Goal: Task Accomplishment & Management: Complete application form

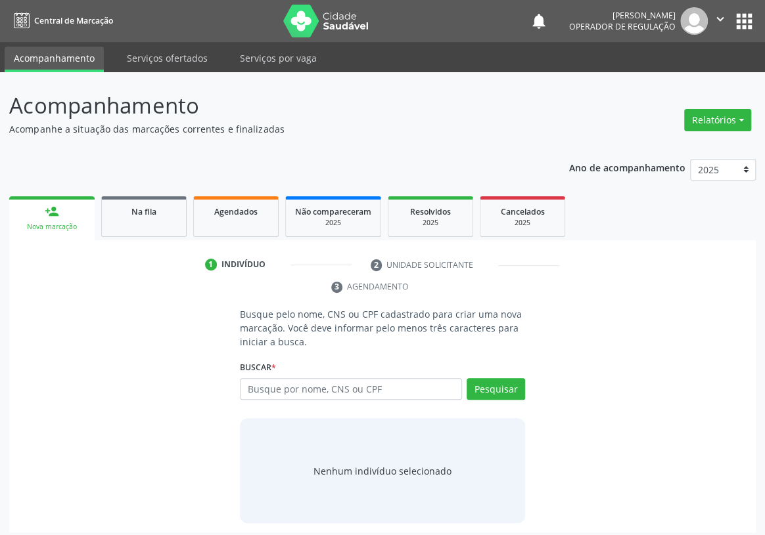
click at [271, 378] on input "text" at bounding box center [351, 389] width 222 height 22
click at [274, 378] on input "text" at bounding box center [351, 389] width 222 height 22
type input "702305154686010"
drag, startPoint x: 499, startPoint y: 368, endPoint x: 455, endPoint y: 373, distance: 44.3
click at [499, 378] on button "Pesquisar" at bounding box center [495, 389] width 58 height 22
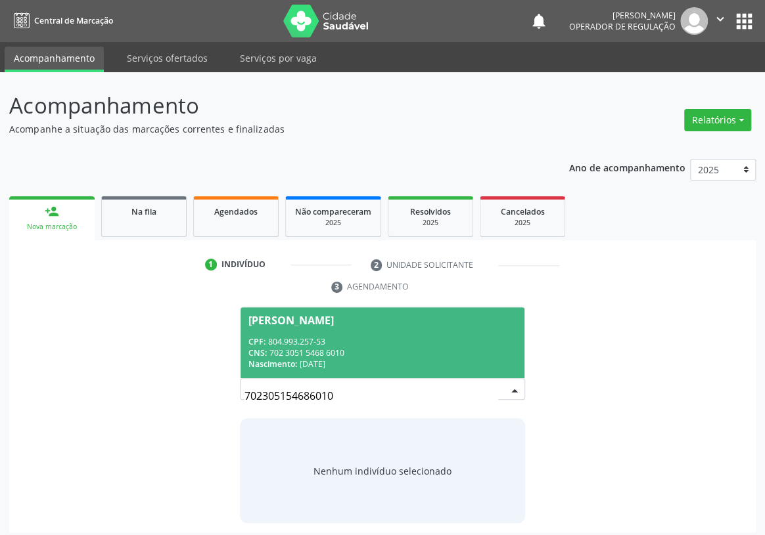
click at [288, 336] on div "CPF: 804.993.257-53" at bounding box center [382, 341] width 268 height 11
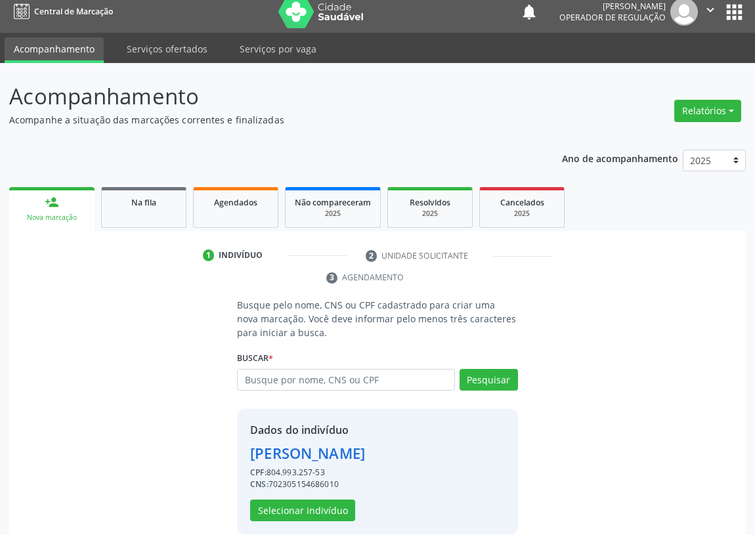
scroll to position [26, 0]
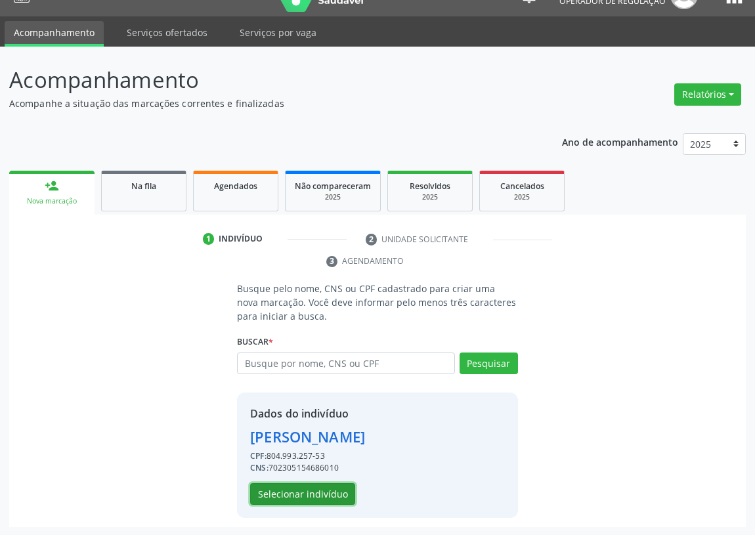
click at [284, 491] on button "Selecionar indivíduo" at bounding box center [302, 494] width 105 height 22
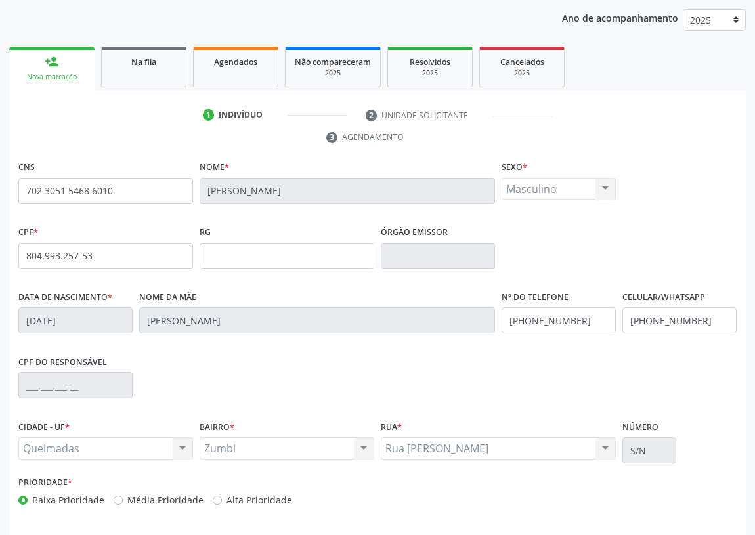
scroll to position [197, 0]
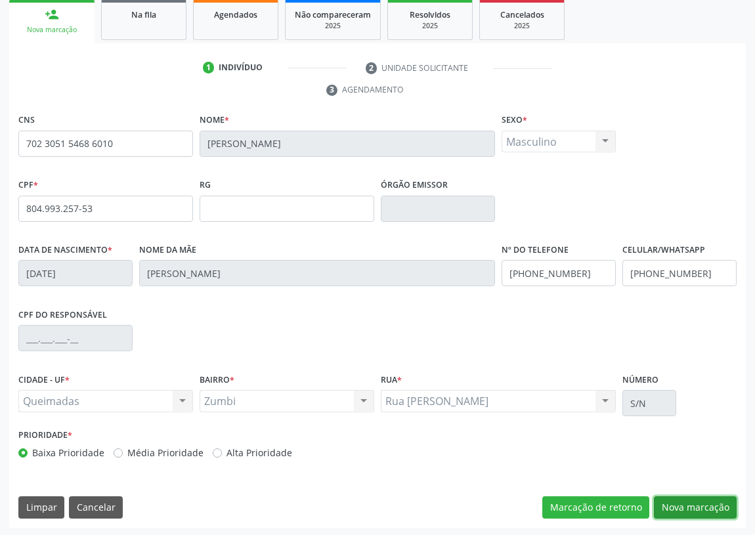
click at [685, 507] on button "Nova marcação" at bounding box center [695, 508] width 83 height 22
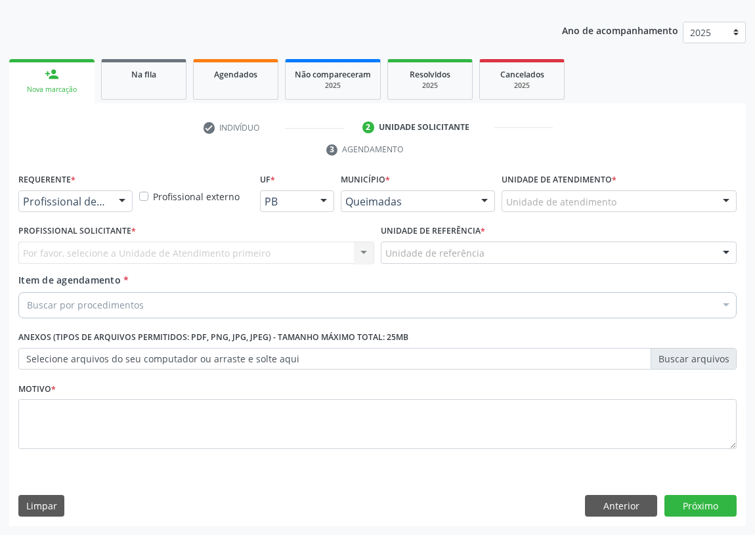
scroll to position [136, 0]
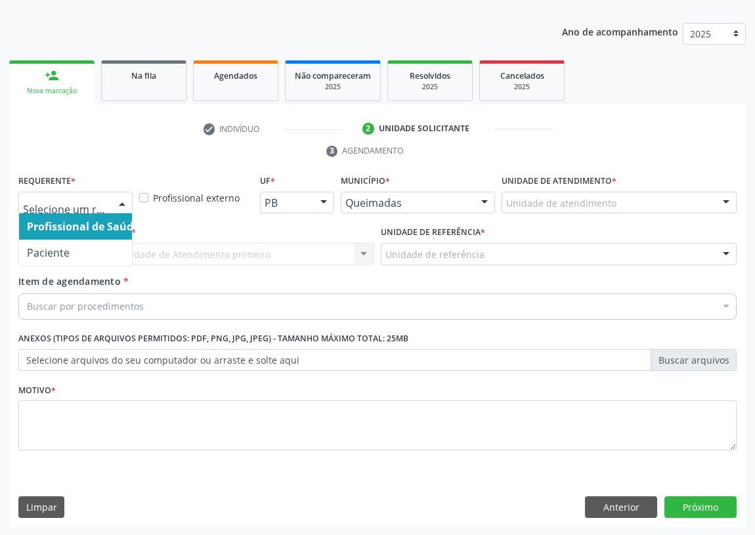
click at [121, 195] on div at bounding box center [122, 203] width 20 height 22
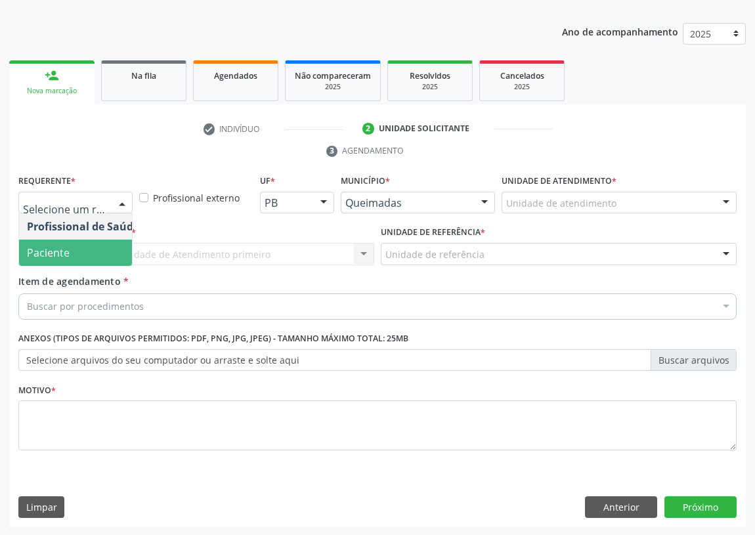
drag, startPoint x: 96, startPoint y: 254, endPoint x: 255, endPoint y: 234, distance: 160.3
click at [98, 247] on span "Paciente" at bounding box center [83, 253] width 128 height 26
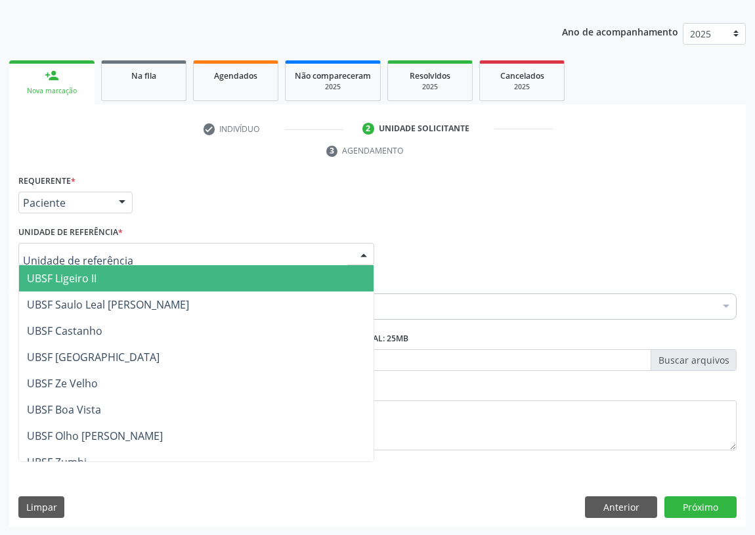
drag, startPoint x: 352, startPoint y: 250, endPoint x: 78, endPoint y: 355, distance: 293.4
click at [351, 250] on div "UBSF Ligeiro II UBSF Saulo Leal [PERSON_NAME] UBSF Castanho UBSF [GEOGRAPHIC_DA…" at bounding box center [196, 254] width 356 height 22
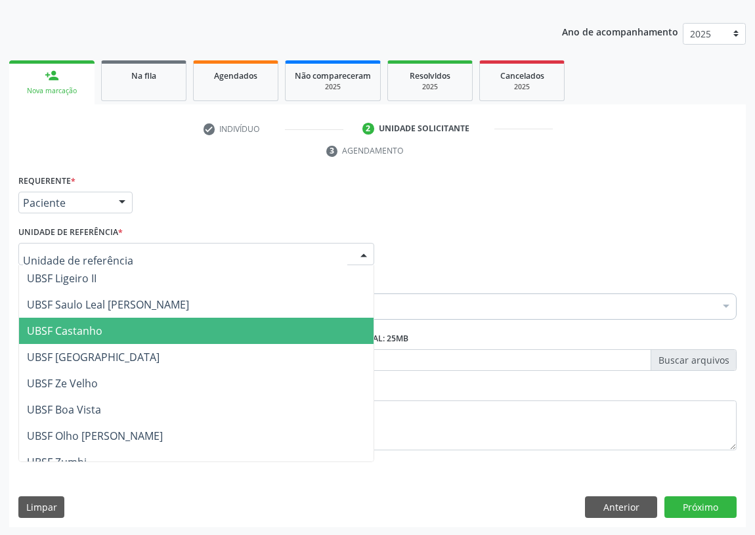
drag, startPoint x: 83, startPoint y: 328, endPoint x: 0, endPoint y: 328, distance: 82.8
click at [79, 328] on span "UBSF Castanho" at bounding box center [65, 331] width 76 height 14
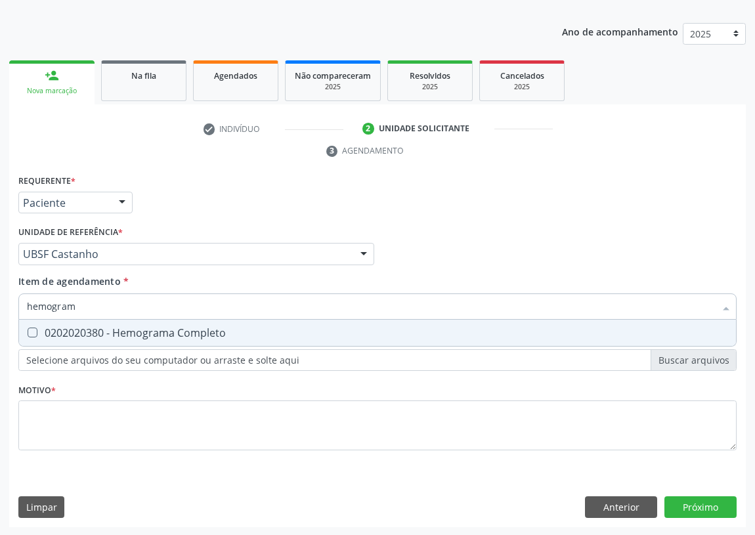
type input "hemograma"
drag, startPoint x: 34, startPoint y: 337, endPoint x: 45, endPoint y: 325, distance: 16.3
click at [36, 336] on span "0202020380 - Hemograma Completo" at bounding box center [377, 333] width 717 height 26
checkbox Completo "true"
drag, startPoint x: 78, startPoint y: 308, endPoint x: 0, endPoint y: 309, distance: 77.5
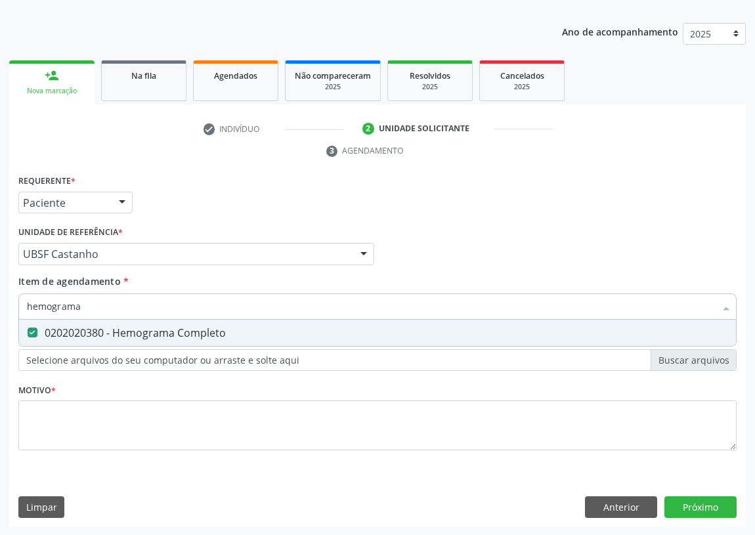
click at [0, 309] on div "Acompanhamento Acompanhe a situação das marcações correntes e finalizadas Relat…" at bounding box center [377, 236] width 755 height 600
type input "G"
checkbox Completo "false"
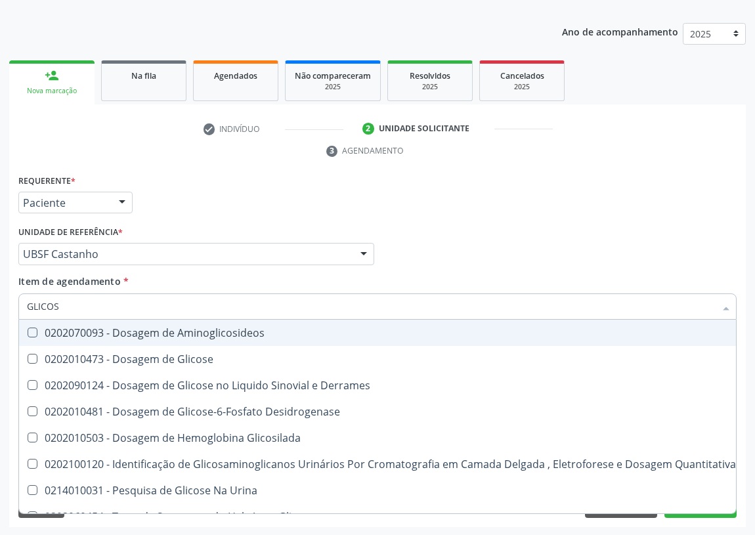
type input "GLICOSE"
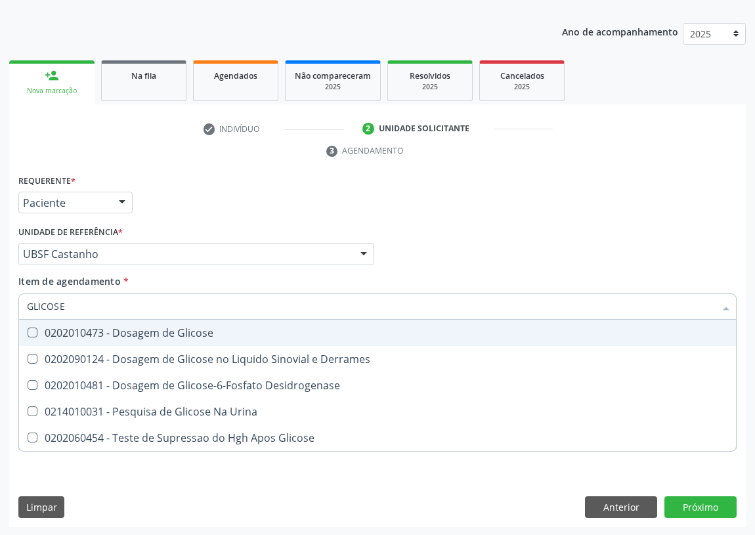
drag, startPoint x: 32, startPoint y: 329, endPoint x: 72, endPoint y: 312, distance: 44.2
click at [41, 328] on div "0202010473 - Dosagem de Glicose" at bounding box center [378, 333] width 702 height 11
checkbox Glicose "true"
drag, startPoint x: 83, startPoint y: 306, endPoint x: 12, endPoint y: 317, distance: 72.5
click at [12, 317] on div "Requerente * Paciente Profissional de Saúde Paciente Nenhum resultado encontrad…" at bounding box center [377, 349] width 737 height 357
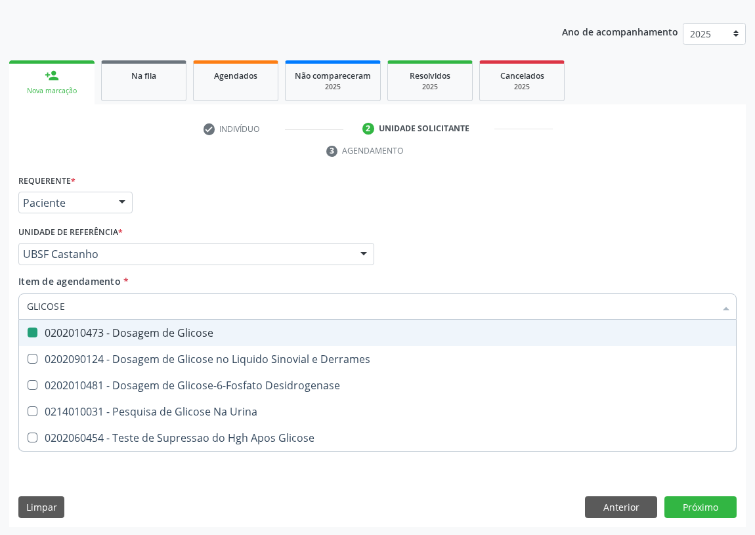
type input "H"
checkbox Glicose "false"
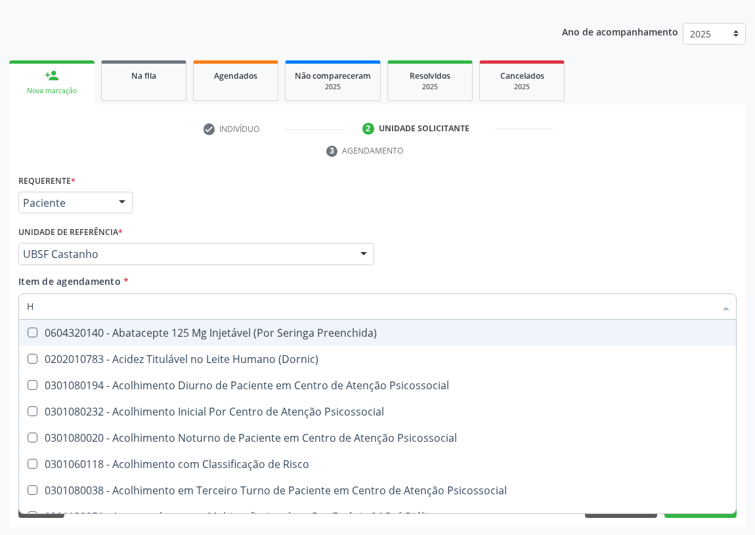
type input "HE"
checkbox C "true"
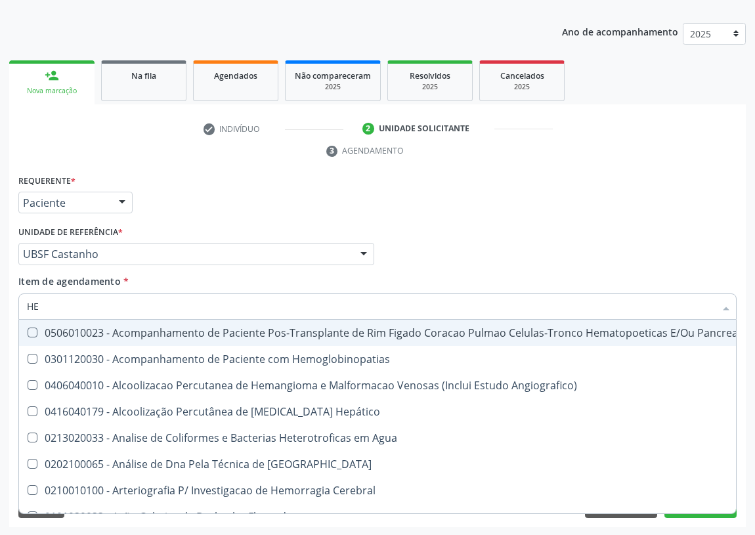
type input "HEM"
checkbox Transplante "true"
checkbox Completo "false"
type input "HEMO"
checkbox Retro-Retal "true"
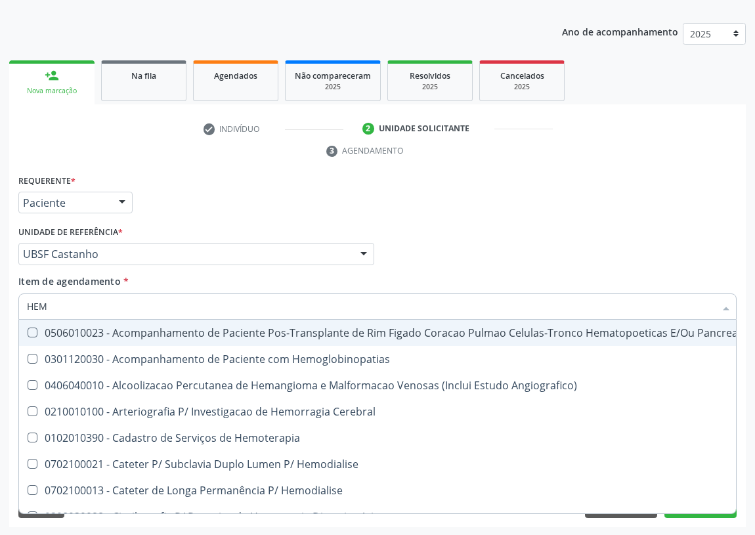
checkbox Completo "false"
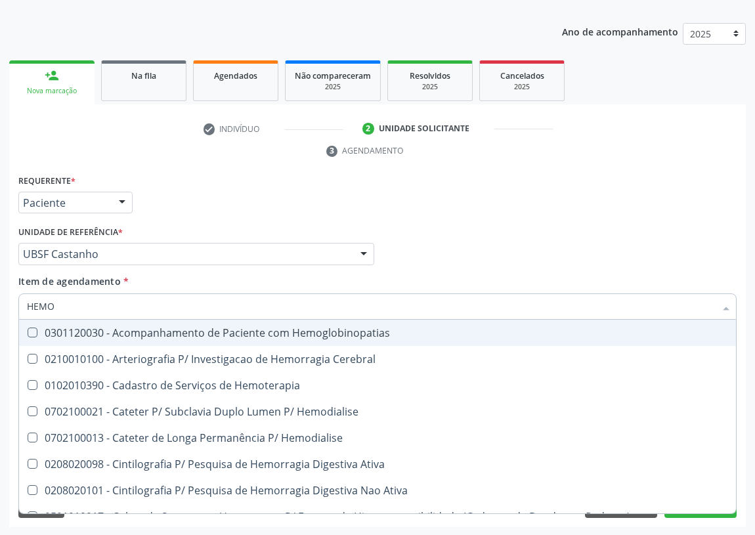
type input "HEMOG"
checkbox Carboxi-Hemoglobina "true"
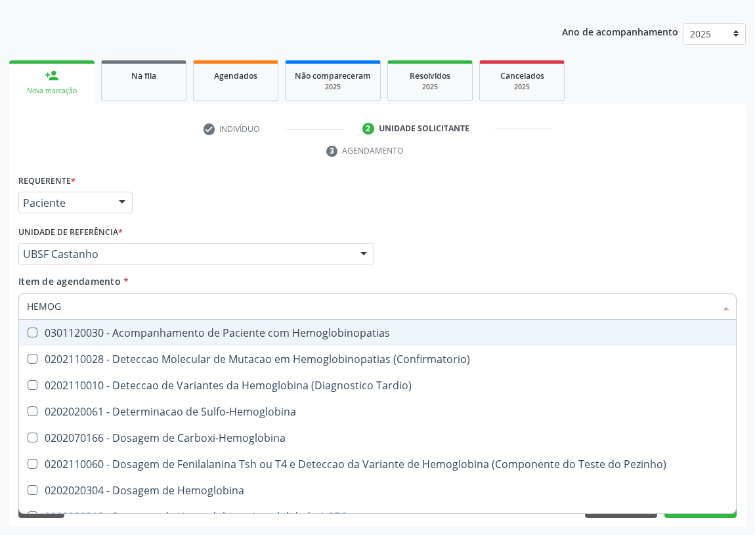
type input "HEMOGL"
checkbox Completo "false"
type input "HEMOGLOBINA"
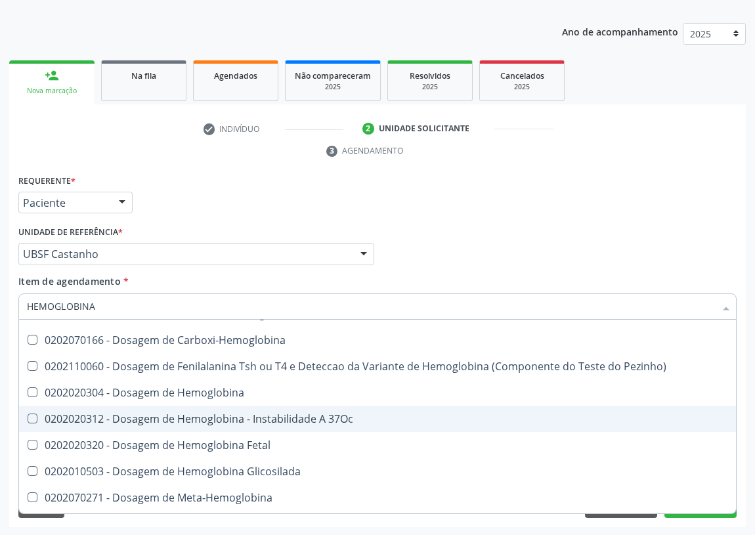
scroll to position [59, 0]
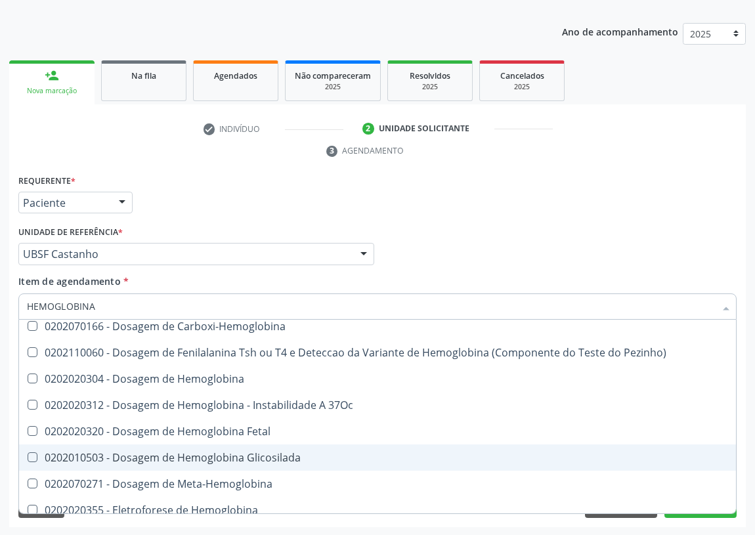
drag, startPoint x: 210, startPoint y: 457, endPoint x: 51, endPoint y: 419, distance: 164.0
click at [201, 456] on div "0202010503 - Dosagem de Hemoglobina Glicosilada" at bounding box center [378, 458] width 702 height 11
checkbox Glicosilada "true"
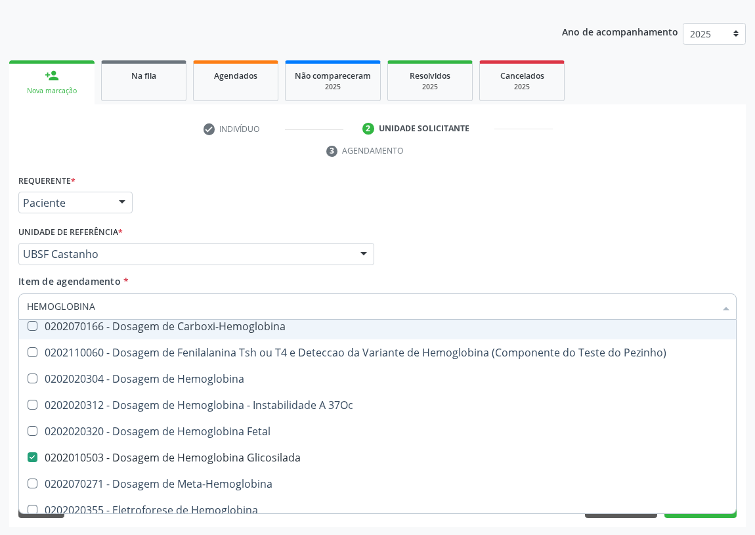
drag, startPoint x: 72, startPoint y: 302, endPoint x: 0, endPoint y: 307, distance: 72.5
click at [0, 307] on div "Acompanhamento Acompanhe a situação das marcações correntes e finalizadas Relat…" at bounding box center [377, 236] width 755 height 600
type input "CO"
checkbox Glicosilada "false"
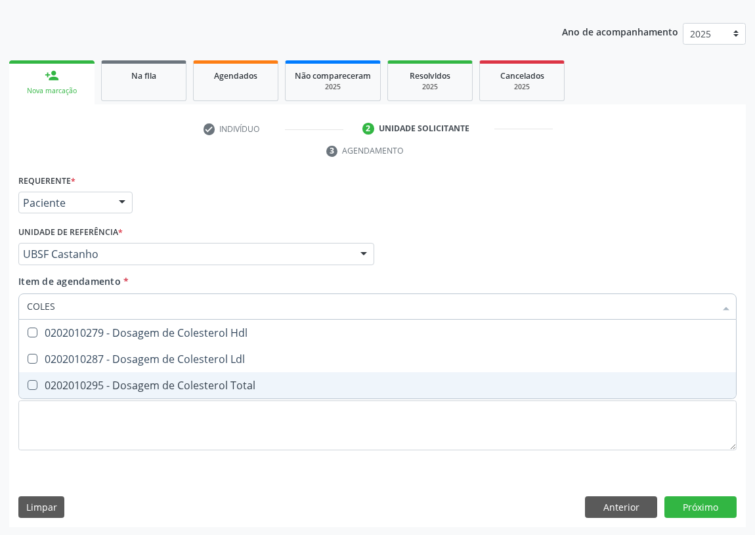
scroll to position [0, 0]
type input "COLESTE"
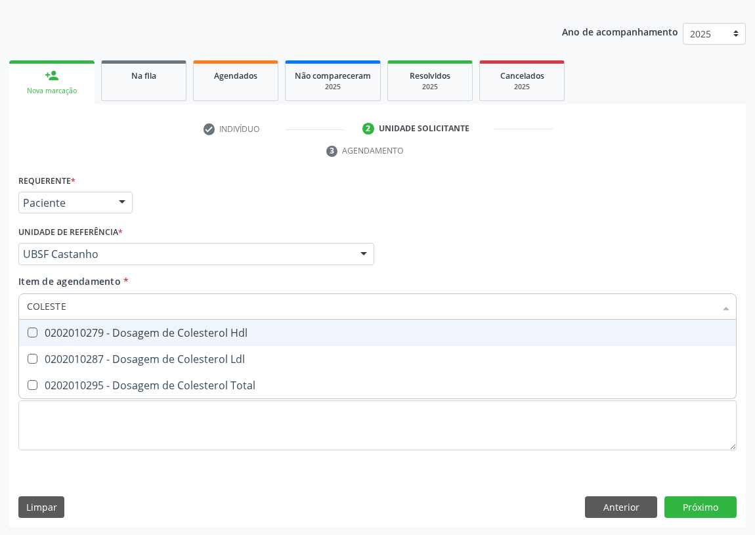
drag, startPoint x: 37, startPoint y: 334, endPoint x: 31, endPoint y: 349, distance: 16.2
click at [32, 345] on ul "Desfazer seleção 0202010279 - Dosagem de Colesterol Hdl 0202010287 - Dosagem de…" at bounding box center [377, 359] width 717 height 79
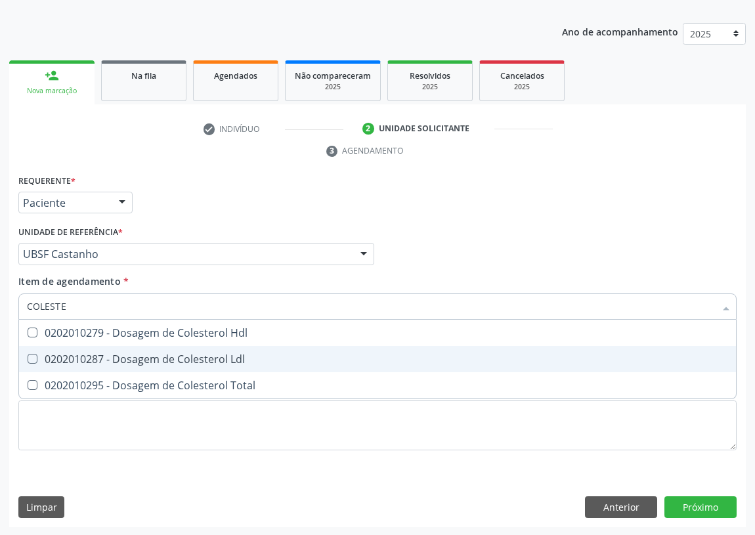
drag, startPoint x: 33, startPoint y: 361, endPoint x: 33, endPoint y: 347, distance: 14.5
click at [33, 350] on span "0202010287 - Dosagem de Colesterol Ldl" at bounding box center [377, 359] width 717 height 26
checkbox Ldl "true"
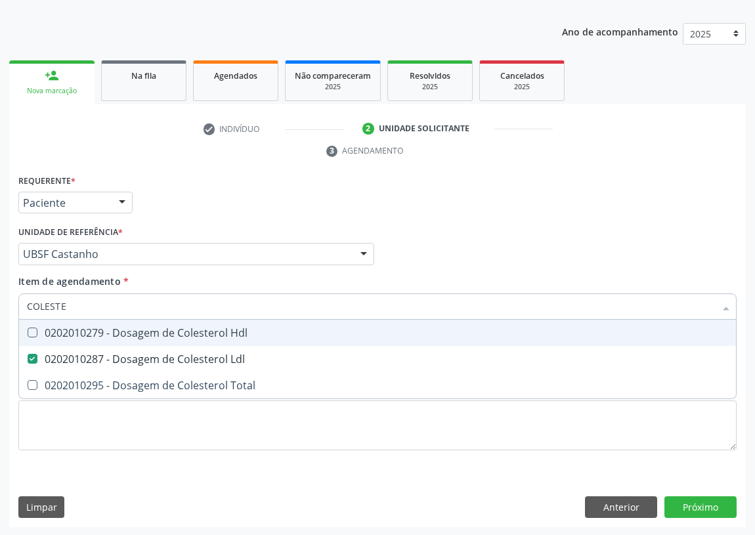
drag, startPoint x: 35, startPoint y: 329, endPoint x: 25, endPoint y: 338, distance: 13.5
click at [35, 328] on Hdl at bounding box center [33, 333] width 10 height 10
click at [28, 328] on Hdl "checkbox" at bounding box center [23, 332] width 9 height 9
checkbox Hdl "true"
click at [0, 314] on div "Acompanhamento Acompanhe a situação das marcações correntes e finalizadas Relat…" at bounding box center [377, 236] width 755 height 600
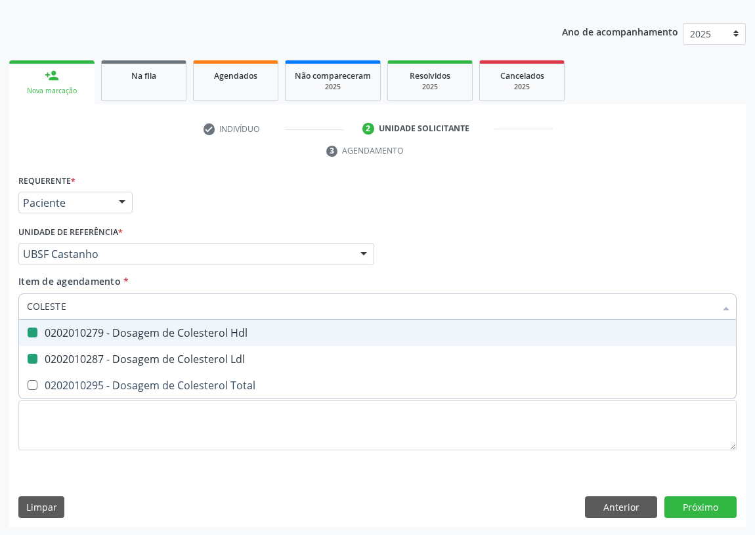
type input "T"
checkbox Hdl "false"
checkbox Ldl "false"
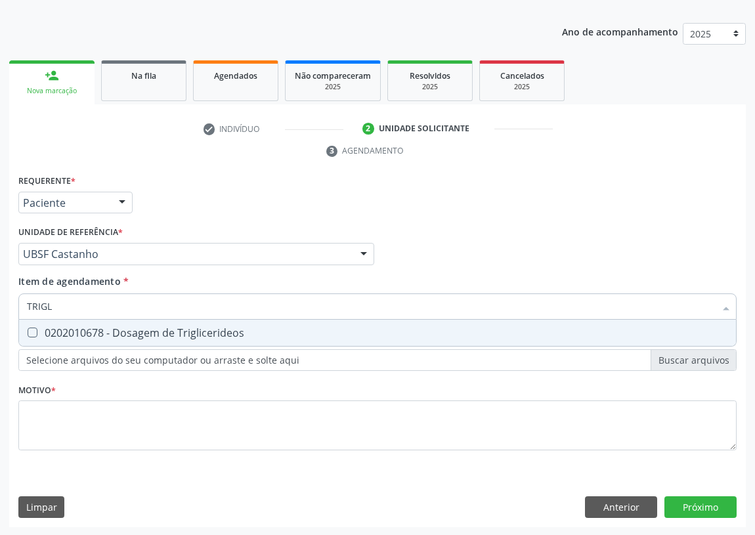
type input "TRIGLI"
drag, startPoint x: 30, startPoint y: 328, endPoint x: 92, endPoint y: 307, distance: 65.0
click at [38, 328] on div "0202010678 - Dosagem de Triglicerideos" at bounding box center [378, 333] width 702 height 11
checkbox Triglicerideos "true"
drag, startPoint x: 72, startPoint y: 305, endPoint x: 0, endPoint y: 302, distance: 71.7
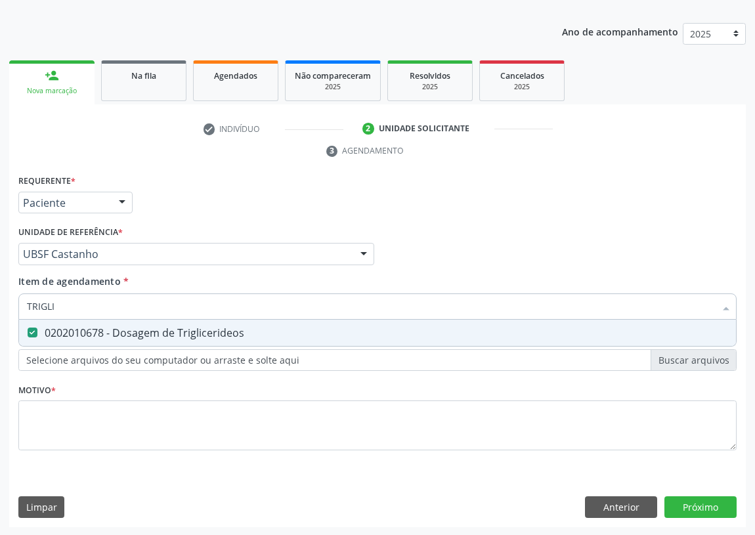
click at [0, 304] on div "Acompanhamento Acompanhe a situação das marcações correntes e finalizadas Relat…" at bounding box center [377, 236] width 755 height 600
type input "TG"
checkbox Triglicerideos "false"
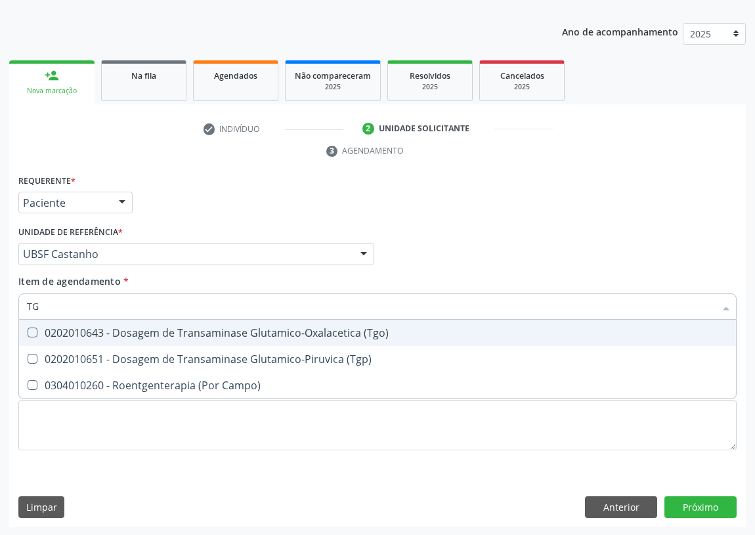
type input "TGO"
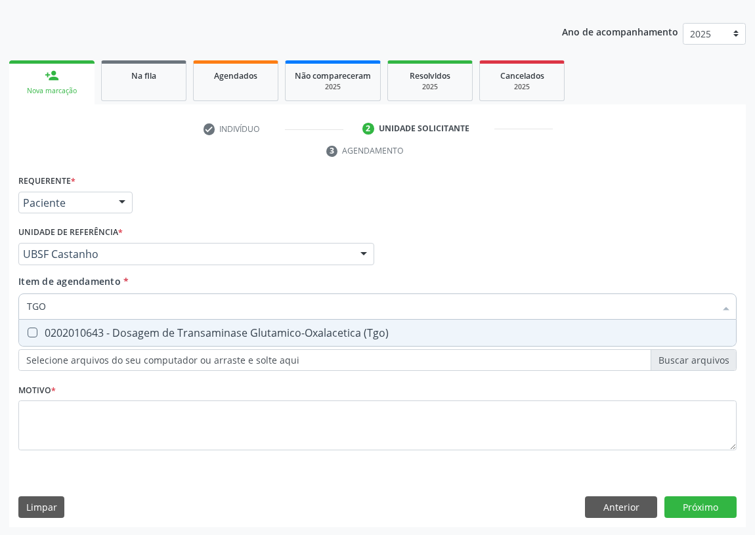
drag, startPoint x: 34, startPoint y: 329, endPoint x: 35, endPoint y: 322, distance: 7.5
click at [34, 328] on \(Tgo\) at bounding box center [33, 333] width 10 height 10
click at [28, 328] on \(Tgo\) "checkbox" at bounding box center [23, 332] width 9 height 9
checkbox \(Tgo\) "true"
drag, startPoint x: 45, startPoint y: 303, endPoint x: 0, endPoint y: 315, distance: 46.0
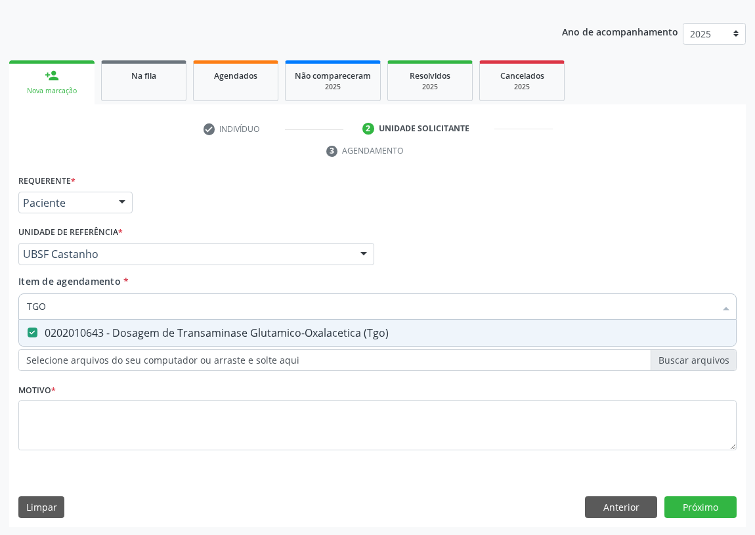
click at [0, 315] on div "Acompanhamento Acompanhe a situação das marcações correntes e finalizadas Relat…" at bounding box center [377, 236] width 755 height 600
type input "TG"
checkbox \(Tgo\) "true"
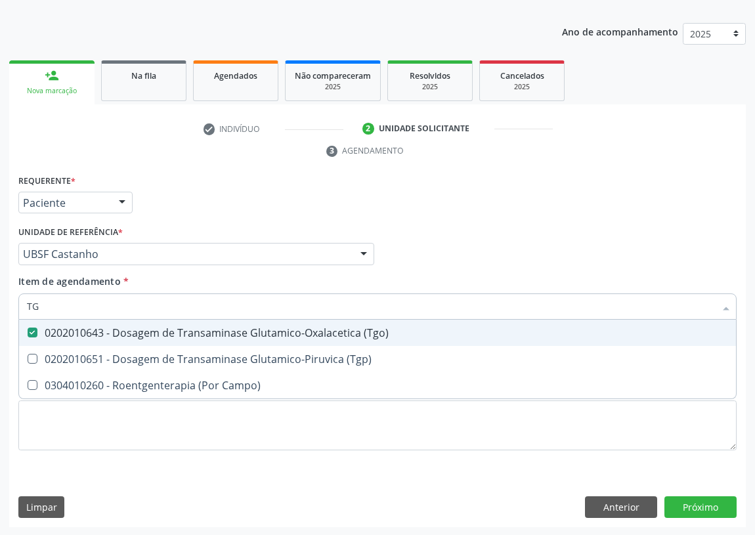
type input "TGP"
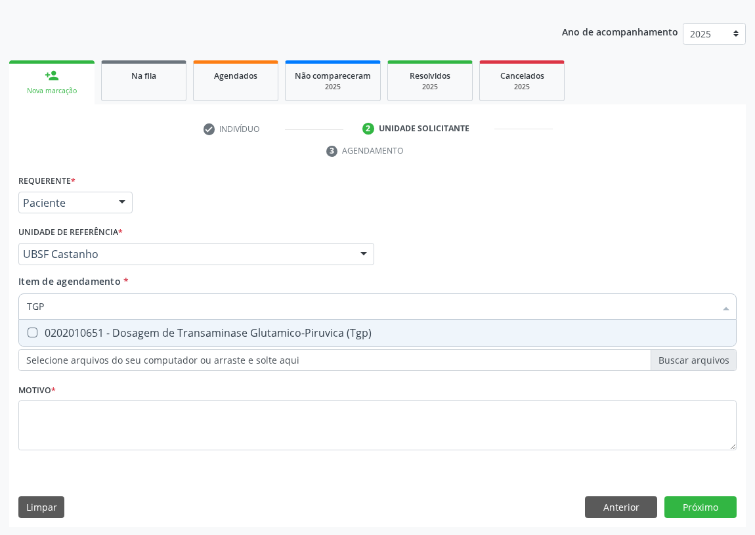
drag, startPoint x: 29, startPoint y: 332, endPoint x: 93, endPoint y: 304, distance: 69.7
click at [38, 330] on div "0202010651 - Dosagem de Transaminase Glutamico-Piruvica (Tgp)" at bounding box center [378, 333] width 702 height 11
checkbox \(Tgp\) "true"
drag, startPoint x: 83, startPoint y: 303, endPoint x: 20, endPoint y: 303, distance: 62.4
click at [20, 303] on div "TGP" at bounding box center [377, 307] width 719 height 26
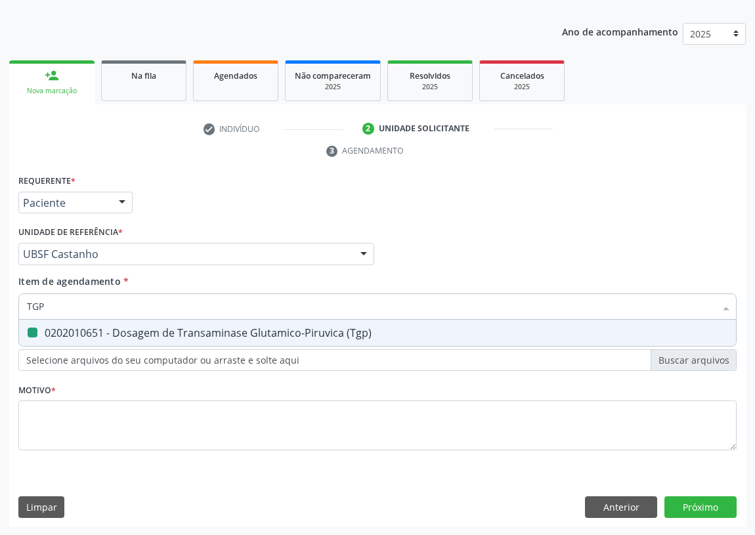
type input "U"
checkbox \(Tgp\) "false"
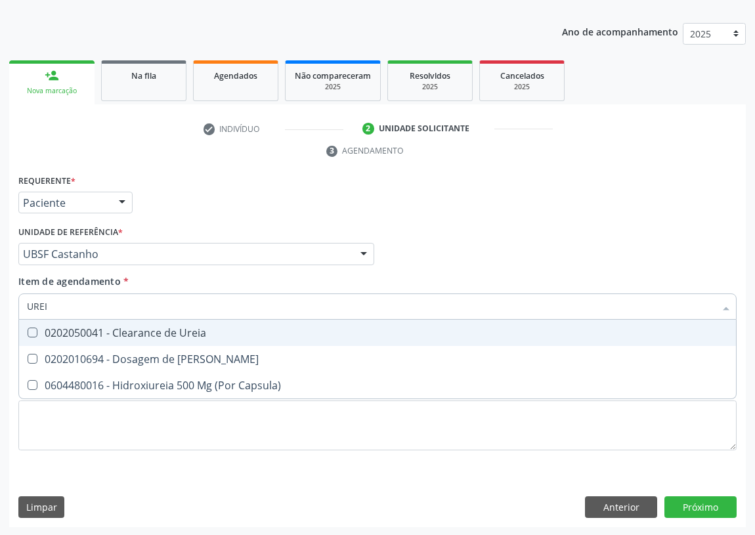
type input "UREIA"
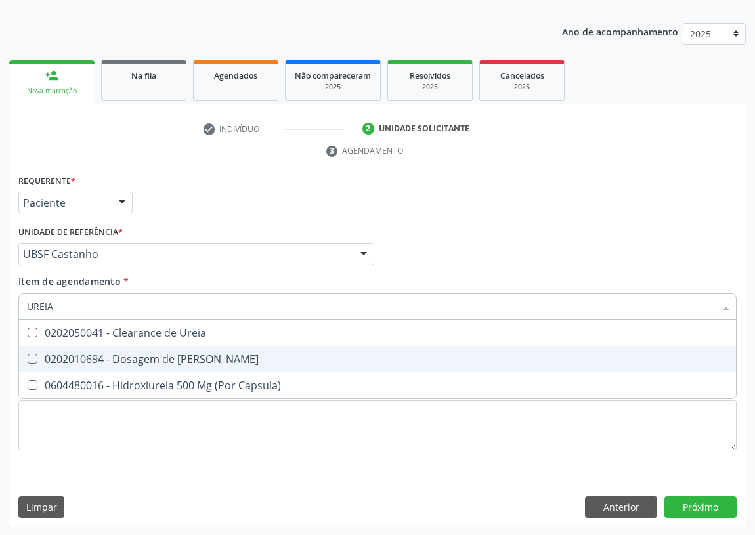
drag, startPoint x: 32, startPoint y: 357, endPoint x: 59, endPoint y: 312, distance: 53.1
click at [32, 355] on Ureia at bounding box center [33, 359] width 10 height 10
click at [28, 355] on Ureia "checkbox" at bounding box center [23, 359] width 9 height 9
checkbox Ureia "true"
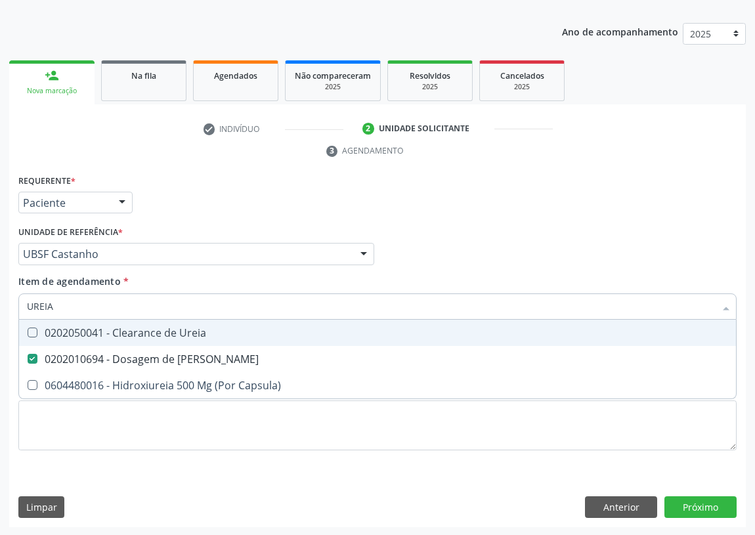
click at [0, 311] on div "Acompanhamento Acompanhe a situação das marcações correntes e finalizadas Relat…" at bounding box center [377, 236] width 755 height 600
type input "C"
checkbox Ureia "false"
type input "CREATININA"
drag, startPoint x: 32, startPoint y: 326, endPoint x: 28, endPoint y: 355, distance: 29.8
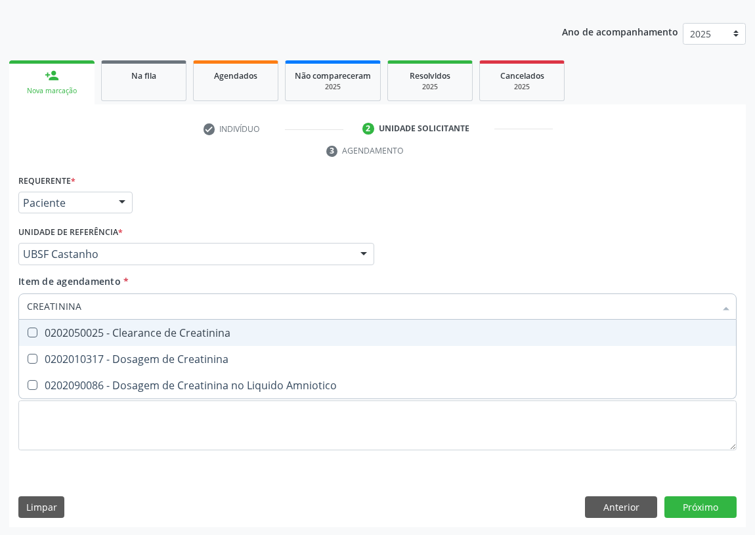
click at [31, 338] on span "0202050025 - Clearance de Creatinina" at bounding box center [377, 333] width 717 height 26
checkbox Creatinina "true"
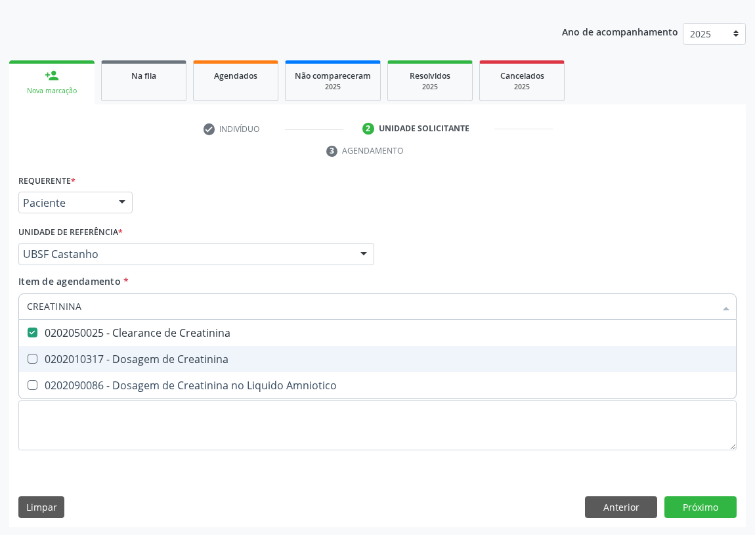
drag, startPoint x: 28, startPoint y: 355, endPoint x: 62, endPoint y: 328, distance: 43.0
click at [35, 355] on Creatinina at bounding box center [33, 359] width 10 height 10
click at [28, 355] on Creatinina "checkbox" at bounding box center [23, 359] width 9 height 9
checkbox Creatinina "true"
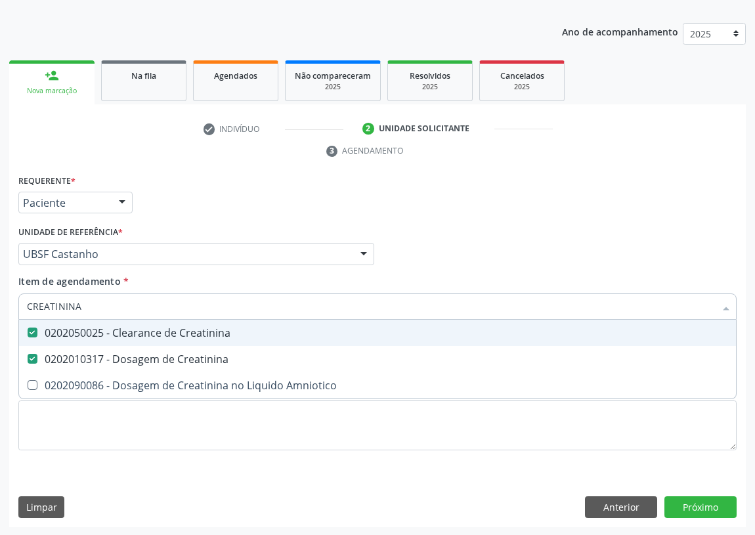
click at [83, 301] on input "CREATININA" at bounding box center [371, 307] width 688 height 26
drag, startPoint x: 34, startPoint y: 330, endPoint x: 61, endPoint y: 318, distance: 30.0
click at [34, 329] on Creatinina at bounding box center [33, 333] width 10 height 10
click at [28, 329] on Creatinina "checkbox" at bounding box center [23, 332] width 9 height 9
checkbox Creatinina "false"
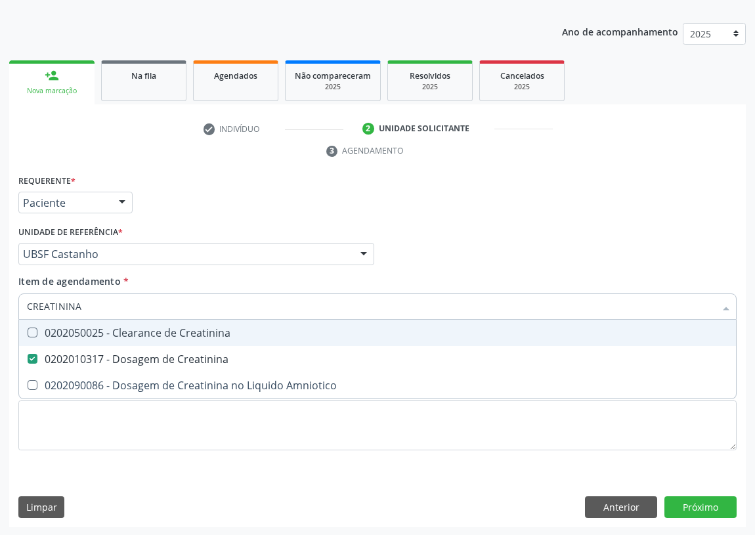
drag, startPoint x: 91, startPoint y: 308, endPoint x: 0, endPoint y: 299, distance: 91.1
click at [0, 302] on div "Acompanhamento Acompanhe a situação das marcações correntes e finalizadas Relat…" at bounding box center [377, 236] width 755 height 600
type input "V"
checkbox Creatinina "false"
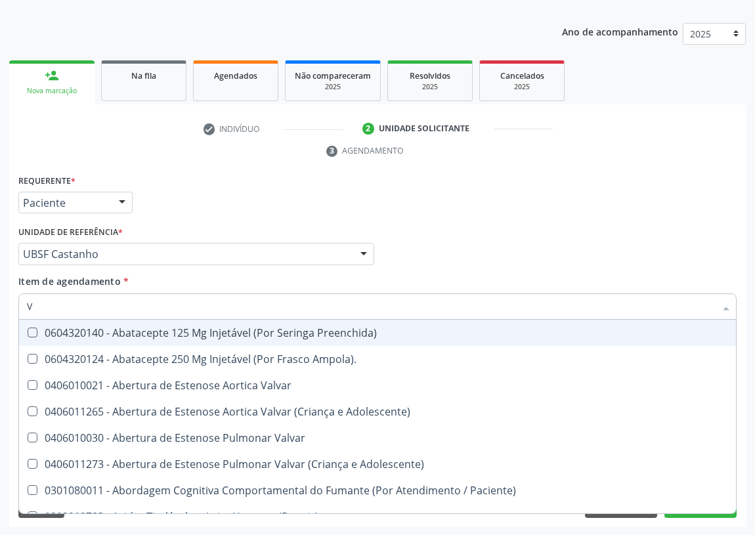
type input "VI"
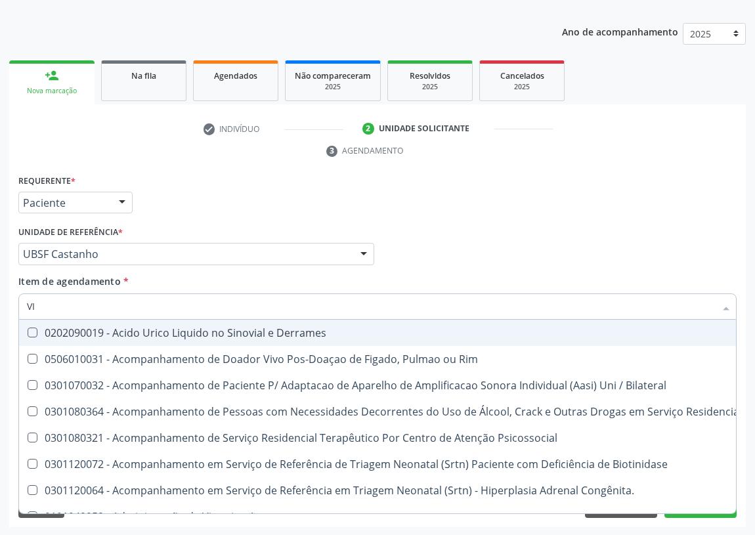
checkbox \(Tgp\) "true"
checkbox B64\) "false"
type input "VIT"
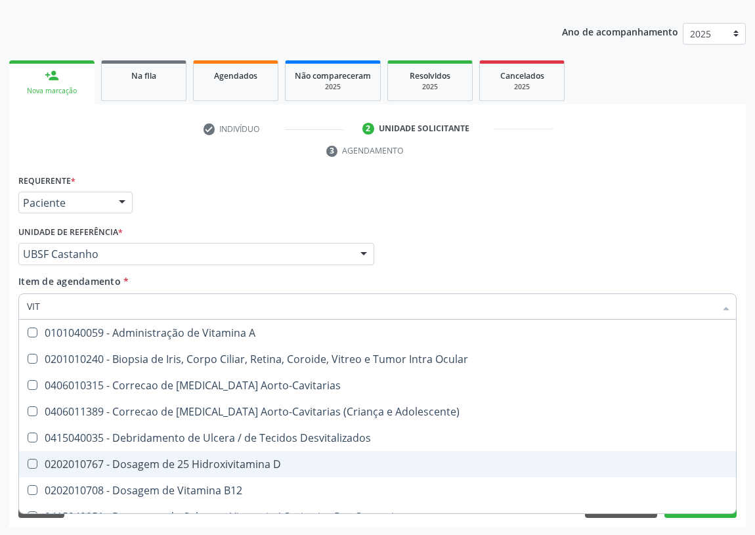
drag, startPoint x: 246, startPoint y: 465, endPoint x: 227, endPoint y: 494, distance: 35.0
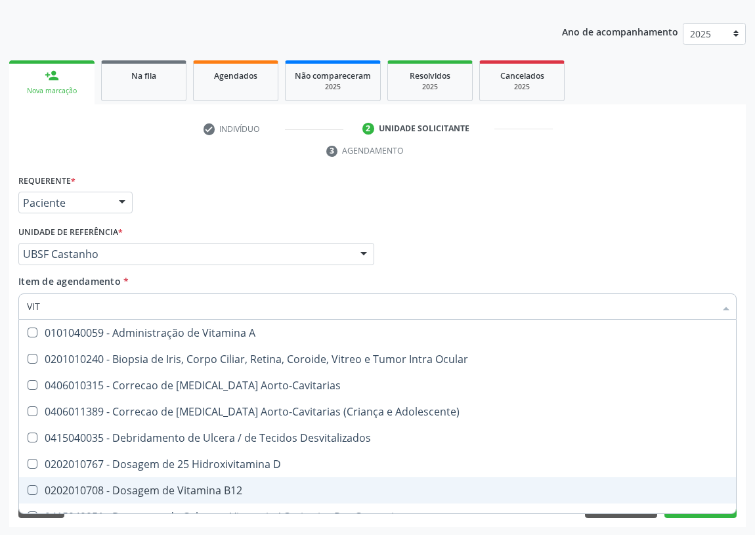
click at [227, 494] on div "0202010708 - Dosagem de Vitamina B12" at bounding box center [378, 490] width 702 height 11
checkbox B12 "true"
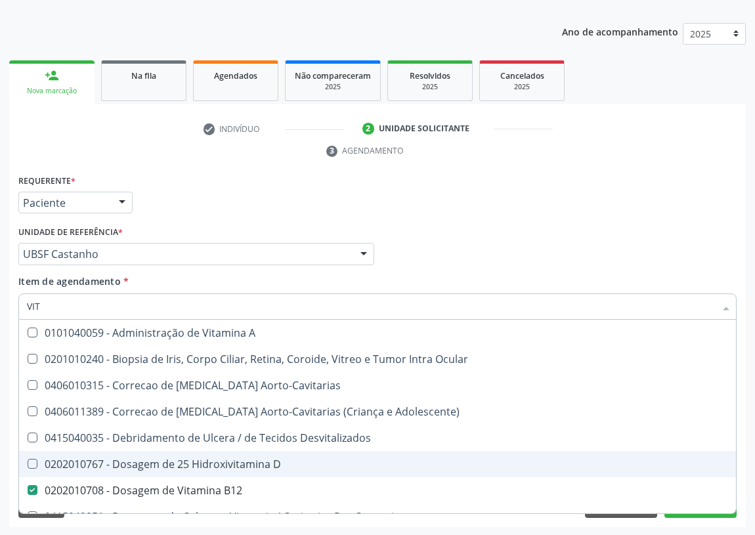
drag, startPoint x: 34, startPoint y: 461, endPoint x: 27, endPoint y: 363, distance: 98.1
click at [34, 457] on span "0202010767 - Dosagem de 25 Hidroxivitamina D" at bounding box center [377, 464] width 717 height 26
checkbox D "true"
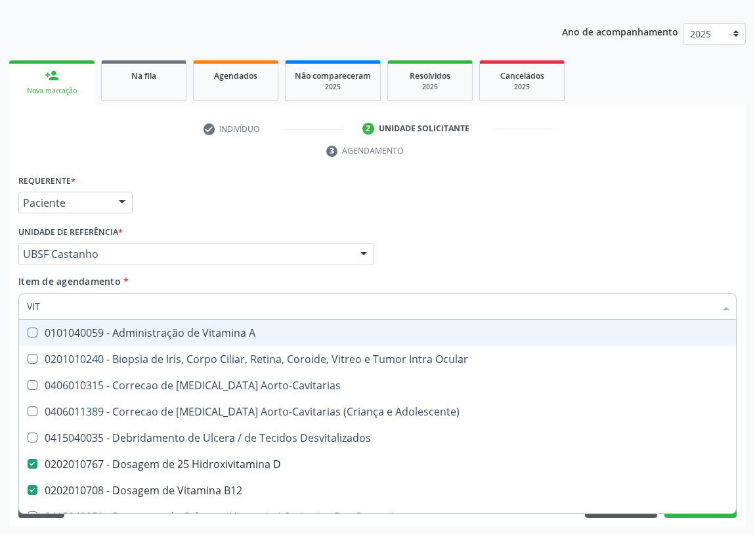
drag, startPoint x: 44, startPoint y: 304, endPoint x: 763, endPoint y: 305, distance: 719.3
click at [13, 311] on div "Requerente * Paciente Profissional de Saúde Paciente Nenhum resultado encontrad…" at bounding box center [377, 349] width 737 height 357
type input "0"
checkbox D "false"
checkbox B12 "false"
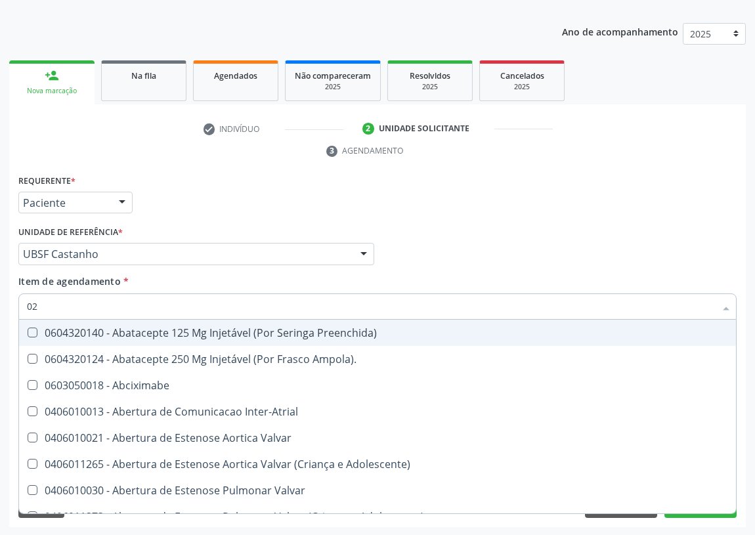
type input "020"
checkbox Olho "true"
checkbox Transplantado "true"
checkbox Mama "true"
checkbox Boca "true"
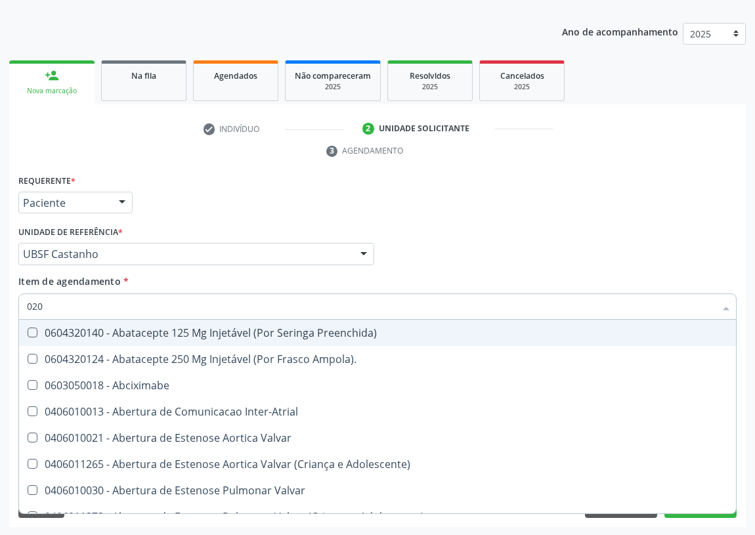
checkbox Ampola\) "true"
checkbox Gráfico "true"
checkbox Preenchida\) "true"
checkbox \(Frasco\) "true"
checkbox Ciclodialise "true"
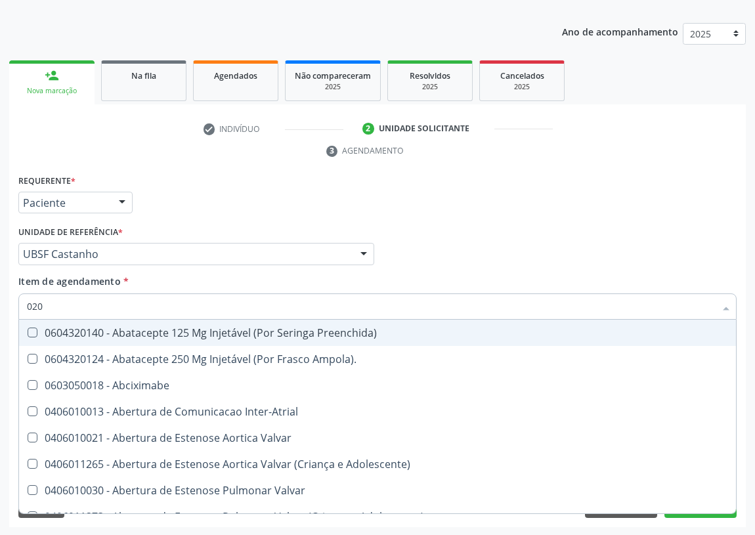
checkbox Ml\) "true"
checkbox Capsula\) "true"
checkbox Pancreas "false"
checkbox Paratireoides "false"
checkbox 67 "false"
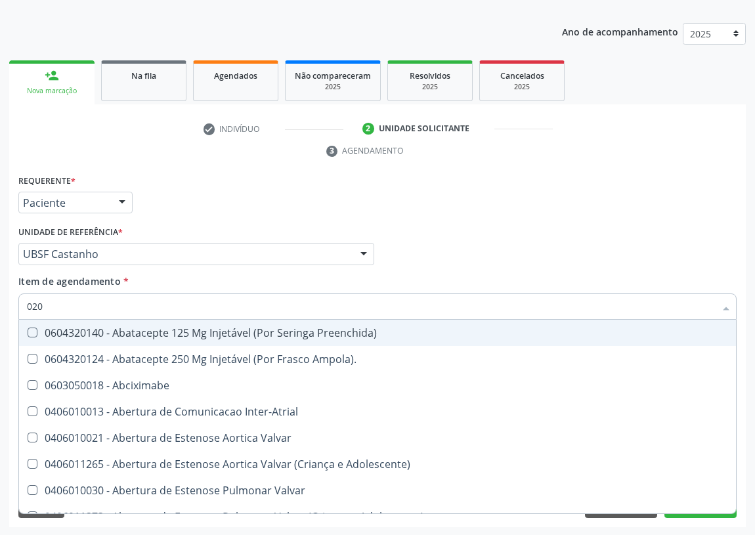
checkbox Comprimido\) "false"
checkbox Ml\) "false"
checkbox Colo "false"
checkbox Posterior "false"
checkbox Anterior "false"
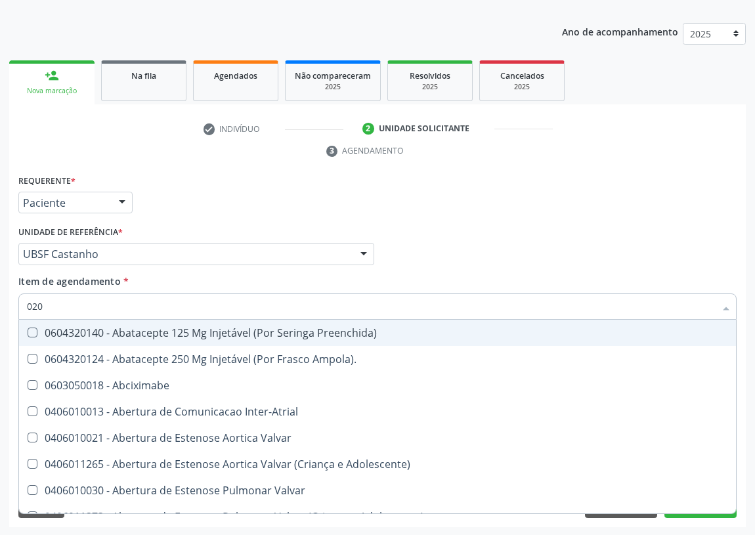
checkbox Revisao "false"
checkbox Revisao "true"
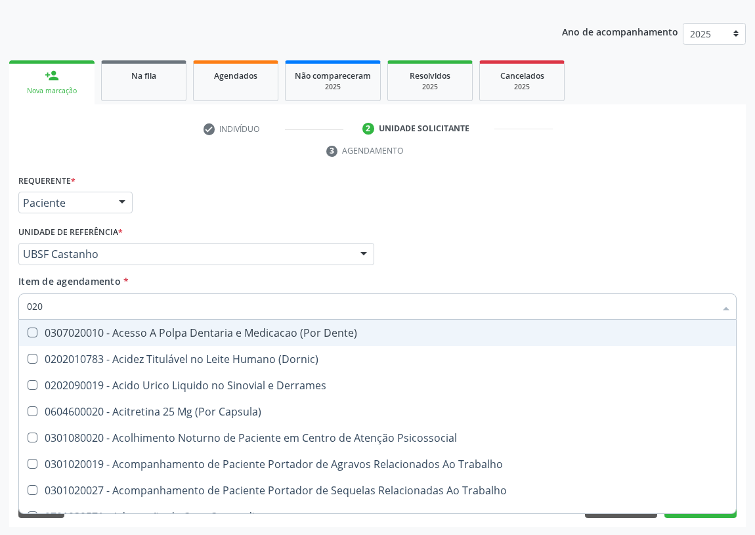
type input "0202"
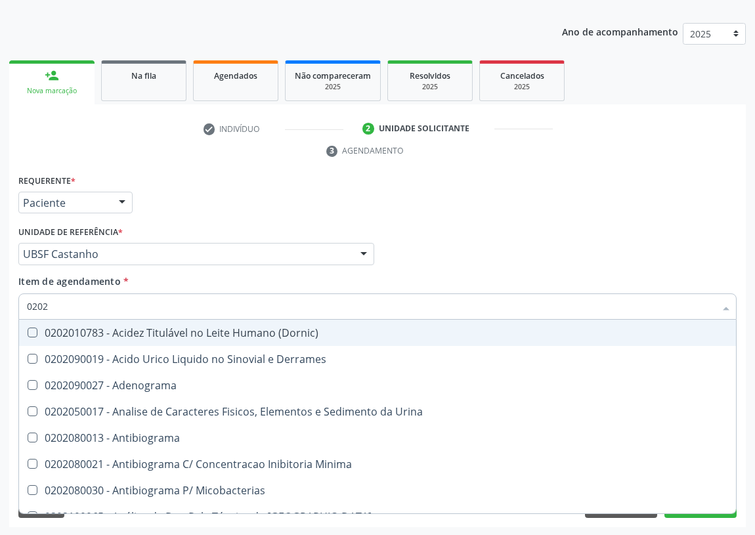
checkbox D "true"
checkbox Hdl "true"
checkbox Ldl "true"
checkbox Creatinina "true"
checkbox Glicose "true"
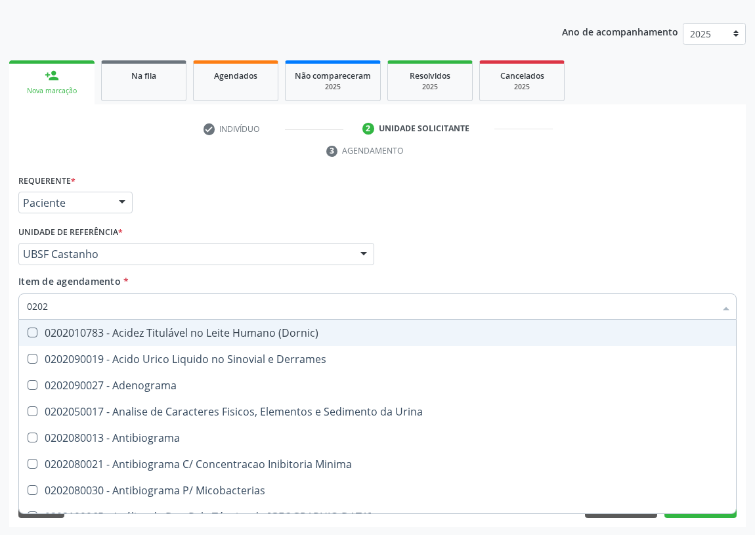
checkbox Glicosilada "true"
checkbox \(Tgo\) "true"
checkbox \(Tgp\) "true"
checkbox Triglicerideos "true"
checkbox Ureia "true"
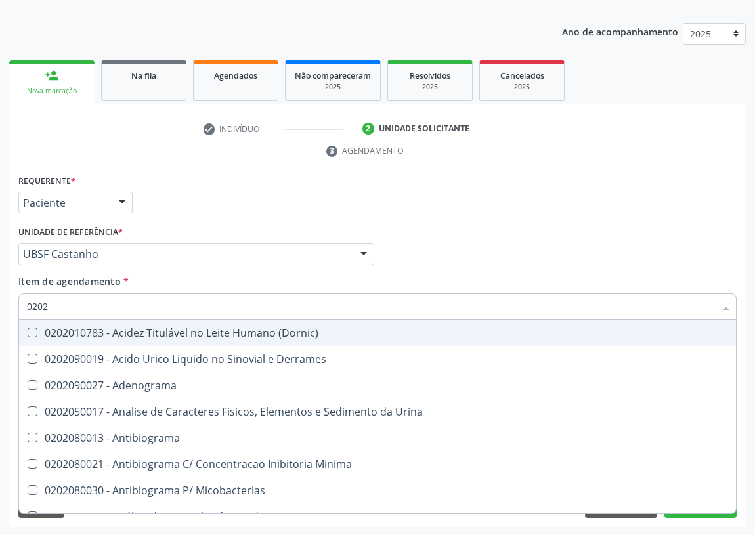
checkbox B12 "true"
checkbox Completo "true"
checkbox Tripanossoma "false"
checkbox Bilateral "false"
checkbox Unilateral "false"
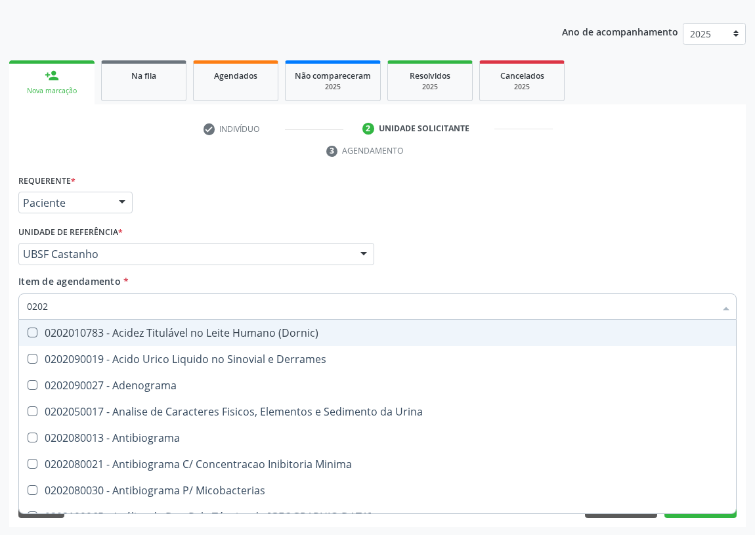
checkbox Sifilis "false"
type input "02020"
checkbox Ivy "true"
checkbox D "false"
checkbox Barbituratos "true"
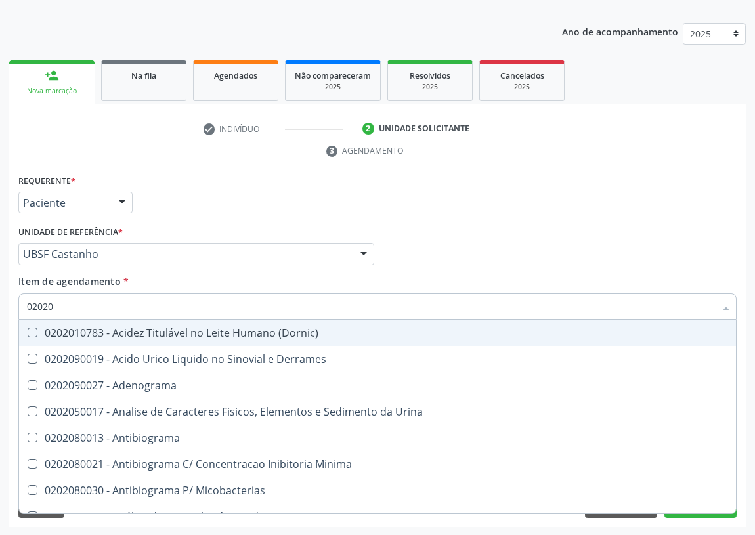
checkbox Benzodiazepinicos "true"
checkbox Calcitonina "true"
checkbox Hdl "false"
checkbox Ldl "false"
checkbox Creatinina "false"
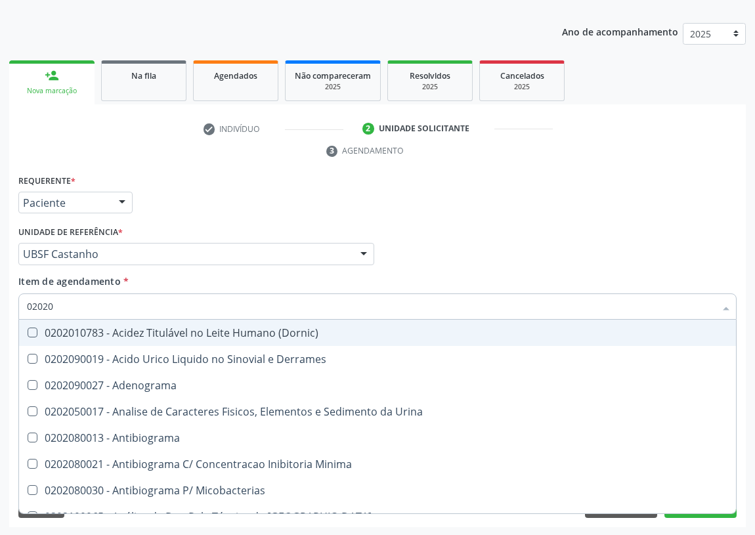
checkbox Xiii "true"
checkbox Formaldeido "true"
checkbox Glicose "false"
checkbox Glicosilada "false"
checkbox Progesterona "true"
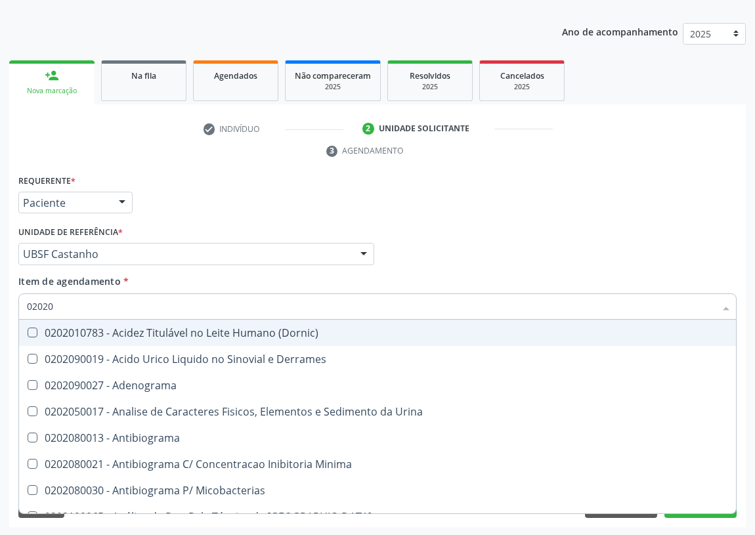
checkbox Prolactina "true"
checkbox Horas\) "true"
checkbox Quinidina "true"
checkbox Renina "true"
checkbox \(Tgo\) "false"
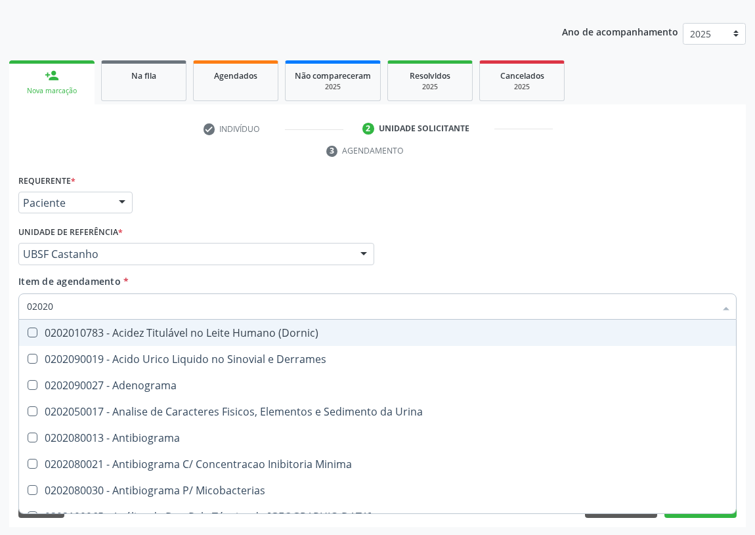
checkbox \(Tgp\) "false"
checkbox Triglicerideos "false"
checkbox Ureia "false"
checkbox B12 "false"
checkbox Zinco "true"
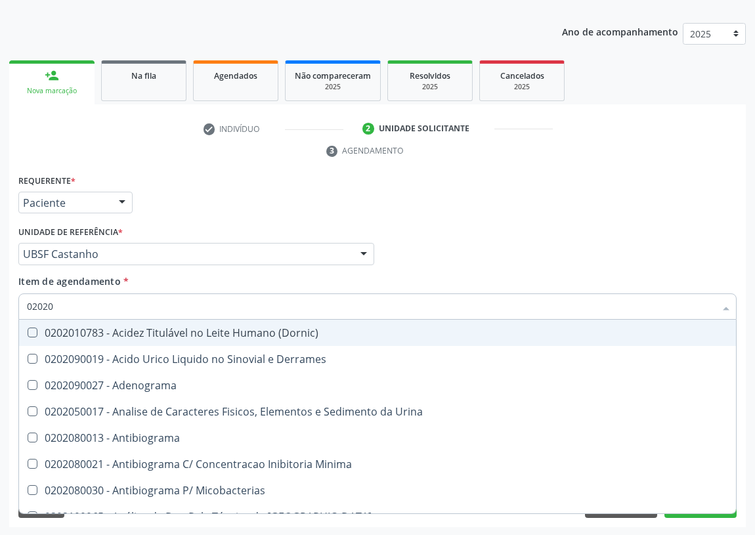
checkbox Completo "false"
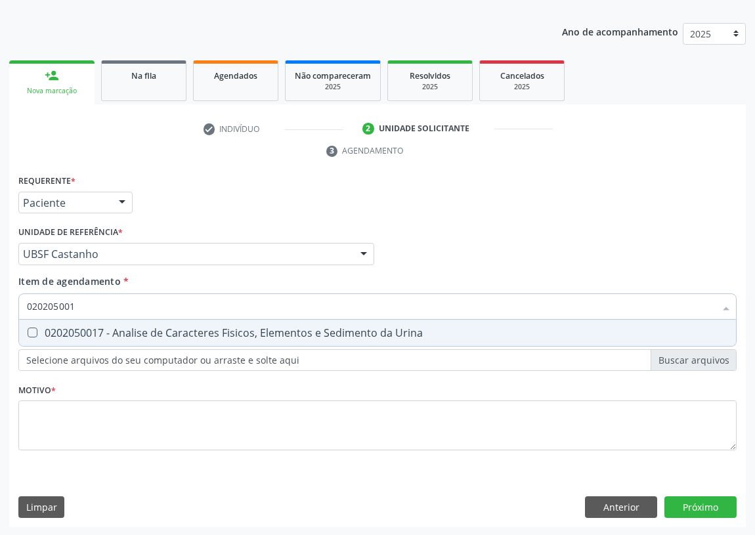
type input "0202050017"
drag, startPoint x: 30, startPoint y: 334, endPoint x: 59, endPoint y: 311, distance: 37.5
click at [35, 328] on Urina at bounding box center [33, 333] width 10 height 10
click at [28, 328] on Urina "checkbox" at bounding box center [23, 332] width 9 height 9
checkbox Urina "true"
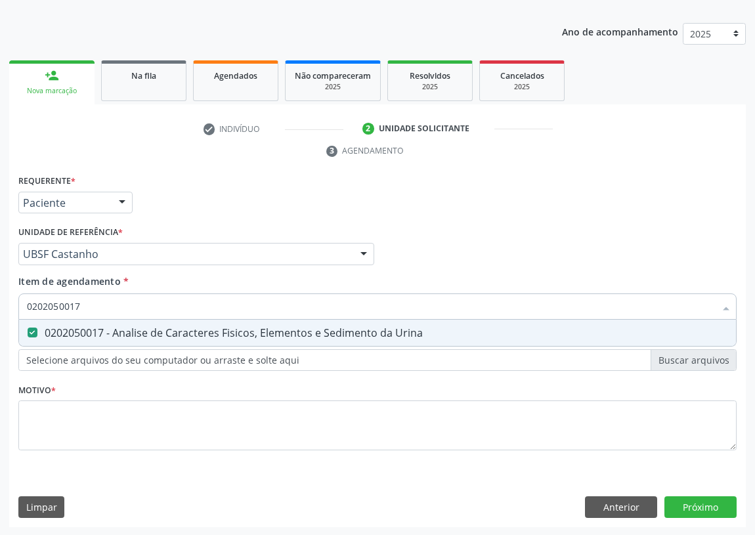
drag, startPoint x: 85, startPoint y: 303, endPoint x: 0, endPoint y: 300, distance: 85.5
click at [0, 302] on div "Acompanhamento Acompanhe a situação das marcações correntes e finalizadas Relat…" at bounding box center [377, 236] width 755 height 600
type input "02"
checkbox Urina "false"
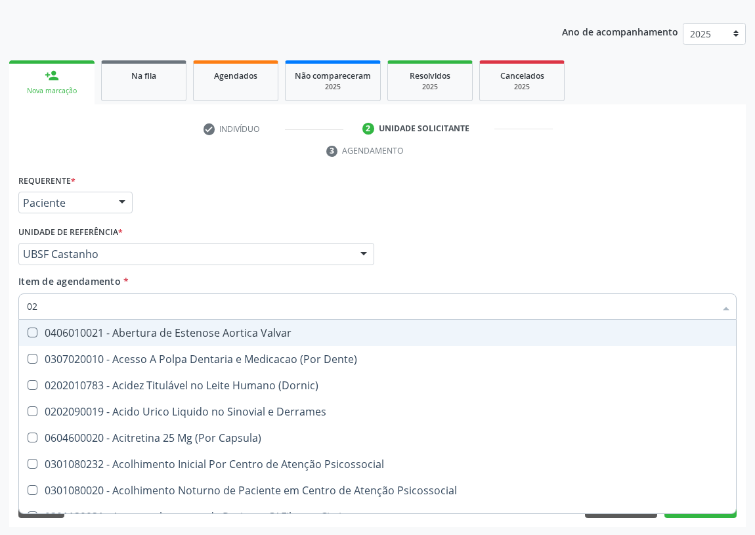
type input "020"
checkbox Frasco-Ampola\) "true"
checkbox Urina "false"
checkbox Cerebral "true"
checkbox \(Pos-Pasteurização\) "true"
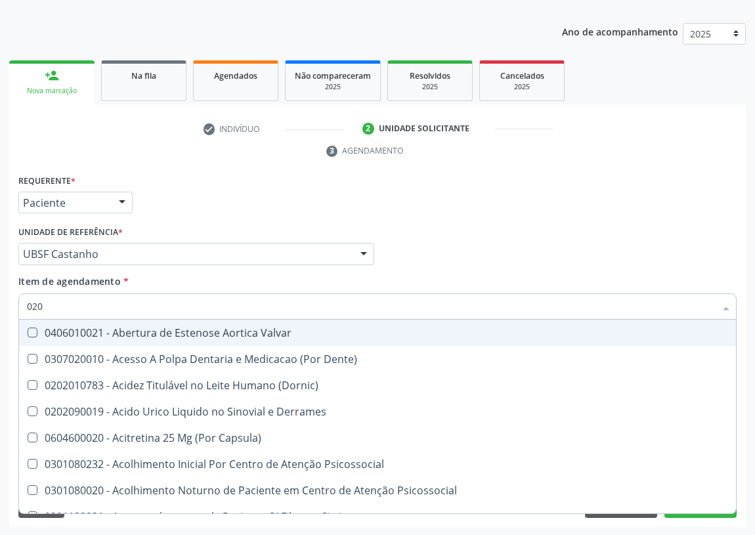
checkbox Debridamento "true"
checkbox Dacriocistografia "true"
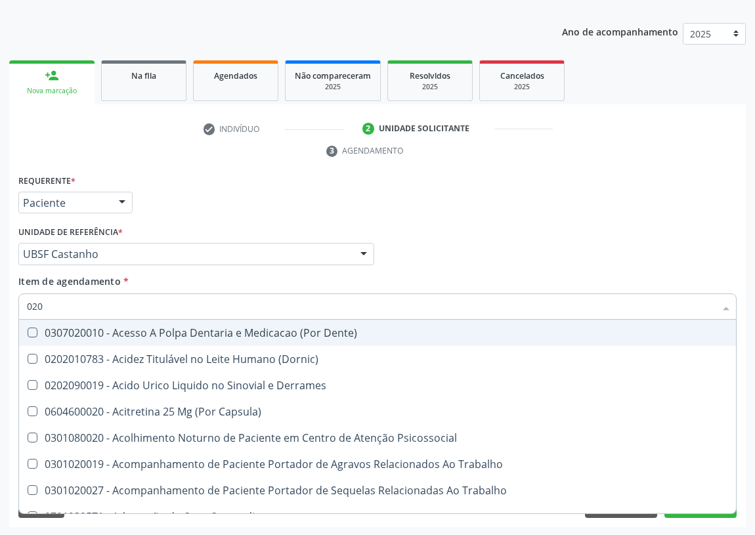
type input "0202"
checkbox Capsula\) "true"
checkbox Urina "false"
checkbox Esqueléticas "true"
checkbox Ocular "true"
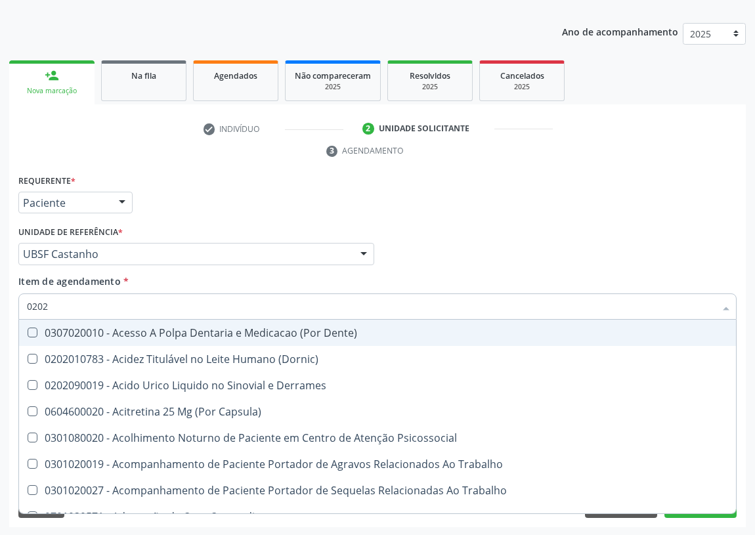
checkbox Aberto\) "true"
checkbox Cortante "true"
checkbox Drogas "true"
checkbox 67 "true"
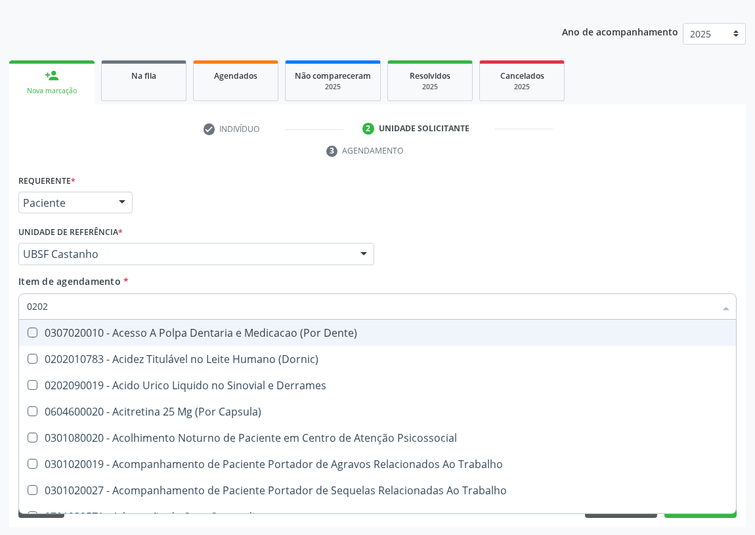
checkbox Aspiracao "true"
checkbox Projecoes\) "true"
checkbox Captacao "true"
checkbox \(Cantoplastia\) "true"
checkbox Revisao "true"
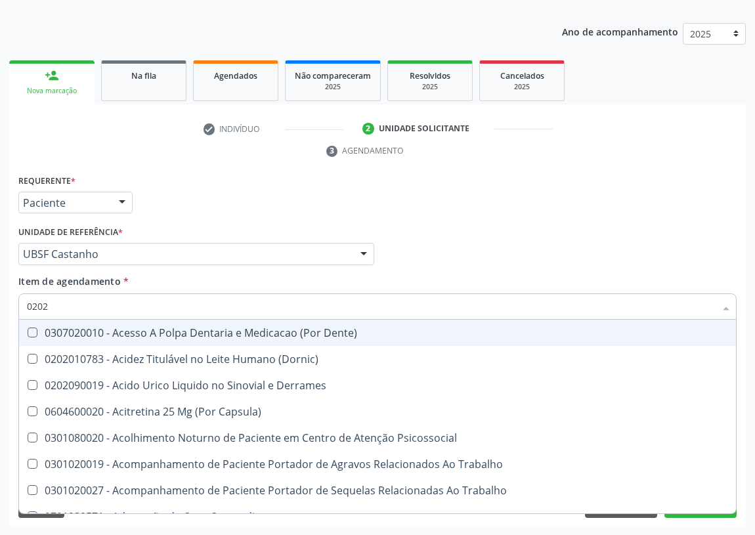
checkbox D "false"
checkbox Hdl "false"
checkbox Ldl "false"
checkbox Creatinina "false"
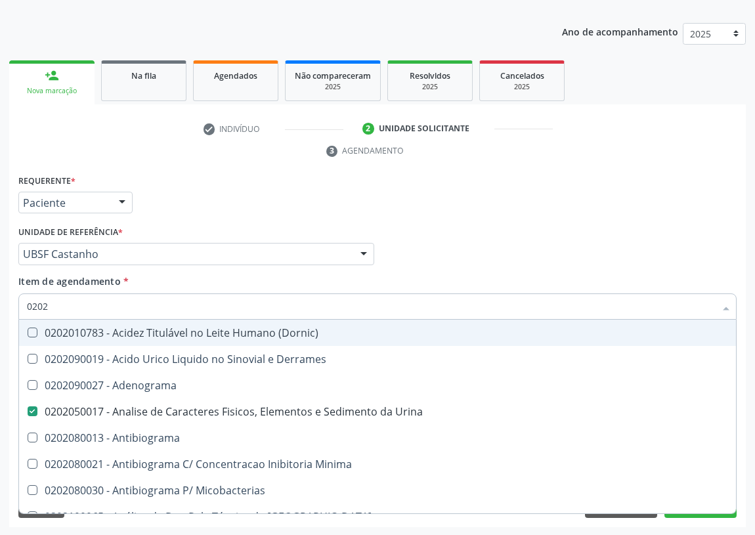
type input "02020"
checkbox Ivy "true"
checkbox D "false"
checkbox Barbituratos "true"
checkbox Benzodiazepinicos "true"
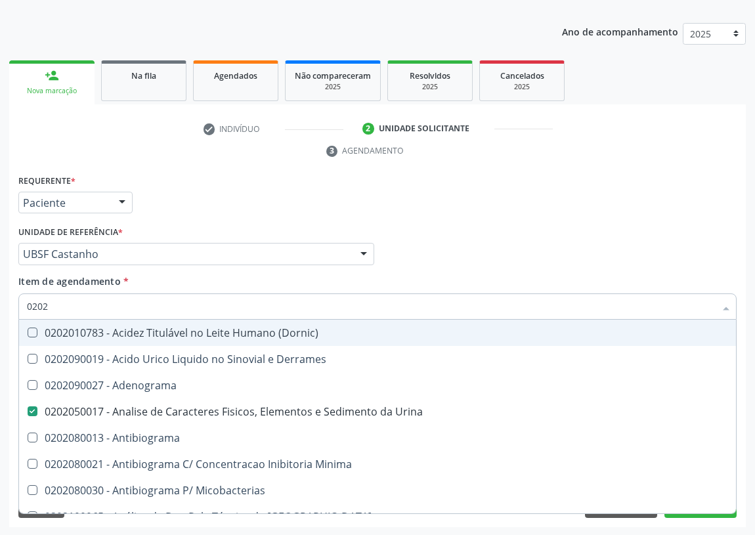
checkbox Calcitonina "true"
checkbox Hdl "false"
checkbox Ldl "false"
checkbox Creatinina "false"
checkbox Xiii "true"
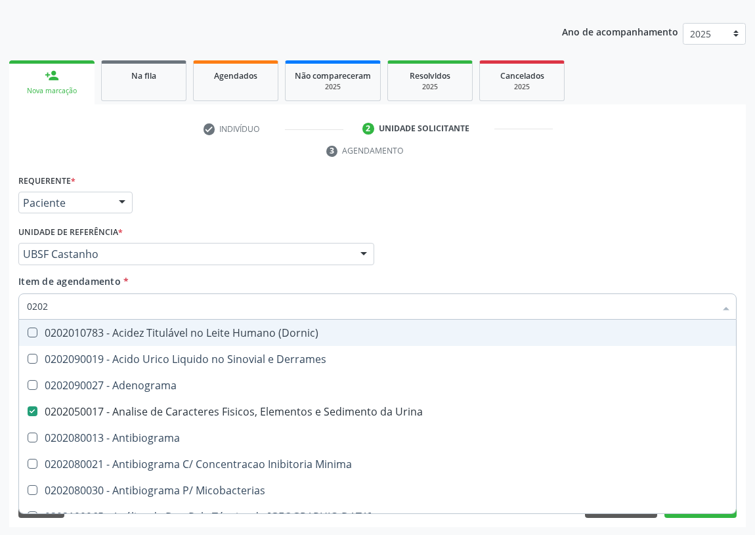
checkbox Formaldeido "true"
checkbox Glicose "false"
checkbox Glicosilada "false"
checkbox Progesterona "true"
checkbox Prolactina "true"
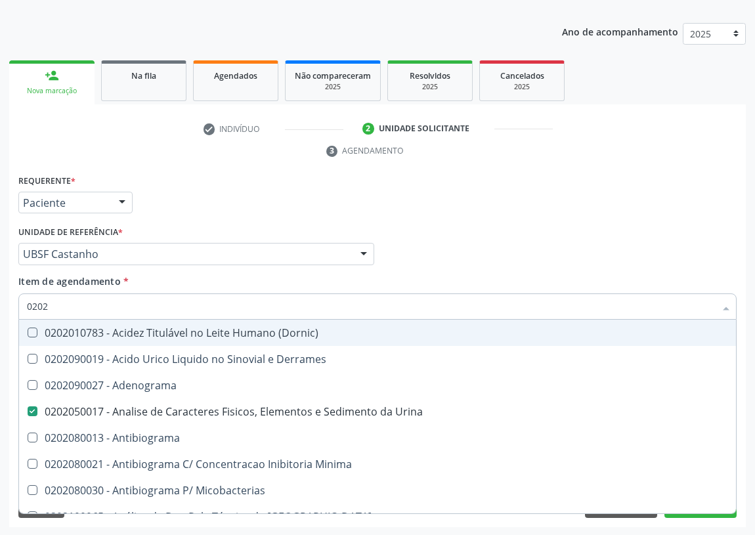
checkbox Horas\) "true"
checkbox Quinidina "true"
checkbox Renina "true"
checkbox \(Tgo\) "false"
checkbox \(Tgp\) "false"
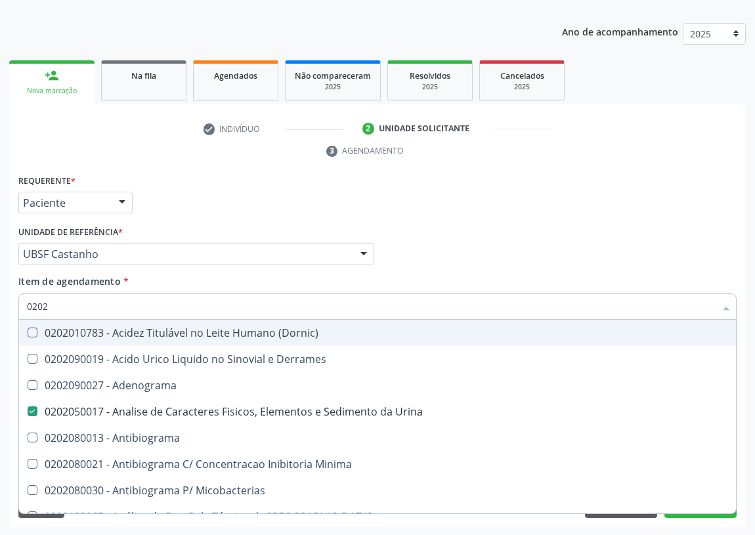
checkbox Triglicerideos "false"
checkbox Ureia "false"
checkbox B12 "false"
checkbox Zinco "true"
checkbox Completo "false"
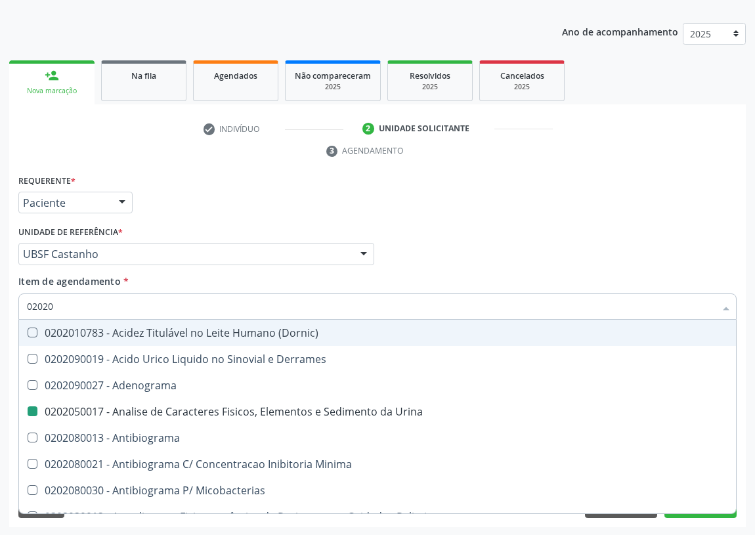
type input "020204"
checkbox Urina "false"
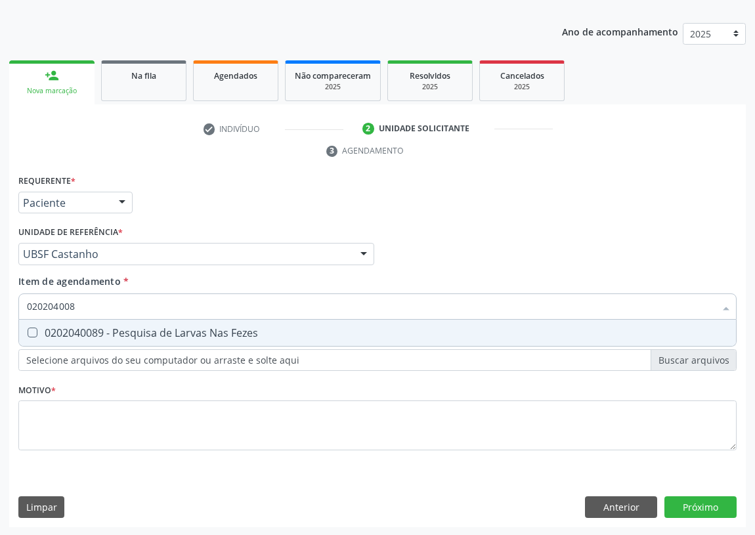
type input "0202040089"
drag, startPoint x: 30, startPoint y: 332, endPoint x: 68, endPoint y: 325, distance: 38.1
click at [57, 328] on div "0202040089 - Pesquisa de Larvas Nas Fezes" at bounding box center [378, 333] width 702 height 11
checkbox Fezes "true"
drag, startPoint x: 105, startPoint y: 307, endPoint x: 0, endPoint y: 295, distance: 105.8
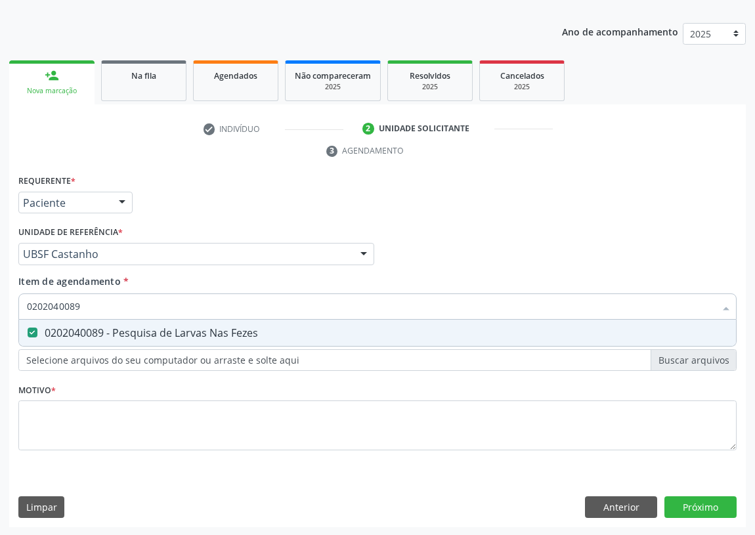
click at [0, 297] on div "Acompanhamento Acompanhe a situação das marcações correntes e finalizadas Relat…" at bounding box center [377, 236] width 755 height 600
type input "P"
checkbox Fezes "false"
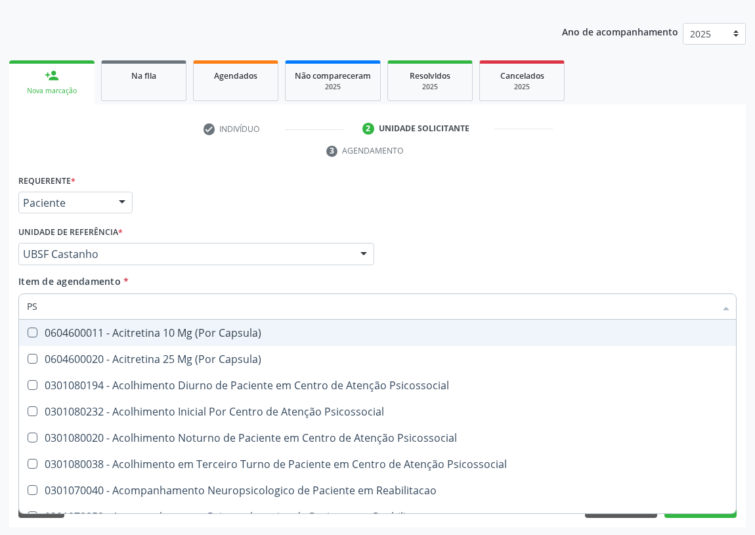
type input "PSA"
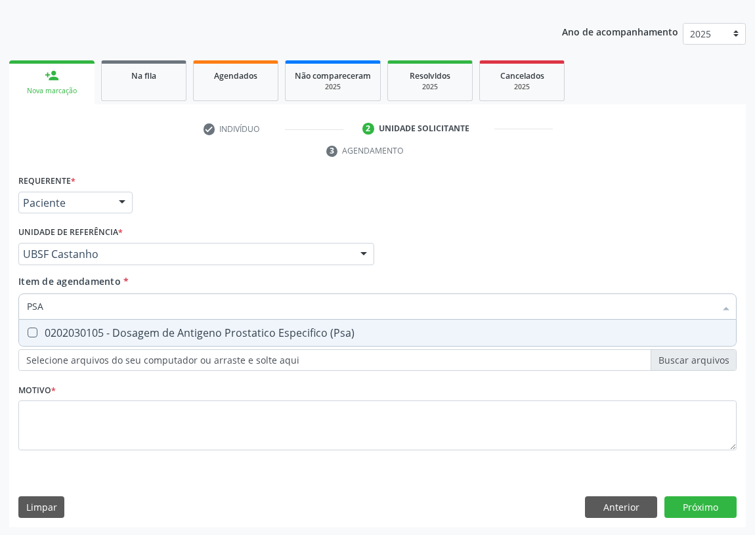
drag, startPoint x: 32, startPoint y: 332, endPoint x: 0, endPoint y: 410, distance: 83.7
click at [32, 332] on \(Psa\) at bounding box center [33, 333] width 10 height 10
click at [28, 332] on \(Psa\) "checkbox" at bounding box center [23, 332] width 9 height 9
checkbox \(Psa\) "true"
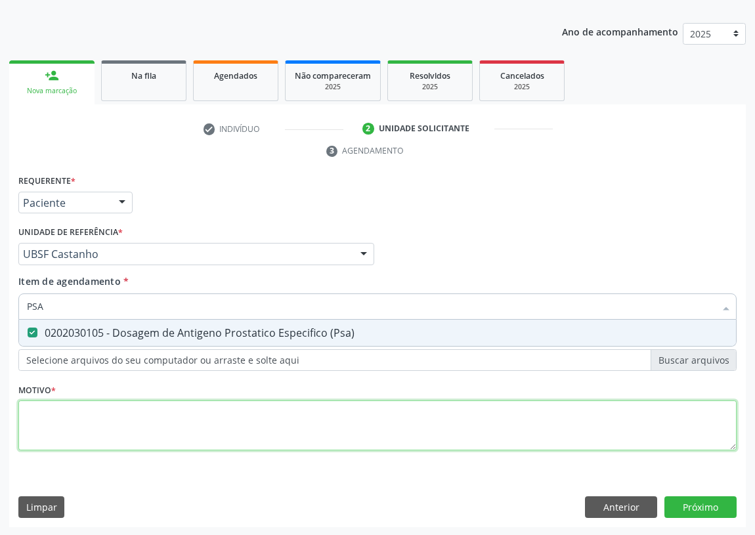
click at [43, 423] on div "Requerente * Paciente Profissional de Saúde Paciente Nenhum resultado encontrad…" at bounding box center [377, 320] width 719 height 298
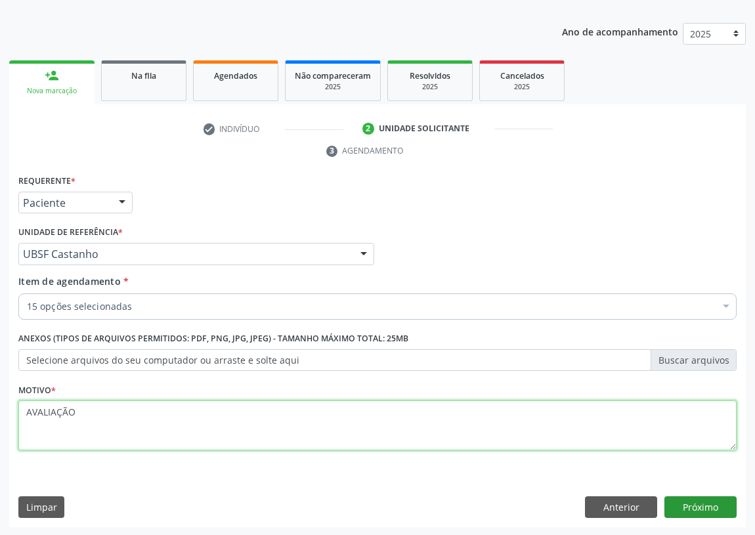
type textarea "AVALIAÇÃO"
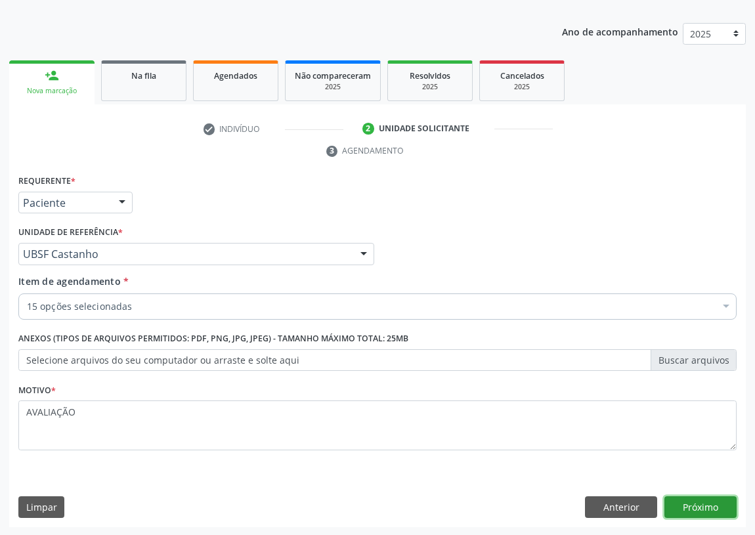
drag, startPoint x: 692, startPoint y: 508, endPoint x: 0, endPoint y: 308, distance: 720.8
click at [681, 506] on button "Próximo" at bounding box center [701, 508] width 72 height 22
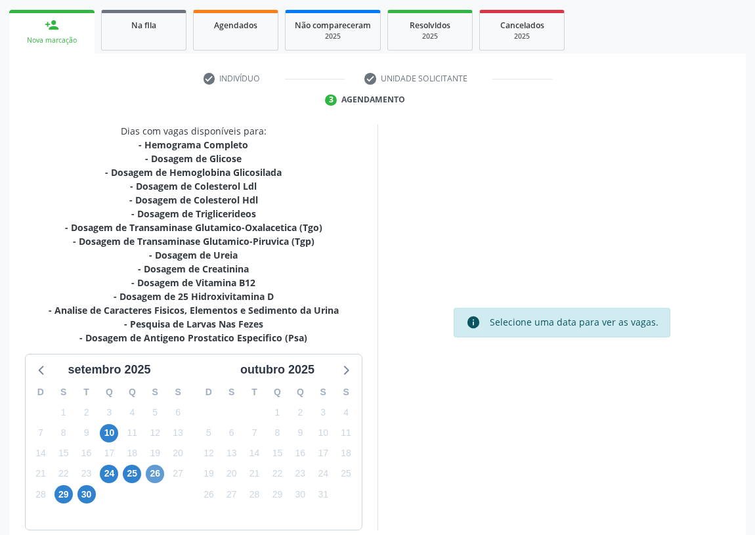
scroll to position [249, 0]
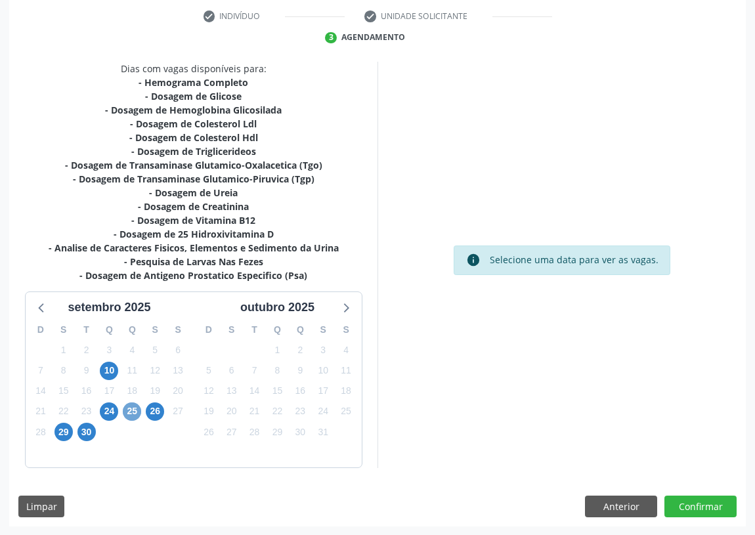
click at [138, 407] on span "25" at bounding box center [132, 412] width 18 height 18
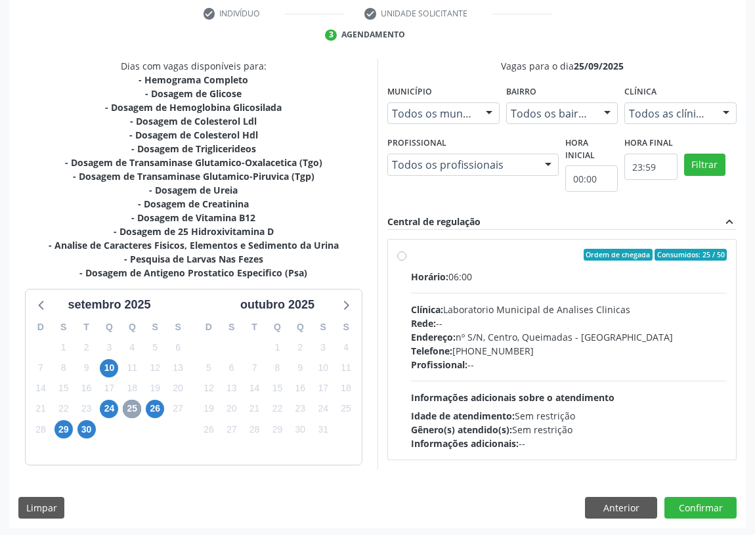
scroll to position [252, 0]
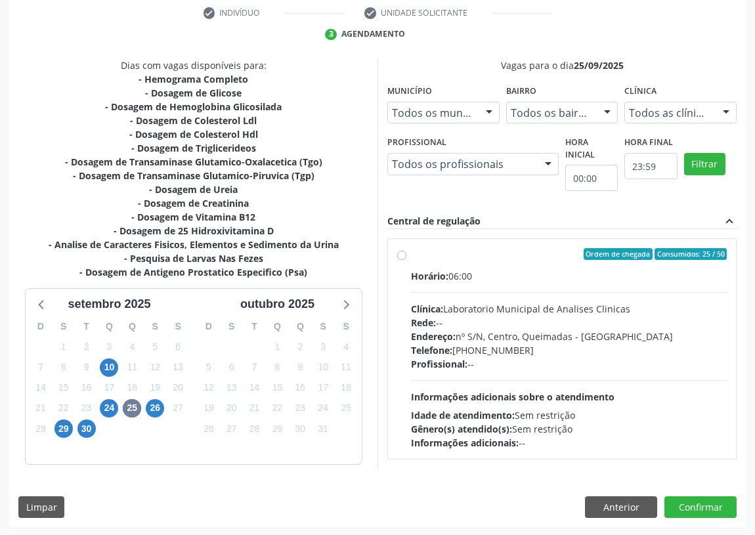
click at [411, 252] on label "Ordem de chegada Consumidos: 25 / 50 Horário: 06:00 Clínica: Laboratorio Munici…" at bounding box center [569, 349] width 316 height 202
click at [401, 252] on input "Ordem de chegada Consumidos: 25 / 50 Horário: 06:00 Clínica: Laboratorio Munici…" at bounding box center [401, 254] width 9 height 12
radio input "true"
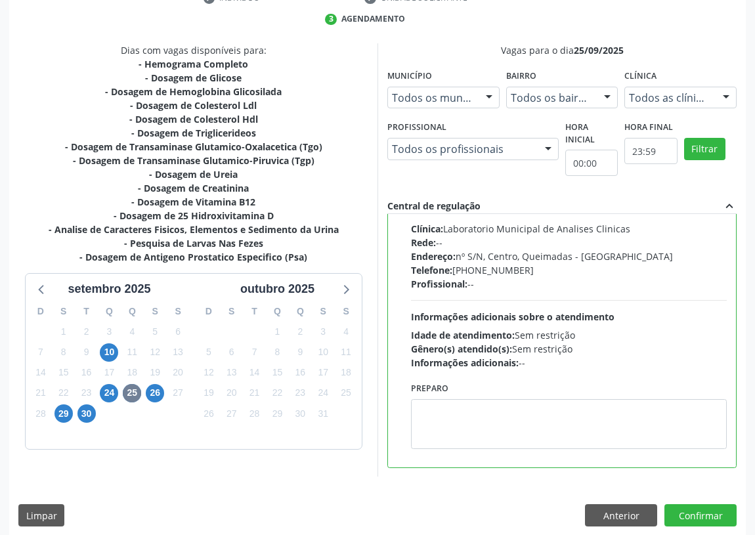
scroll to position [276, 0]
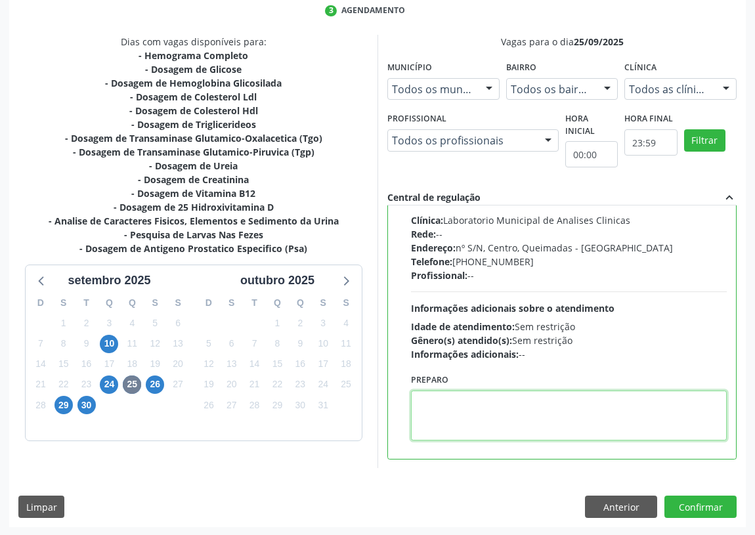
click at [431, 407] on textarea at bounding box center [569, 416] width 316 height 50
type textarea "IR EM [GEOGRAPHIC_DATA]"
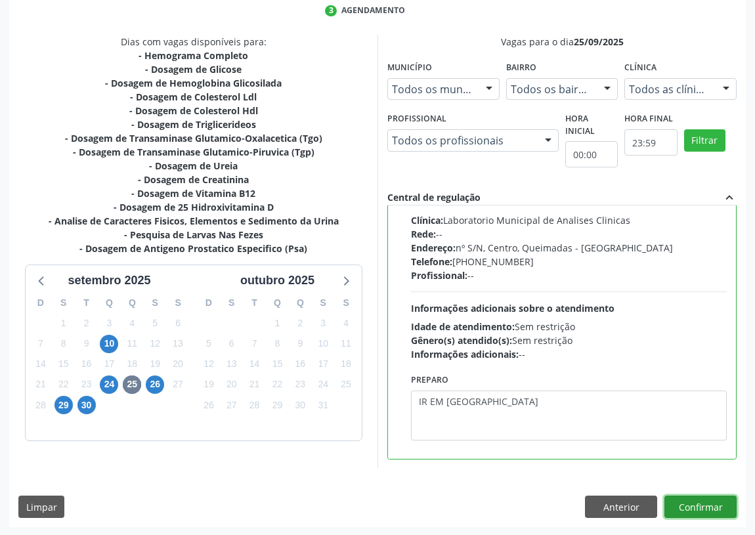
click at [700, 508] on button "Confirmar" at bounding box center [701, 507] width 72 height 22
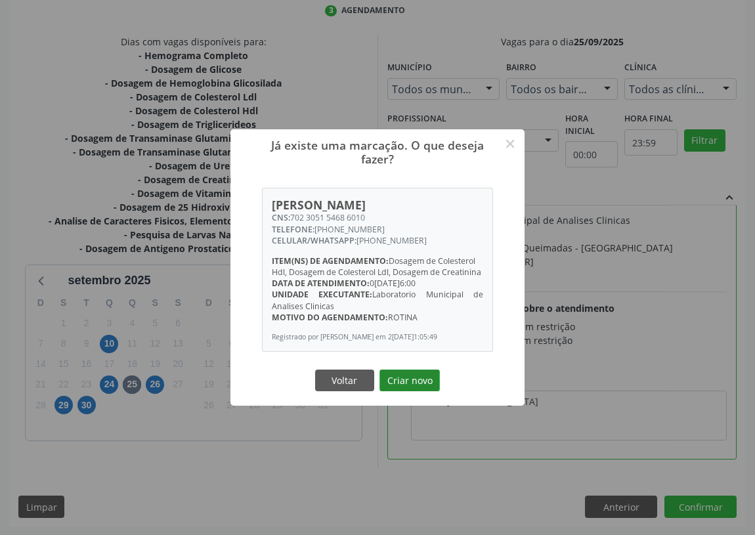
click at [416, 388] on button "Criar novo" at bounding box center [410, 381] width 60 height 22
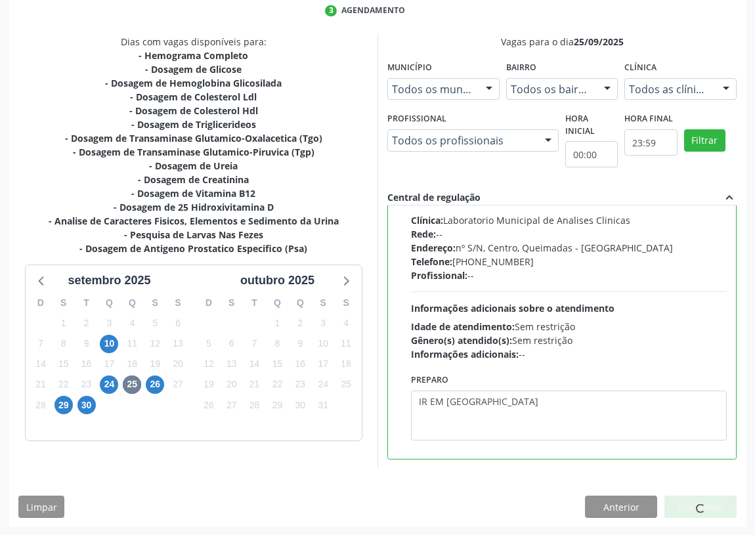
scroll to position [0, 0]
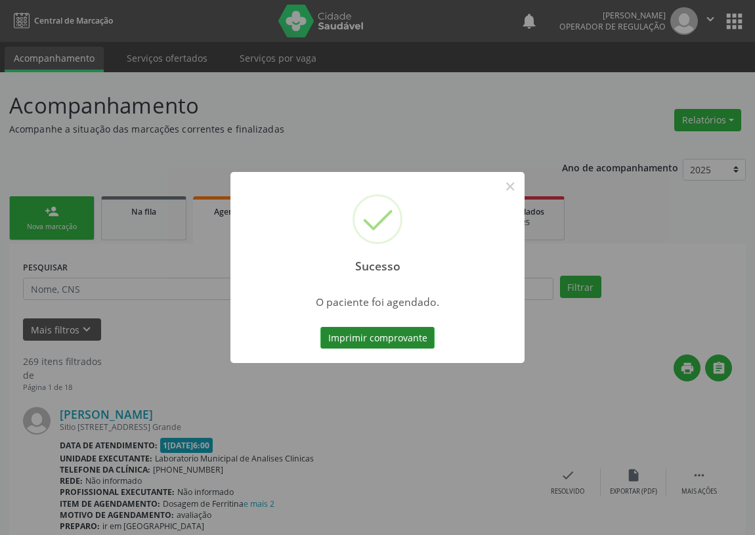
click at [373, 340] on button "Imprimir comprovante" at bounding box center [378, 338] width 114 height 22
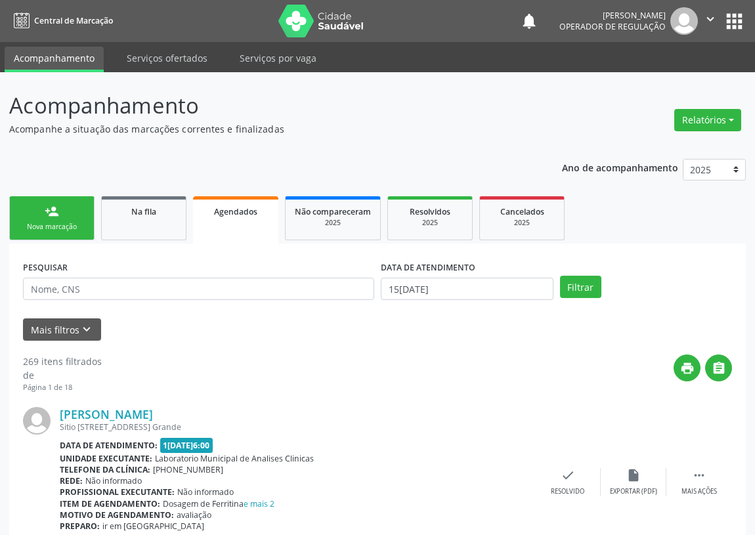
click at [78, 222] on div "Nova marcação" at bounding box center [52, 227] width 66 height 10
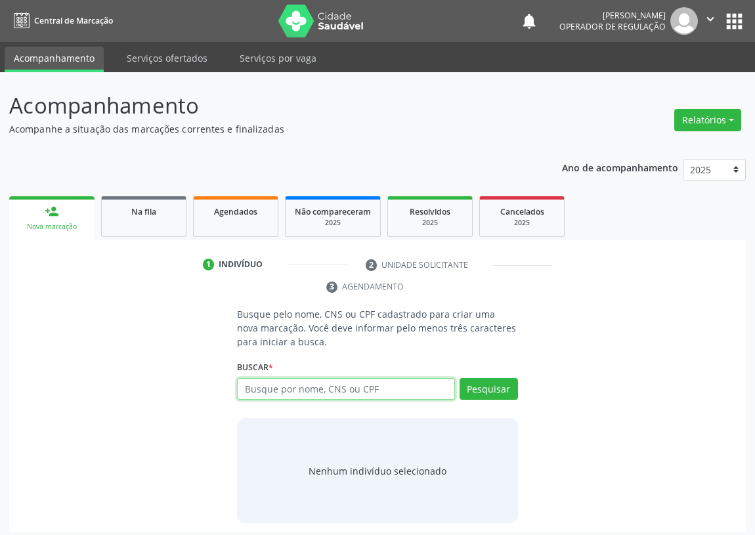
click at [260, 388] on input "text" at bounding box center [346, 389] width 218 height 22
click at [263, 390] on input "text" at bounding box center [346, 389] width 218 height 22
type input "708406772013561"
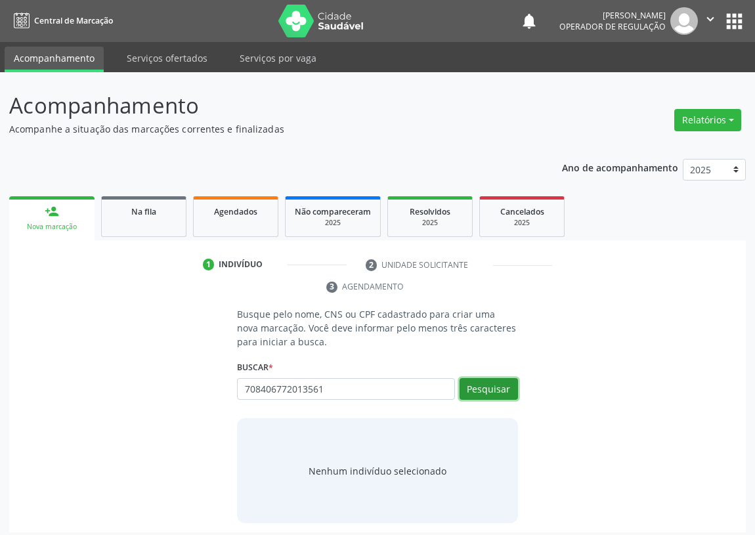
click at [490, 378] on button "Pesquisar" at bounding box center [489, 389] width 58 height 22
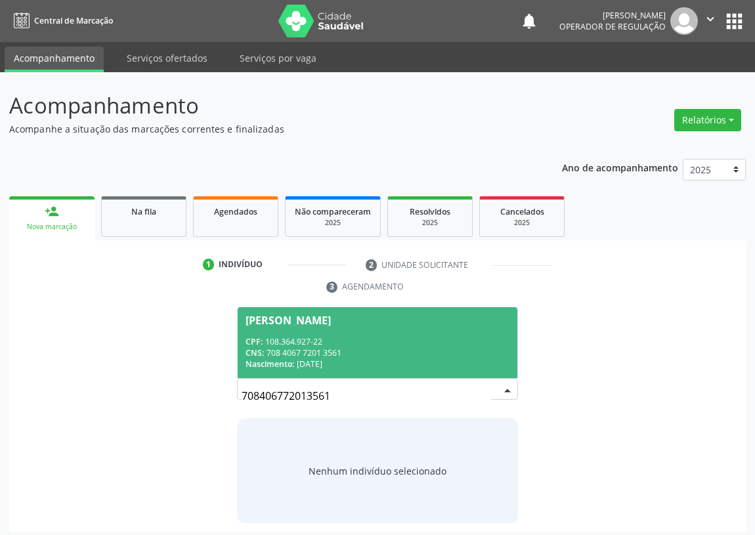
click at [288, 346] on div "CPF: 108.364.927-22" at bounding box center [378, 341] width 264 height 11
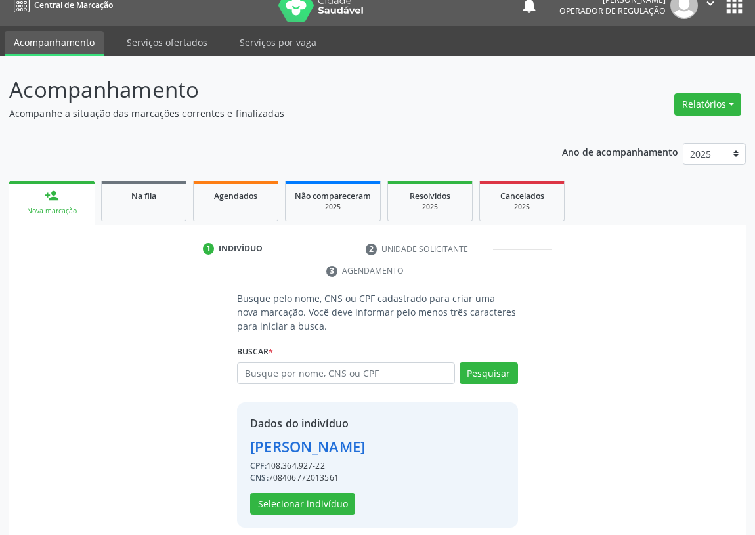
scroll to position [26, 0]
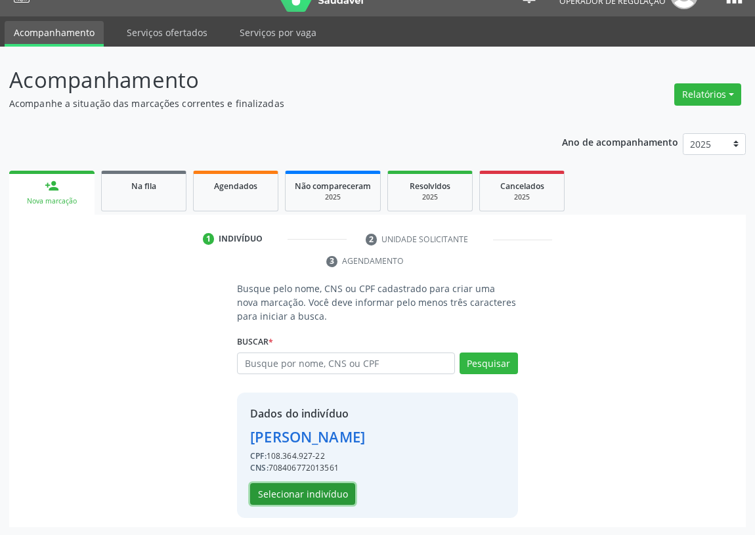
click at [296, 498] on button "Selecionar indivíduo" at bounding box center [302, 494] width 105 height 22
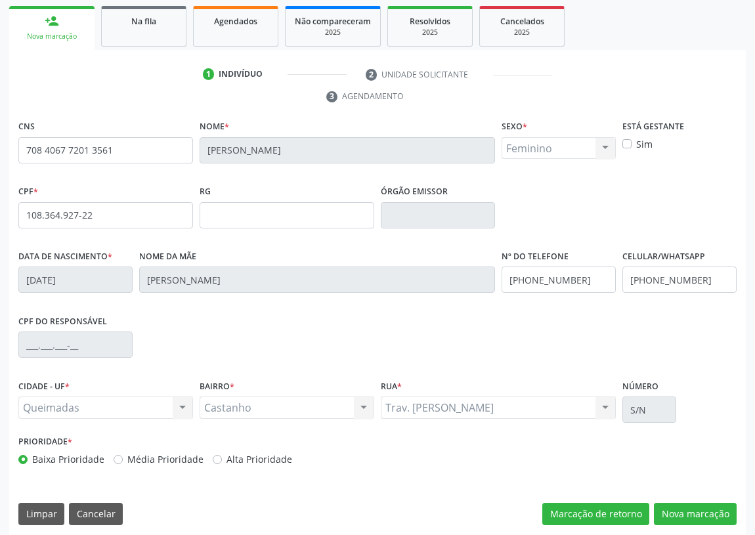
scroll to position [197, 0]
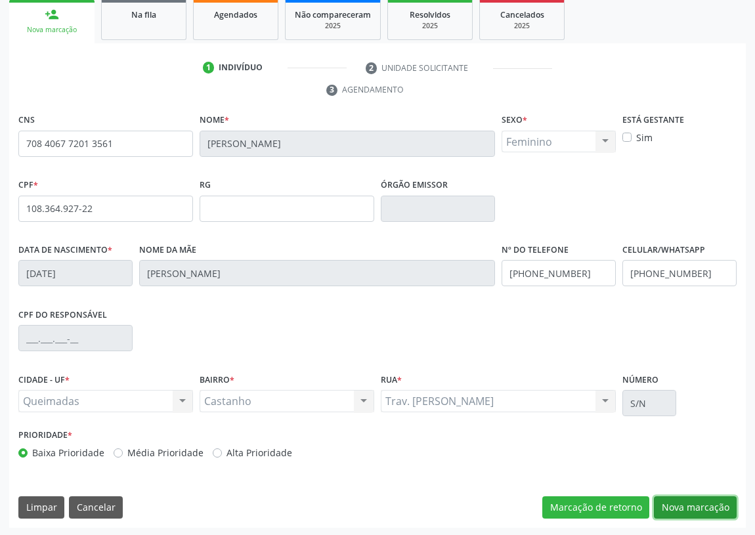
click at [708, 509] on button "Nova marcação" at bounding box center [695, 508] width 83 height 22
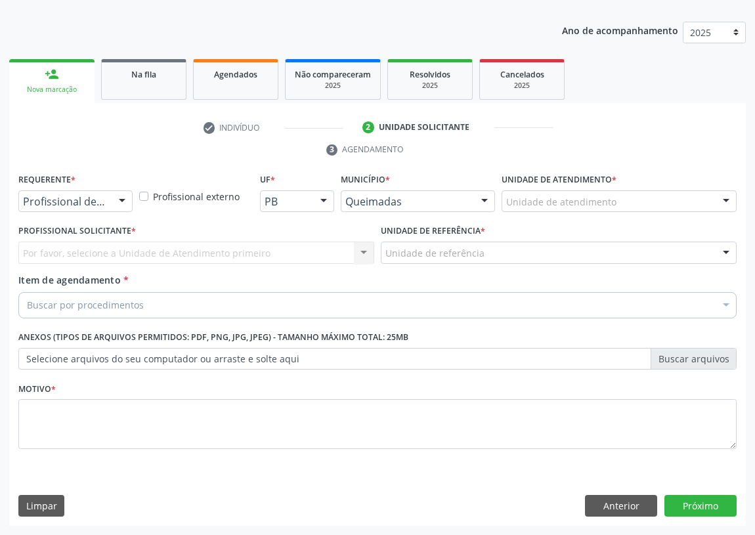
scroll to position [136, 0]
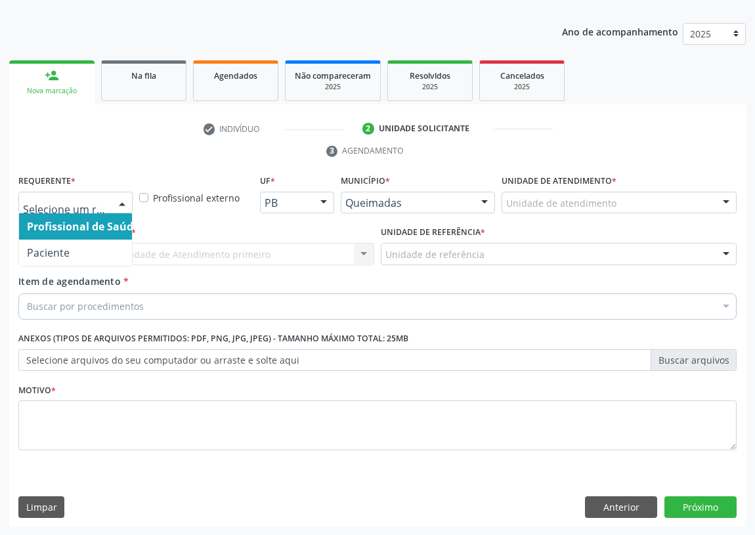
click at [120, 201] on div at bounding box center [122, 203] width 20 height 22
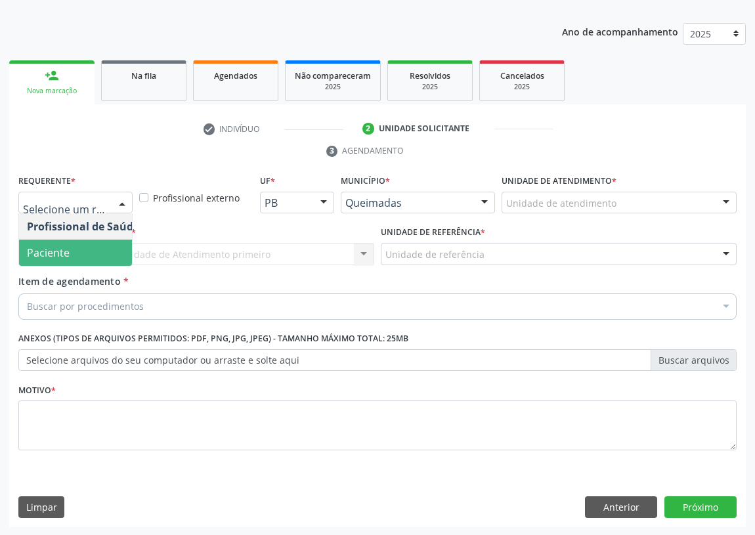
drag, startPoint x: 118, startPoint y: 258, endPoint x: 245, endPoint y: 282, distance: 129.6
click at [118, 258] on span "Paciente" at bounding box center [83, 253] width 128 height 26
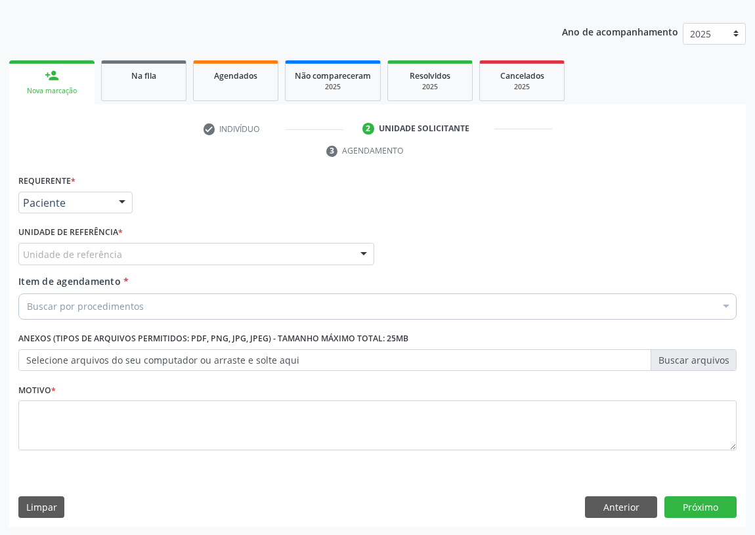
click at [300, 248] on div "Unidade de referência" at bounding box center [196, 254] width 356 height 22
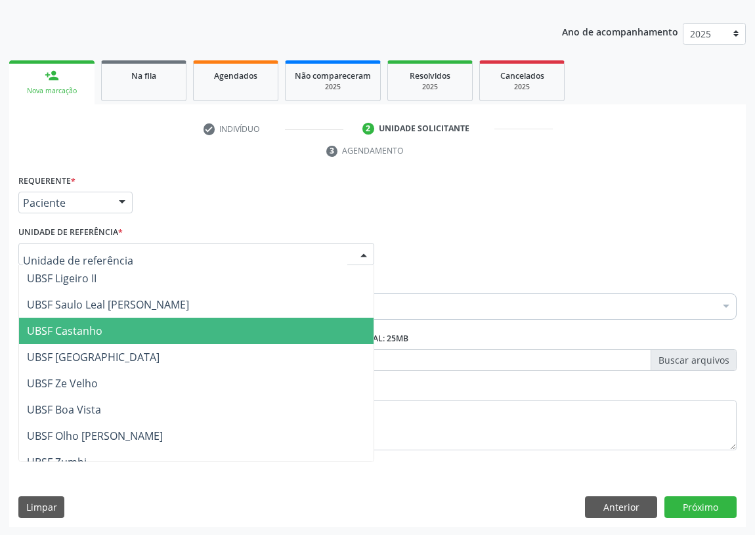
click at [95, 331] on span "UBSF Castanho" at bounding box center [65, 331] width 76 height 14
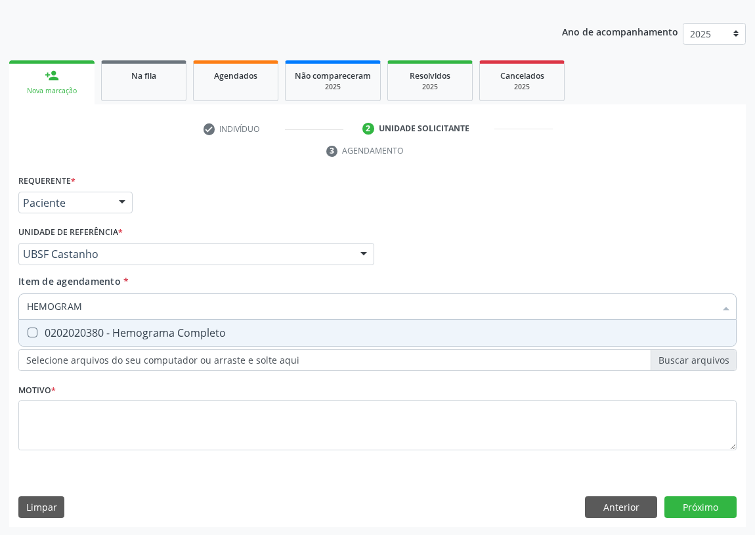
type input "HEMOGRAMA"
click at [34, 335] on Completo at bounding box center [33, 333] width 10 height 10
click at [28, 335] on Completo "checkbox" at bounding box center [23, 332] width 9 height 9
checkbox Completo "true"
drag, startPoint x: 102, startPoint y: 313, endPoint x: 0, endPoint y: 302, distance: 103.2
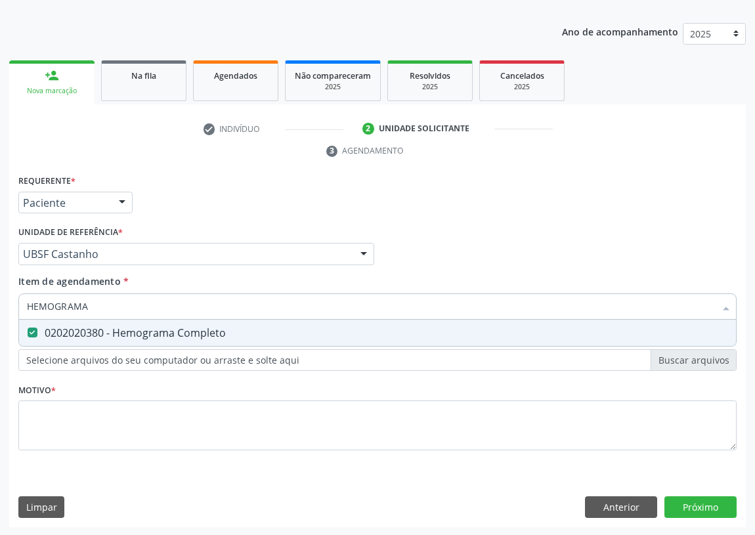
click at [0, 302] on div "Acompanhamento Acompanhe a situação das marcações correntes e finalizadas Relat…" at bounding box center [377, 236] width 755 height 600
type input "C"
checkbox Completo "false"
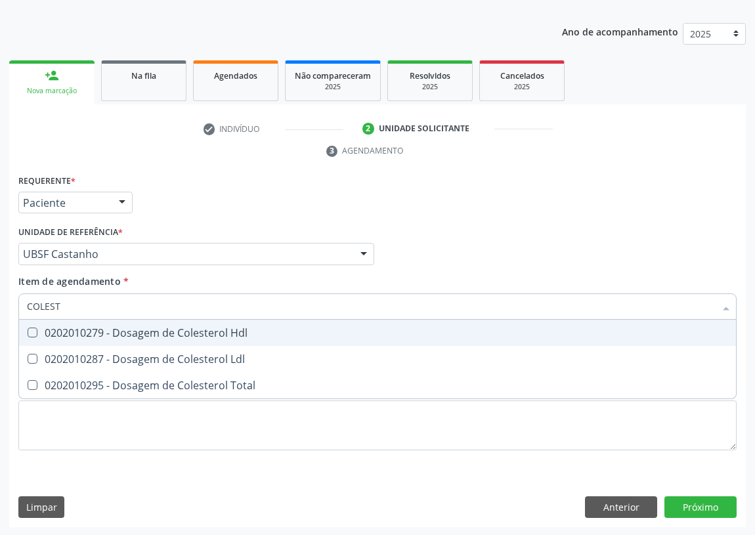
type input "COLESTE"
drag, startPoint x: 28, startPoint y: 333, endPoint x: 36, endPoint y: 343, distance: 13.0
click at [31, 335] on Hdl at bounding box center [33, 333] width 10 height 10
click at [28, 335] on Hdl "checkbox" at bounding box center [23, 332] width 9 height 9
checkbox Hdl "true"
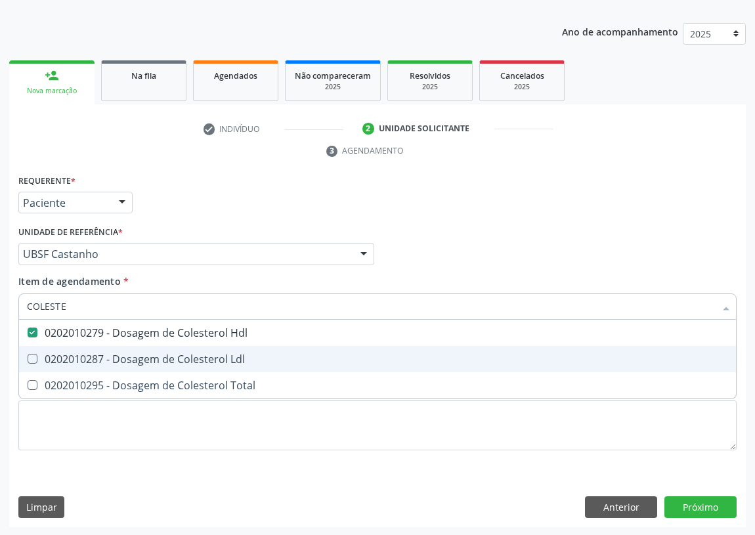
click at [38, 356] on div "0202010287 - Dosagem de Colesterol Ldl" at bounding box center [378, 359] width 702 height 11
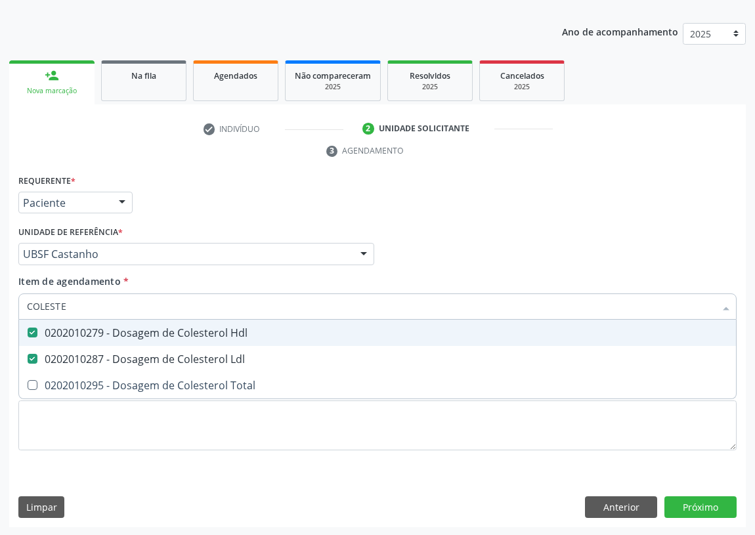
drag, startPoint x: 70, startPoint y: 297, endPoint x: 0, endPoint y: 300, distance: 69.7
click at [0, 305] on div "Acompanhamento Acompanhe a situação das marcações correntes e finalizadas Relat…" at bounding box center [377, 236] width 755 height 600
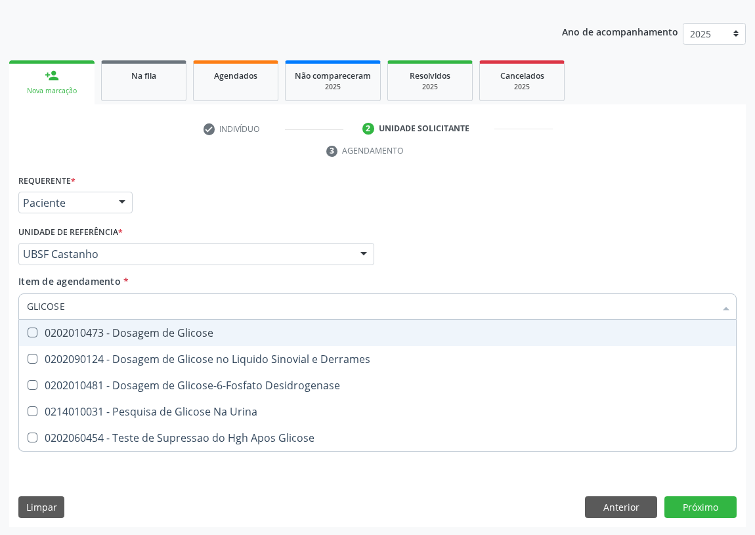
drag, startPoint x: 34, startPoint y: 331, endPoint x: 53, endPoint y: 309, distance: 29.4
click at [39, 325] on span "0202010473 - Dosagem de Glicose" at bounding box center [377, 333] width 717 height 26
drag, startPoint x: 77, startPoint y: 302, endPoint x: 0, endPoint y: 311, distance: 77.4
click at [0, 311] on div "Acompanhamento Acompanhe a situação das marcações correntes e finalizadas Relat…" at bounding box center [377, 236] width 755 height 600
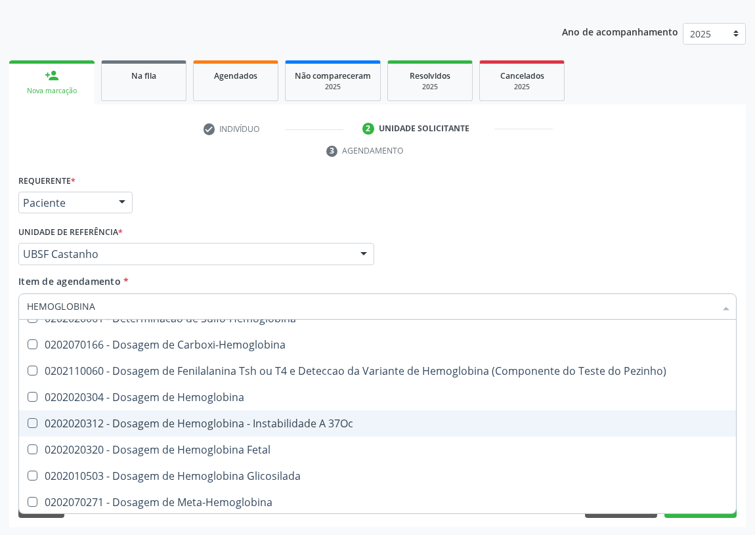
scroll to position [59, 0]
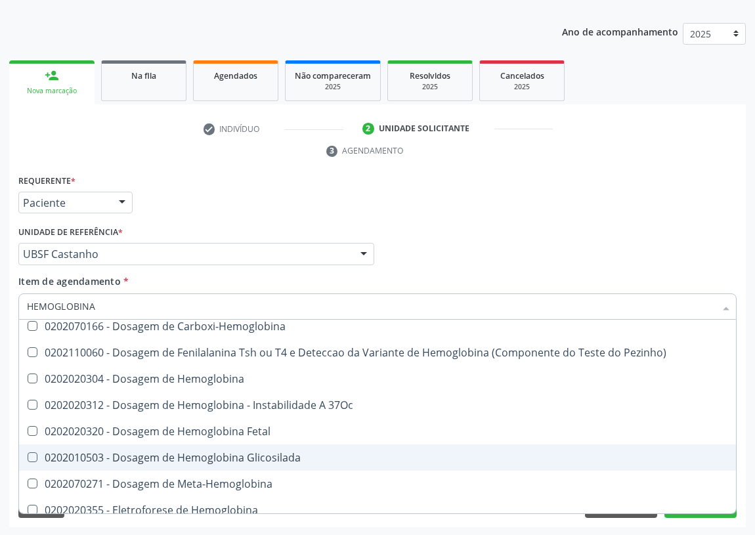
drag, startPoint x: 256, startPoint y: 455, endPoint x: 9, endPoint y: 368, distance: 262.0
click at [253, 454] on div "0202010503 - Dosagem de Hemoglobina Glicosilada" at bounding box center [378, 458] width 702 height 11
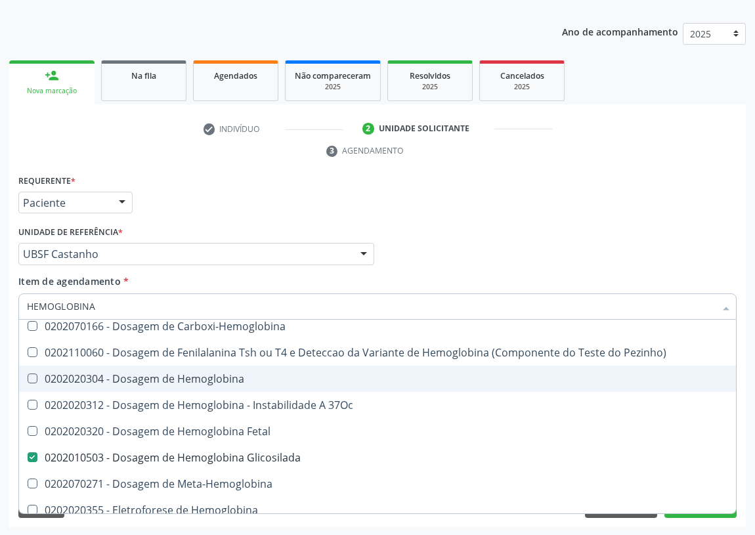
drag, startPoint x: 70, startPoint y: 304, endPoint x: 0, endPoint y: 303, distance: 69.6
click at [0, 303] on div "Acompanhamento Acompanhe a situação das marcações correntes e finalizadas Relat…" at bounding box center [377, 236] width 755 height 600
drag, startPoint x: 108, startPoint y: 304, endPoint x: 0, endPoint y: 304, distance: 108.4
click at [0, 304] on div "Acompanhamento Acompanhe a situação das marcações correntes e finalizadas Relat…" at bounding box center [377, 236] width 755 height 600
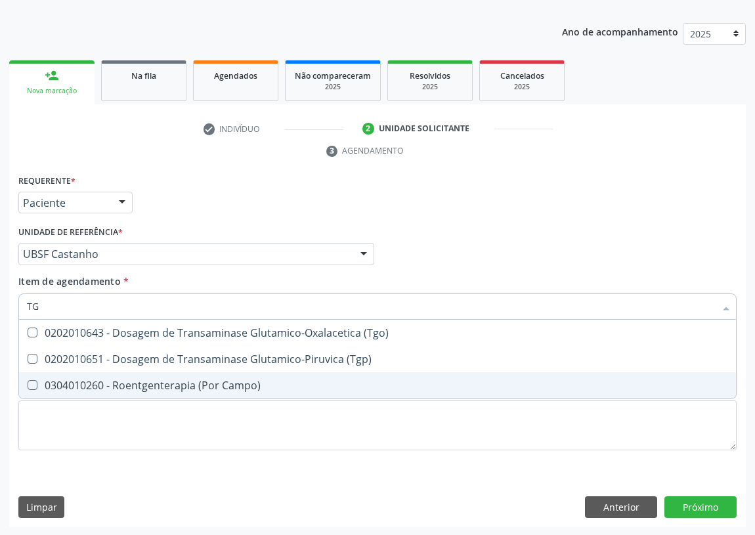
scroll to position [0, 0]
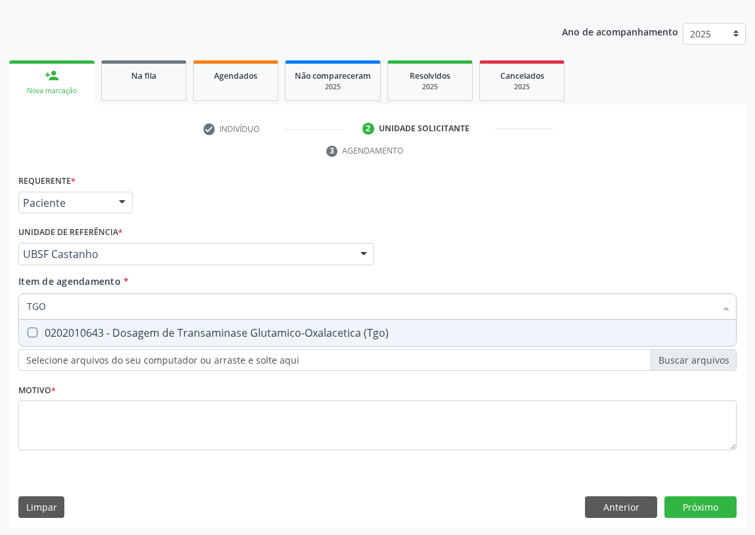
drag, startPoint x: 30, startPoint y: 328, endPoint x: 60, endPoint y: 320, distance: 30.6
click at [39, 328] on div "0202010643 - Dosagem de Transaminase Glutamico-Oxalacetica (Tgo)" at bounding box center [378, 333] width 702 height 11
drag, startPoint x: 35, startPoint y: 309, endPoint x: 12, endPoint y: 296, distance: 26.8
click at [16, 302] on div "Item de agendamento * TGO Desfazer seleção 0202010643 - Dosagem de Transaminase…" at bounding box center [377, 300] width 725 height 51
drag, startPoint x: 32, startPoint y: 330, endPoint x: 64, endPoint y: 316, distance: 35.3
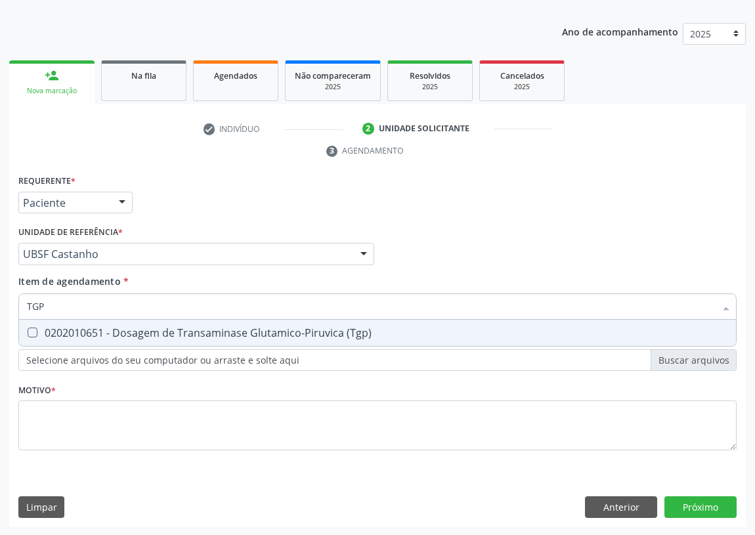
click at [39, 328] on div "0202010651 - Dosagem de Transaminase Glutamico-Piruvica (Tgp)" at bounding box center [378, 333] width 702 height 11
drag, startPoint x: 47, startPoint y: 309, endPoint x: 8, endPoint y: 308, distance: 38.8
click at [8, 308] on div "Acompanhamento Acompanhe a situação das marcações correntes e finalizadas Relat…" at bounding box center [377, 236] width 755 height 600
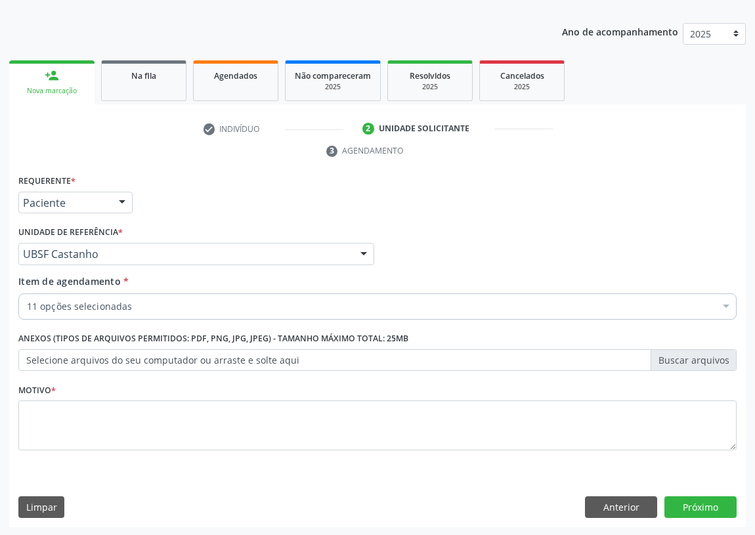
scroll to position [136, 0]
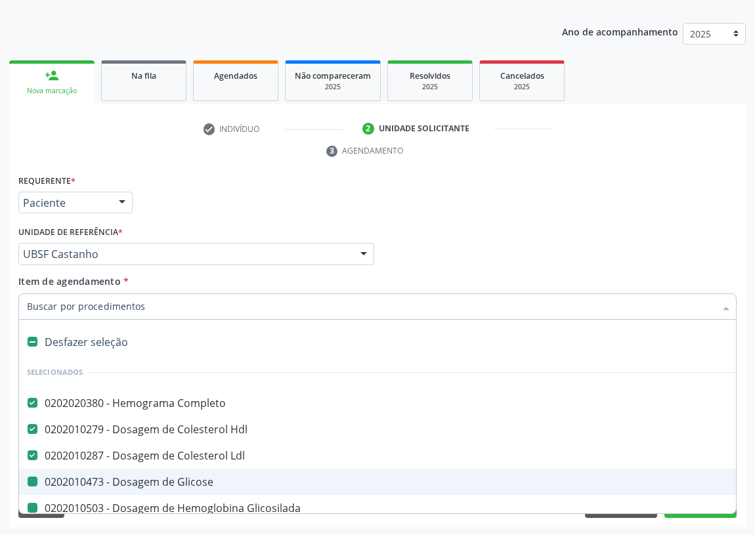
type input "V"
checkbox Glicose "false"
checkbox Glicosilada "false"
checkbox \(Tgo\) "false"
checkbox \(Tgp\) "false"
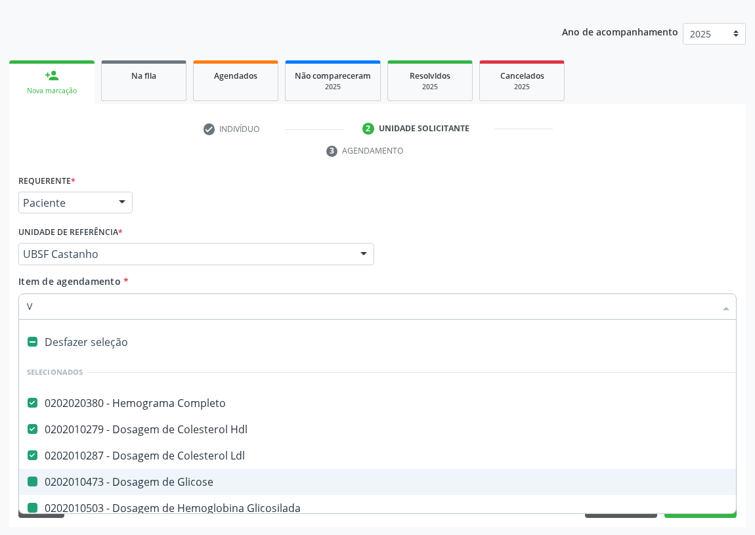
checkbox Ureia "false"
checkbox Creatinina "false"
checkbox \(Tsh\) "false"
checkbox Livre\) "false"
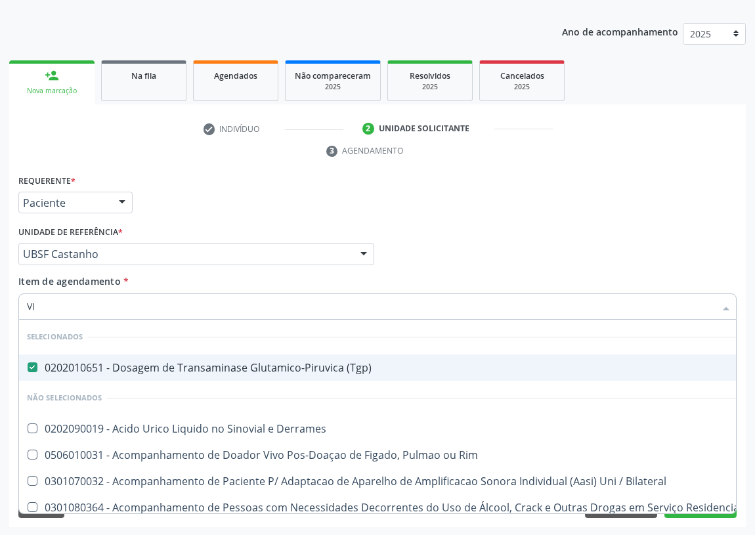
type input "VIT"
checkbox \(Tgp\) "false"
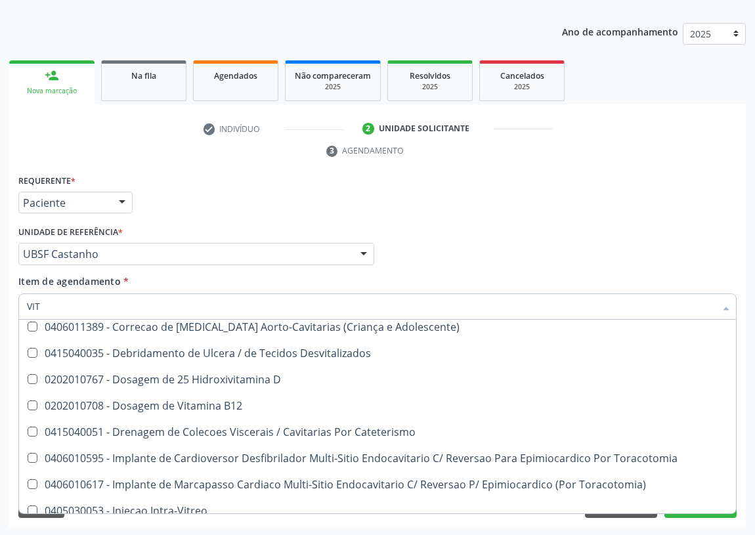
scroll to position [119, 0]
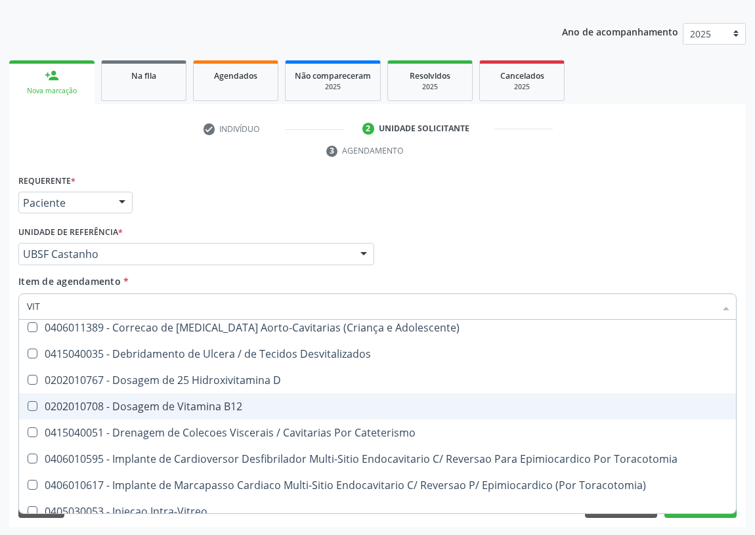
drag, startPoint x: 238, startPoint y: 403, endPoint x: 242, endPoint y: 395, distance: 8.8
click at [238, 403] on div "0202010708 - Dosagem de Vitamina B12" at bounding box center [378, 406] width 702 height 11
checkbox B12 "true"
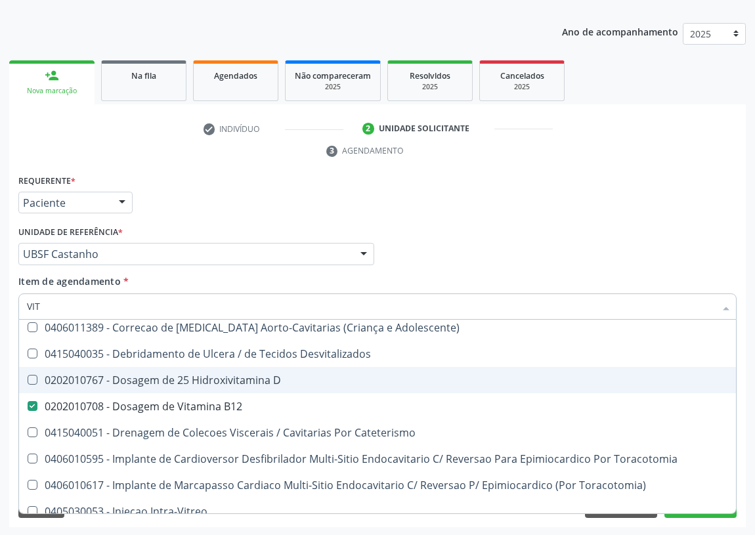
click at [253, 380] on div "0202010767 - Dosagem de 25 Hidroxivitamina D" at bounding box center [378, 380] width 702 height 11
checkbox D "true"
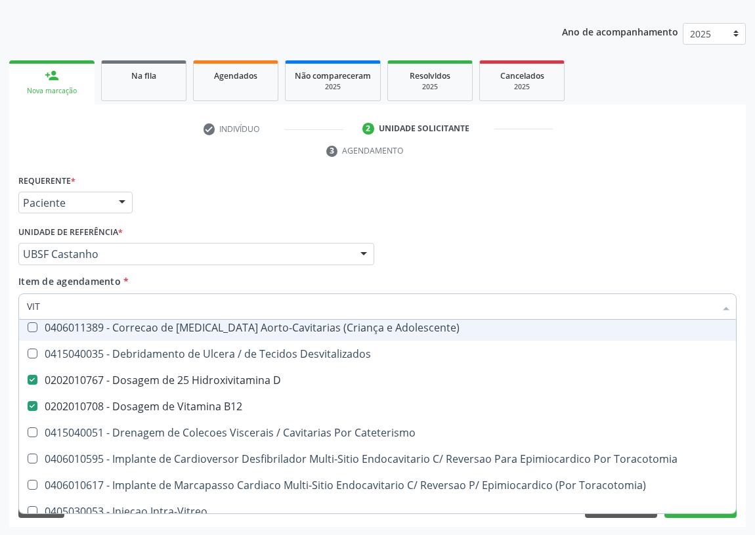
drag, startPoint x: 45, startPoint y: 302, endPoint x: 7, endPoint y: 302, distance: 38.8
click at [7, 302] on div "Acompanhamento Acompanhe a situação das marcações correntes e finalizadas Relat…" at bounding box center [377, 236] width 755 height 600
type input "V"
checkbox A "true"
checkbox D "false"
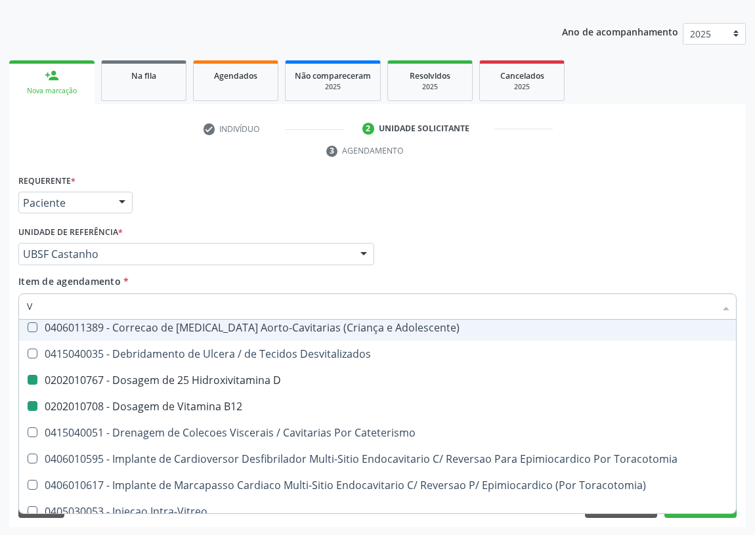
checkbox B12 "false"
checkbox Ocular "true"
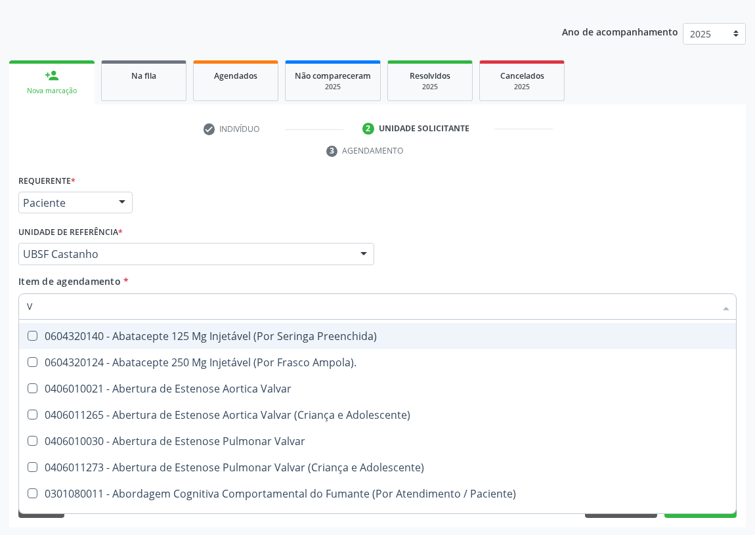
scroll to position [128, 0]
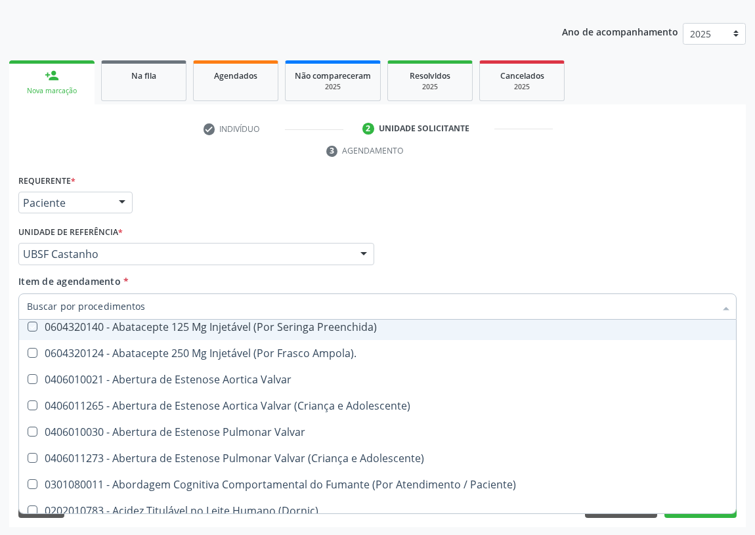
checkbox Preenchida\) "true"
checkbox Ampola\)\ "true"
checkbox Valvar "true"
checkbox Adolescente\) "true"
checkbox Valvar "true"
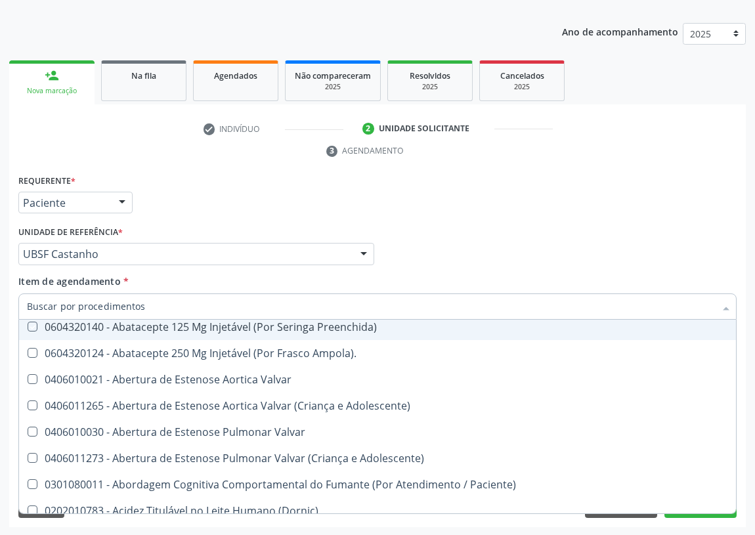
checkbox Adolescente\) "true"
checkbox Paciente\) "true"
checkbox \(Dornic\) "true"
checkbox D "false"
checkbox B12 "false"
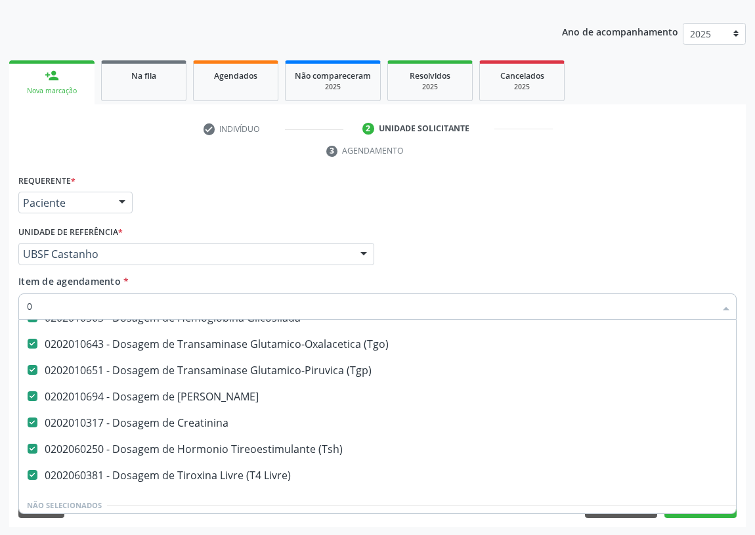
scroll to position [119, 0]
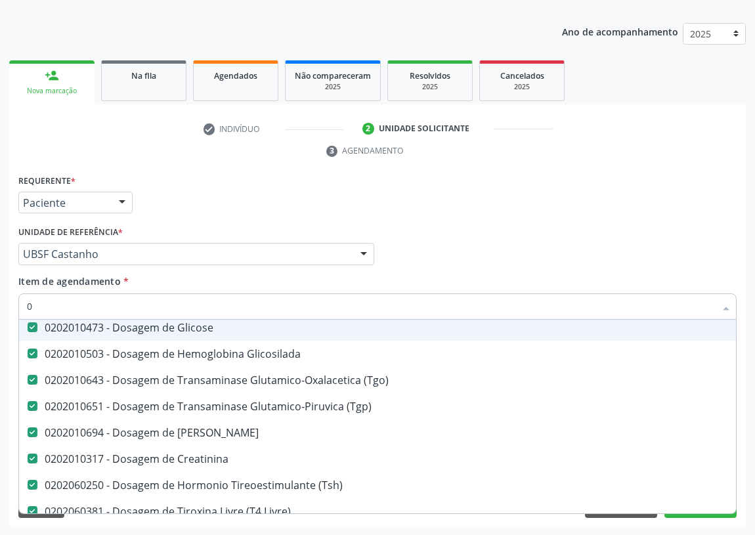
type input "02"
checkbox \(Frasco\) "true"
checkbox Colo "true"
type input "020"
checkbox Cerebral "true"
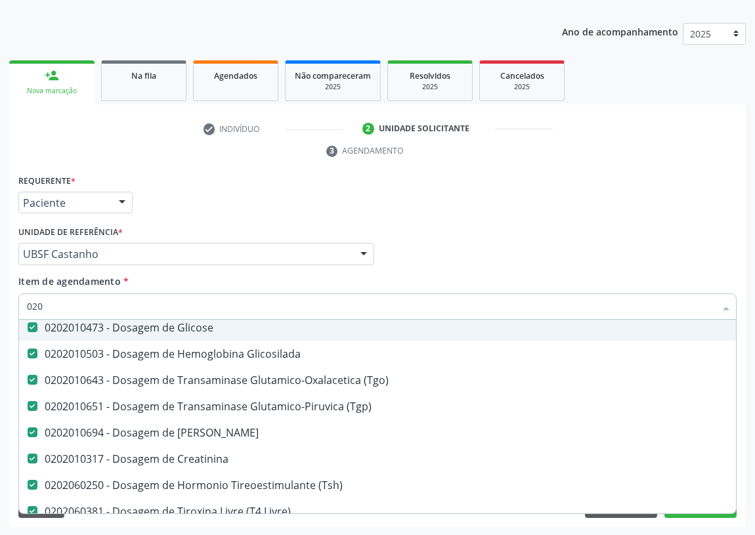
checkbox 17-Hidroxicorticosteroides "true"
checkbox D "false"
checkbox B12 "false"
type input "0202"
checkbox Esqueléticas "true"
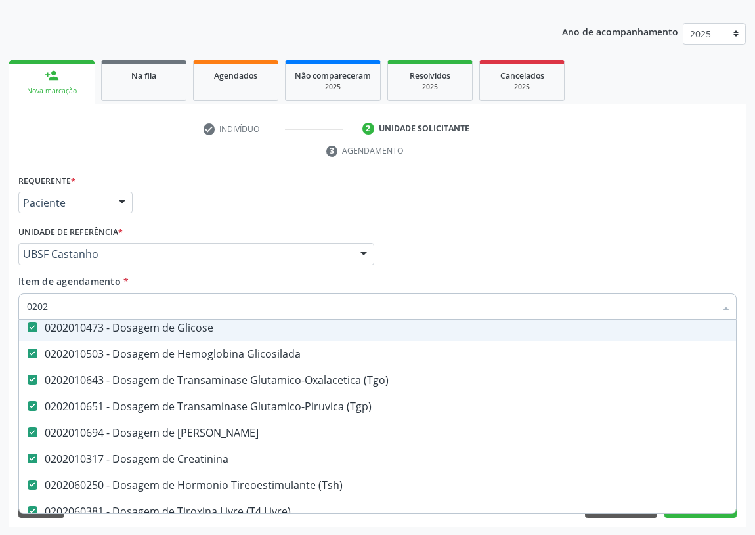
checkbox 67 "true"
checkbox D "false"
type input "02020"
checkbox Ivy "true"
checkbox D "false"
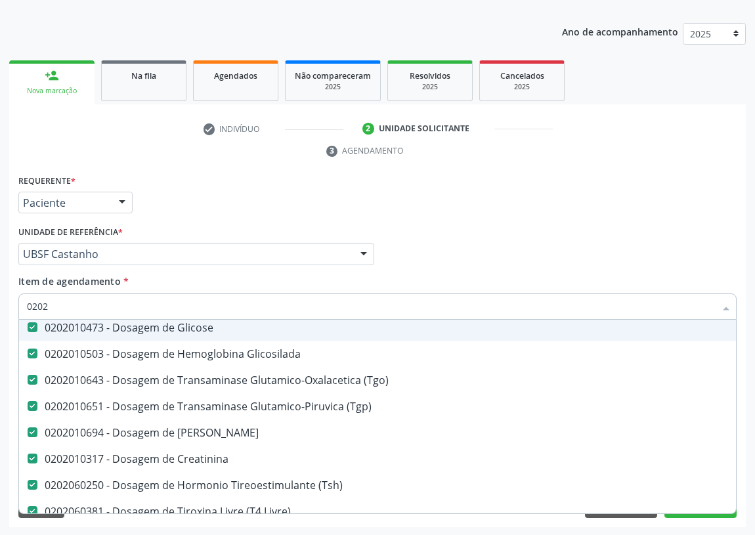
checkbox Totais "true"
checkbox B12 "false"
type input "020205"
checkbox Completo "false"
checkbox Glicose "false"
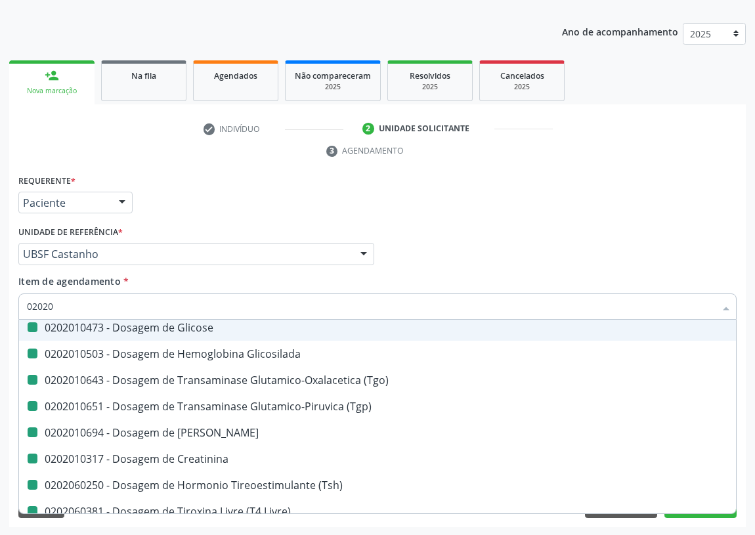
checkbox Glicosilada "false"
checkbox \(Tgo\) "false"
checkbox \(Tgp\) "false"
checkbox Ureia "false"
checkbox Creatinina "false"
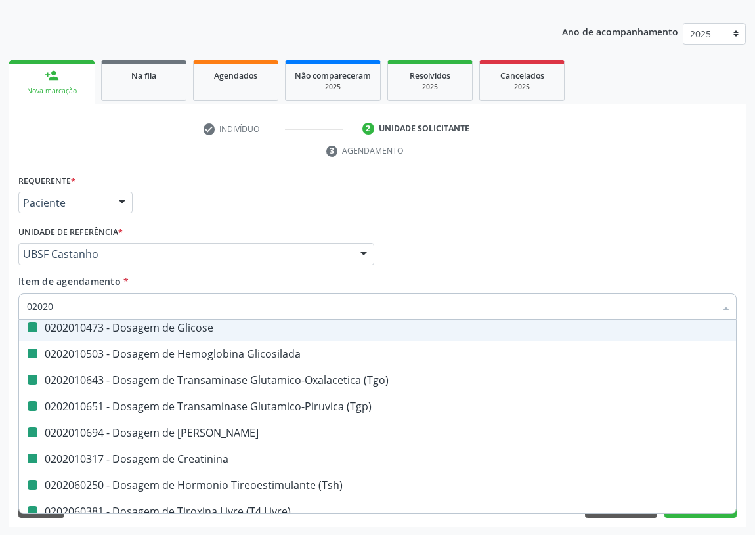
checkbox \(Tsh\) "false"
checkbox Livre\) "false"
checkbox Hdl "false"
checkbox Ldl "false"
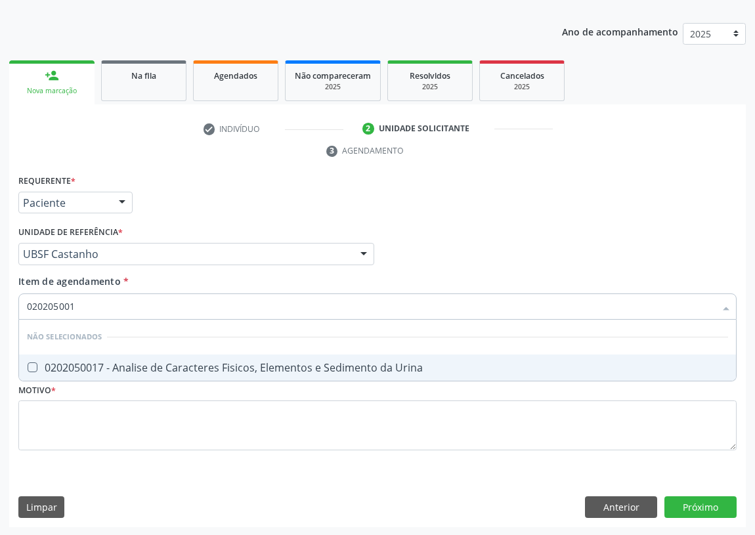
scroll to position [0, 0]
type input "0202050017"
drag, startPoint x: 33, startPoint y: 368, endPoint x: 17, endPoint y: 395, distance: 31.8
click at [33, 368] on Urina at bounding box center [33, 368] width 10 height 10
click at [28, 368] on Urina "checkbox" at bounding box center [23, 367] width 9 height 9
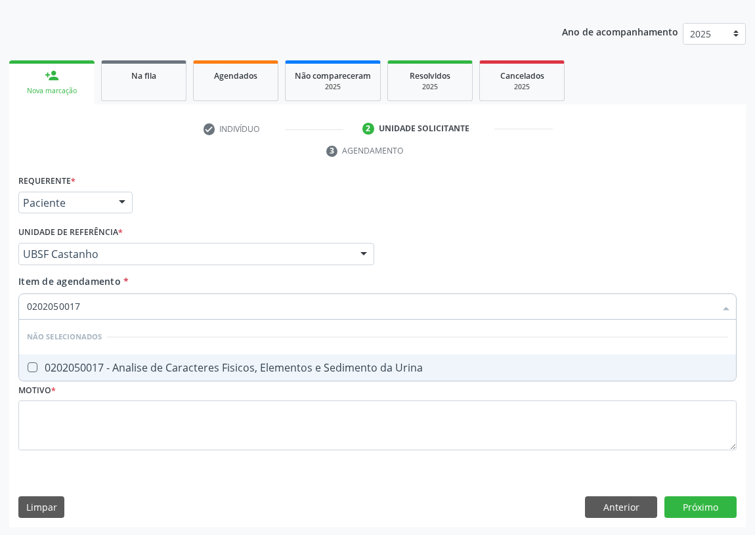
checkbox Urina "true"
drag, startPoint x: 88, startPoint y: 307, endPoint x: 0, endPoint y: 303, distance: 88.1
click at [0, 309] on div "Acompanhamento Acompanhe a situação das marcações correntes e finalizadas Relat…" at bounding box center [377, 236] width 755 height 600
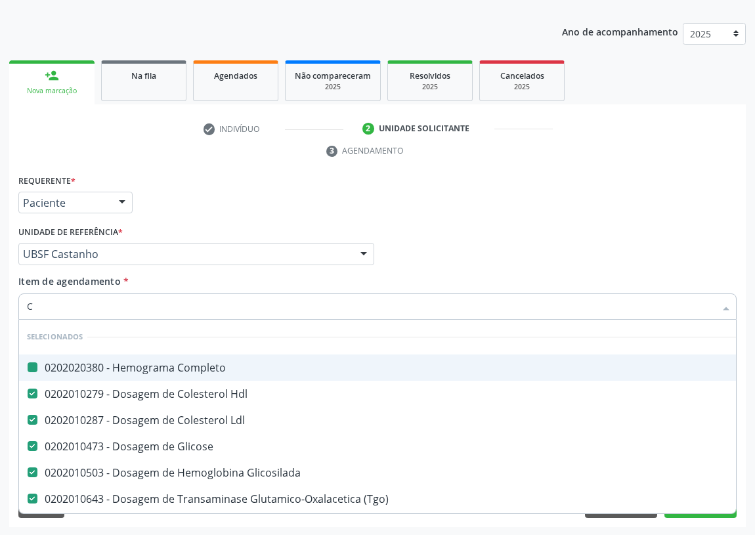
type input "CU"
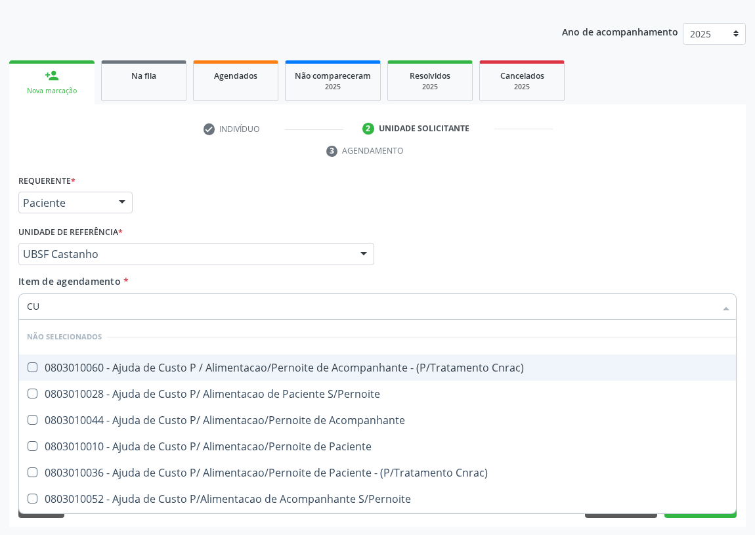
checkbox Cnrac\) "false"
checkbox S\/Pernoite "false"
checkbox Acompanhante "false"
checkbox Paciente "false"
checkbox Cnrac\) "false"
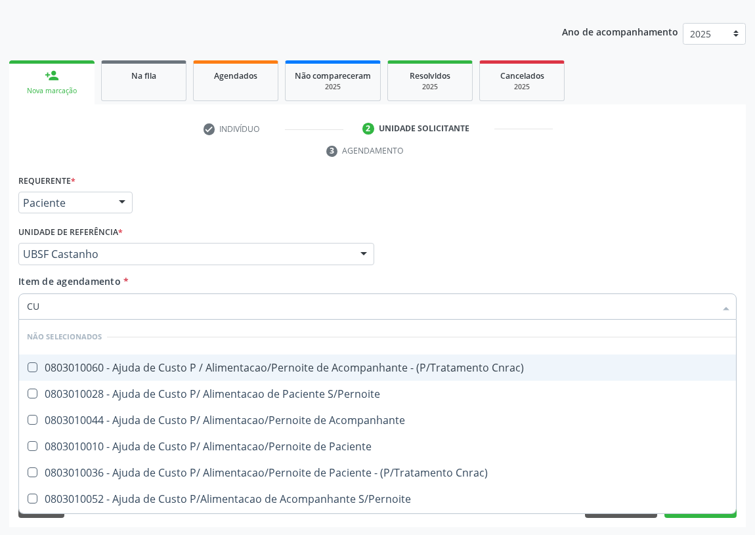
checkbox S\/Pernoite "false"
checkbox Angiografico\) "false"
checkbox Hepático "false"
checkbox Coxofemoral "false"
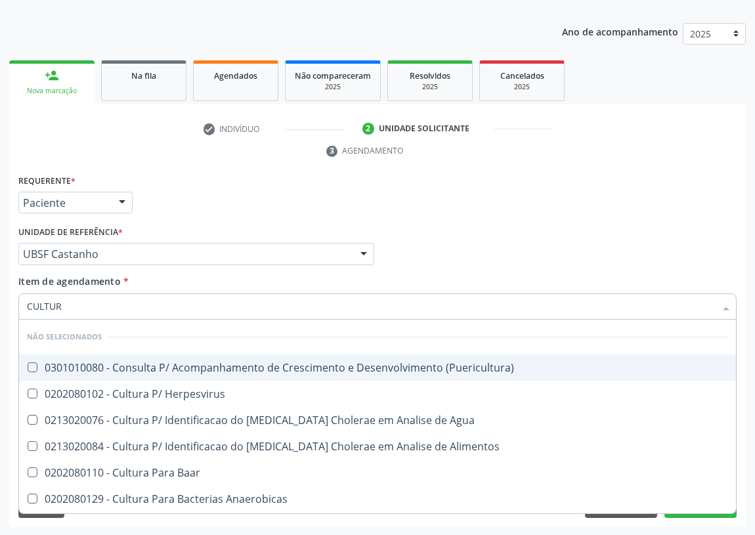
type input "CULTURA"
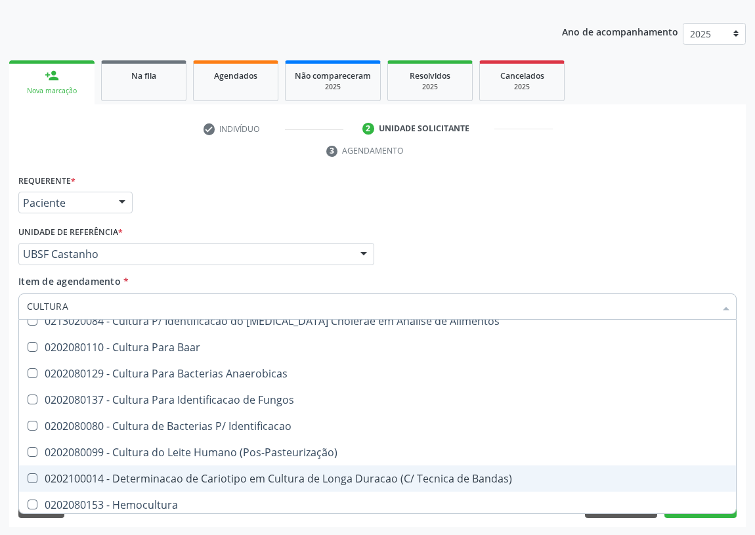
scroll to position [129, 0]
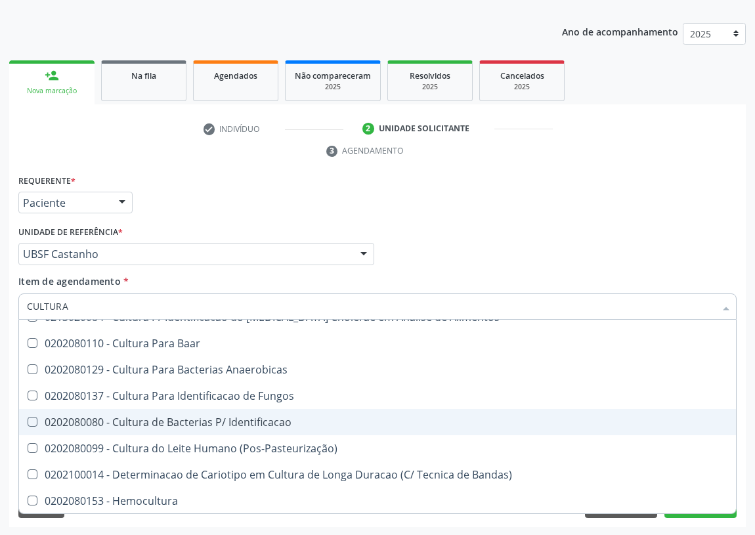
click at [191, 426] on div "0202080080 - Cultura de Bacterias P/ Identificacao" at bounding box center [378, 422] width 702 height 11
checkbox Identificacao "true"
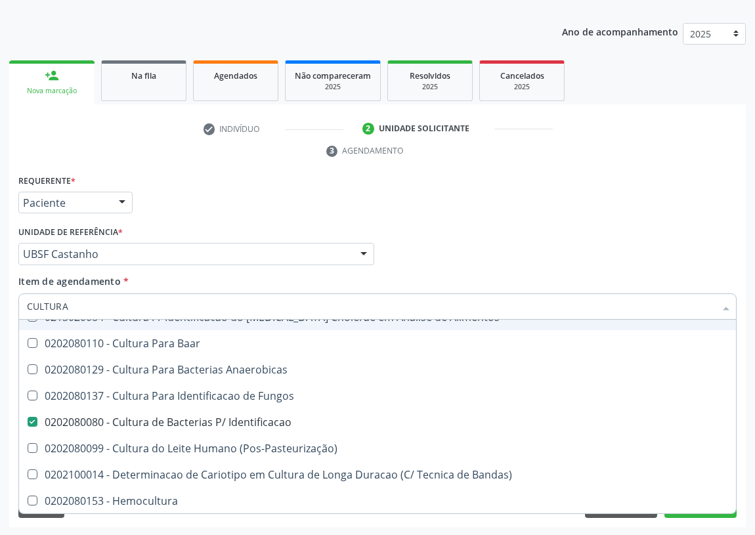
click at [497, 226] on div "Profissional Solicitante Por favor, selecione a Unidade de Atendimento primeiro…" at bounding box center [377, 248] width 725 height 51
checkbox \(Puericultura\) "true"
checkbox Herpesvirus "true"
checkbox Agua "true"
checkbox Alimentos "true"
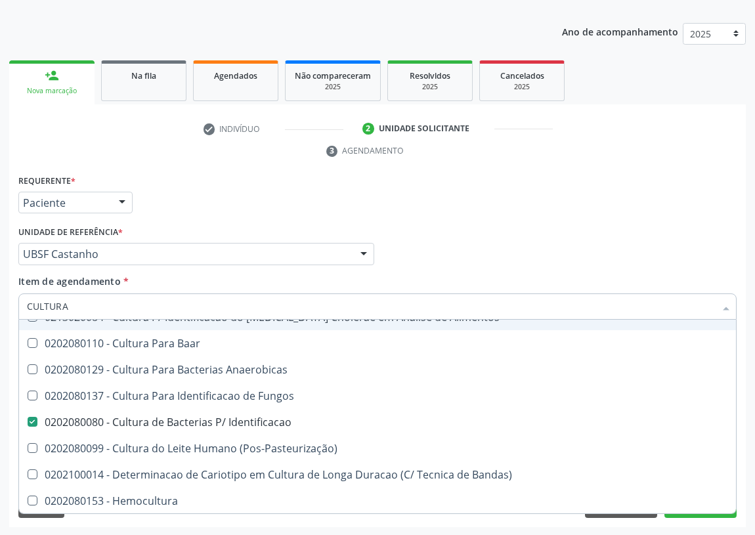
checkbox Baar "true"
checkbox Anaerobicas "true"
checkbox Fungos "true"
checkbox Bandas\) "true"
checkbox Hemocultura "true"
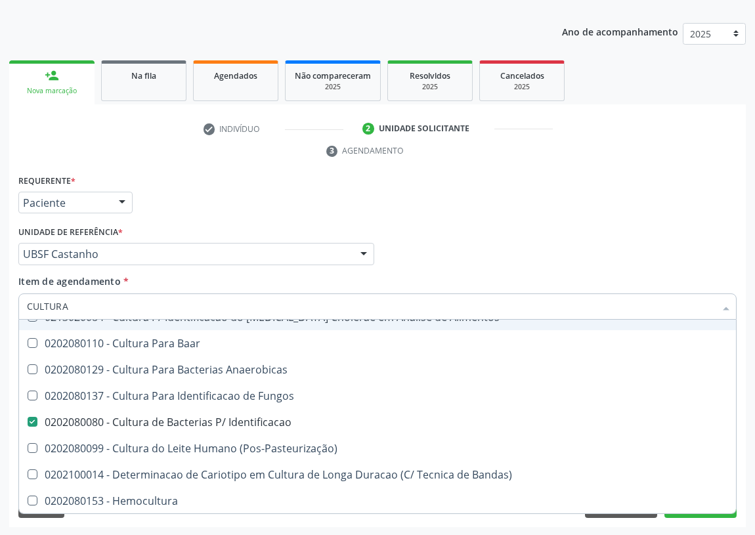
checkbox \(Pos-Pasteurização\) "true"
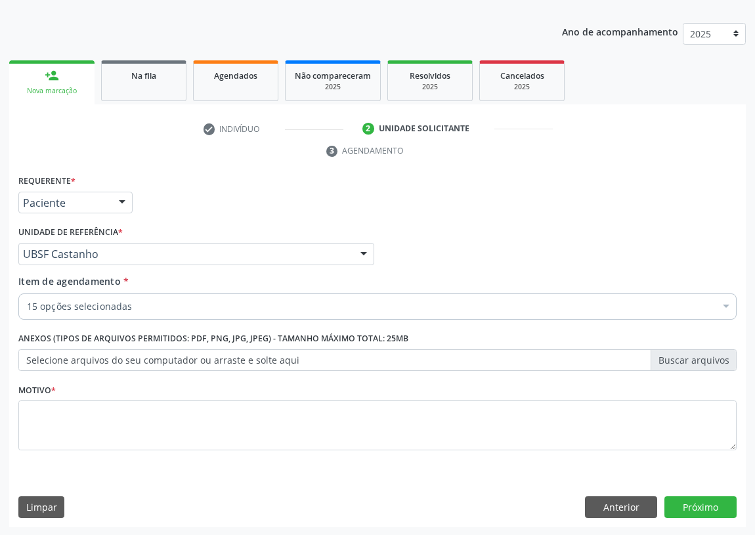
scroll to position [0, 0]
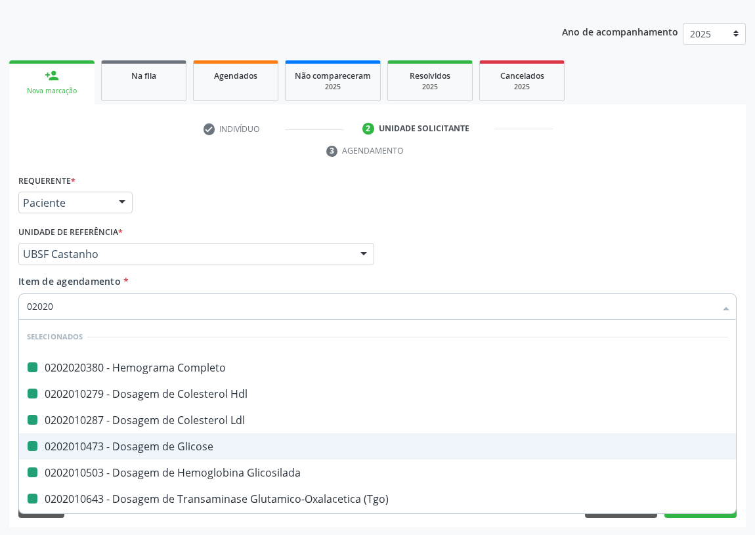
type input "020204"
checkbox Completo "false"
checkbox Hdl "false"
checkbox Ldl "false"
checkbox Glicose "false"
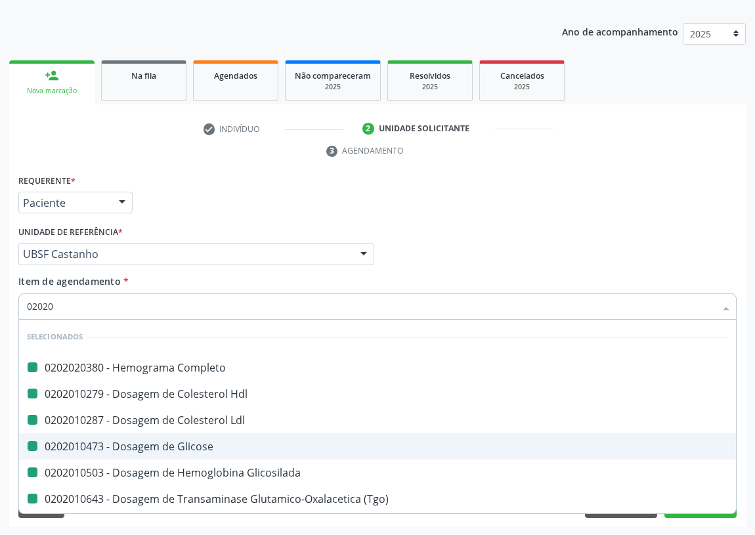
checkbox Glicosilada "false"
checkbox \(Tgo\) "false"
checkbox \(Tgp\) "false"
checkbox Ureia "false"
checkbox \(Tsh\) "false"
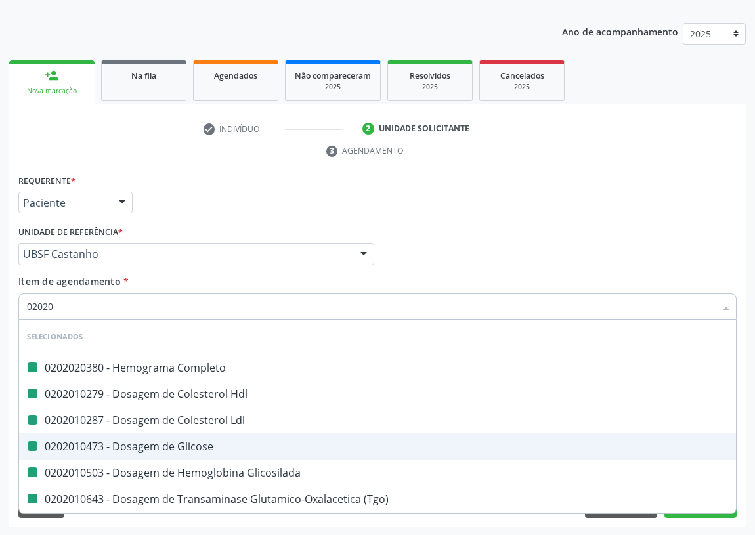
checkbox Livre\) "false"
checkbox Creatinina "false"
checkbox B12 "false"
checkbox D "false"
checkbox Urina "false"
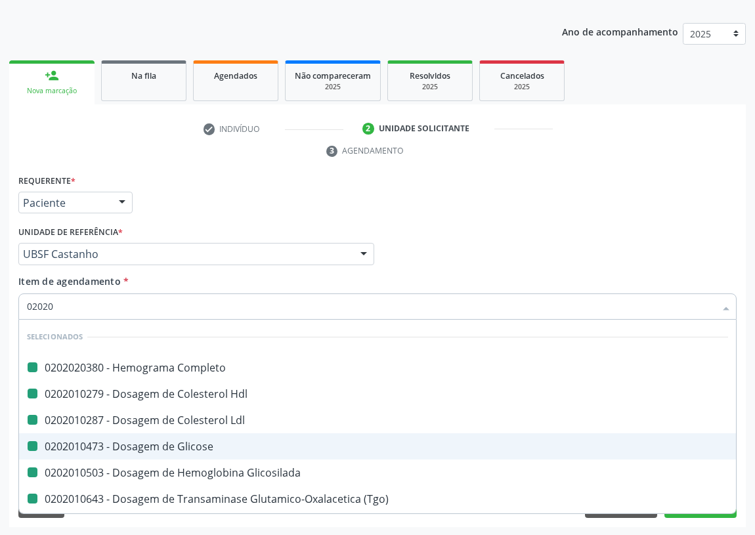
checkbox Identificacao "false"
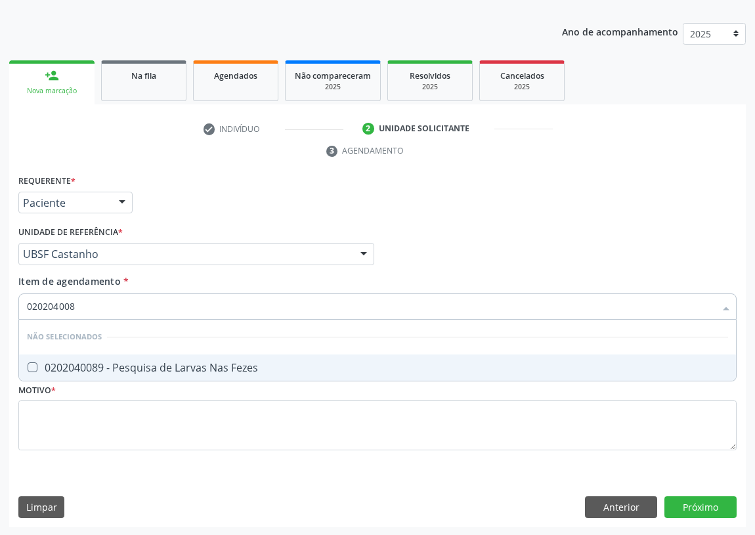
type input "0202040089"
drag, startPoint x: 30, startPoint y: 361, endPoint x: 26, endPoint y: 380, distance: 18.7
click at [28, 363] on Fezes at bounding box center [33, 368] width 10 height 10
click at [28, 363] on Fezes "checkbox" at bounding box center [23, 367] width 9 height 9
checkbox Fezes "true"
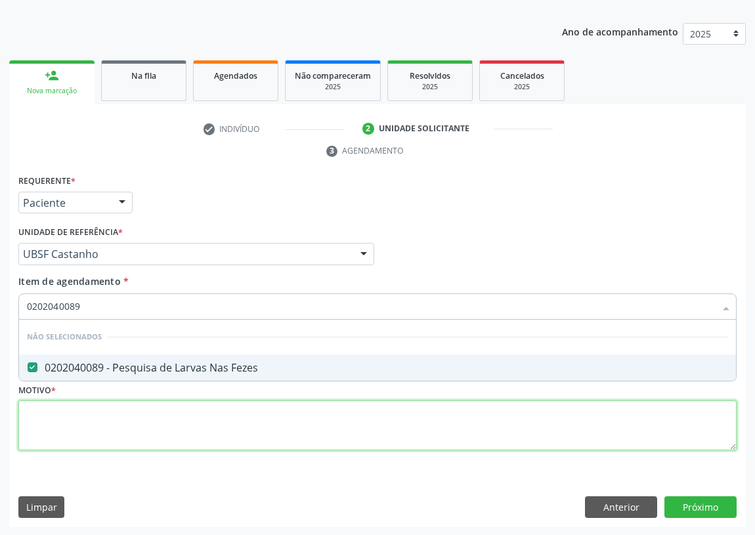
drag, startPoint x: 43, startPoint y: 424, endPoint x: 46, endPoint y: 407, distance: 16.6
click at [46, 411] on div "Requerente * Paciente Profissional de Saúde Paciente Nenhum resultado encontrad…" at bounding box center [377, 320] width 719 height 298
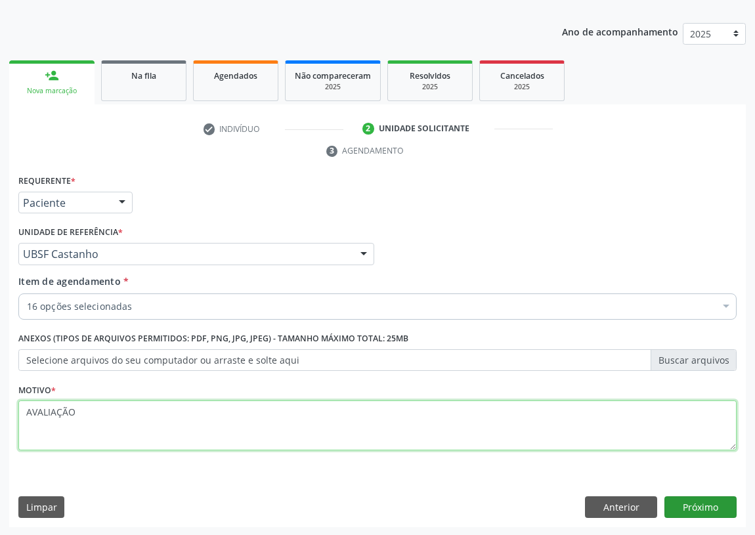
type textarea "AVALIAÇÃO"
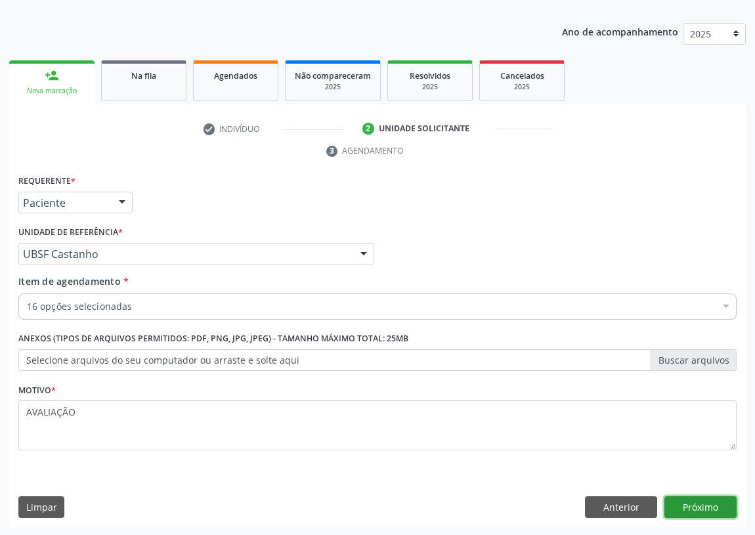
click at [698, 503] on button "Próximo" at bounding box center [701, 508] width 72 height 22
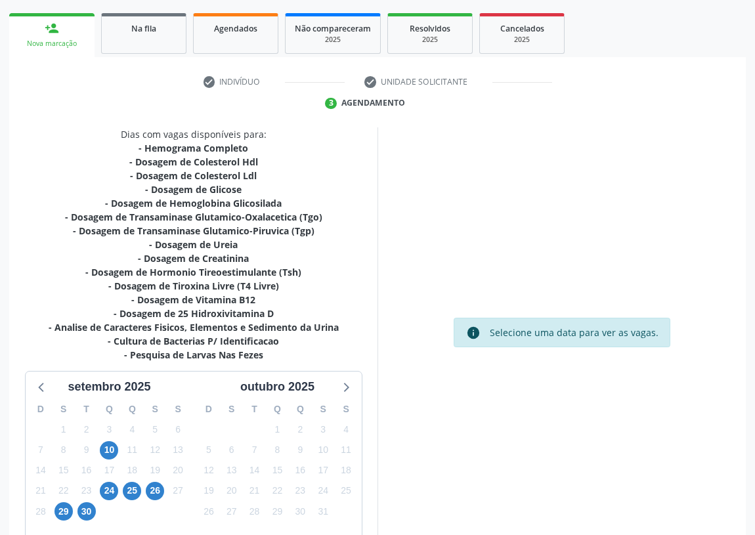
scroll to position [263, 0]
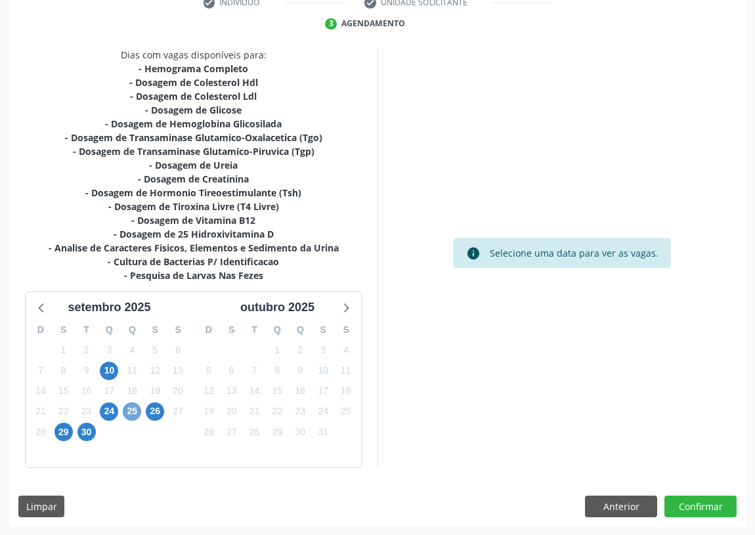
click at [129, 406] on span "25" at bounding box center [132, 412] width 18 height 18
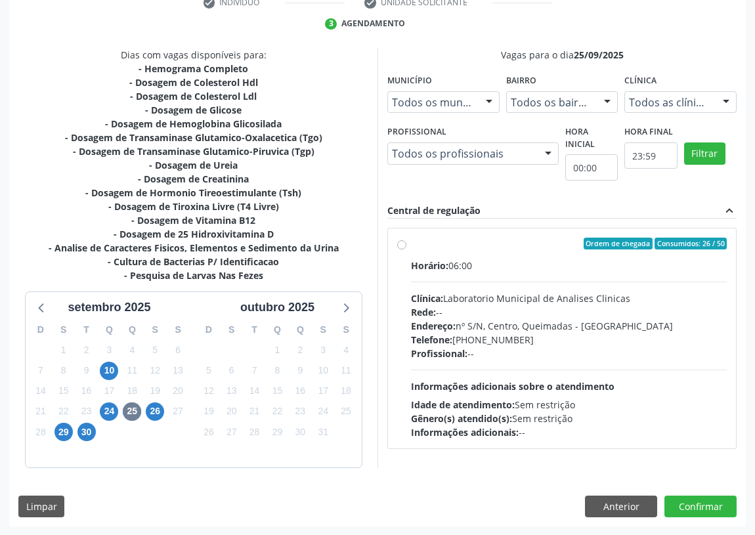
click at [411, 242] on label "Ordem de chegada Consumidos: 26 / 50 Horário: 06:00 Clínica: Laboratorio Munici…" at bounding box center [569, 339] width 316 height 202
click at [401, 242] on input "Ordem de chegada Consumidos: 26 / 50 Horário: 06:00 Clínica: Laboratorio Munici…" at bounding box center [401, 244] width 9 height 12
radio input "true"
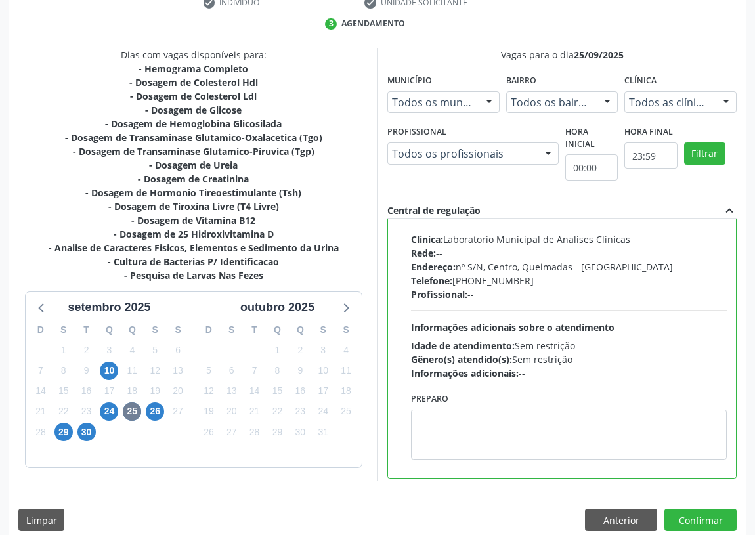
scroll to position [65, 0]
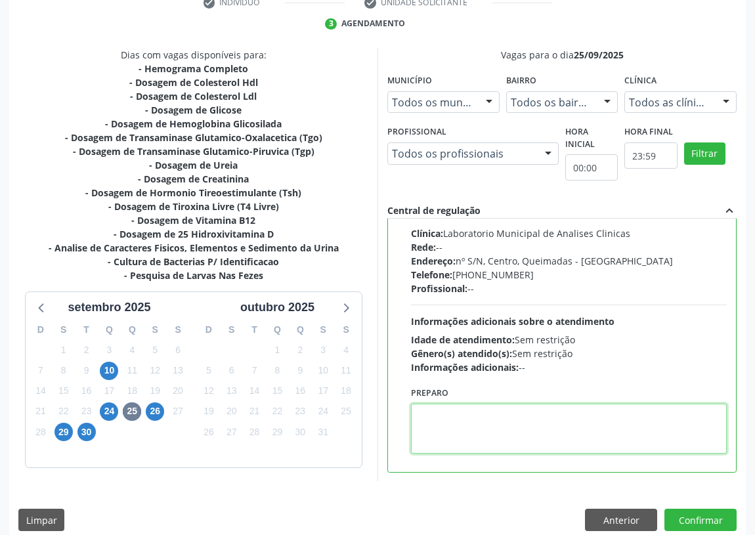
drag, startPoint x: 441, startPoint y: 428, endPoint x: 440, endPoint y: 411, distance: 17.8
click at [440, 413] on textarea at bounding box center [569, 429] width 316 height 50
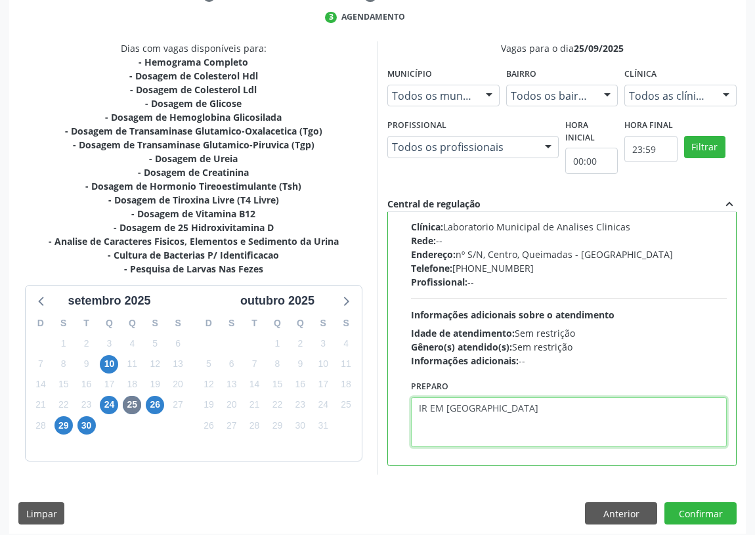
scroll to position [276, 0]
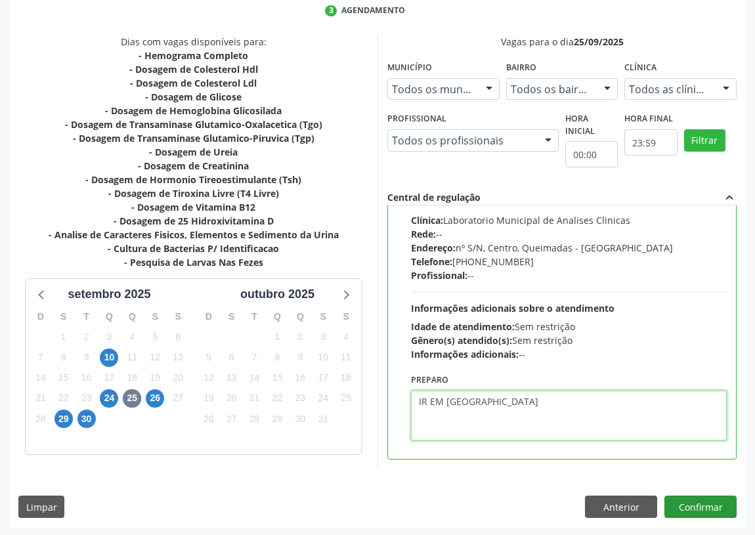
type textarea "IR EM [GEOGRAPHIC_DATA]"
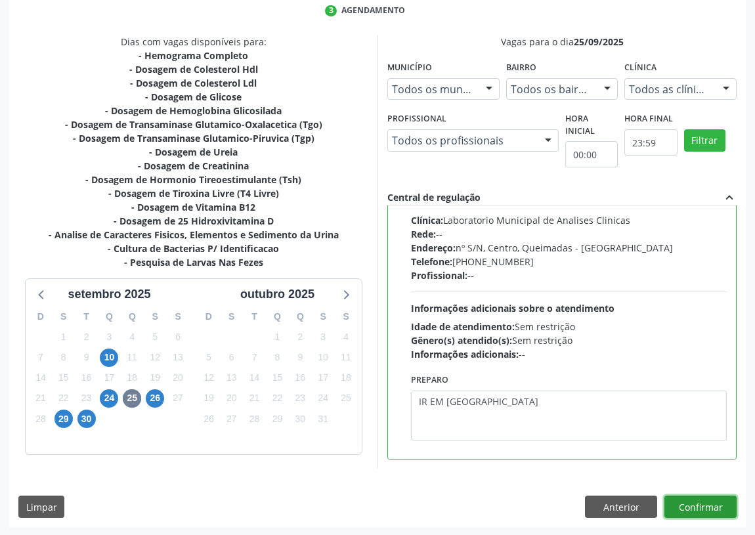
click at [701, 502] on button "Confirmar" at bounding box center [701, 507] width 72 height 22
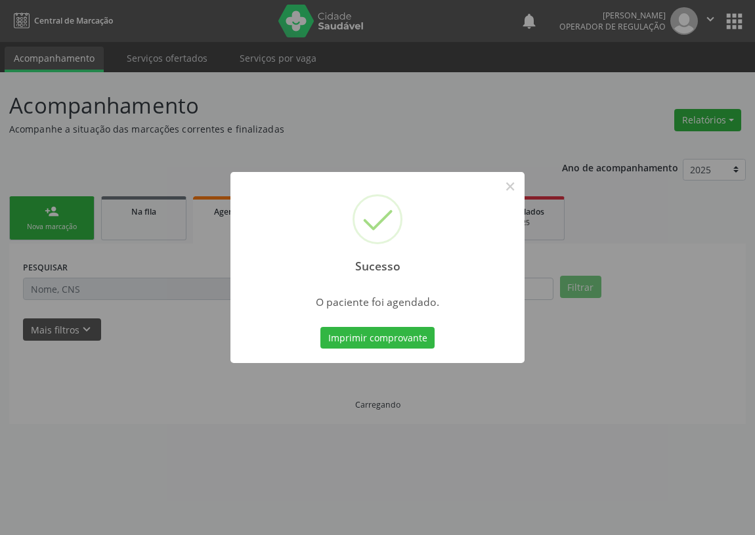
scroll to position [0, 0]
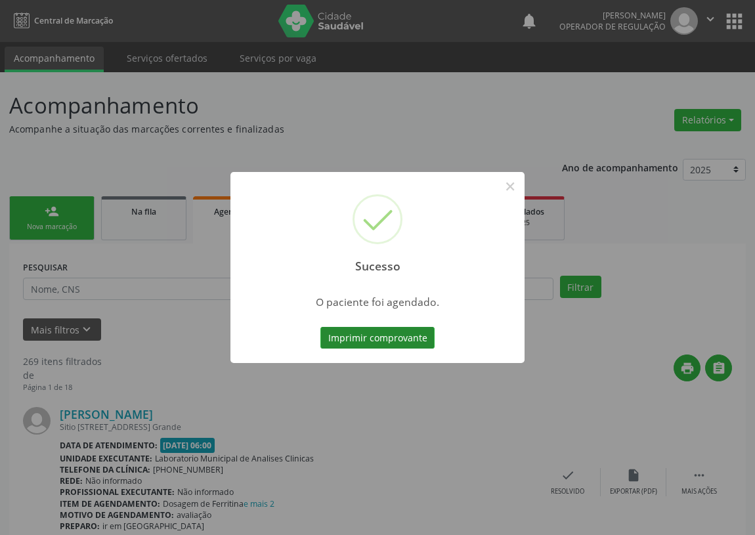
click at [364, 329] on button "Imprimir comprovante" at bounding box center [378, 338] width 114 height 22
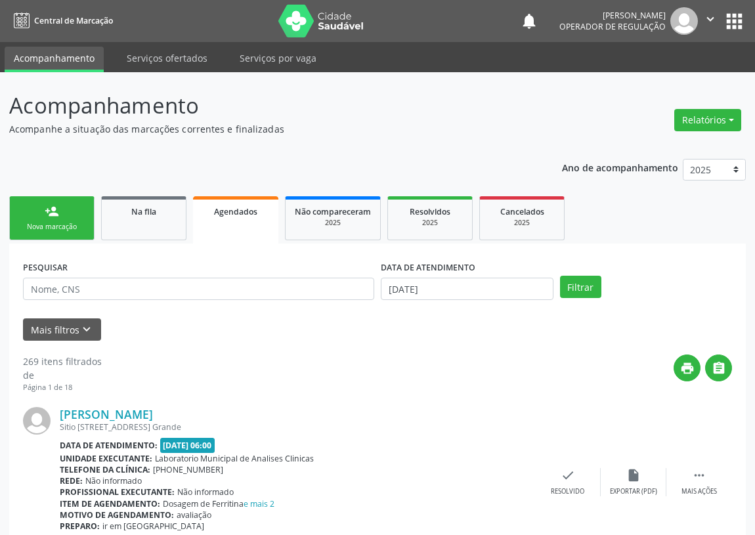
click at [58, 230] on div "Nova marcação" at bounding box center [52, 227] width 66 height 10
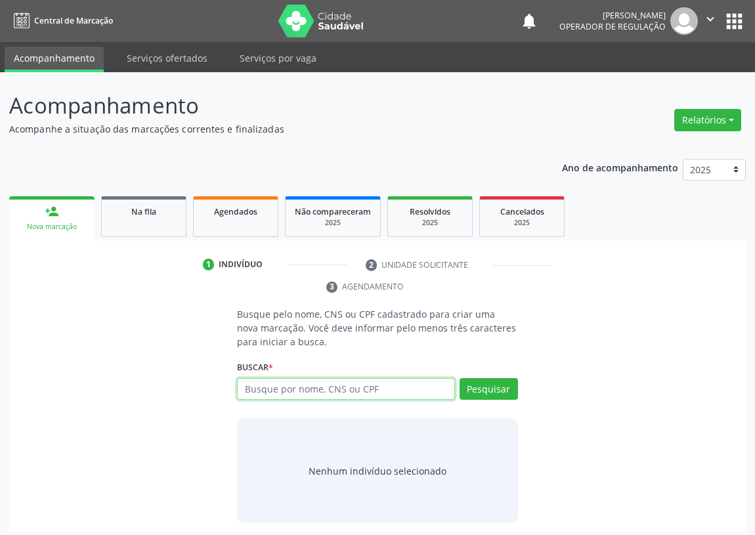
click at [257, 392] on input "text" at bounding box center [346, 389] width 218 height 22
type input "702404078161828"
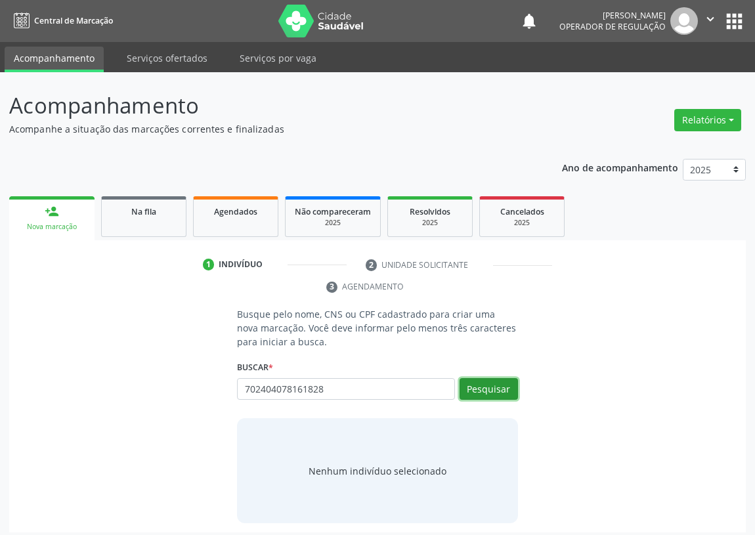
click at [482, 384] on button "Pesquisar" at bounding box center [489, 389] width 58 height 22
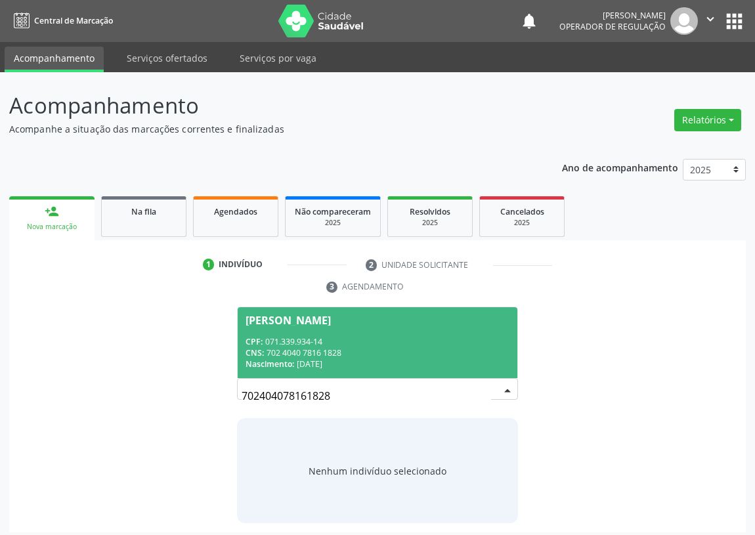
click at [307, 359] on div "Nascimento: 08/11/1970" at bounding box center [378, 364] width 264 height 11
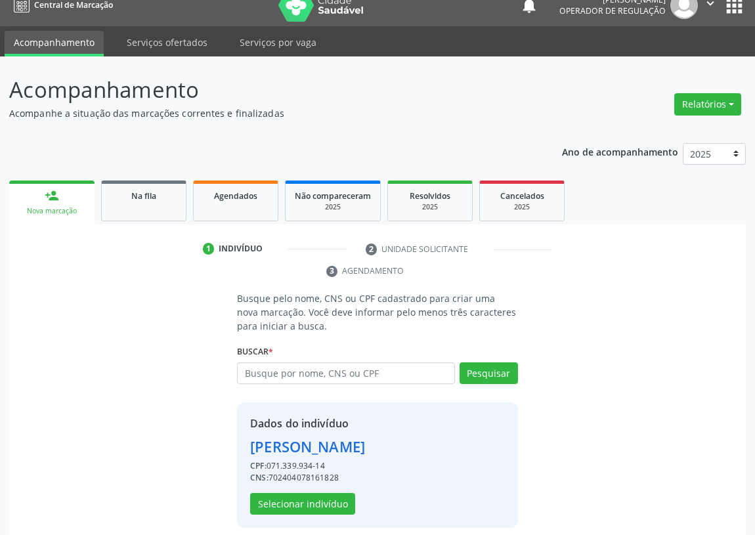
scroll to position [26, 0]
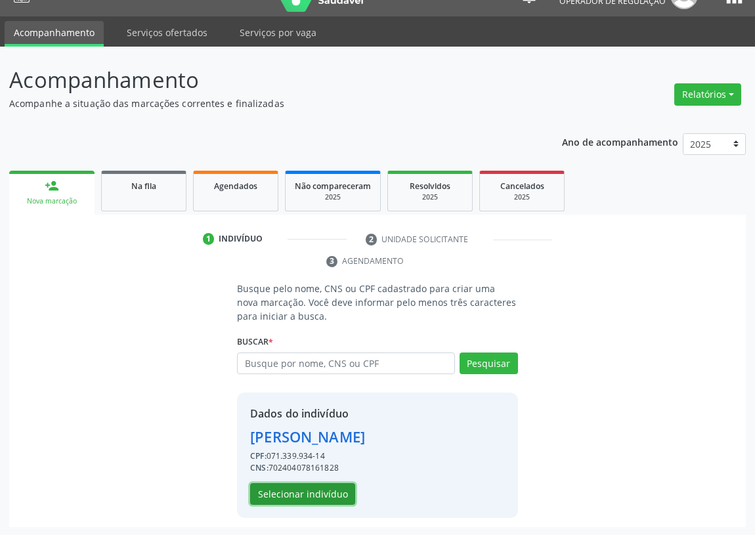
click at [316, 492] on button "Selecionar indivíduo" at bounding box center [302, 494] width 105 height 22
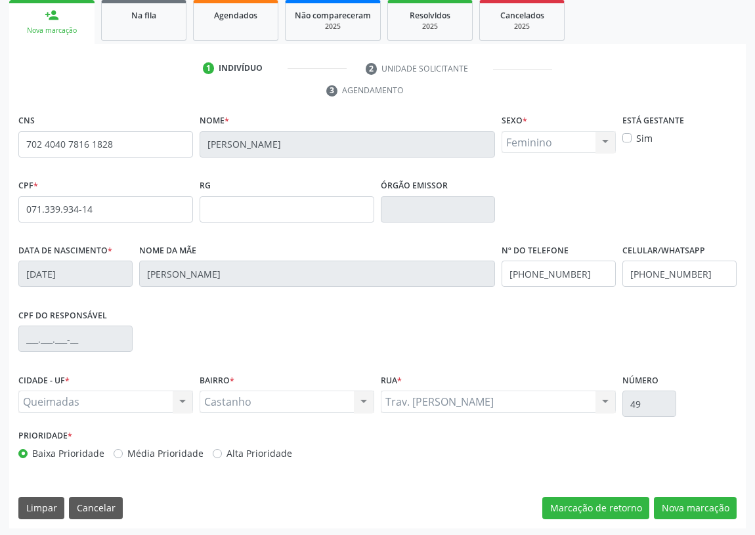
scroll to position [197, 0]
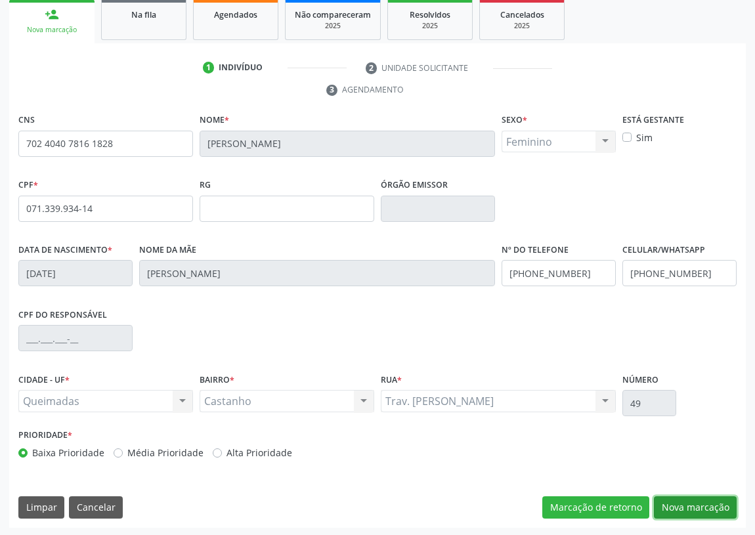
click at [702, 500] on button "Nova marcação" at bounding box center [695, 508] width 83 height 22
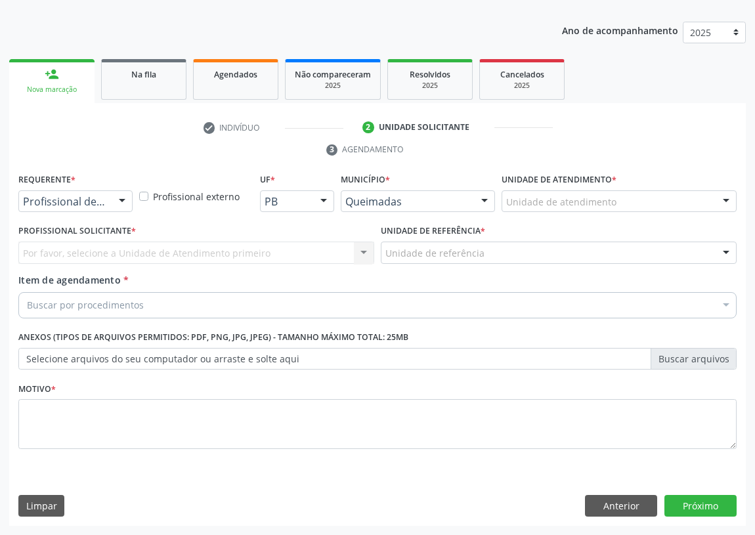
scroll to position [136, 0]
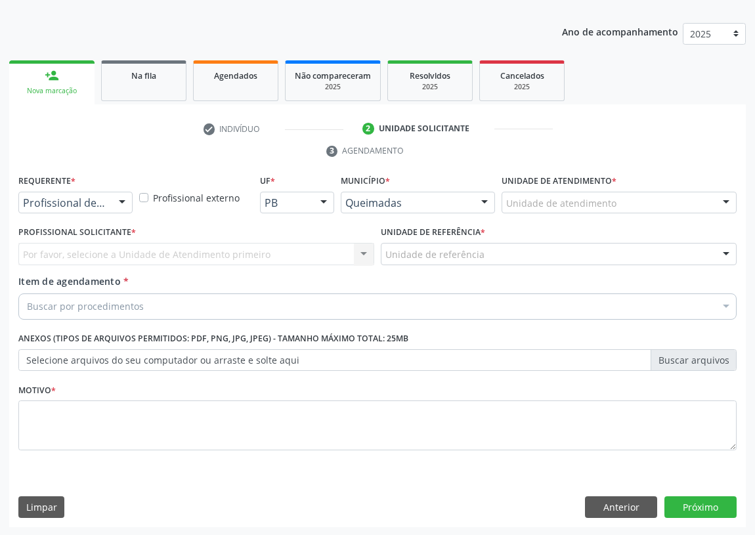
click at [120, 197] on div at bounding box center [122, 203] width 20 height 22
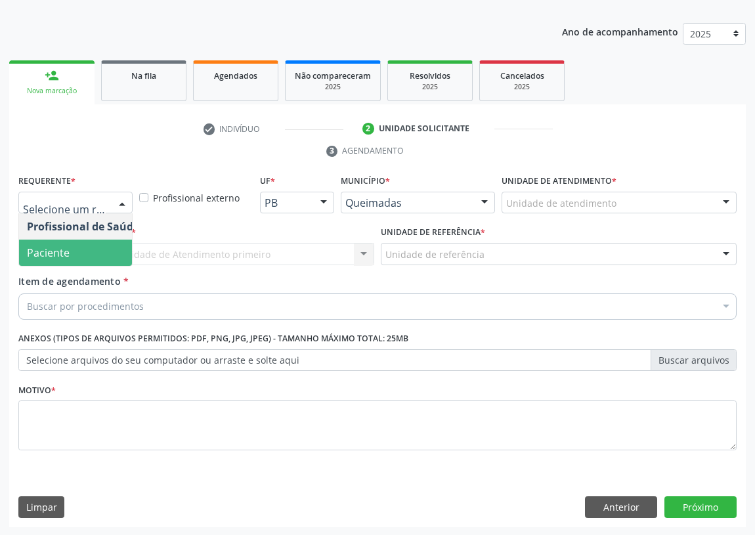
click at [96, 258] on span "Paciente" at bounding box center [83, 253] width 128 height 26
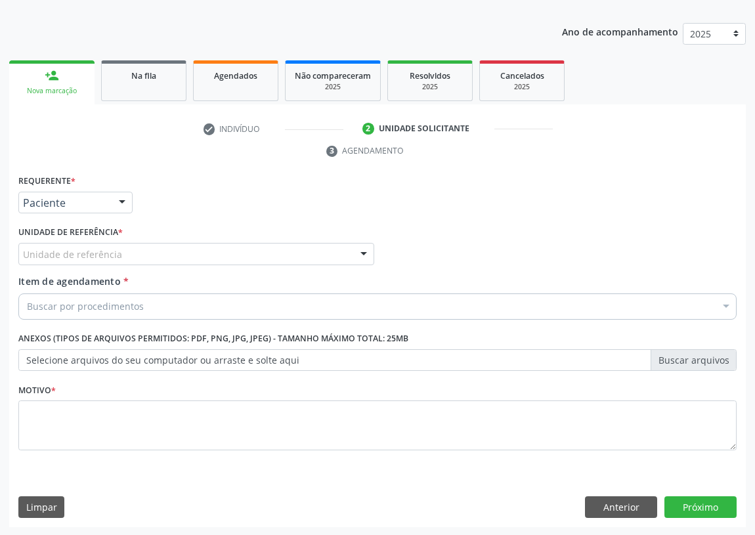
click at [359, 254] on div at bounding box center [364, 255] width 20 height 22
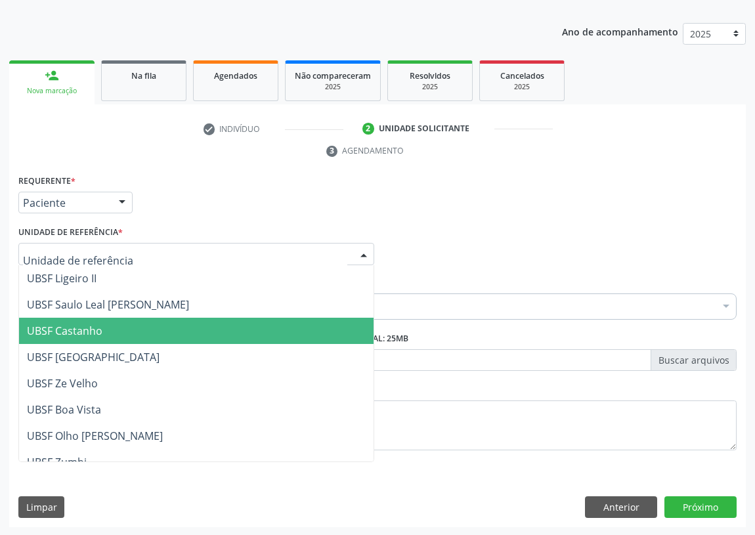
click at [102, 329] on span "UBSF Castanho" at bounding box center [196, 331] width 355 height 26
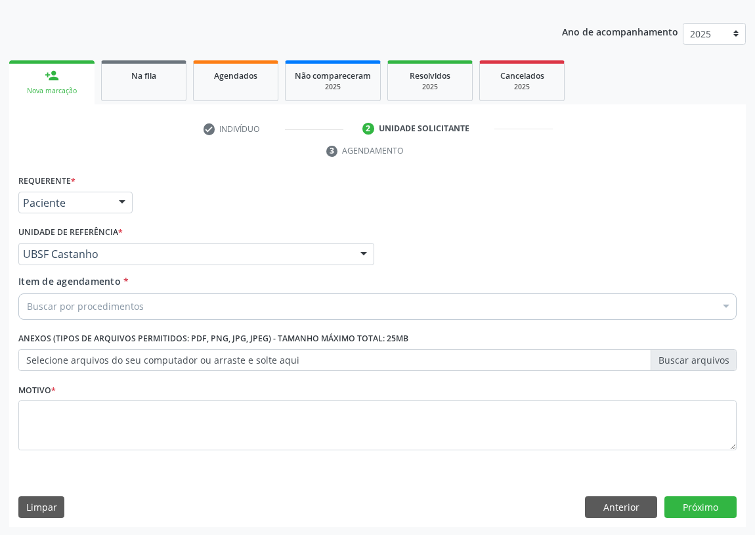
click at [26, 305] on div "Buscar por procedimentos" at bounding box center [377, 307] width 719 height 26
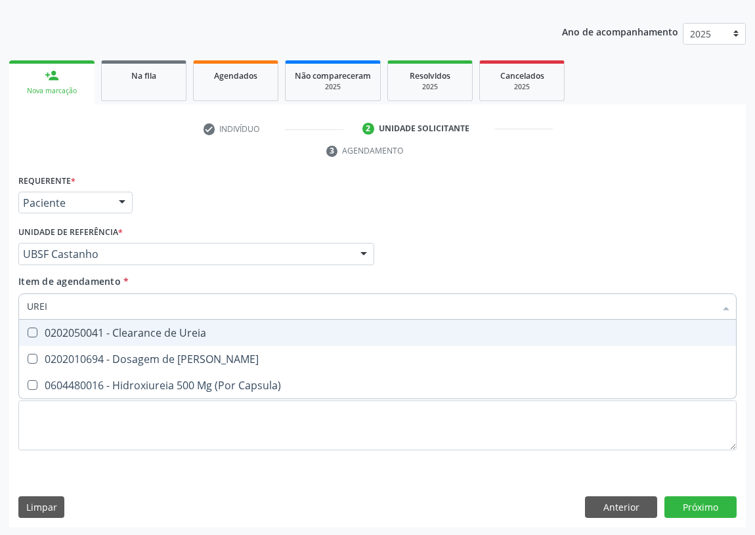
type input "UREIA"
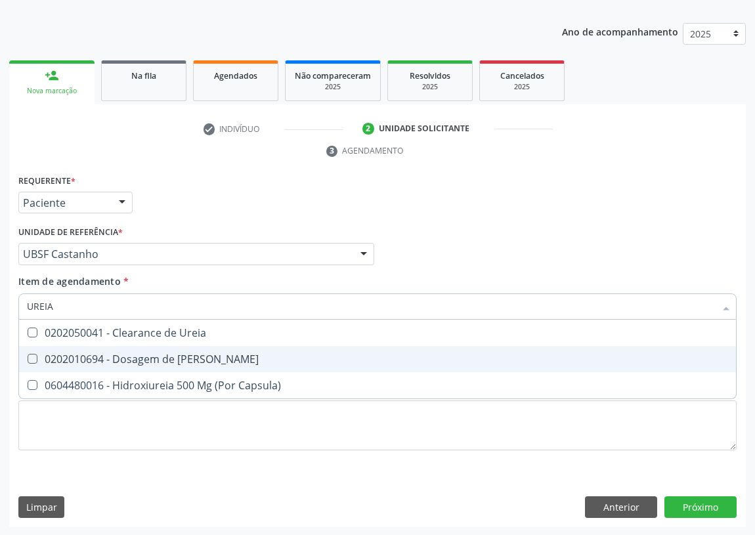
drag, startPoint x: 30, startPoint y: 360, endPoint x: 46, endPoint y: 328, distance: 36.1
click at [33, 351] on span "0202010694 - Dosagem de Ureia" at bounding box center [377, 359] width 717 height 26
checkbox Ureia "true"
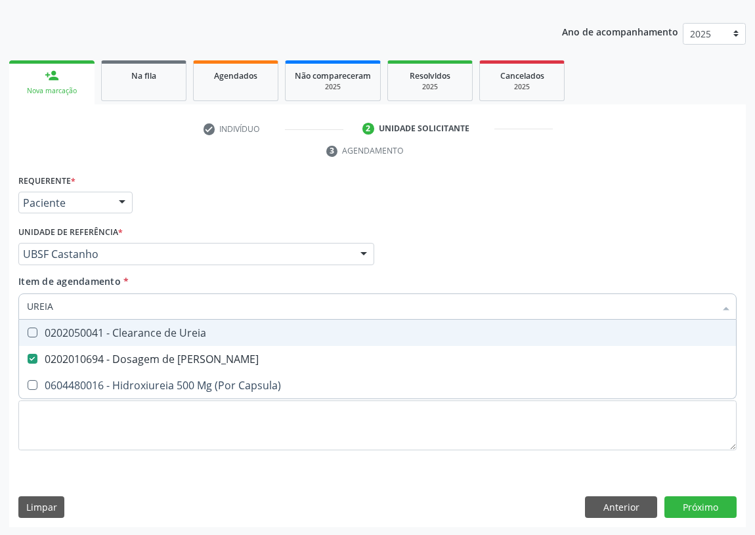
drag, startPoint x: 60, startPoint y: 307, endPoint x: 0, endPoint y: 310, distance: 60.5
click at [0, 310] on div "Acompanhamento Acompanhe a situação das marcações correntes e finalizadas Relat…" at bounding box center [377, 236] width 755 height 600
type input "C"
checkbox Ureia "false"
type input "CREATININA"
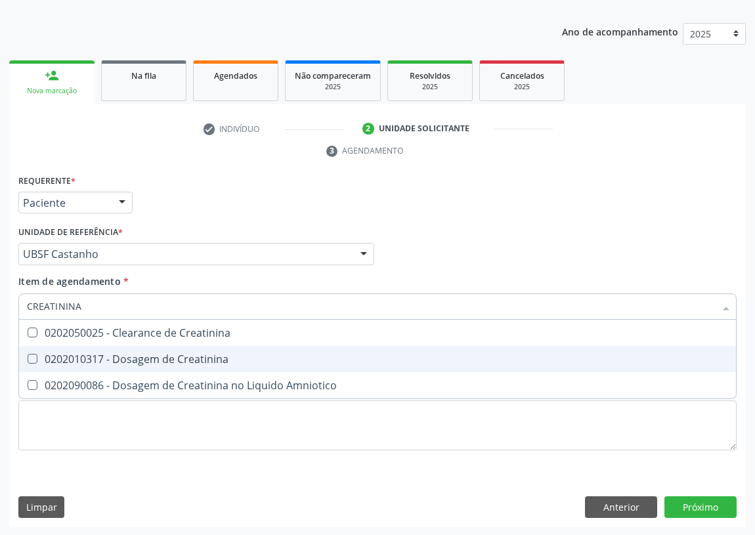
drag, startPoint x: 30, startPoint y: 357, endPoint x: 66, endPoint y: 306, distance: 62.7
click at [33, 354] on Creatinina at bounding box center [33, 359] width 10 height 10
click at [28, 355] on Creatinina "checkbox" at bounding box center [23, 359] width 9 height 9
checkbox Creatinina "true"
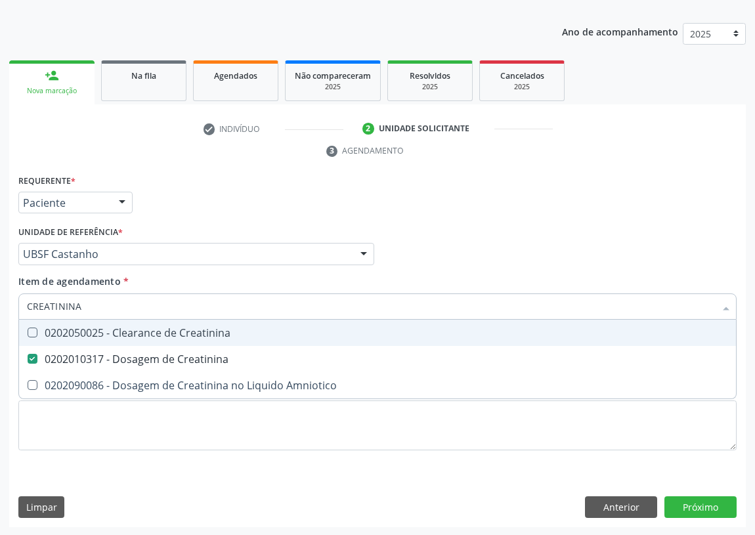
drag, startPoint x: 78, startPoint y: 308, endPoint x: 0, endPoint y: 308, distance: 77.5
click at [0, 308] on div "Acompanhamento Acompanhe a situação das marcações correntes e finalizadas Relat…" at bounding box center [377, 236] width 755 height 600
type input "TG"
checkbox Creatinina "false"
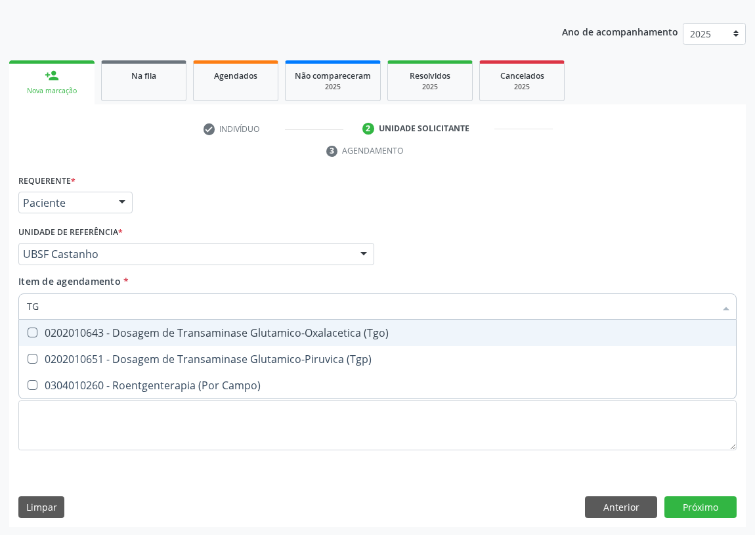
type input "TGP"
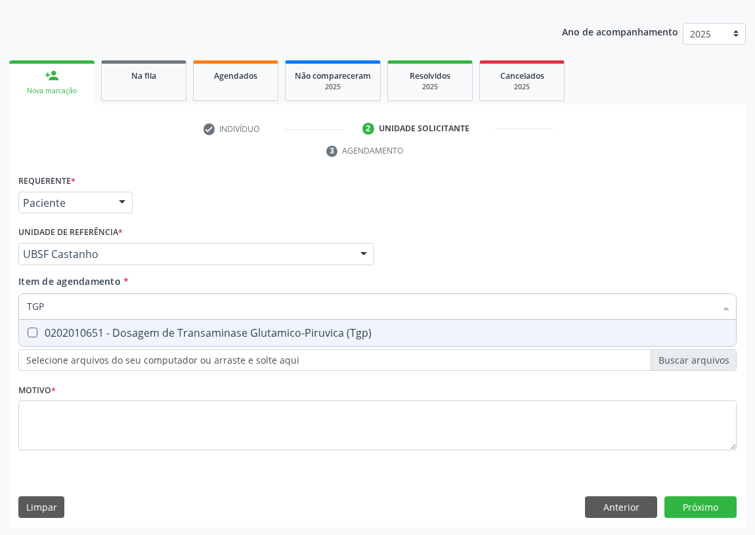
drag, startPoint x: 35, startPoint y: 334, endPoint x: 43, endPoint y: 305, distance: 30.0
click at [35, 331] on \(Tgp\) at bounding box center [33, 333] width 10 height 10
click at [28, 331] on \(Tgp\) "checkbox" at bounding box center [23, 332] width 9 height 9
checkbox \(Tgp\) "true"
drag, startPoint x: 47, startPoint y: 304, endPoint x: 0, endPoint y: 305, distance: 47.3
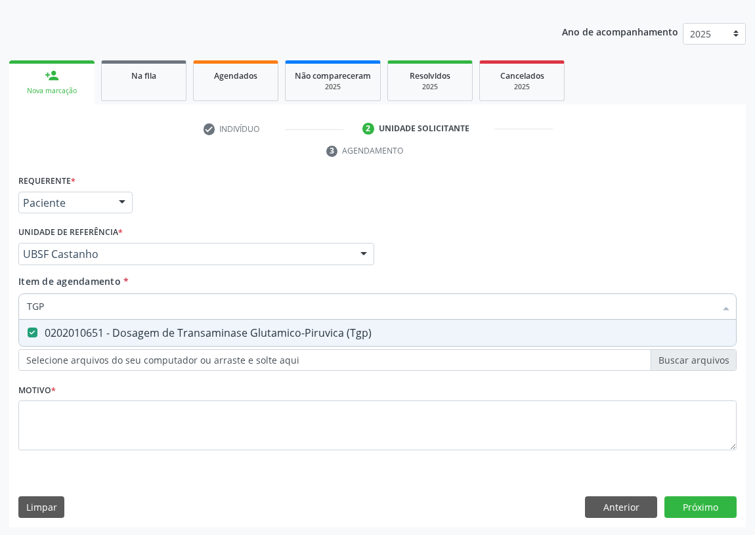
click at [0, 306] on div "Acompanhamento Acompanhe a situação das marcações correntes e finalizadas Relat…" at bounding box center [377, 236] width 755 height 600
type input "G"
checkbox \(Tgp\) "false"
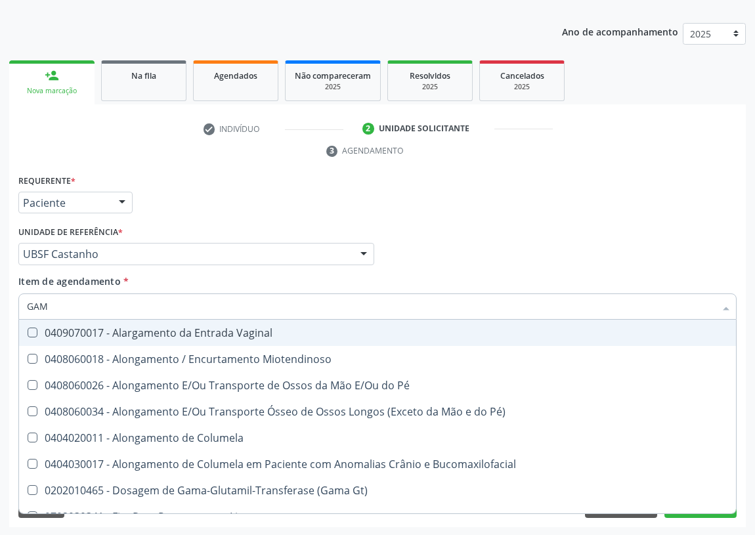
type input "GAMA"
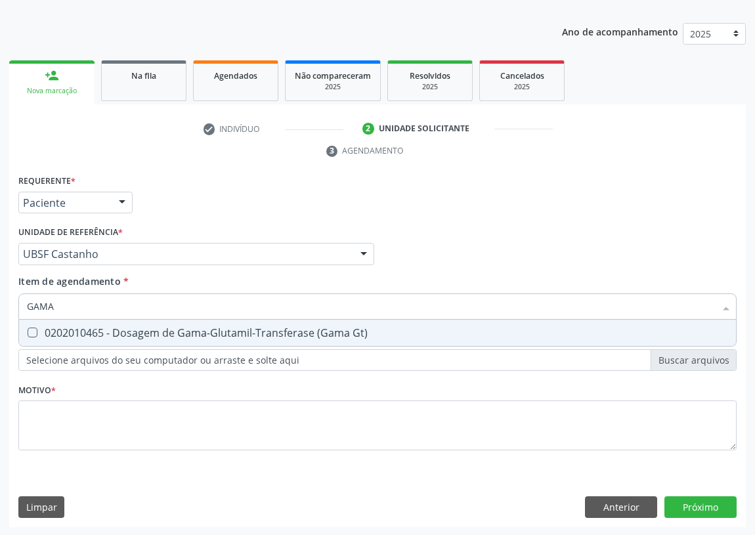
click at [41, 330] on div "0202010465 - Dosagem de Gama-Glutamil-Transferase (Gama Gt)" at bounding box center [378, 333] width 702 height 11
checkbox Gt\) "true"
drag, startPoint x: 26, startPoint y: 311, endPoint x: 7, endPoint y: 309, distance: 19.1
click at [9, 311] on div "Requerente * Paciente Profissional de Saúde Paciente Nenhum resultado encontrad…" at bounding box center [377, 349] width 737 height 357
drag, startPoint x: 62, startPoint y: 303, endPoint x: 0, endPoint y: 307, distance: 62.5
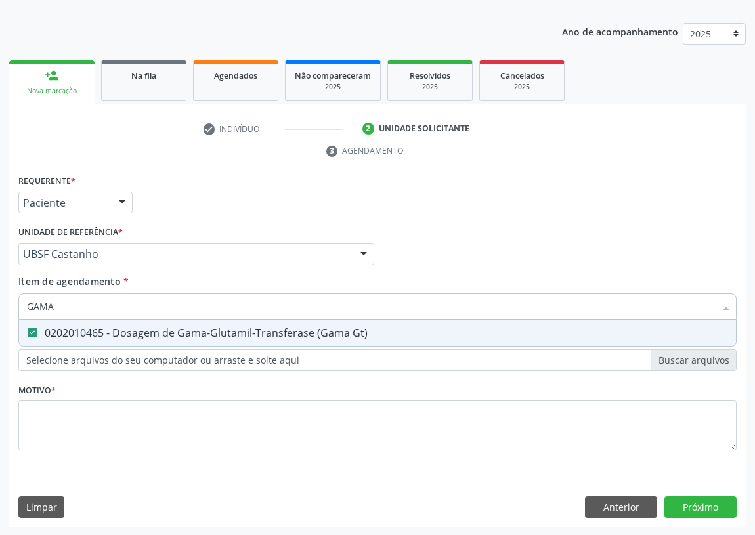
click at [0, 308] on div "Acompanhamento Acompanhe a situação das marcações correntes e finalizadas Relat…" at bounding box center [377, 236] width 755 height 600
type input "S"
checkbox Gt\) "false"
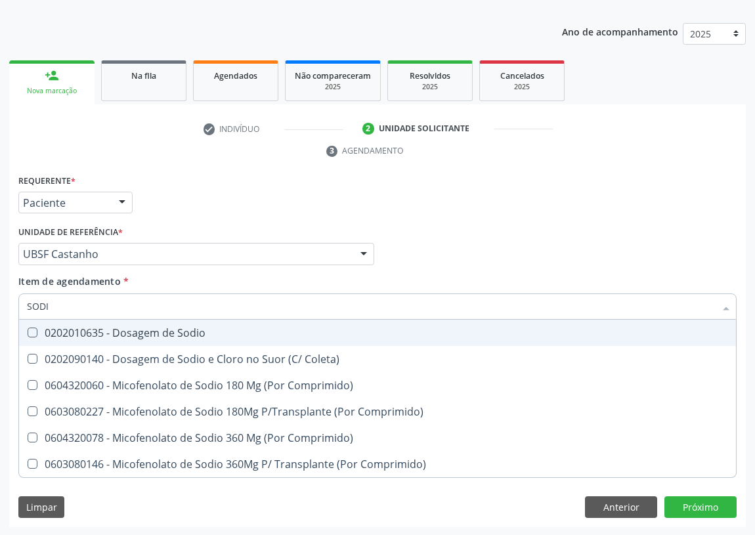
type input "SODIO"
drag, startPoint x: 34, startPoint y: 329, endPoint x: 49, endPoint y: 319, distance: 18.0
click at [34, 329] on Sodio at bounding box center [33, 333] width 10 height 10
click at [28, 329] on Sodio "checkbox" at bounding box center [23, 332] width 9 height 9
checkbox Sodio "true"
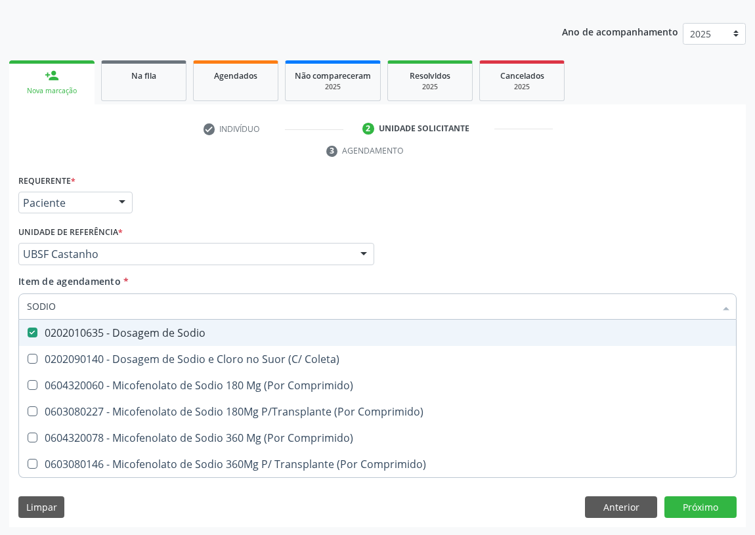
drag, startPoint x: 20, startPoint y: 306, endPoint x: 0, endPoint y: 306, distance: 19.7
click at [0, 306] on div "Acompanhamento Acompanhe a situação das marcações correntes e finalizadas Relat…" at bounding box center [377, 236] width 755 height 600
type input "PO"
checkbox Sodio "false"
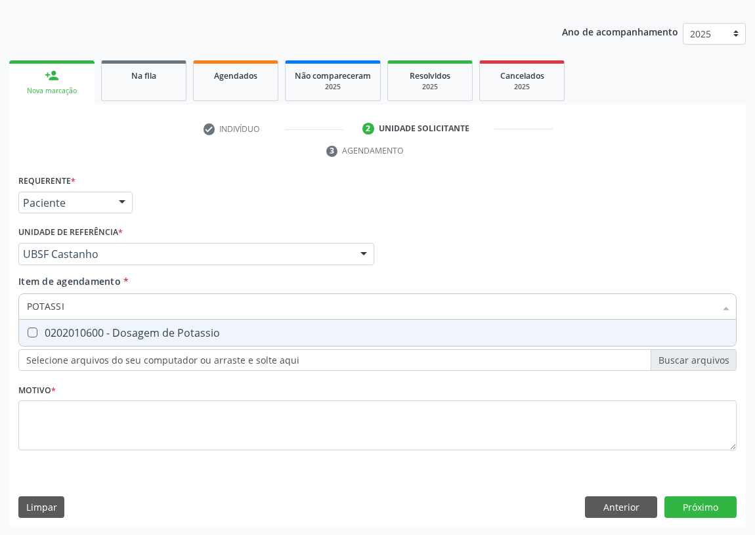
type input "POTASSIO"
click at [37, 330] on Potassio at bounding box center [33, 333] width 10 height 10
click at [28, 330] on Potassio "checkbox" at bounding box center [23, 332] width 9 height 9
checkbox Potassio "true"
drag, startPoint x: 78, startPoint y: 304, endPoint x: 0, endPoint y: 313, distance: 78.6
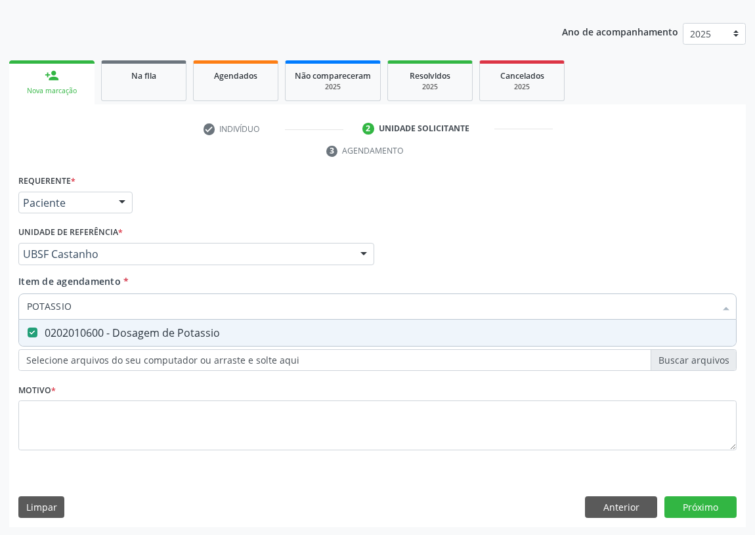
click at [1, 315] on div "Acompanhamento Acompanhe a situação das marcações correntes e finalizadas Relat…" at bounding box center [377, 236] width 755 height 600
type input "W"
checkbox Potassio "false"
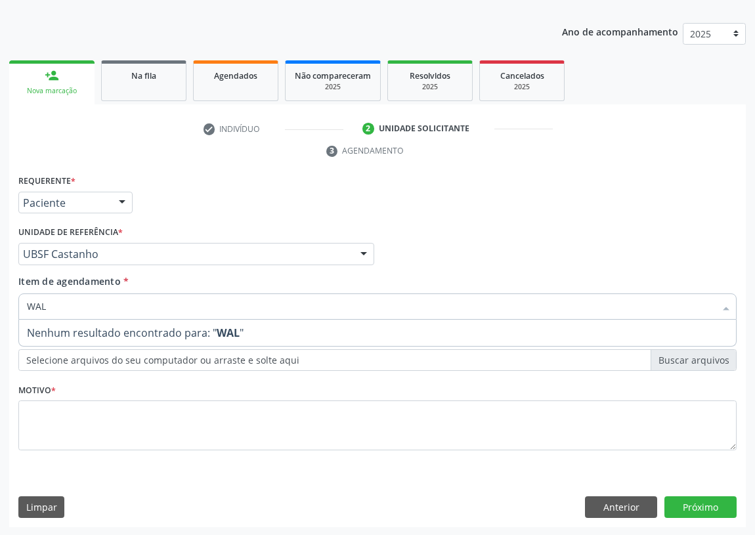
type input "WA"
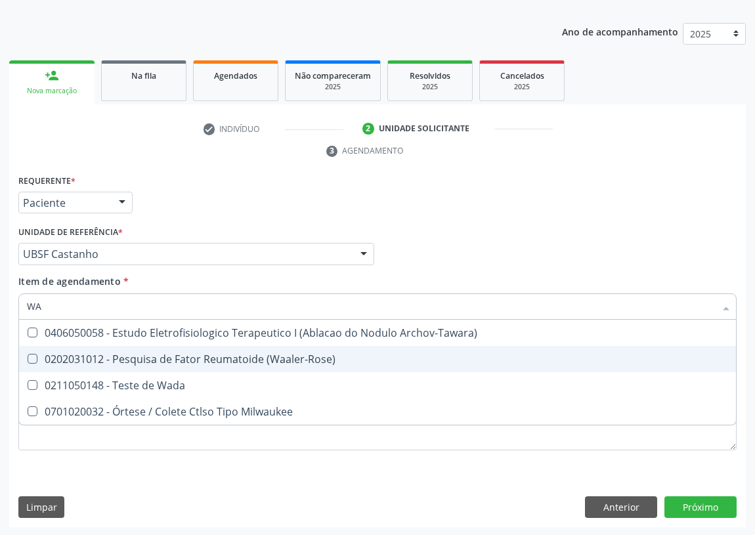
drag, startPoint x: 209, startPoint y: 359, endPoint x: 173, endPoint y: 349, distance: 37.6
click at [208, 359] on div "0202031012 - Pesquisa de Fator Reumatoide (Waaler-Rose)" at bounding box center [378, 359] width 702 height 11
checkbox \(Waaler-Rose\) "true"
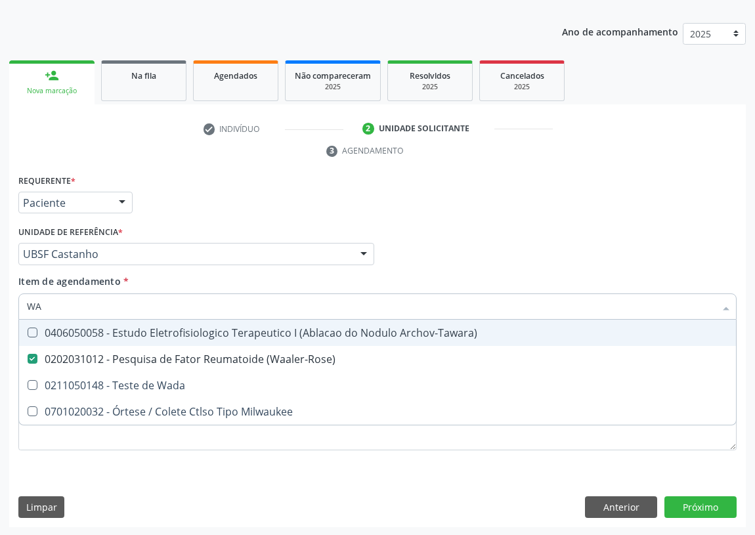
drag, startPoint x: 70, startPoint y: 313, endPoint x: 0, endPoint y: 318, distance: 69.8
click at [0, 318] on div "Acompanhamento Acompanhe a situação das marcações correntes e finalizadas Relat…" at bounding box center [377, 236] width 755 height 600
type input "A"
checkbox \(Waaler-Rose\) "false"
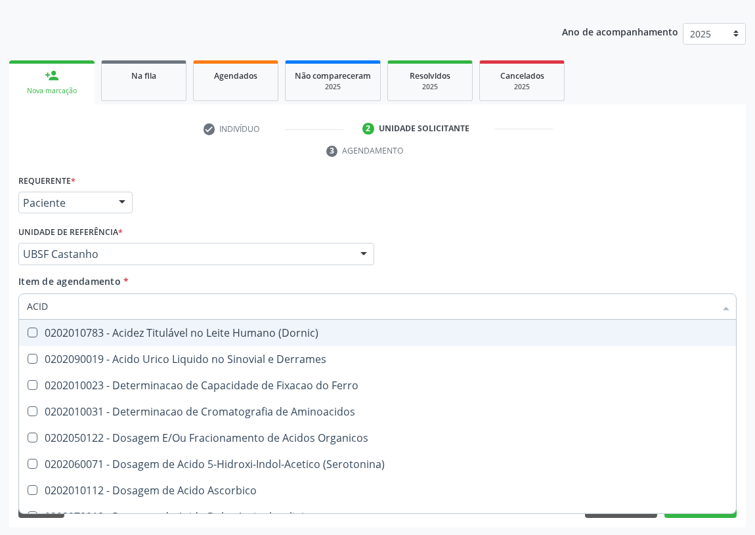
type input "ACIDO"
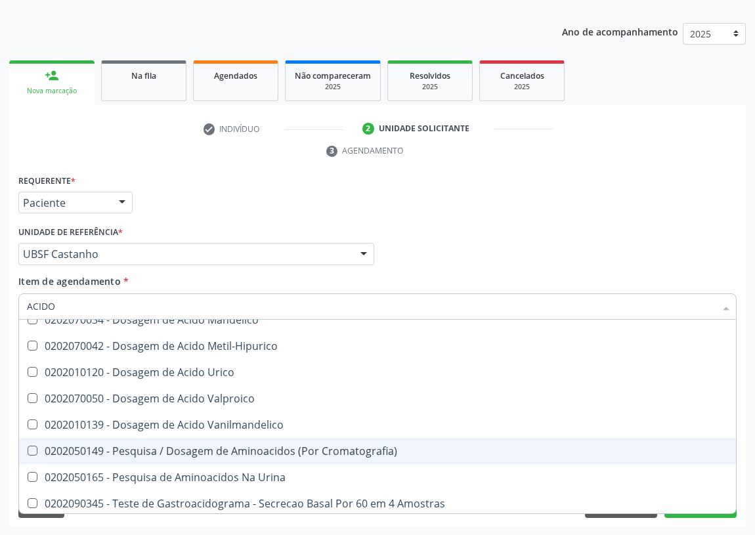
scroll to position [200, 0]
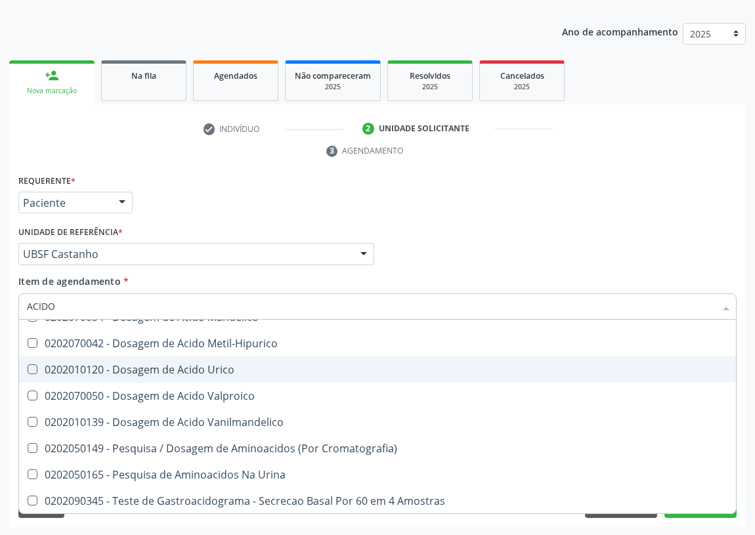
drag, startPoint x: 124, startPoint y: 367, endPoint x: 87, endPoint y: 335, distance: 48.5
click at [124, 367] on div "0202010120 - Dosagem de Acido Urico" at bounding box center [378, 370] width 702 height 11
checkbox Urico "true"
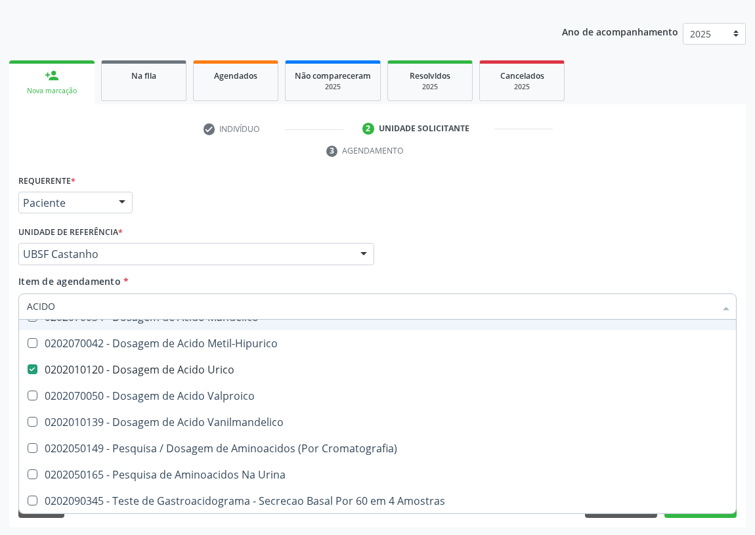
drag, startPoint x: 37, startPoint y: 311, endPoint x: 0, endPoint y: 317, distance: 37.9
click at [0, 317] on div "Acompanhamento Acompanhe a situação das marcações correntes e finalizadas Relat…" at bounding box center [377, 236] width 755 height 600
type input "H"
checkbox Urico "false"
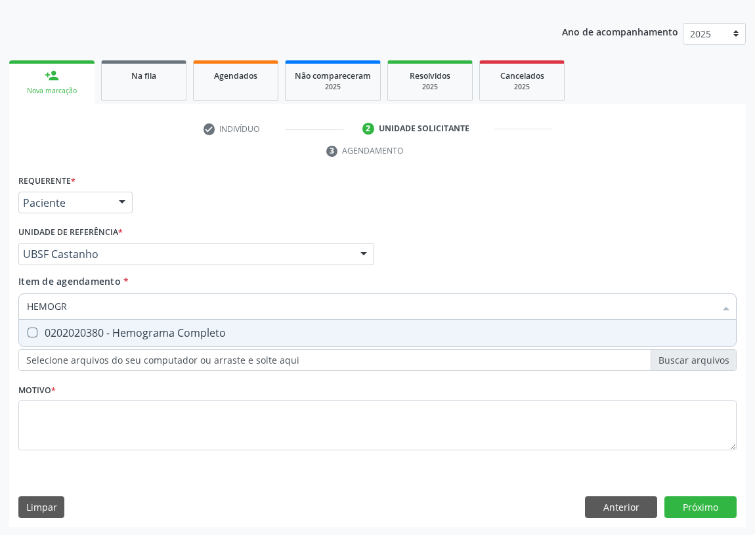
scroll to position [0, 0]
type input "HEMOGRAMA"
drag, startPoint x: 34, startPoint y: 327, endPoint x: 57, endPoint y: 319, distance: 24.5
click at [35, 328] on Completo at bounding box center [33, 333] width 10 height 10
click at [28, 328] on Completo "checkbox" at bounding box center [23, 332] width 9 height 9
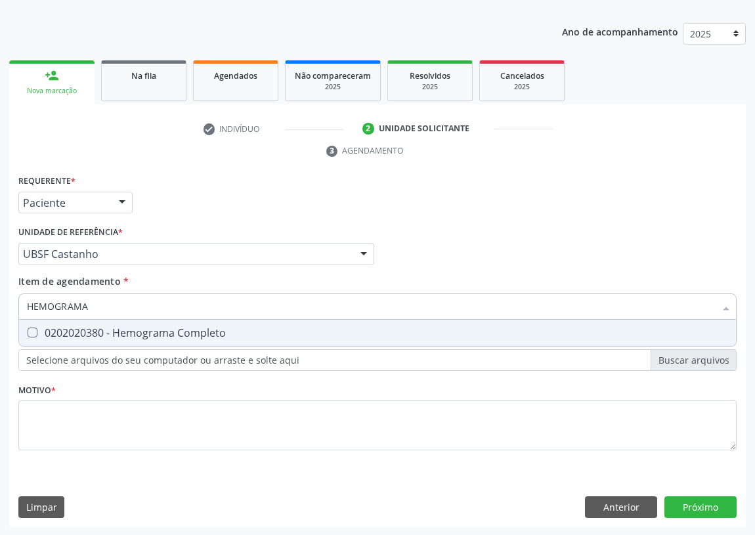
checkbox Completo "true"
drag, startPoint x: 96, startPoint y: 308, endPoint x: 0, endPoint y: 296, distance: 96.7
click at [0, 304] on div "Acompanhamento Acompanhe a situação das marcações correntes e finalizadas Relat…" at bounding box center [377, 236] width 755 height 600
type input "V"
checkbox Completo "false"
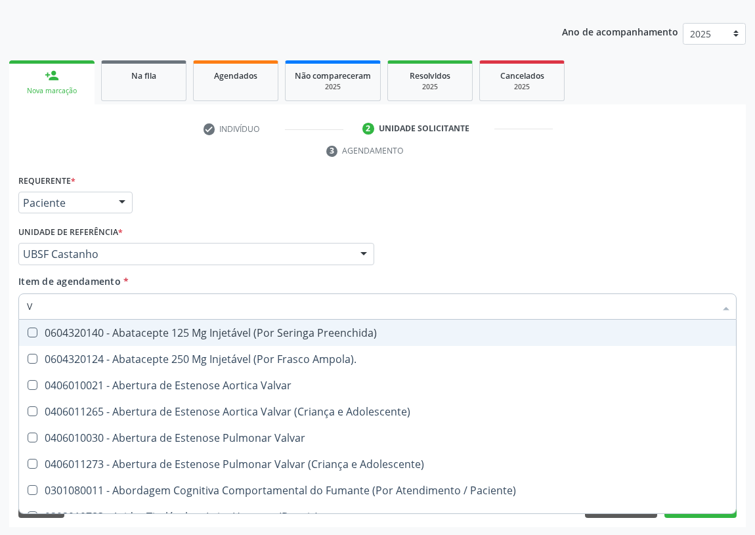
type input "VI"
checkbox Psicoterapia "true"
checkbox \(Tgp\) "false"
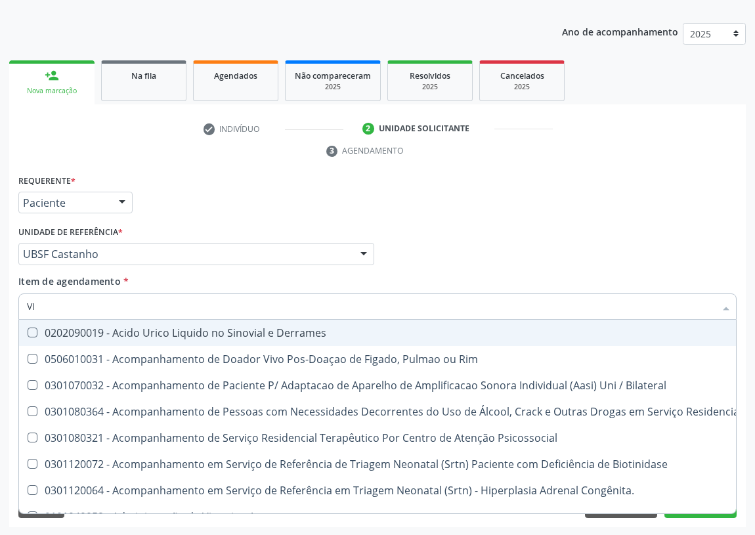
type input "VIT"
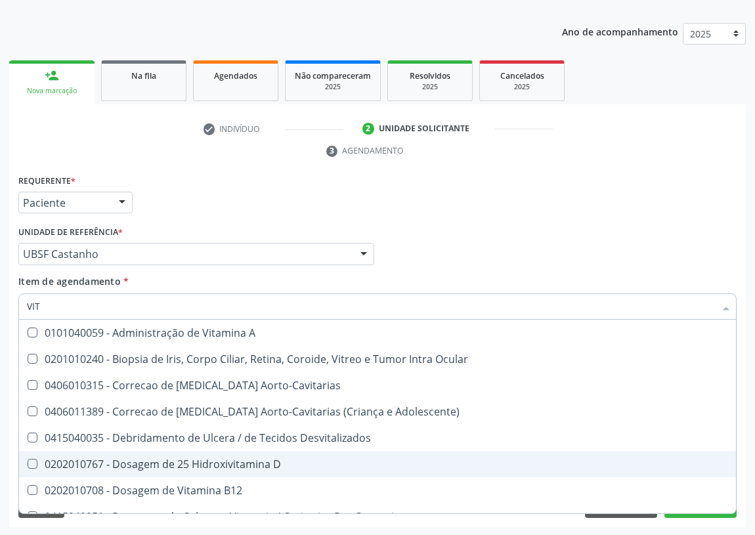
drag, startPoint x: 204, startPoint y: 457, endPoint x: 85, endPoint y: 394, distance: 134.0
click at [183, 459] on div "0202010767 - Dosagem de 25 Hidroxivitamina D" at bounding box center [378, 464] width 702 height 11
checkbox D "true"
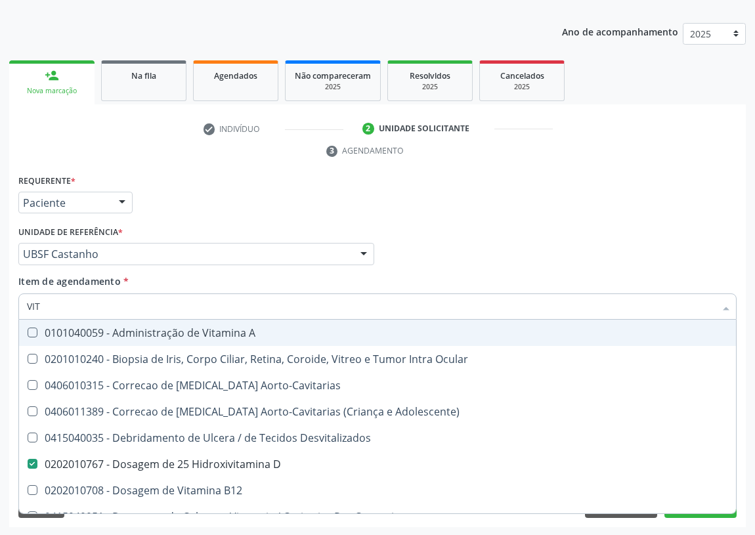
drag, startPoint x: 22, startPoint y: 309, endPoint x: 0, endPoint y: 303, distance: 23.3
click at [0, 309] on div "Acompanhamento Acompanhe a situação das marcações correntes e finalizadas Relat…" at bounding box center [377, 236] width 755 height 600
type input "V"
checkbox D "false"
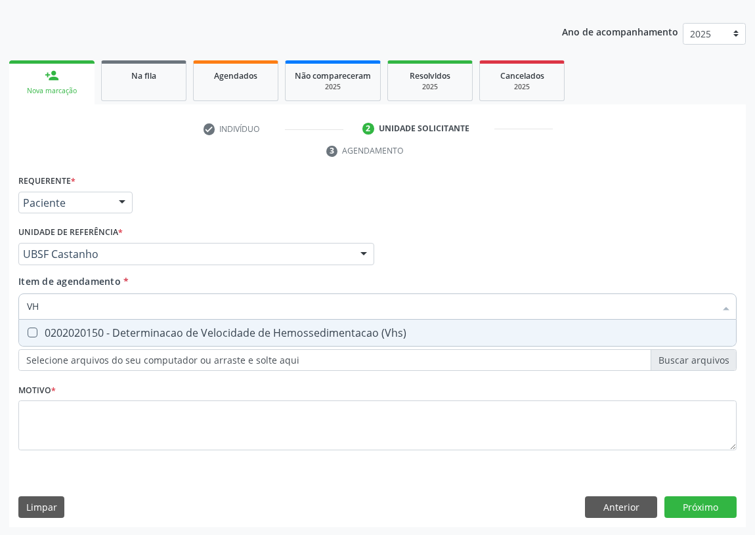
type input "VHS"
drag, startPoint x: 34, startPoint y: 334, endPoint x: 45, endPoint y: 315, distance: 22.4
click at [37, 329] on div "0202020150 - Determinacao de Velocidade de Hemossedimentacao (Vhs)" at bounding box center [378, 333] width 702 height 11
checkbox \(Vhs\) "true"
drag, startPoint x: 47, startPoint y: 313, endPoint x: 0, endPoint y: 311, distance: 46.7
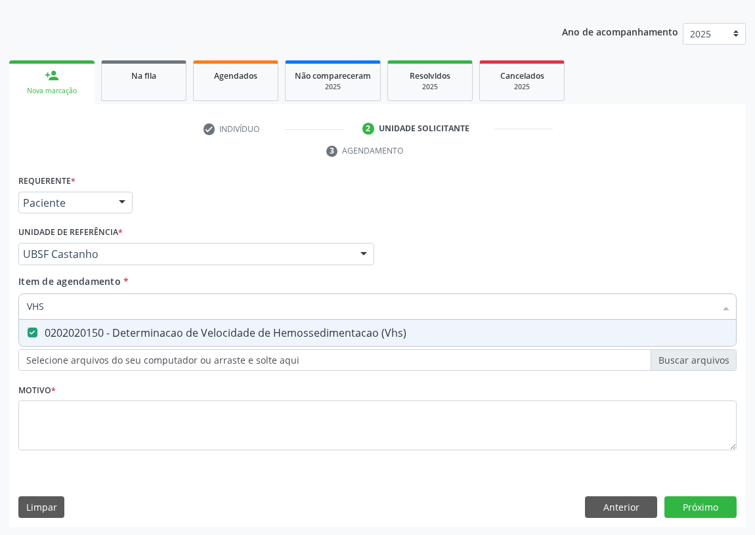
click at [0, 311] on div "Acompanhamento Acompanhe a situação das marcações correntes e finalizadas Relat…" at bounding box center [377, 236] width 755 height 600
type input "P"
checkbox \(Vhs\) "false"
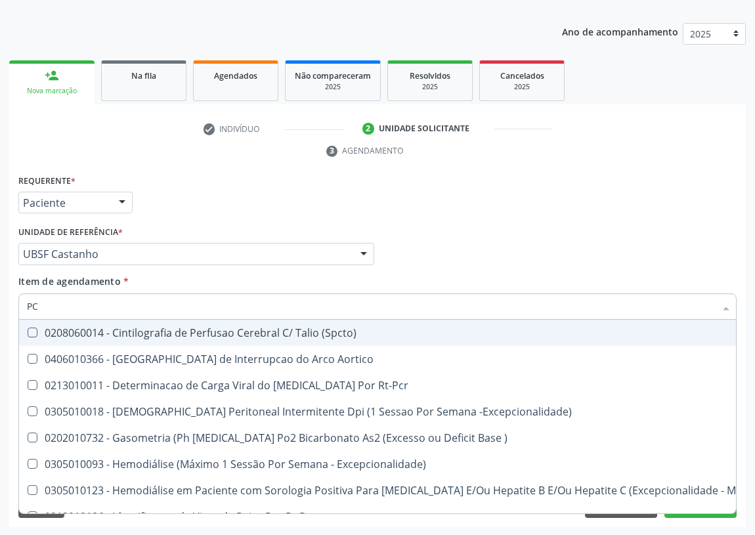
type input "PCR"
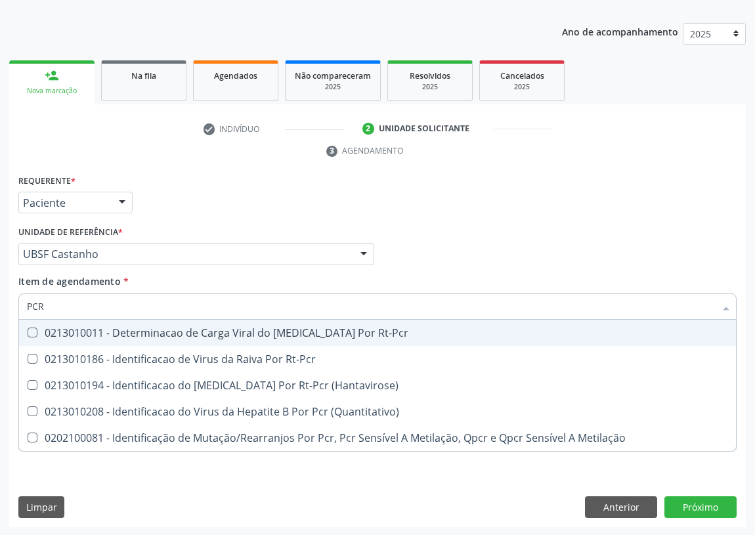
drag, startPoint x: 45, startPoint y: 307, endPoint x: 0, endPoint y: 306, distance: 45.3
click at [0, 307] on div "Acompanhamento Acompanhe a situação das marcações correntes e finalizadas Relat…" at bounding box center [377, 236] width 755 height 600
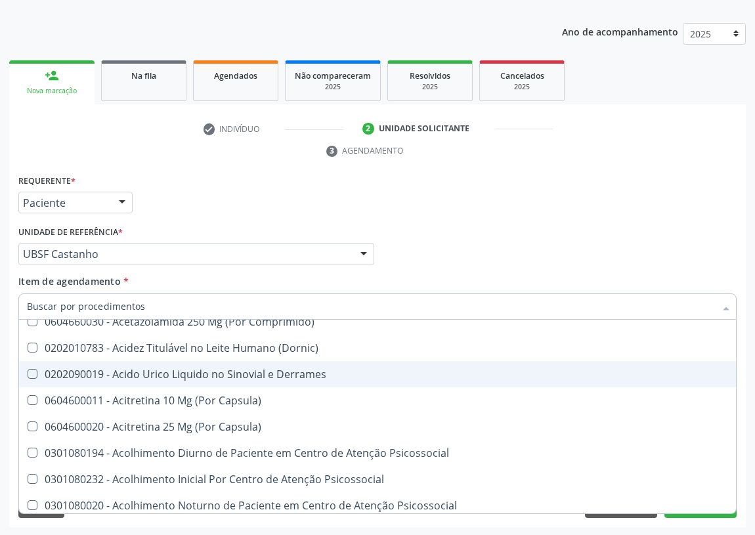
scroll to position [358, 0]
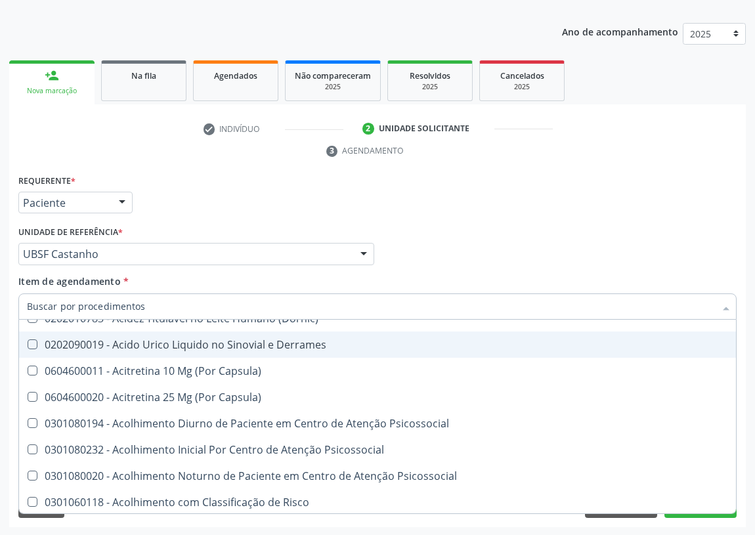
drag, startPoint x: 633, startPoint y: 220, endPoint x: 302, endPoint y: 227, distance: 331.8
click at [632, 219] on div "Requerente * Paciente Profissional de Saúde Paciente Nenhum resultado encontrad…" at bounding box center [377, 196] width 725 height 51
checkbox Ampola\)\ "true"
checkbox Abciximabe "true"
checkbox Inter-Atrial "true"
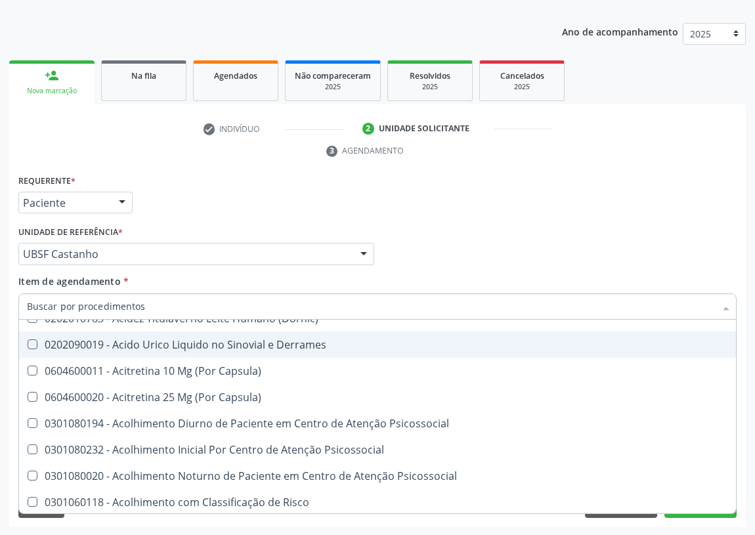
checkbox Valvar "true"
checkbox Adolescente\) "true"
checkbox Valvar "true"
checkbox Adolescente\) "true"
checkbox Paciente\) "true"
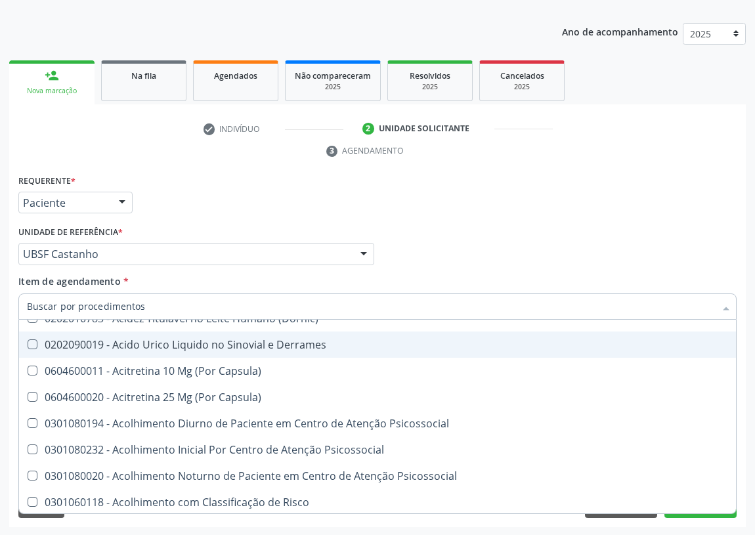
checkbox Dente\) "true"
checkbox Comprimido\) "true"
checkbox \(Dornic\) "true"
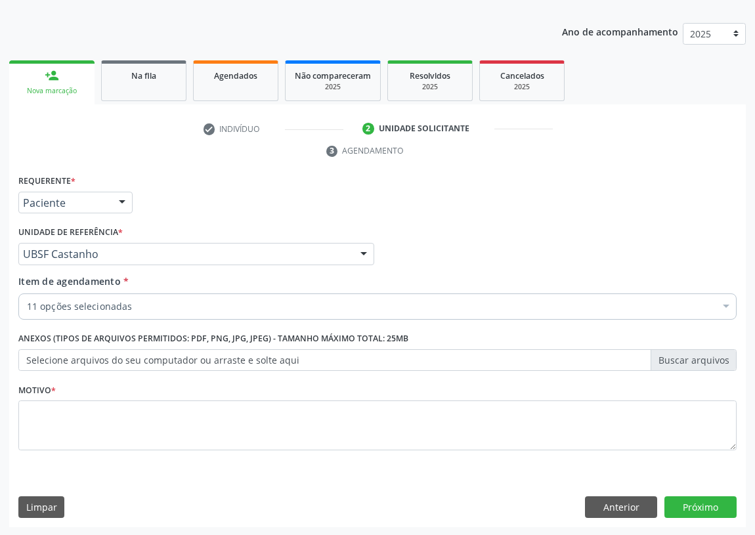
scroll to position [162, 0]
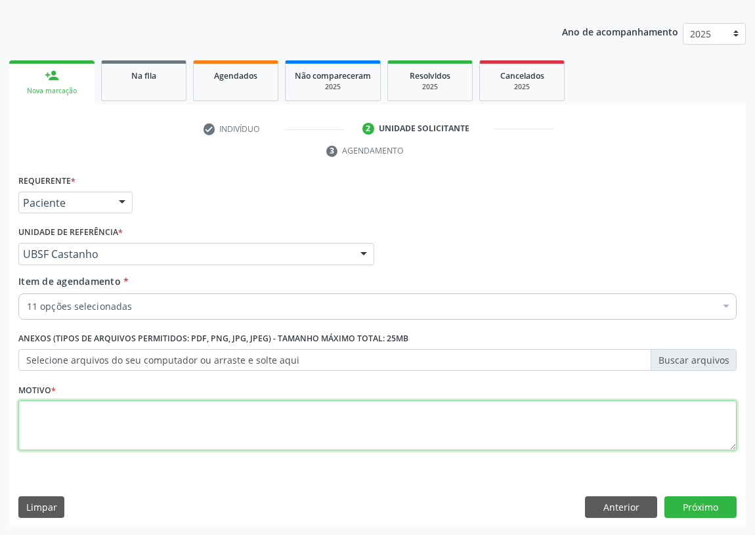
click at [87, 428] on textarea at bounding box center [377, 426] width 719 height 50
type textarea "AVALIAÇÃO"
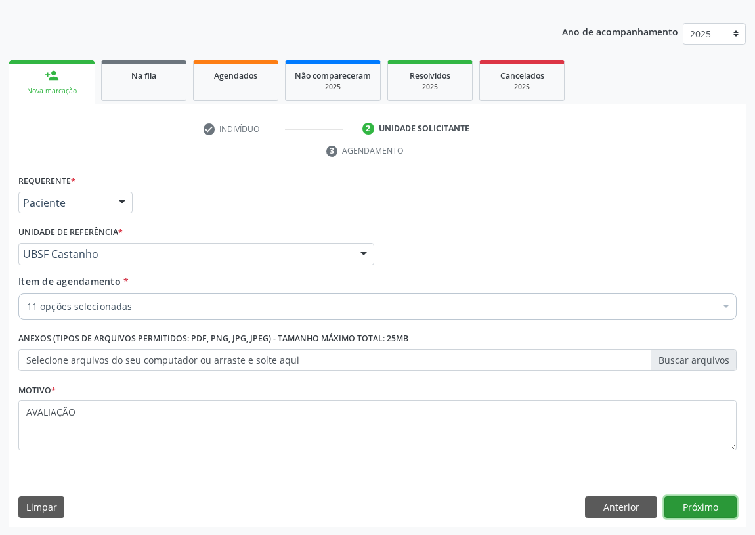
click at [697, 501] on button "Próximo" at bounding box center [701, 508] width 72 height 22
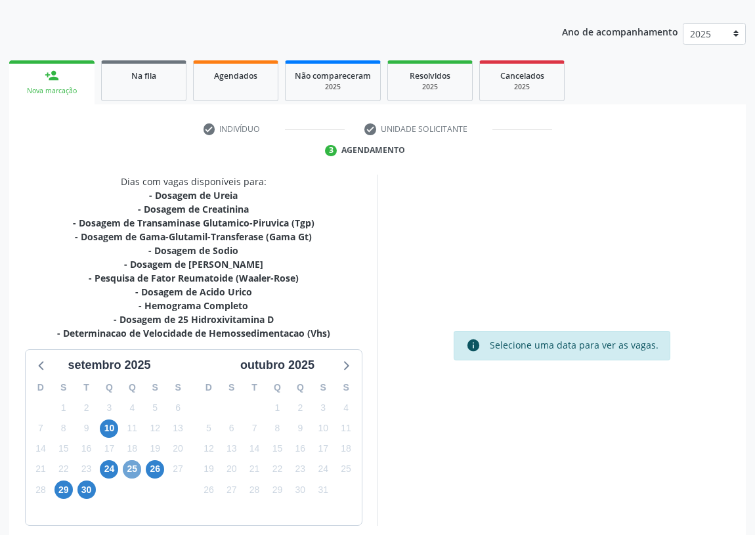
drag, startPoint x: 132, startPoint y: 470, endPoint x: 241, endPoint y: 352, distance: 160.9
click at [131, 470] on span "25" at bounding box center [132, 470] width 18 height 18
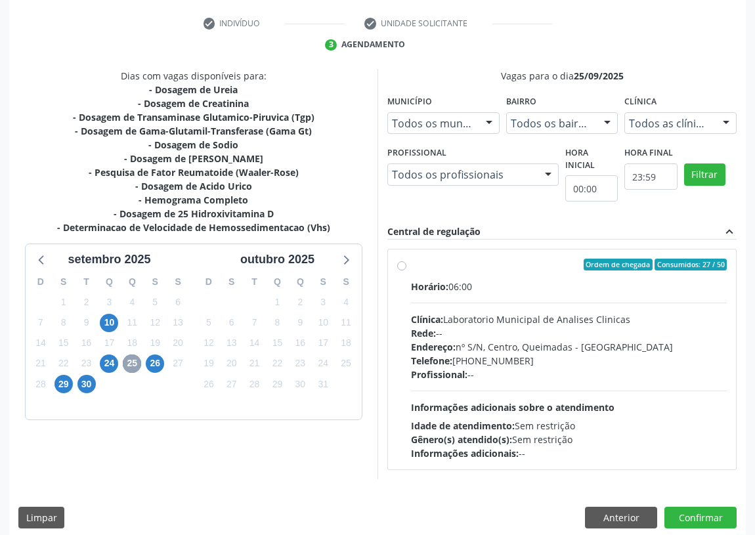
scroll to position [252, 0]
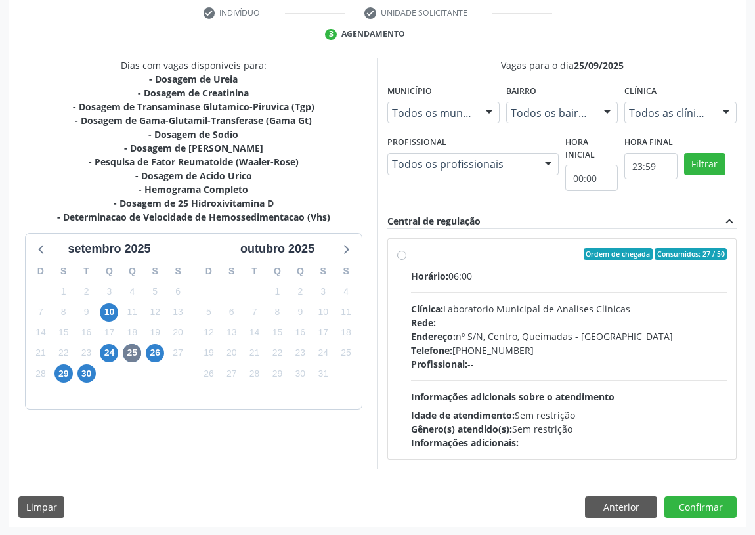
click at [411, 254] on label "Ordem de chegada Consumidos: 27 / 50 Horário: 06:00 Clínica: Laboratorio Munici…" at bounding box center [569, 349] width 316 height 202
click at [401, 254] on input "Ordem de chegada Consumidos: 27 / 50 Horário: 06:00 Clínica: Laboratorio Munici…" at bounding box center [401, 254] width 9 height 12
radio input "true"
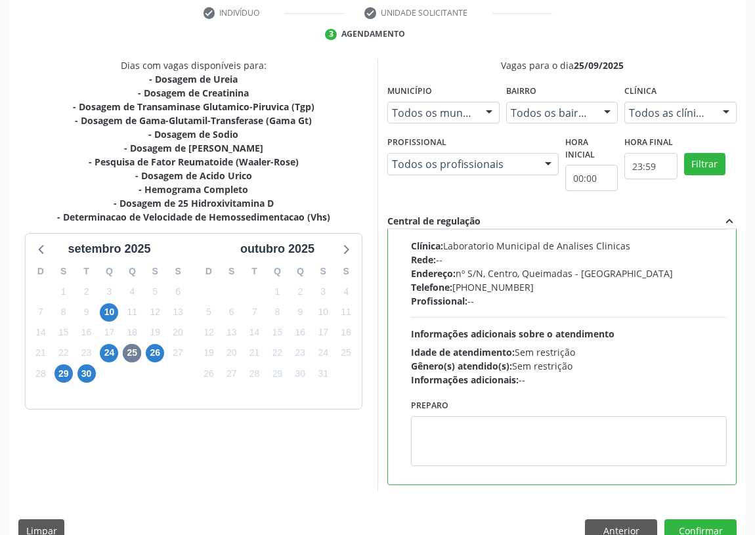
scroll to position [65, 0]
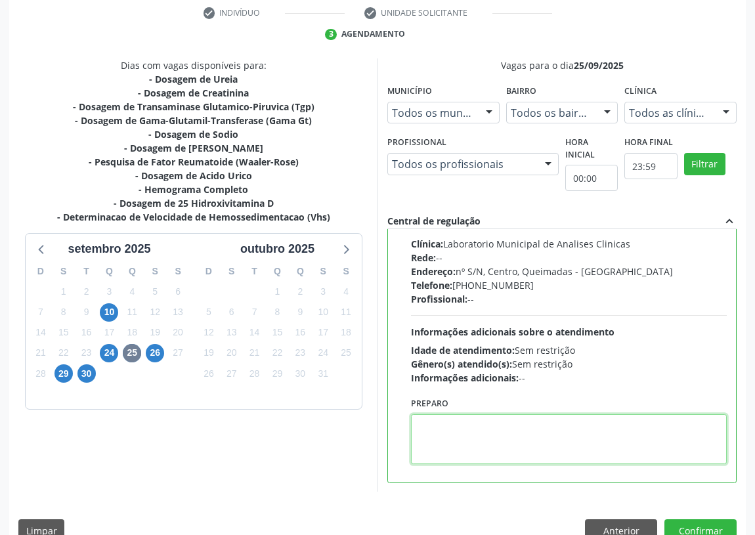
click at [445, 438] on textarea at bounding box center [569, 440] width 316 height 50
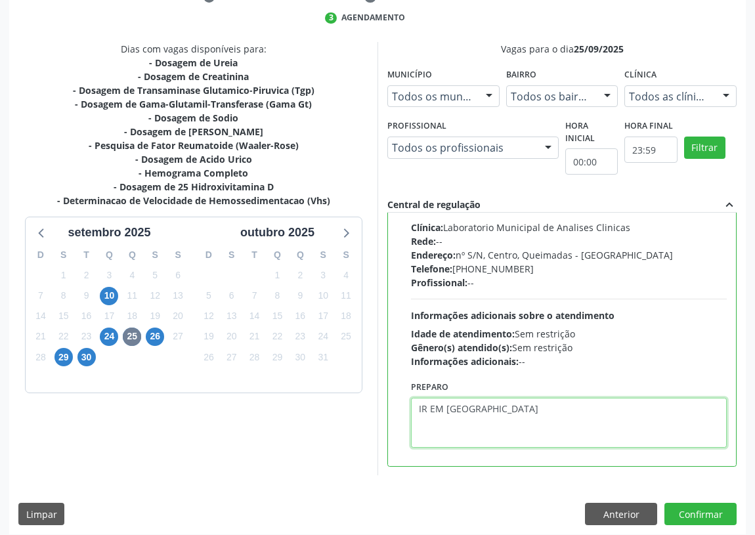
scroll to position [276, 0]
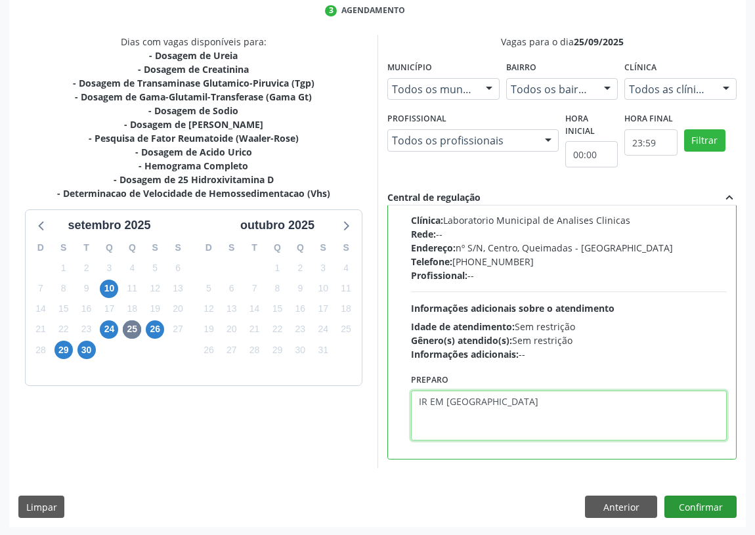
type textarea "IR EM [GEOGRAPHIC_DATA]"
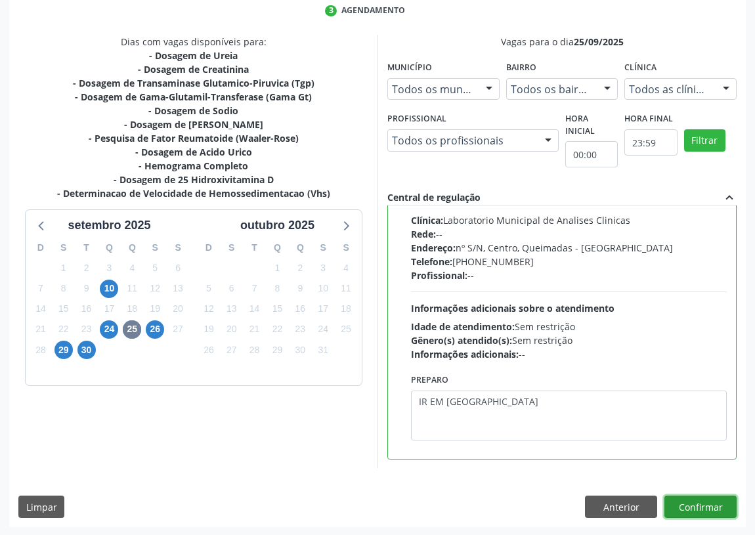
drag, startPoint x: 697, startPoint y: 503, endPoint x: 633, endPoint y: 476, distance: 69.2
click at [687, 497] on button "Confirmar" at bounding box center [701, 507] width 72 height 22
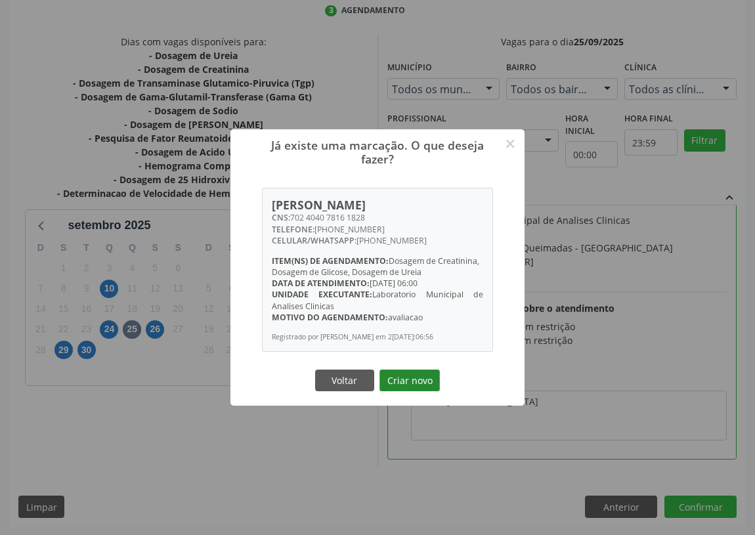
click at [418, 388] on button "Criar novo" at bounding box center [410, 381] width 60 height 22
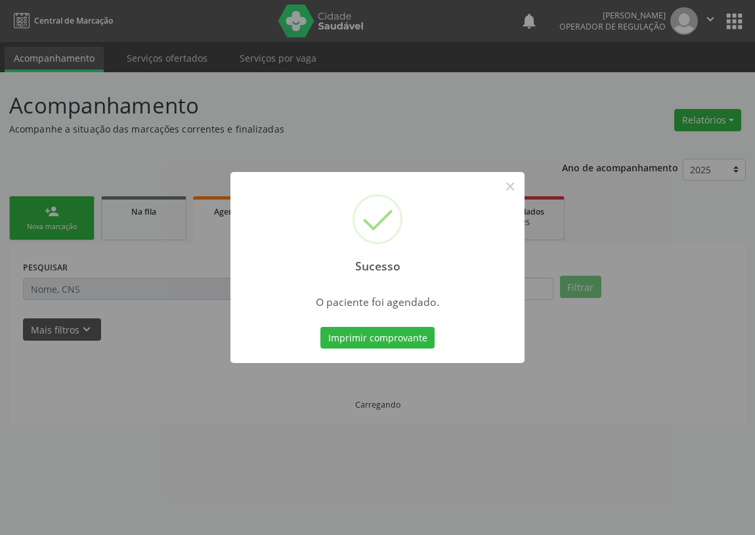
scroll to position [0, 0]
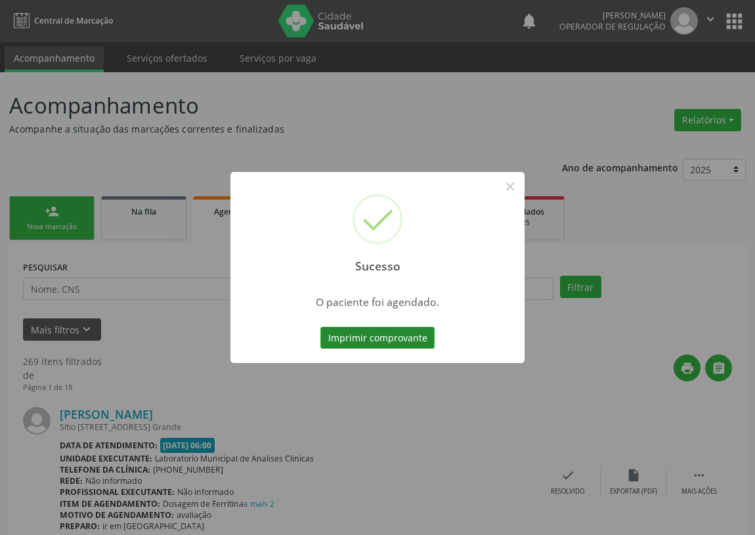
click at [410, 334] on button "Imprimir comprovante" at bounding box center [378, 338] width 114 height 22
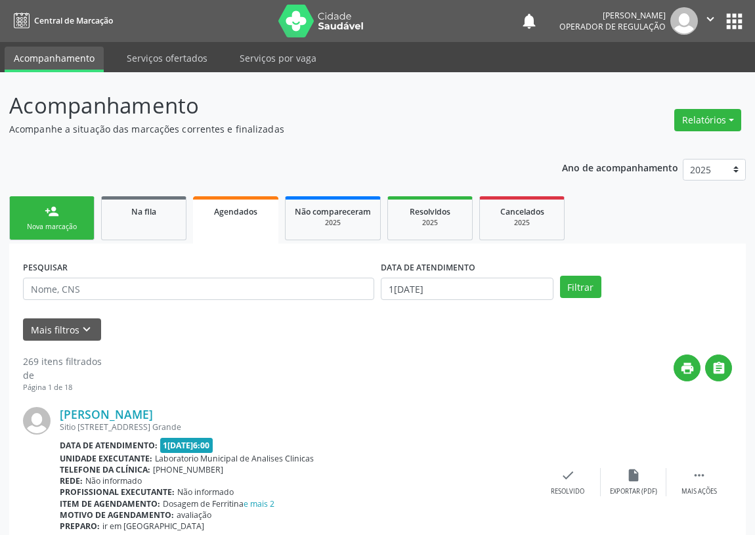
click at [30, 206] on link "person_add Nova marcação" at bounding box center [51, 218] width 85 height 44
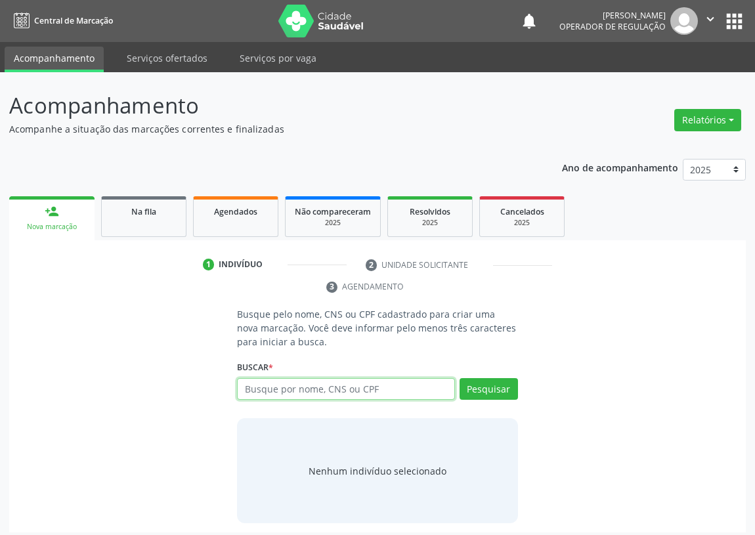
click at [271, 384] on input "text" at bounding box center [346, 389] width 218 height 22
type input "709204296000531"
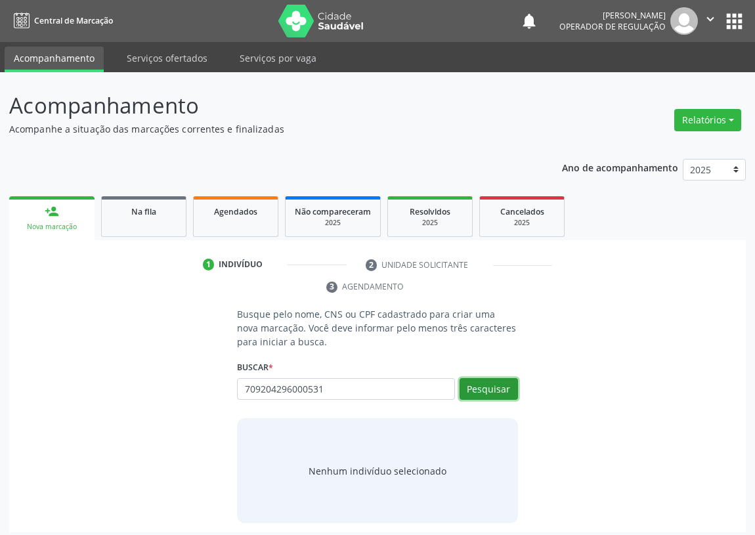
click at [492, 390] on button "Pesquisar" at bounding box center [489, 389] width 58 height 22
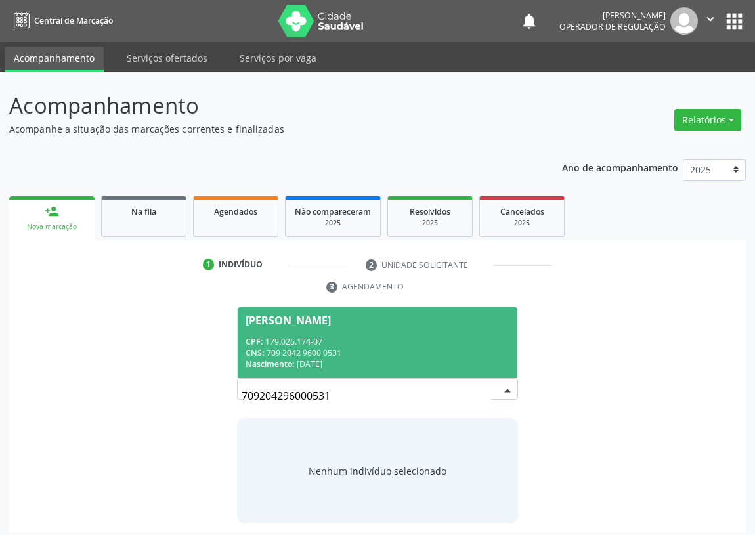
click at [260, 318] on div "Havelin Kauanny Tavares Souza" at bounding box center [288, 320] width 85 height 11
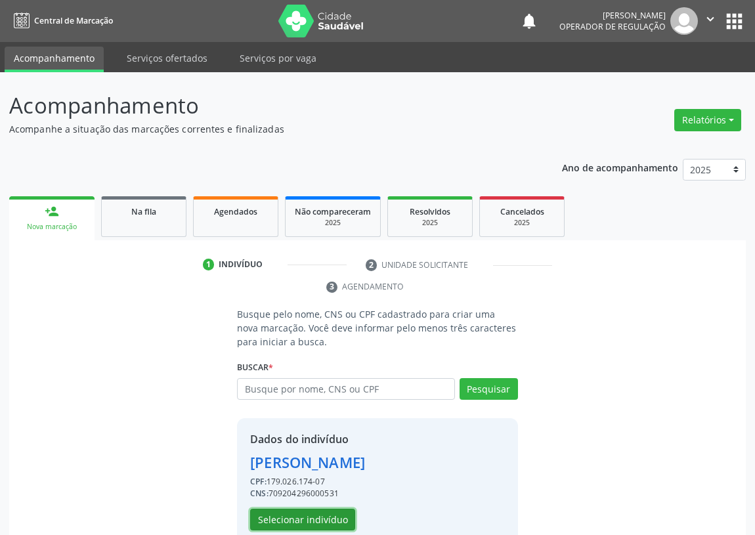
click at [291, 520] on button "Selecionar indivíduo" at bounding box center [302, 520] width 105 height 22
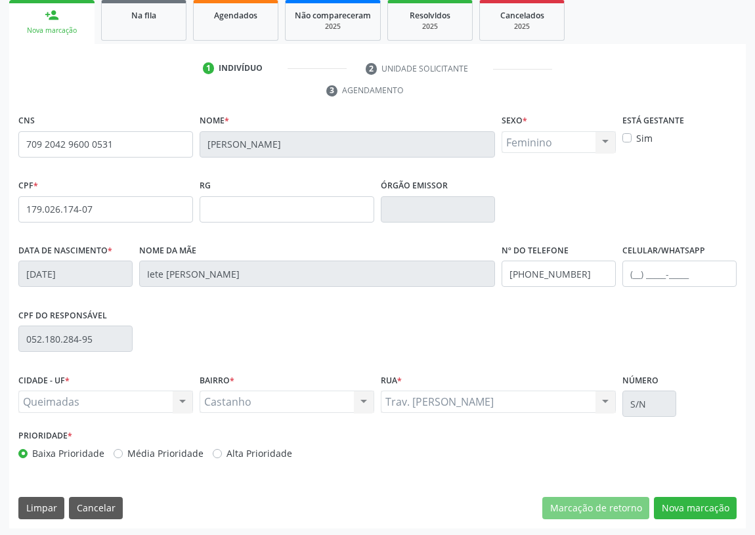
scroll to position [197, 0]
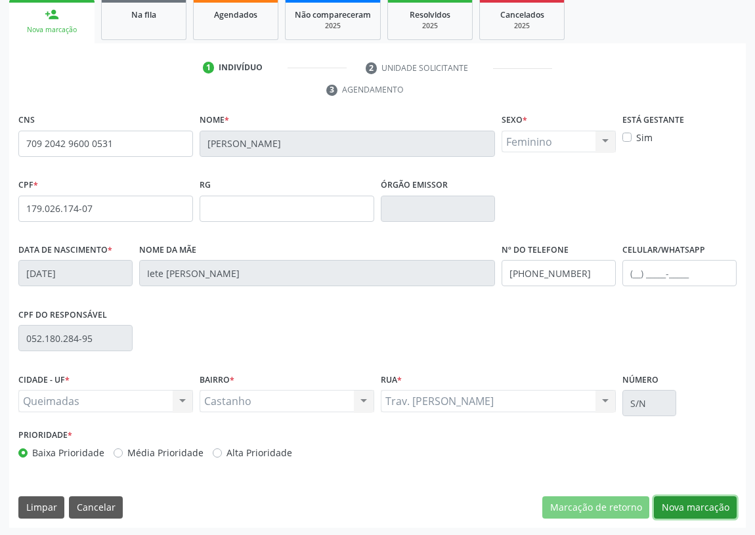
click at [675, 509] on button "Nova marcação" at bounding box center [695, 508] width 83 height 22
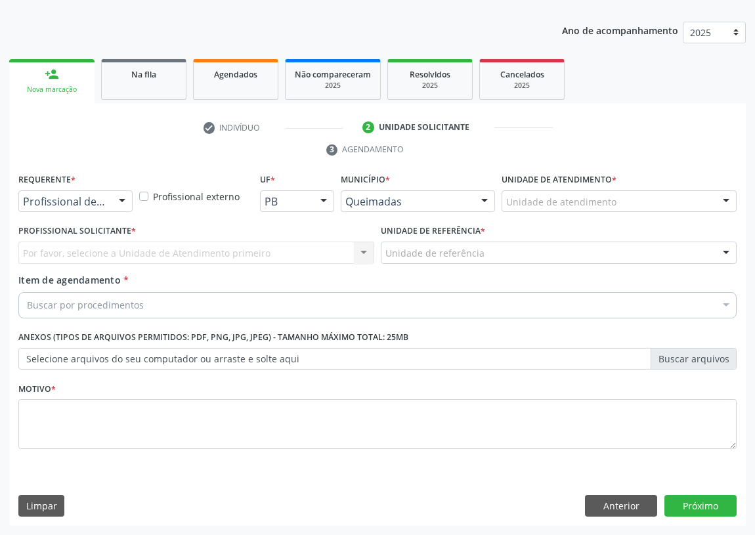
scroll to position [136, 0]
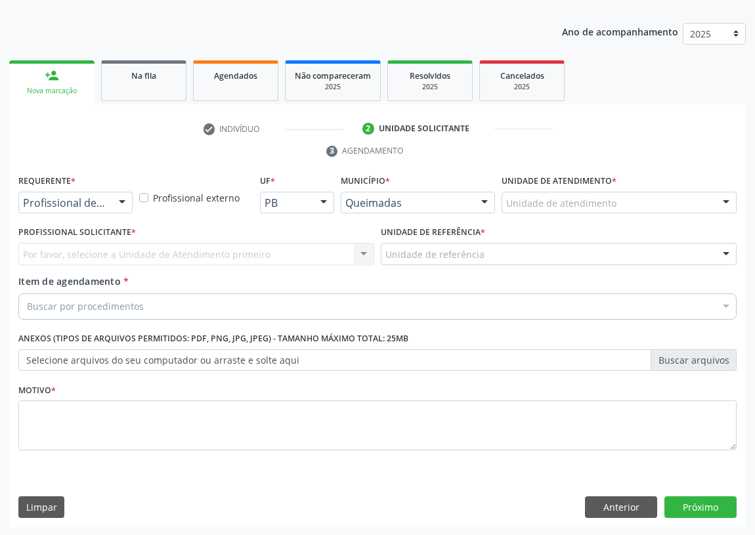
click at [119, 202] on div at bounding box center [122, 203] width 20 height 22
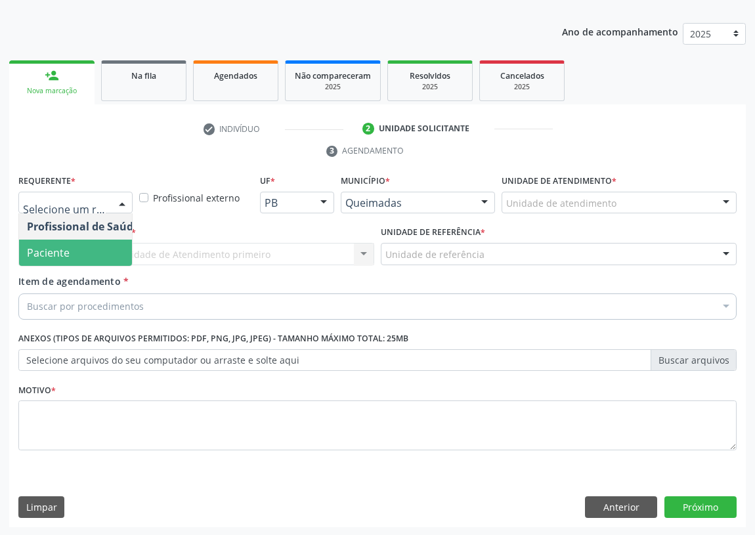
click at [118, 252] on span "Paciente" at bounding box center [83, 253] width 128 height 26
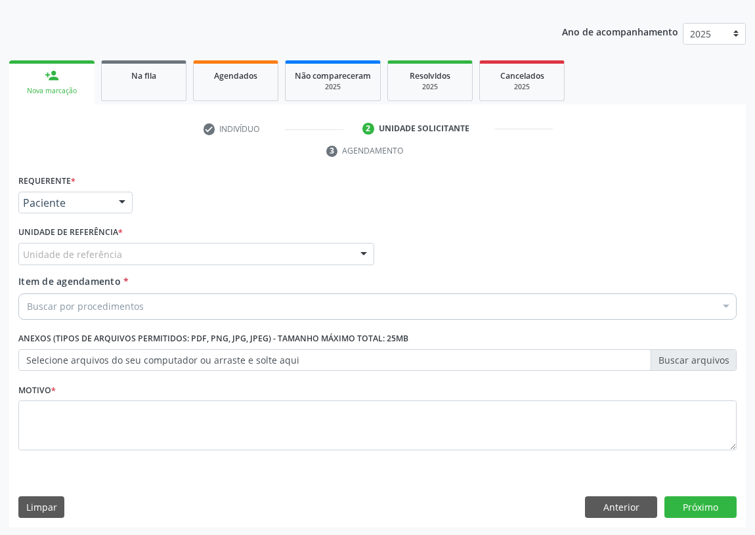
click at [374, 248] on div "Unidade de referência * Unidade de referência UBSF Ligeiro II UBSF Saulo Leal E…" at bounding box center [196, 248] width 363 height 51
click at [358, 250] on div at bounding box center [364, 255] width 20 height 22
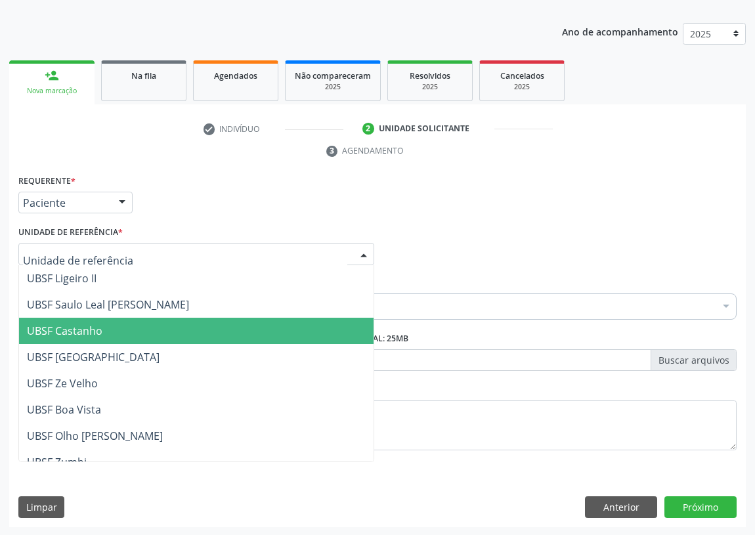
click at [95, 334] on span "UBSF Castanho" at bounding box center [65, 331] width 76 height 14
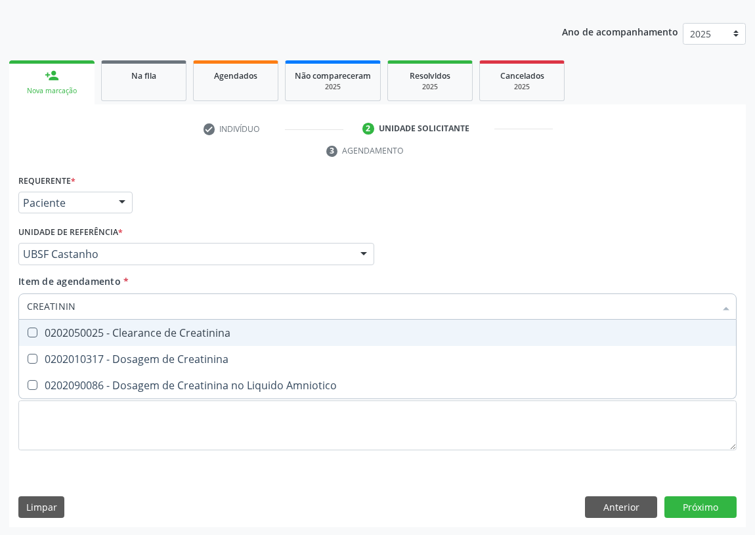
type input "CREATININA"
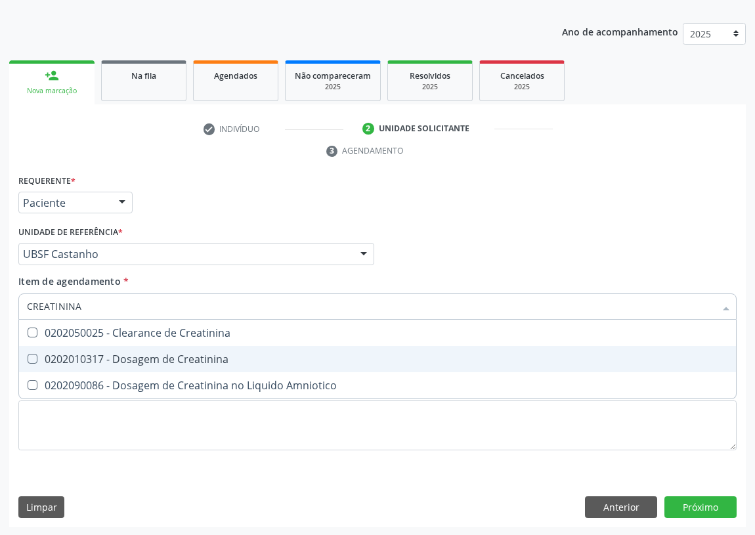
drag, startPoint x: 28, startPoint y: 360, endPoint x: 79, endPoint y: 308, distance: 72.9
click at [34, 355] on Creatinina at bounding box center [33, 359] width 10 height 10
click at [28, 355] on Creatinina "checkbox" at bounding box center [23, 359] width 9 height 9
checkbox Creatinina "true"
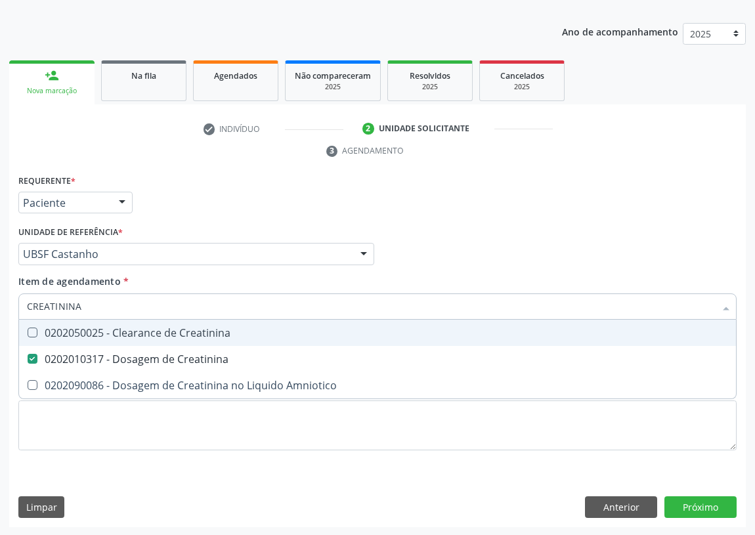
drag, startPoint x: 84, startPoint y: 303, endPoint x: 0, endPoint y: 308, distance: 84.3
click at [0, 308] on div "Acompanhamento Acompanhe a situação das marcações correntes e finalizadas Relat…" at bounding box center [377, 236] width 755 height 600
type input "02"
checkbox Creatinina "false"
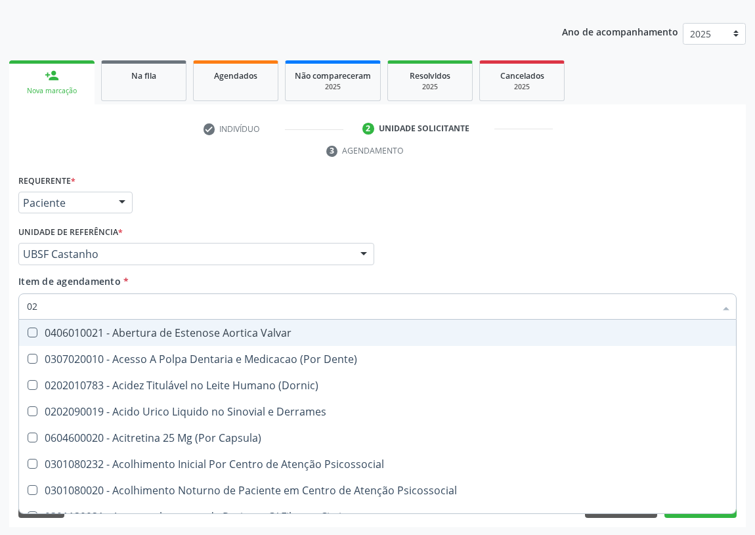
type input "020"
checkbox Dacriocistografia "true"
checkbox Creatinina "false"
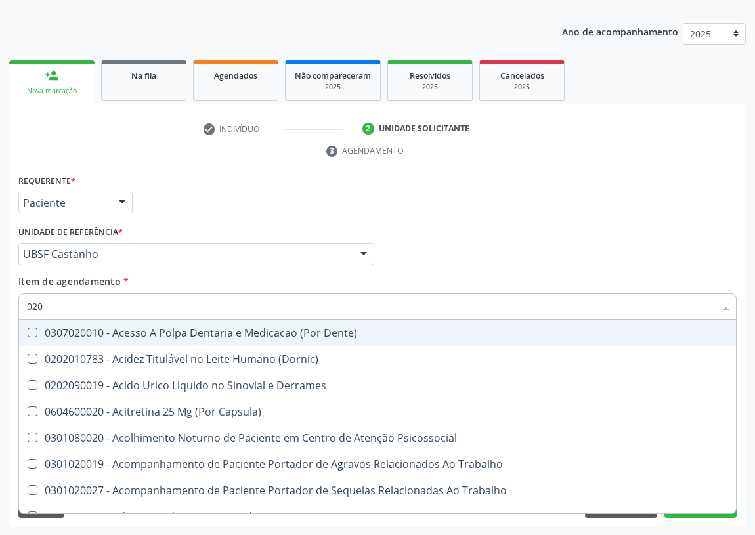
type input "0202"
checkbox Aberto\) "true"
checkbox Creatinina "false"
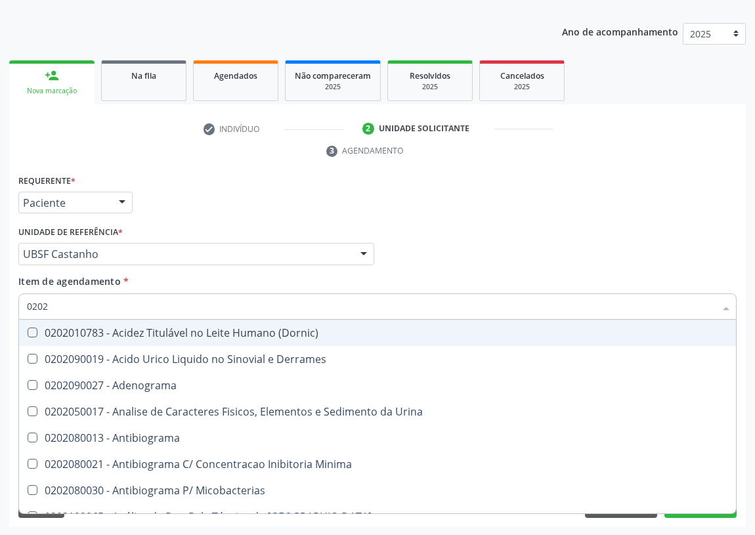
type input "02020"
checkbox Calcitonina "true"
checkbox Creatinina "false"
type input "020201"
checkbox Ferro "true"
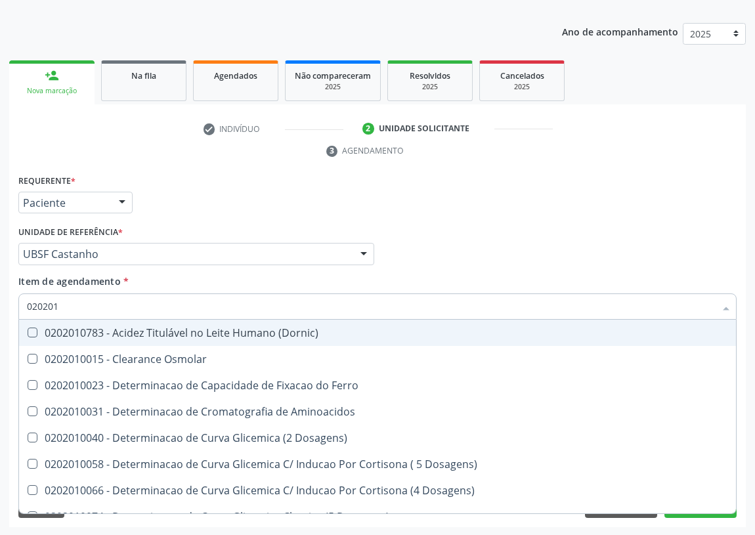
type input "0202010"
checkbox Catecolaminas "true"
checkbox Creatinina "false"
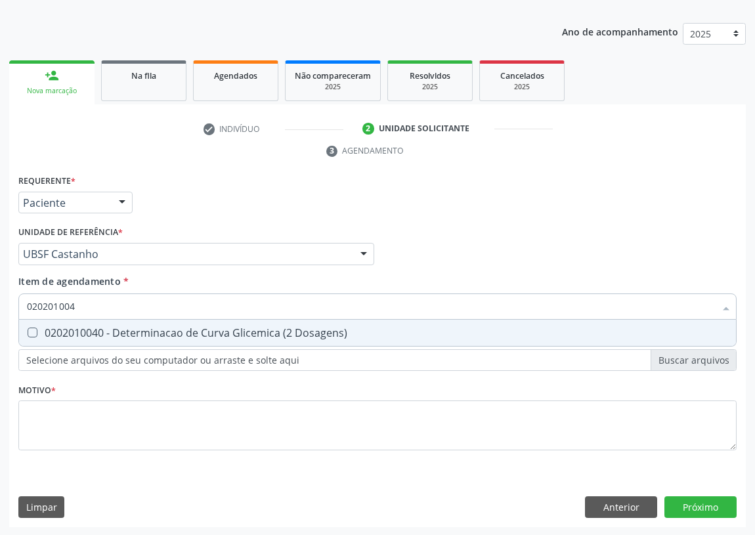
type input "0202010040"
drag, startPoint x: 33, startPoint y: 332, endPoint x: 72, endPoint y: 309, distance: 44.7
click at [33, 330] on Dosagens\) at bounding box center [33, 333] width 10 height 10
click at [28, 330] on Dosagens\) "checkbox" at bounding box center [23, 332] width 9 height 9
checkbox Dosagens\) "true"
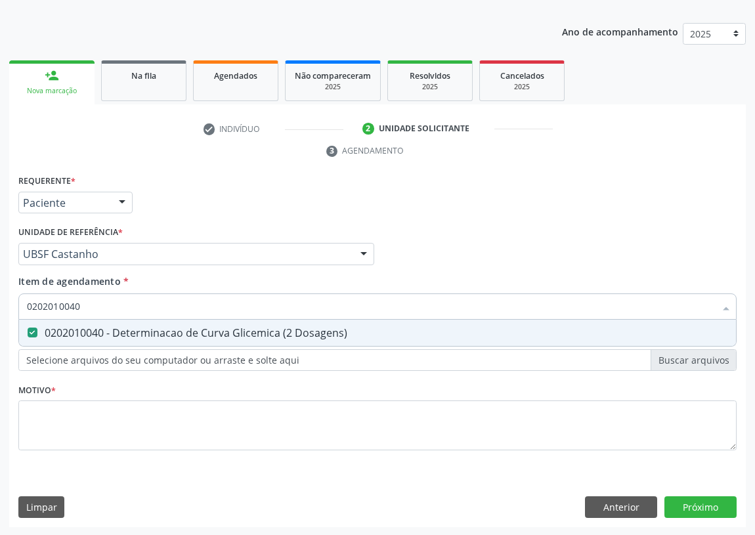
drag, startPoint x: 91, startPoint y: 296, endPoint x: 0, endPoint y: 300, distance: 90.8
click at [0, 303] on div "Acompanhamento Acompanhe a situação das marcações correntes e finalizadas Relat…" at bounding box center [377, 236] width 755 height 600
type input "TR"
checkbox Dosagens\) "false"
type input "TRIGLI"
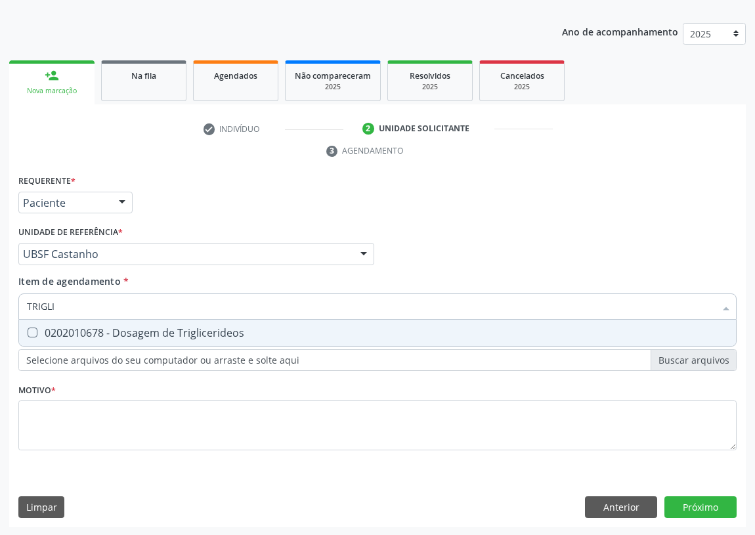
drag, startPoint x: 26, startPoint y: 332, endPoint x: 65, endPoint y: 323, distance: 40.5
click at [43, 328] on div "0202010678 - Dosagem de Triglicerideos" at bounding box center [378, 333] width 702 height 11
checkbox Triglicerideos "true"
drag, startPoint x: 55, startPoint y: 313, endPoint x: 0, endPoint y: 309, distance: 54.7
click at [0, 309] on div "Acompanhamento Acompanhe a situação das marcações correntes e finalizadas Relat…" at bounding box center [377, 236] width 755 height 600
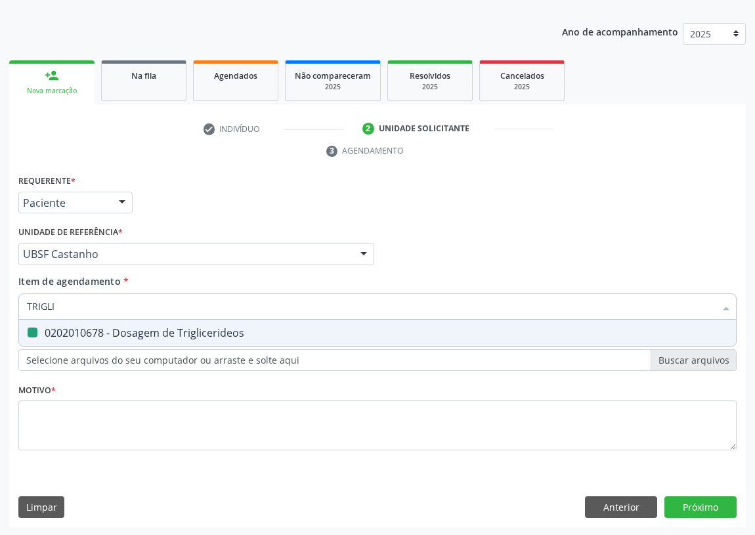
type input "0"
checkbox Triglicerideos "false"
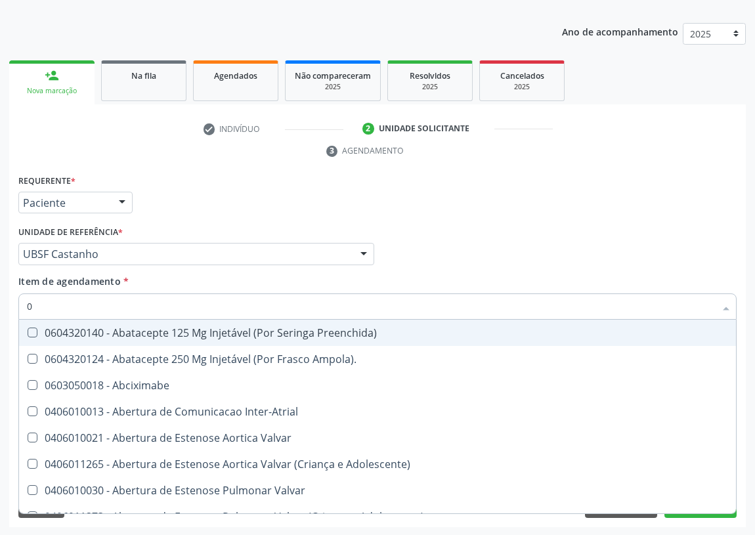
type input "02"
checkbox Alimentação "true"
checkbox 67 "true"
checkbox Anterior "true"
type input "020"
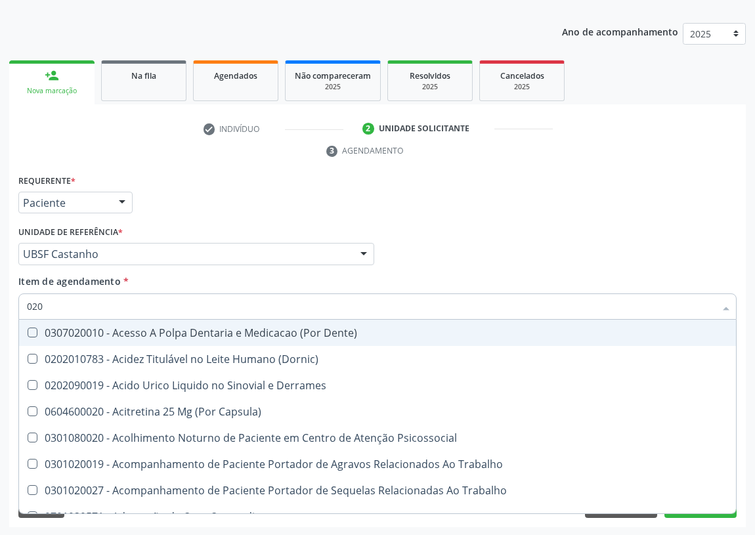
checkbox Dosagens\) "true"
checkbox Creatinina "true"
checkbox Fibrinogenio "false"
checkbox Triglicerideos "true"
checkbox Organico "false"
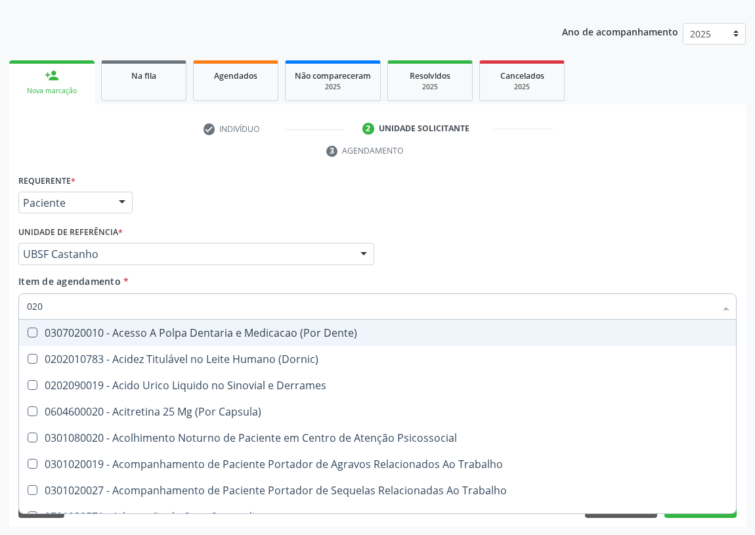
checkbox Grampo "false"
type input "0202"
checkbox Coluna "true"
checkbox Aberto\) "true"
checkbox Projecoes\) "true"
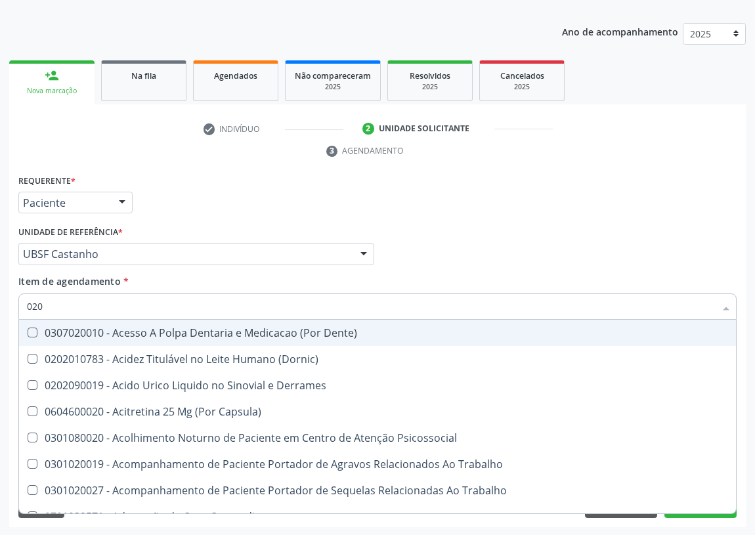
checkbox Dosagens\) "false"
checkbox Creatinina "false"
type input "02020"
checkbox Apendicectomia "true"
checkbox Coluna "false"
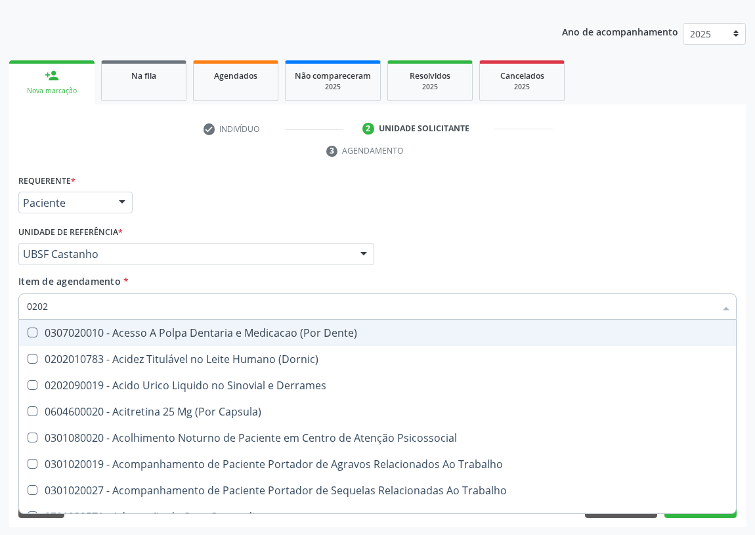
checkbox Cornea "true"
checkbox Aberto\) "false"
checkbox Quantitativa\) "true"
checkbox Projecoes\) "false"
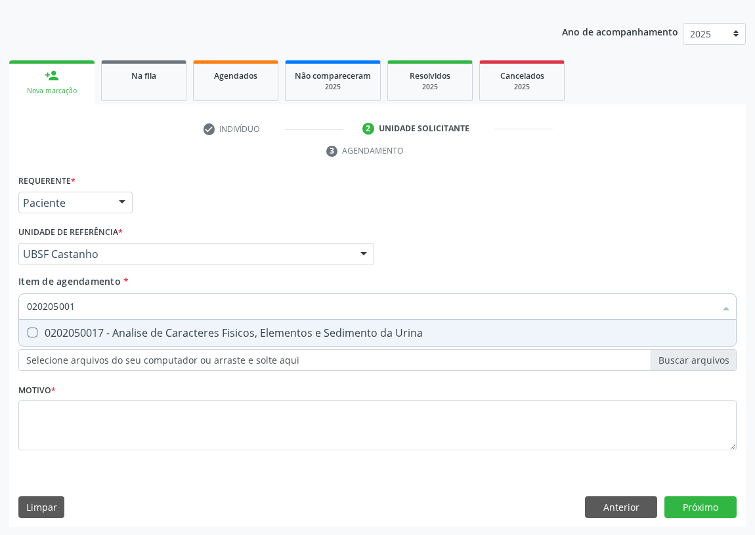
type input "0202050017"
drag, startPoint x: 32, startPoint y: 334, endPoint x: 32, endPoint y: 326, distance: 7.9
click at [32, 333] on Urina at bounding box center [33, 333] width 10 height 10
click at [28, 333] on Urina "checkbox" at bounding box center [23, 332] width 9 height 9
checkbox Urina "true"
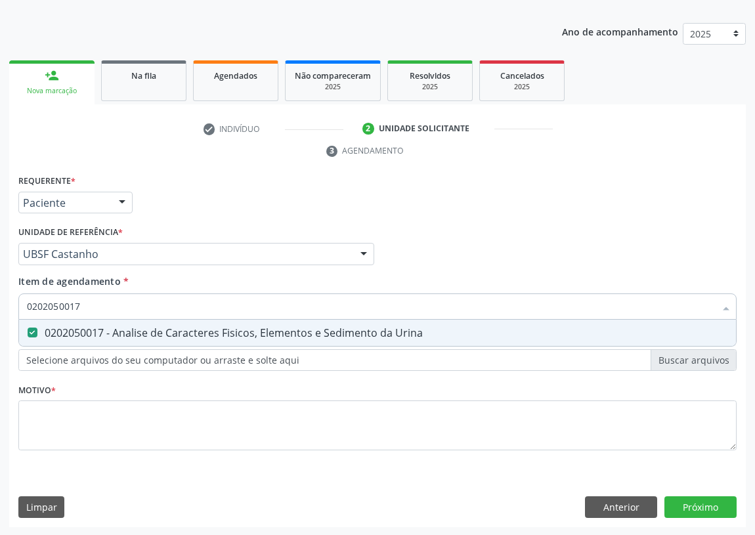
drag, startPoint x: 83, startPoint y: 300, endPoint x: 0, endPoint y: 315, distance: 84.1
click at [0, 315] on div "Acompanhamento Acompanhe a situação das marcações correntes e finalizadas Relat…" at bounding box center [377, 236] width 755 height 600
type input "G"
checkbox Urina "false"
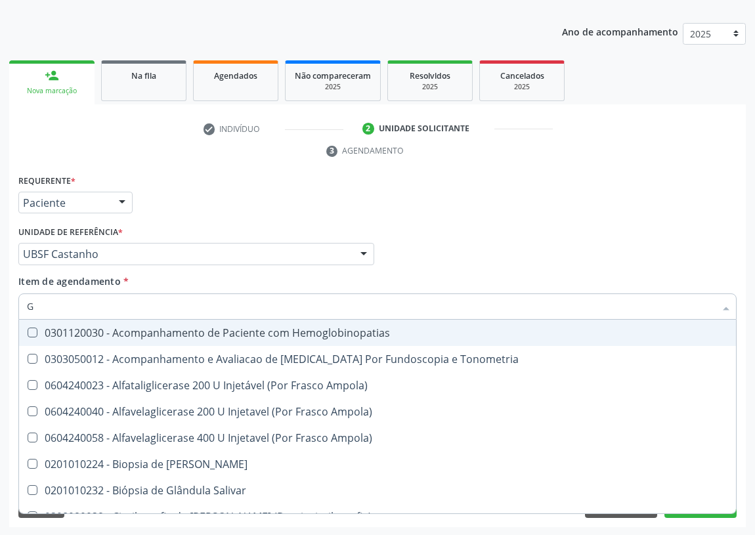
type input "GL"
checkbox Dosagens\) "true"
checkbox Triglicerideos "true"
type input "GLI"
checkbox Ampola\) "true"
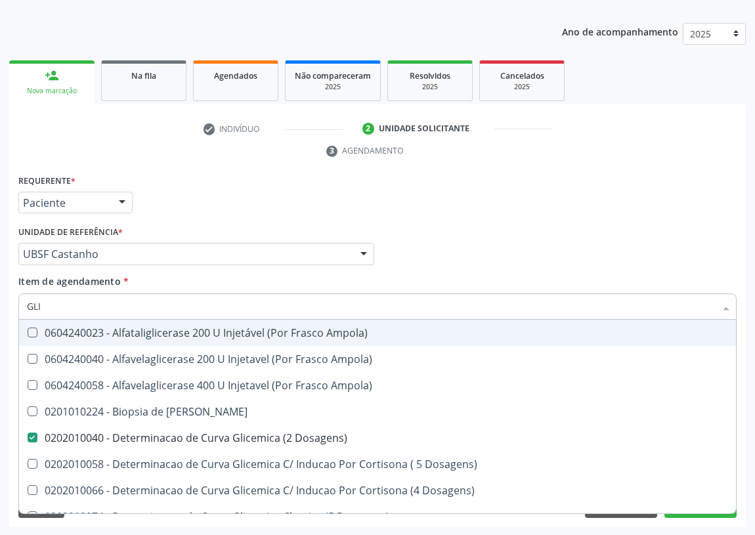
type input "GLIC"
checkbox Linfatico "true"
checkbox Dosagens\) "false"
checkbox Glicosilada "true"
checkbox Triglicerideos "false"
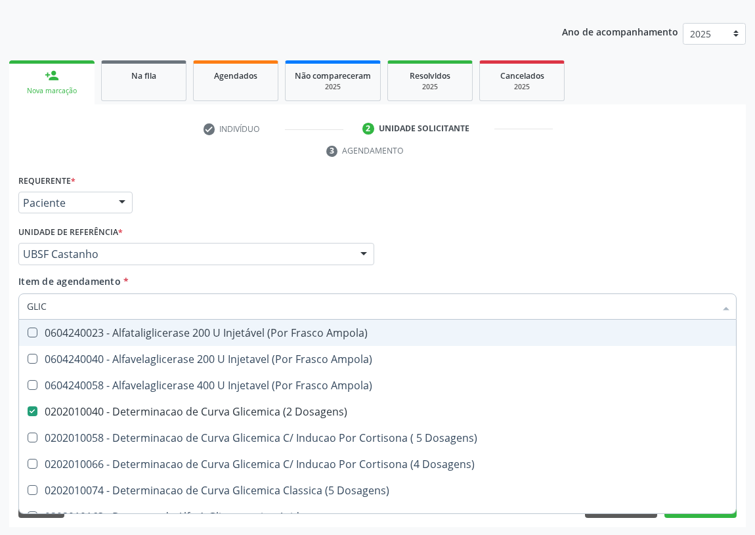
type input "GLICO"
checkbox Dosagens\) "false"
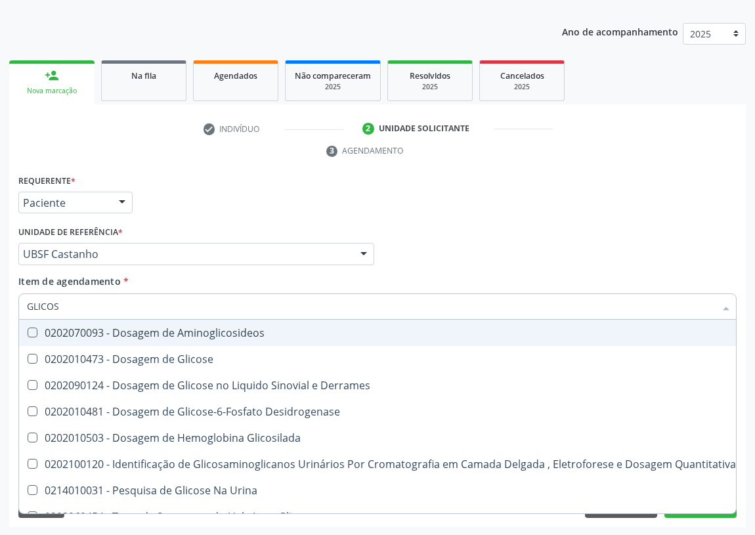
type input "GLICOSE"
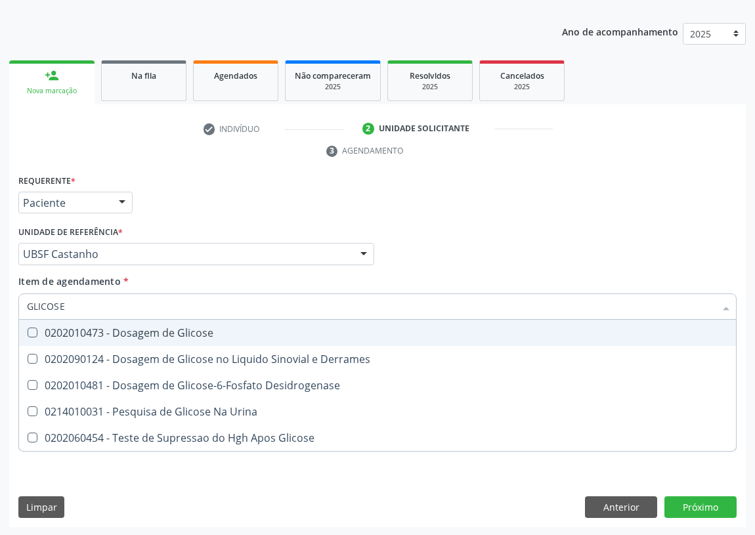
drag, startPoint x: 32, startPoint y: 335, endPoint x: 62, endPoint y: 311, distance: 38.4
click at [37, 331] on div "0202010473 - Dosagem de Glicose" at bounding box center [378, 333] width 702 height 11
checkbox Glicose "true"
drag, startPoint x: 71, startPoint y: 305, endPoint x: 0, endPoint y: 303, distance: 71.0
click at [0, 307] on div "Acompanhamento Acompanhe a situação das marcações correntes e finalizadas Relat…" at bounding box center [377, 236] width 755 height 600
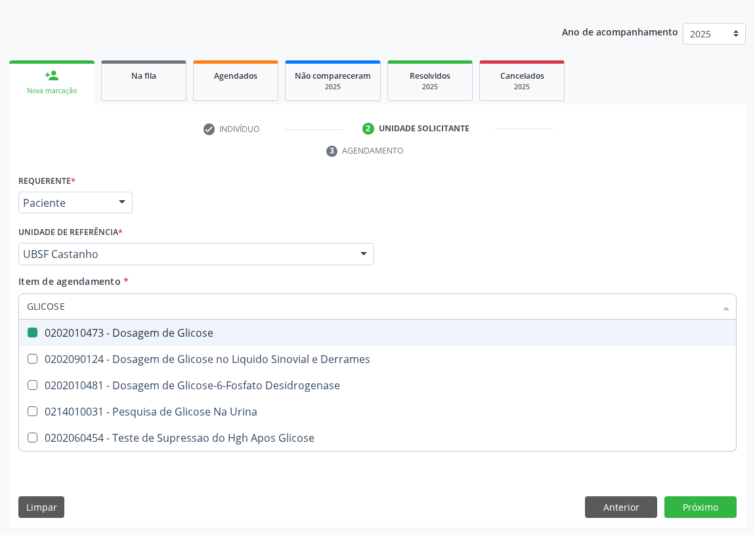
type input "H"
checkbox Glicose "false"
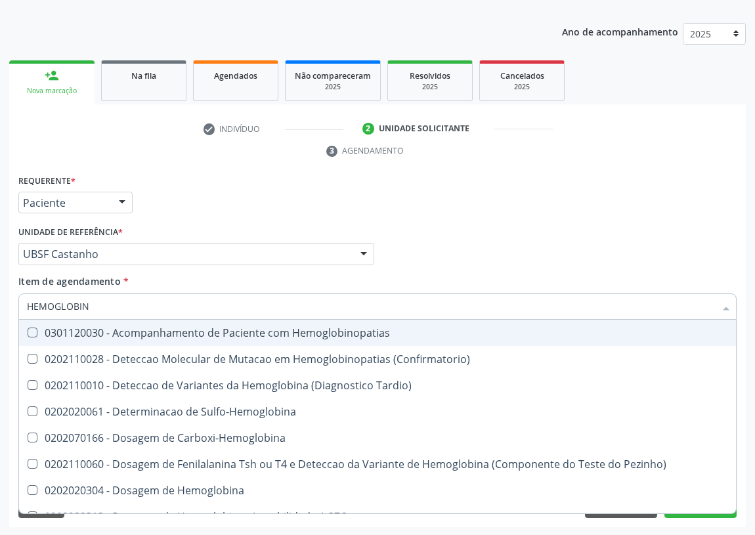
type input "HEMOGLOBINA"
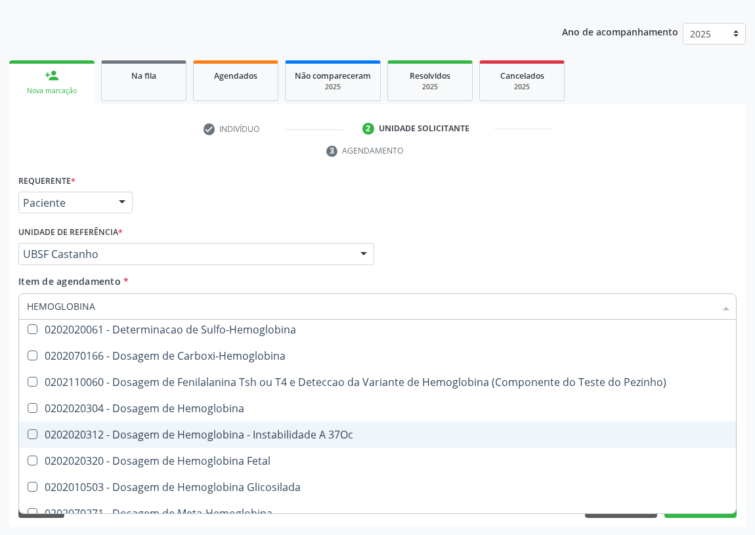
scroll to position [59, 0]
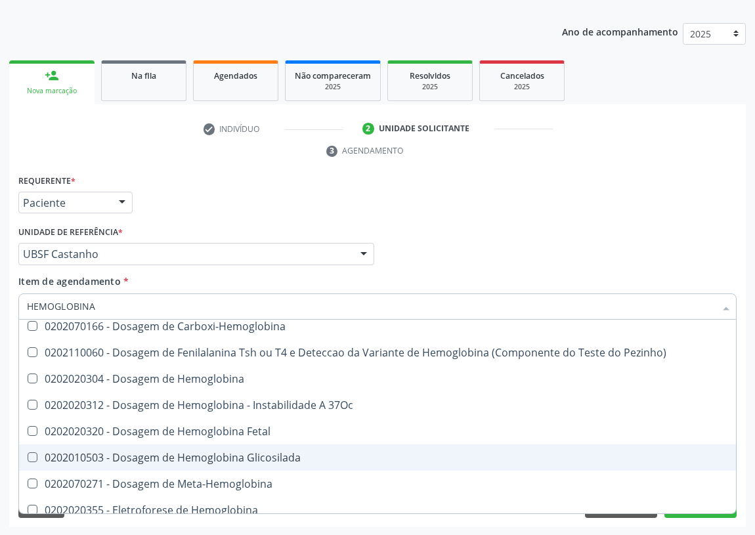
click at [171, 455] on div "0202010503 - Dosagem de Hemoglobina Glicosilada" at bounding box center [378, 458] width 702 height 11
checkbox Glicosilada "true"
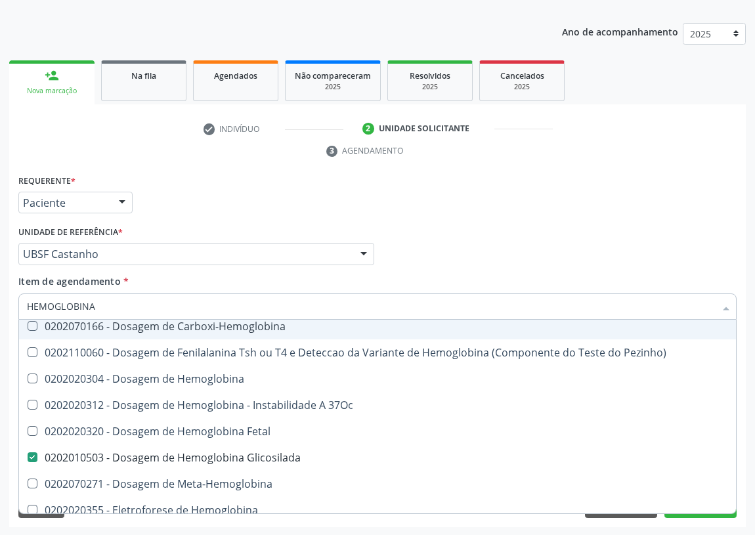
drag, startPoint x: 57, startPoint y: 313, endPoint x: 0, endPoint y: 306, distance: 57.6
click at [0, 311] on div "Acompanhamento Acompanhe a situação das marcações correntes e finalizadas Relat…" at bounding box center [377, 236] width 755 height 600
drag, startPoint x: 97, startPoint y: 302, endPoint x: 11, endPoint y: 297, distance: 86.2
click at [12, 298] on div "Requerente * Paciente Profissional de Saúde Paciente Nenhum resultado encontrad…" at bounding box center [377, 349] width 737 height 357
type input "V"
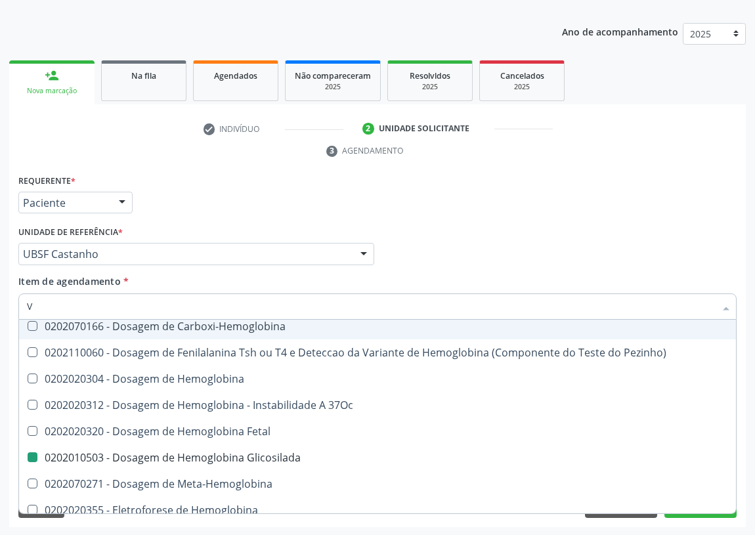
checkbox Glicosilada "false"
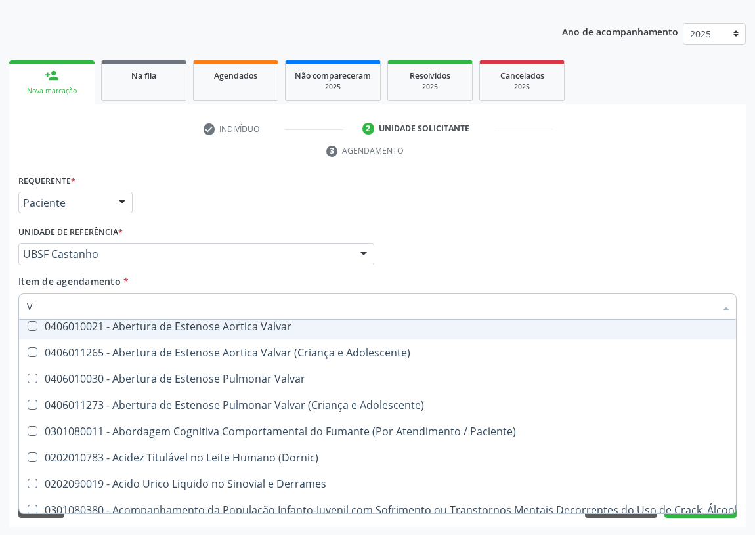
type input "VI"
checkbox Dosagens\) "false"
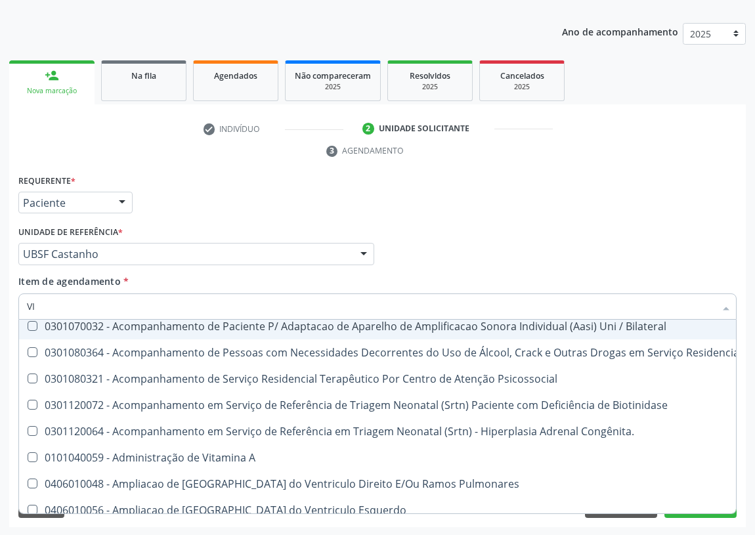
type input "VIT"
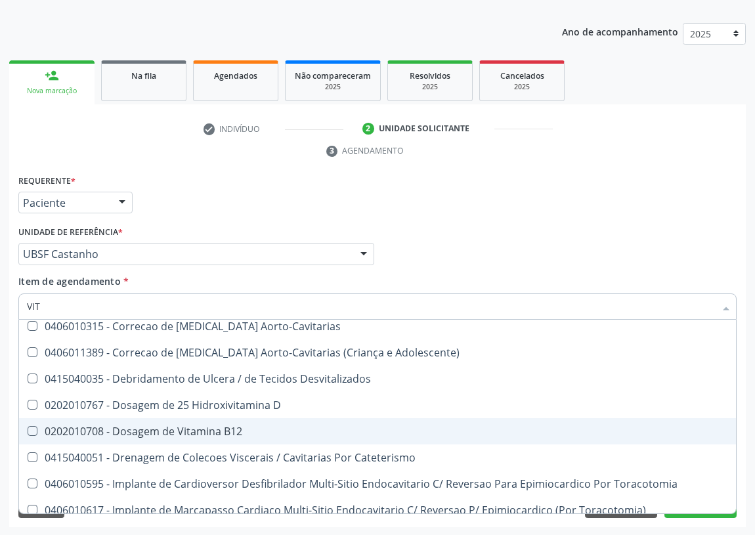
drag, startPoint x: 236, startPoint y: 429, endPoint x: 246, endPoint y: 414, distance: 18.4
click at [236, 427] on div "0202010708 - Dosagem de Vitamina B12" at bounding box center [378, 431] width 702 height 11
checkbox B12 "true"
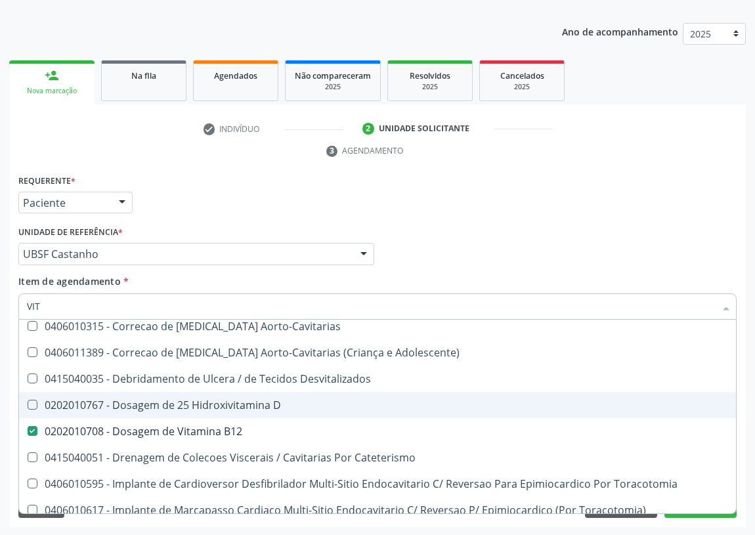
click at [255, 409] on div "0202010767 - Dosagem de 25 Hidroxivitamina D" at bounding box center [378, 405] width 702 height 11
checkbox D "true"
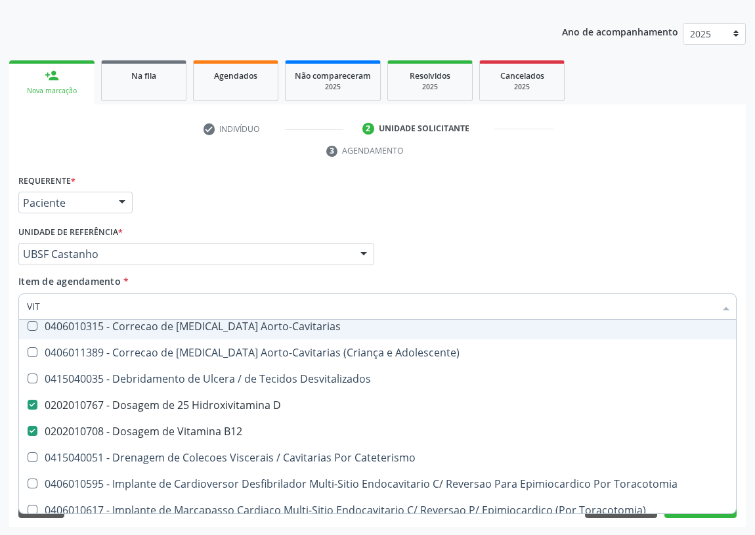
drag, startPoint x: 41, startPoint y: 307, endPoint x: 16, endPoint y: 304, distance: 25.8
click at [16, 304] on div "Item de agendamento * VIT Desfazer seleção 0101040059 - Administração de Vitami…" at bounding box center [377, 300] width 725 height 51
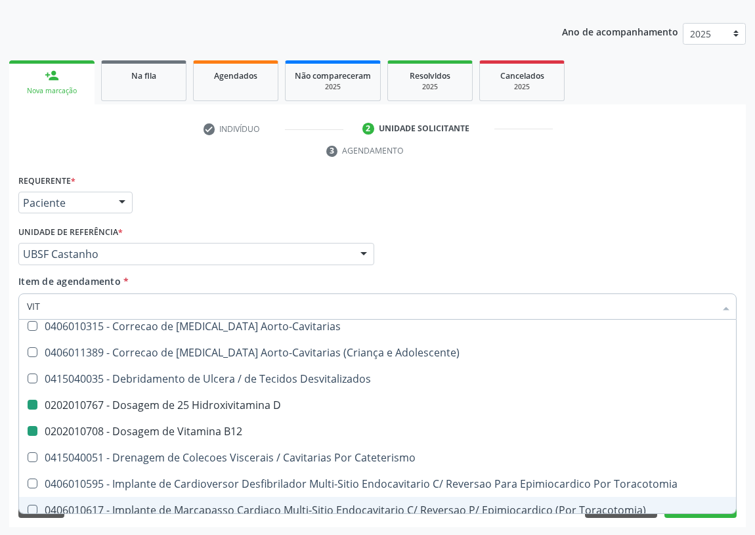
type input "H"
checkbox D "false"
checkbox B12 "false"
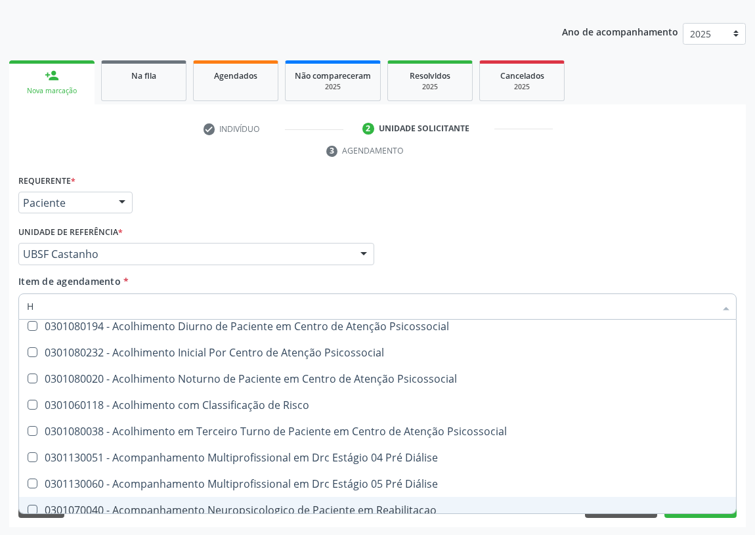
type input "HE"
checkbox Genético "true"
checkbox D "false"
checkbox Glicosilada "false"
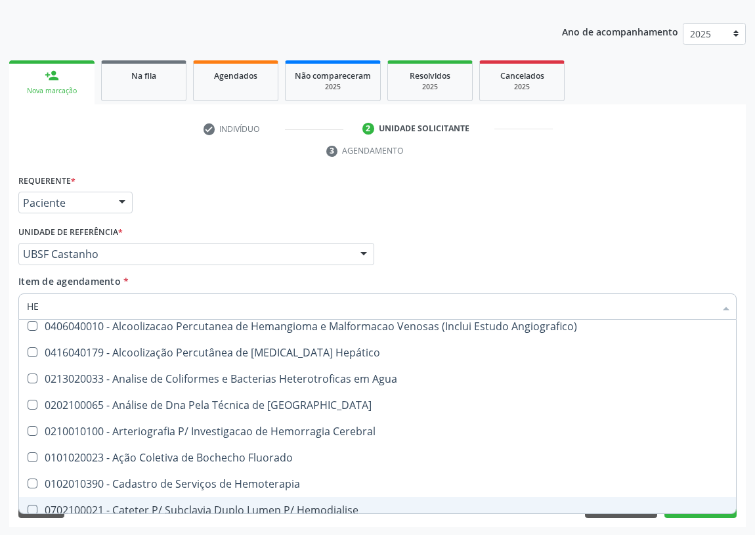
type input "HEM"
checkbox Radiosotopos\) "true"
checkbox Glicosilada "false"
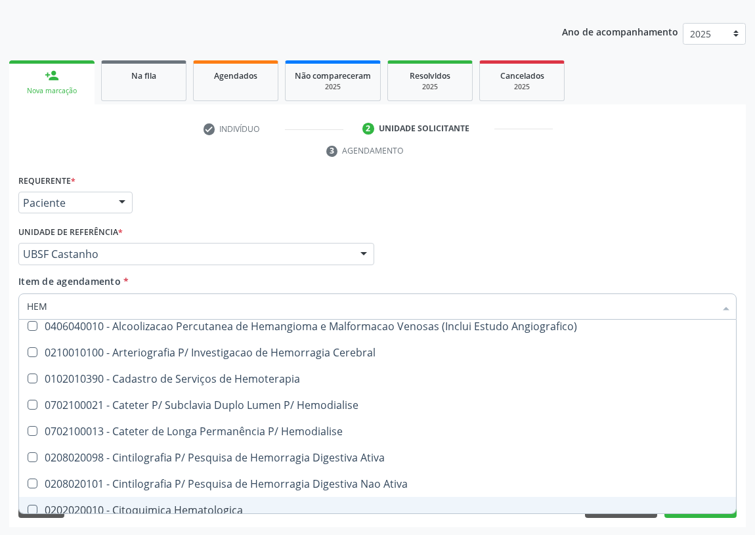
type input "HEMO"
checkbox Fase "true"
checkbox Glicosilada "false"
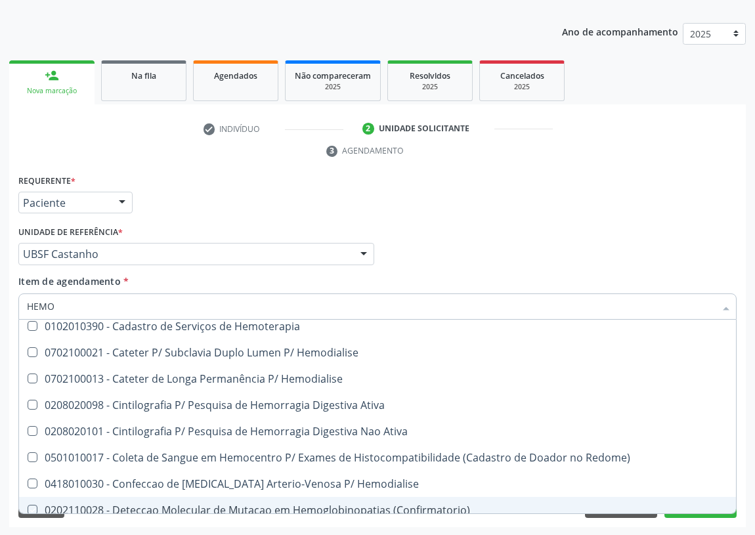
type input "HEMOG"
checkbox \(Confirmatorio\) "true"
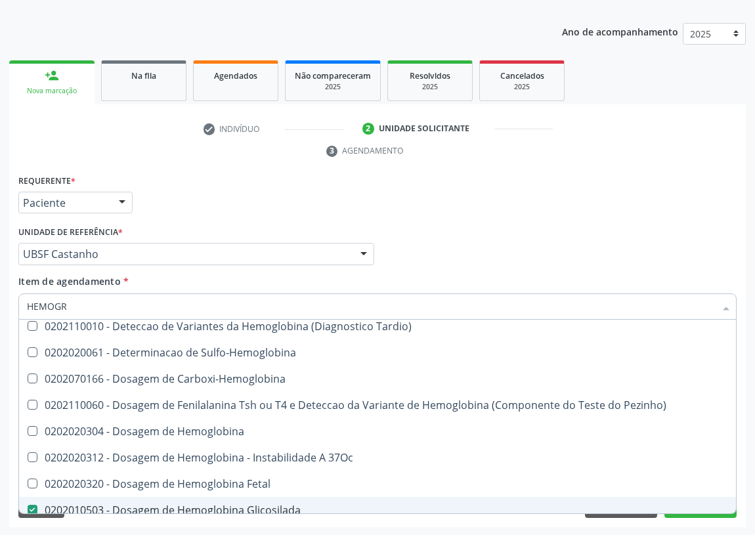
scroll to position [0, 0]
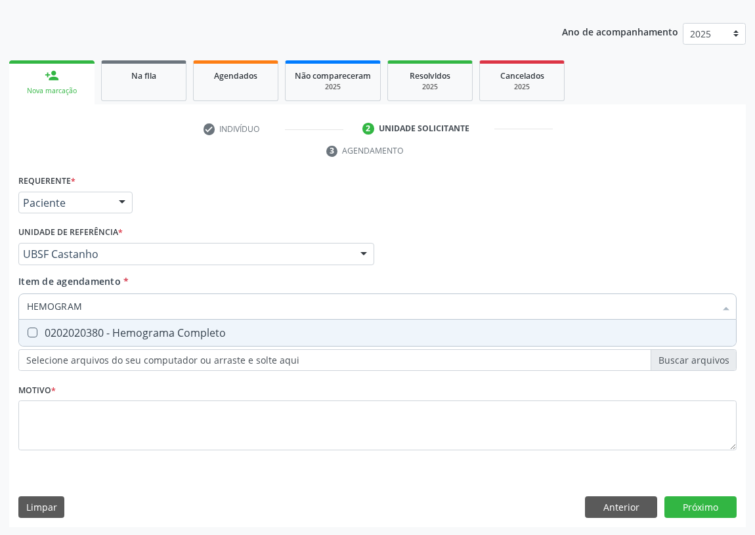
type input "HEMOGRAMA"
drag, startPoint x: 32, startPoint y: 329, endPoint x: 69, endPoint y: 308, distance: 42.4
click at [33, 328] on Completo at bounding box center [33, 333] width 10 height 10
click at [28, 328] on Completo "checkbox" at bounding box center [23, 332] width 9 height 9
checkbox Completo "true"
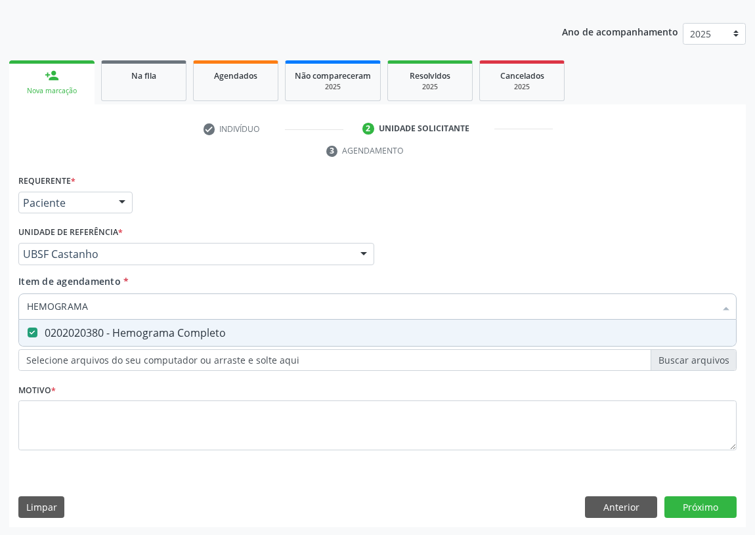
drag, startPoint x: 89, startPoint y: 308, endPoint x: 0, endPoint y: 319, distance: 89.4
click at [0, 319] on div "Acompanhamento Acompanhe a situação das marcações correntes e finalizadas Relat…" at bounding box center [377, 236] width 755 height 600
type input "C"
checkbox Completo "false"
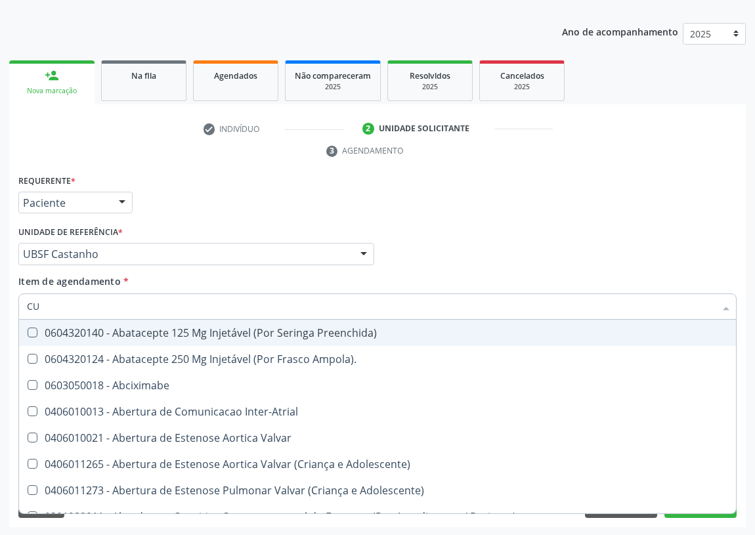
type input "CUL"
checkbox Urina "false"
checkbox Toraco-Abdominal "false"
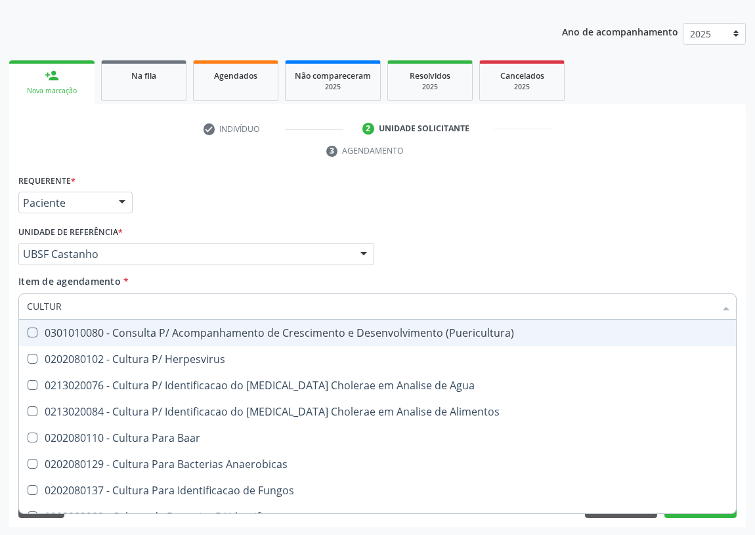
type input "CULTURA"
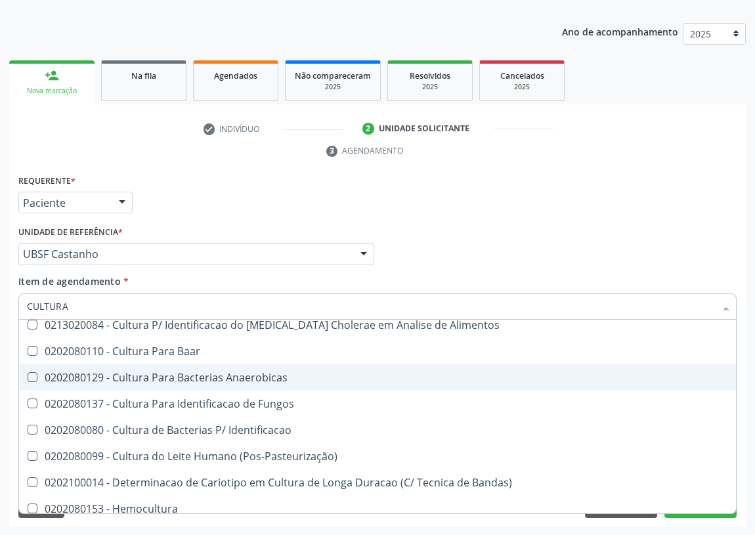
scroll to position [95, 0]
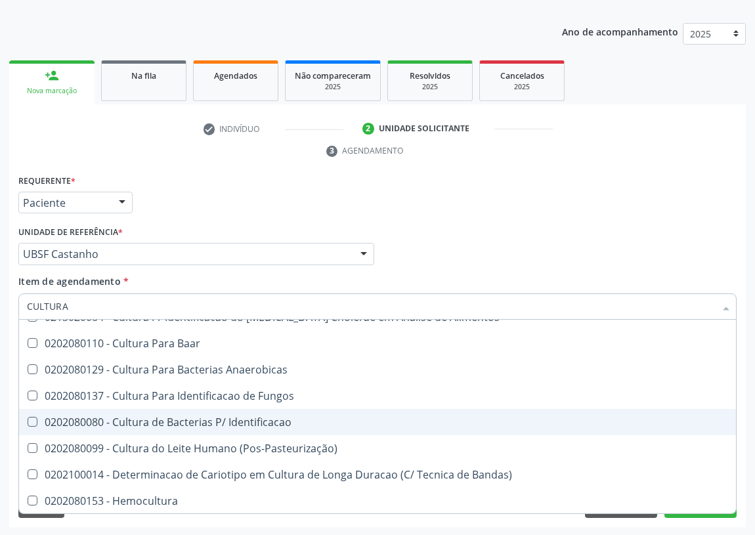
drag, startPoint x: 183, startPoint y: 422, endPoint x: 74, endPoint y: 398, distance: 110.9
click at [178, 420] on div "0202080080 - Cultura de Bacterias P/ Identificacao" at bounding box center [378, 422] width 702 height 11
checkbox Identificacao "true"
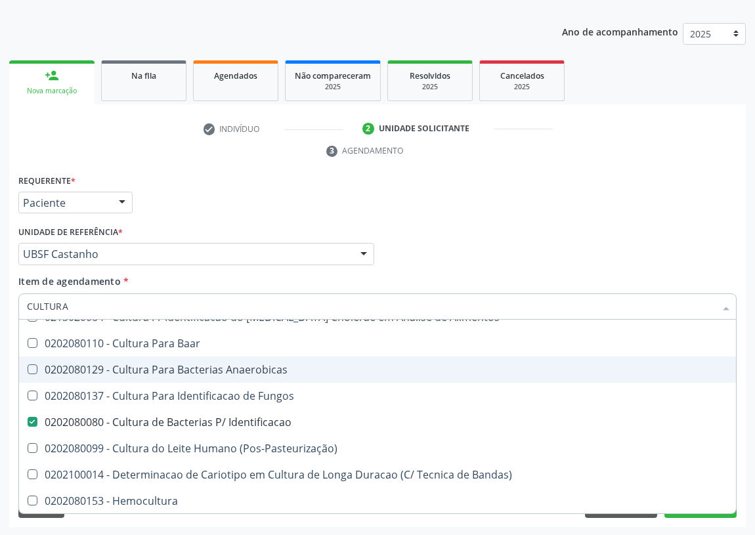
drag, startPoint x: 77, startPoint y: 302, endPoint x: 0, endPoint y: 308, distance: 77.1
click at [0, 309] on div "Acompanhamento Acompanhe a situação das marcações correntes e finalizadas Relat…" at bounding box center [377, 236] width 755 height 600
type input "0"
checkbox Identificacao "false"
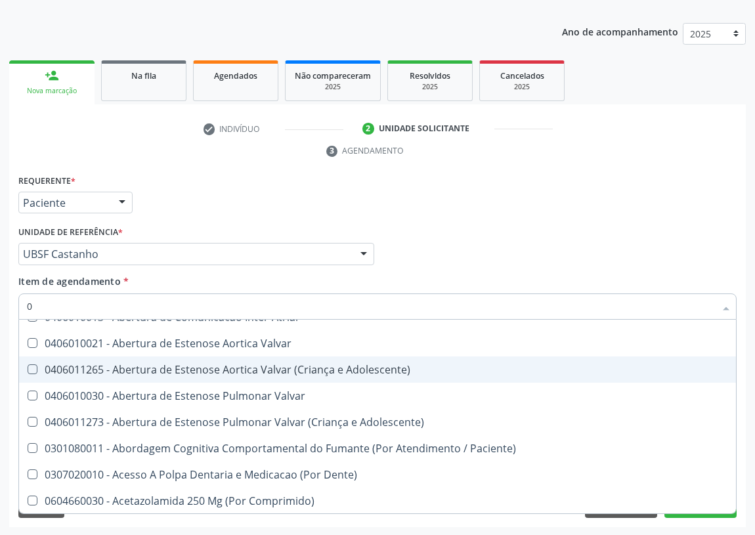
type input "02"
checkbox Psicossocial "true"
checkbox Urina "false"
checkbox Uterino "true"
checkbox Alimentação "true"
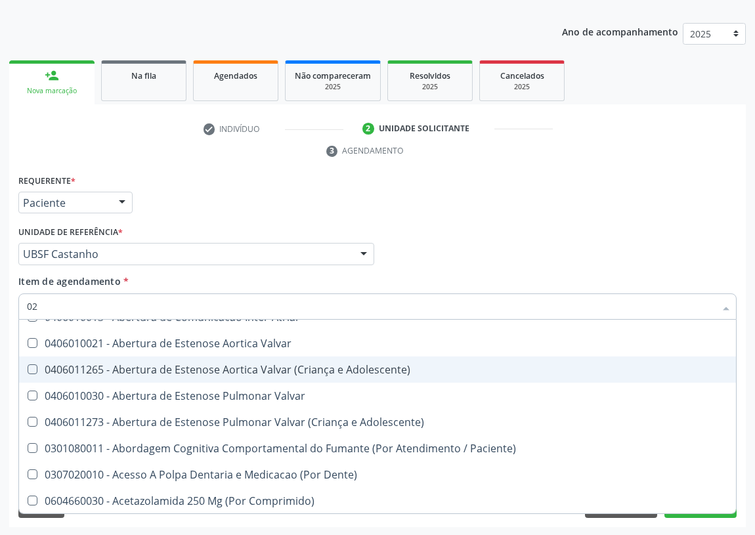
checkbox \(Frasco\) "true"
checkbox 67 "true"
checkbox Comprimido\) "true"
checkbox Ml\) "true"
checkbox Anterior "true"
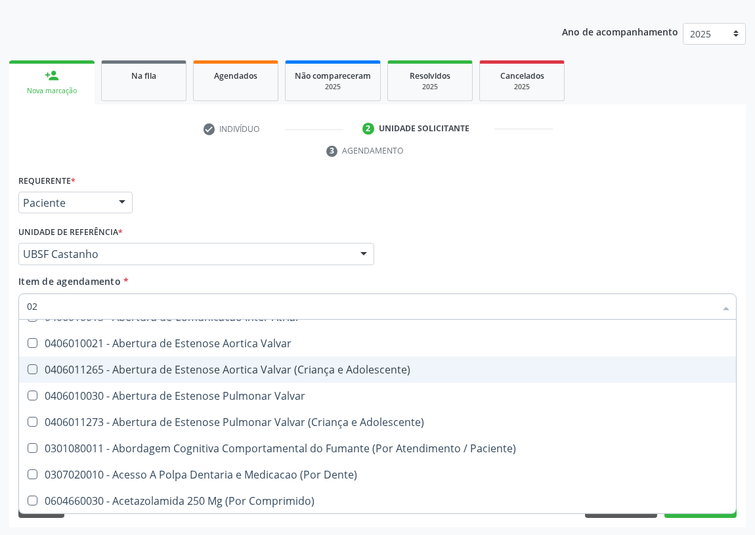
checkbox Revisao "true"
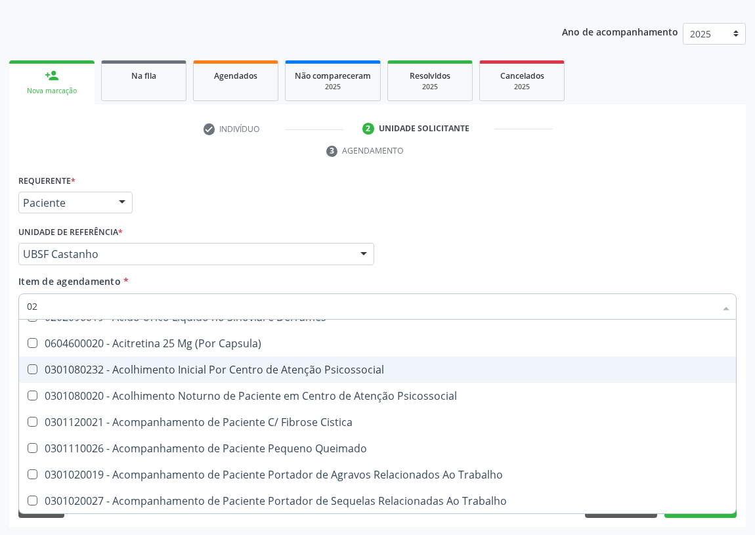
type input "020"
checkbox Frasco-Ampola\) "true"
checkbox Urina "false"
checkbox \(Spcto\) "true"
checkbox Tirofibana "true"
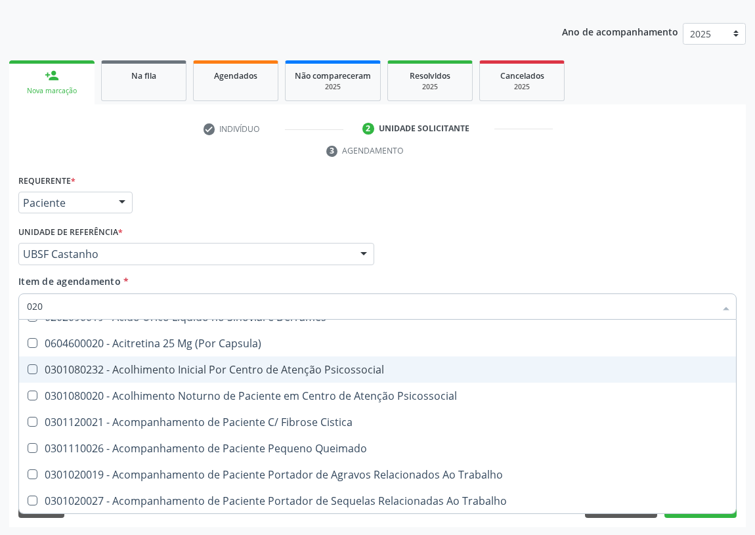
checkbox Cerebral "true"
checkbox Identificacao "false"
checkbox Dacriocistografia "true"
checkbox Dosagens\) "false"
checkbox Osmolaridade "true"
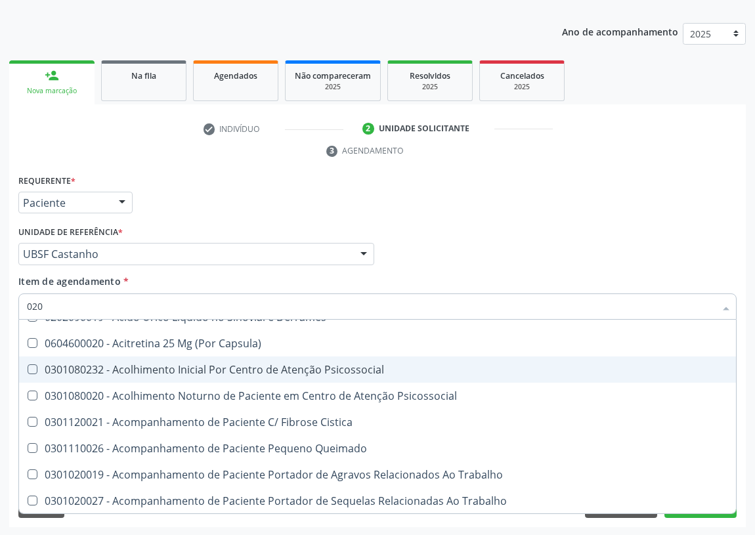
checkbox Ivy "true"
checkbox D "false"
checkbox Acetona "true"
checkbox Urico "true"
checkbox Creatinina "false"
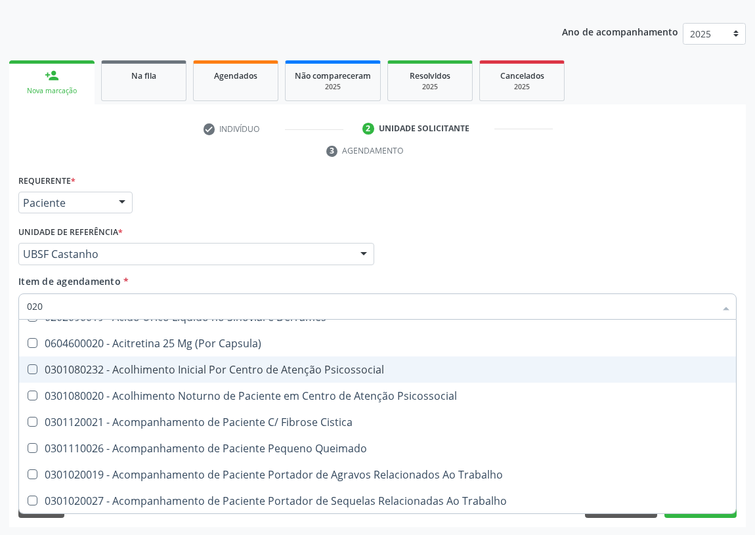
checkbox Glicose "false"
checkbox Glicosilada "false"
checkbox Triglicerideos "false"
checkbox B12 "false"
checkbox Eletro-Oculografia "true"
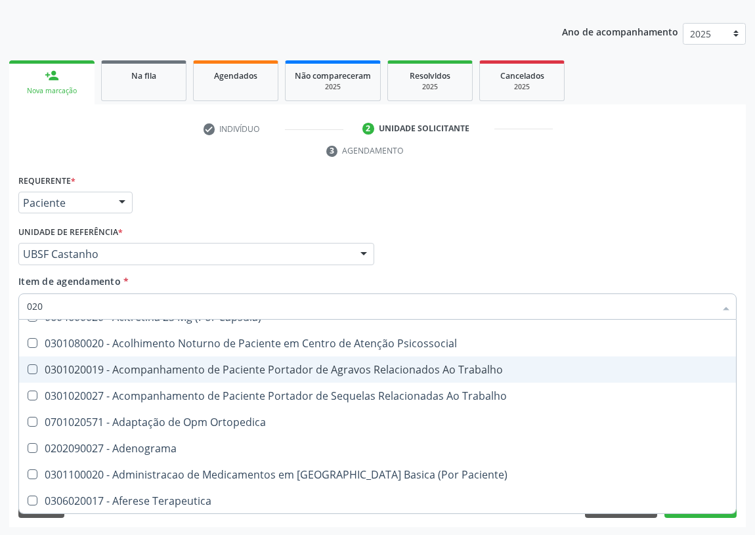
type input "0202"
checkbox Capsula\) "true"
checkbox Urina "false"
checkbox Cerebral "true"
checkbox Coluna "true"
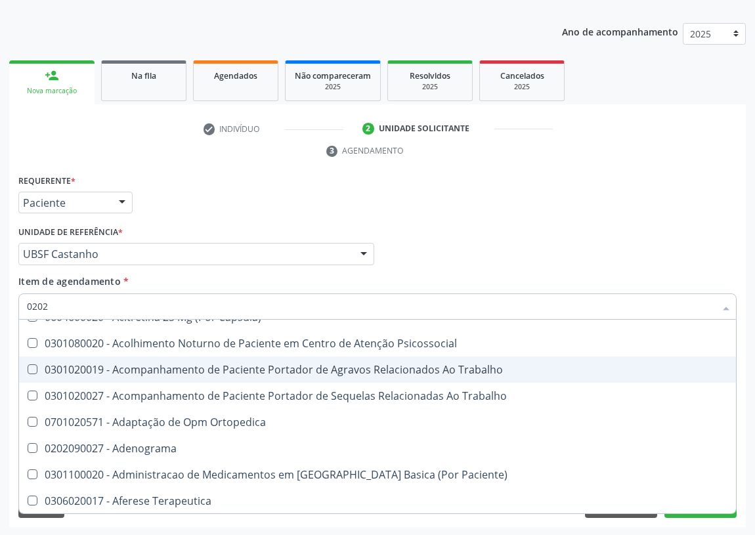
checkbox Esqueléticas "true"
checkbox Aberto\) "true"
checkbox Cortante "true"
checkbox Drogas "true"
checkbox Projecoes\) "true"
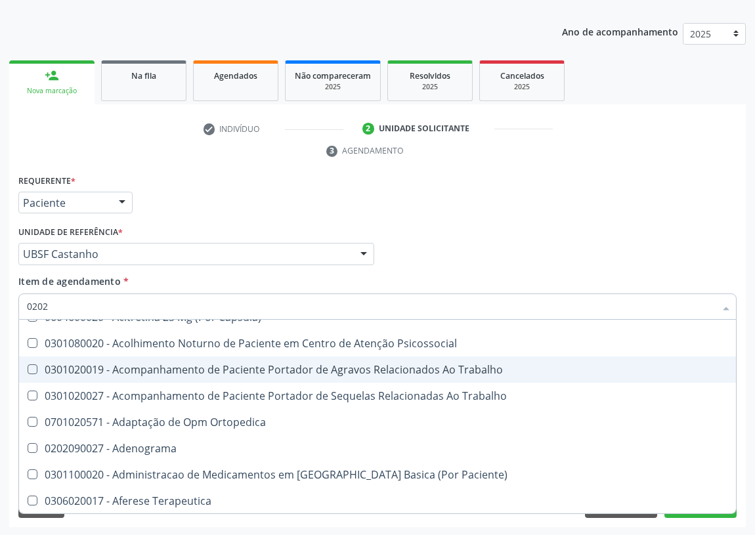
checkbox \(Cantoplastia\) "true"
checkbox Revisao "true"
checkbox Identificacao "false"
checkbox Dosagens\) "false"
checkbox D "false"
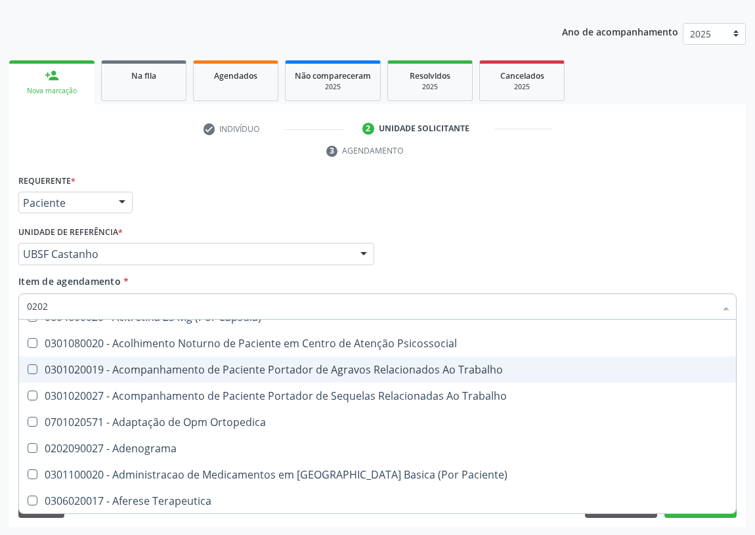
checkbox Creatinina "false"
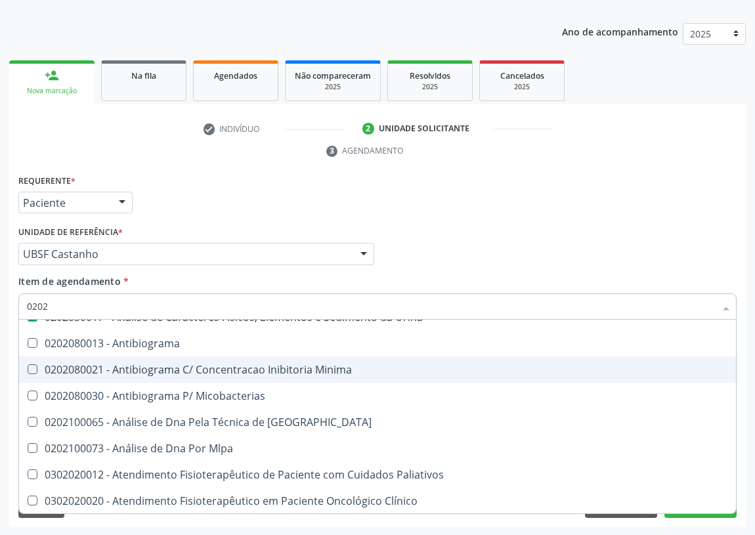
type input "02020"
checkbox Anaerobicas "true"
checkbox Identificacao "false"
checkbox Congênita "true"
checkbox Dosagens\) "false"
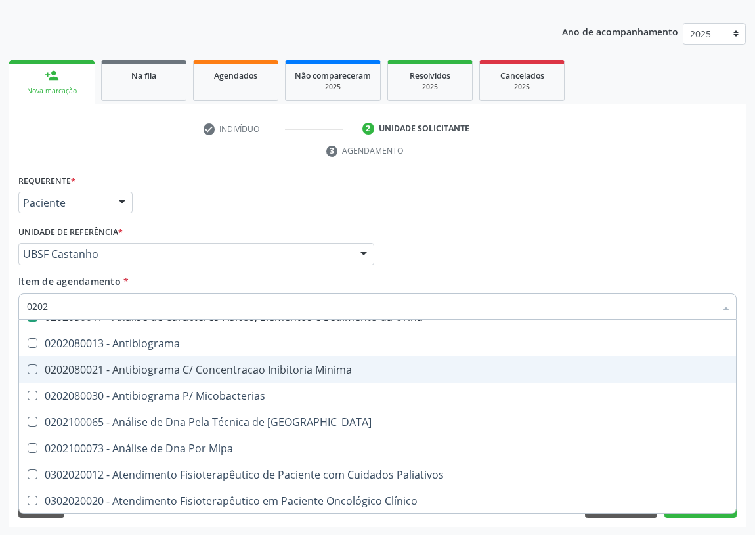
checkbox Ivy "true"
checkbox D "false"
checkbox Calcitonina "true"
checkbox Creatinina "false"
checkbox Xiii "true"
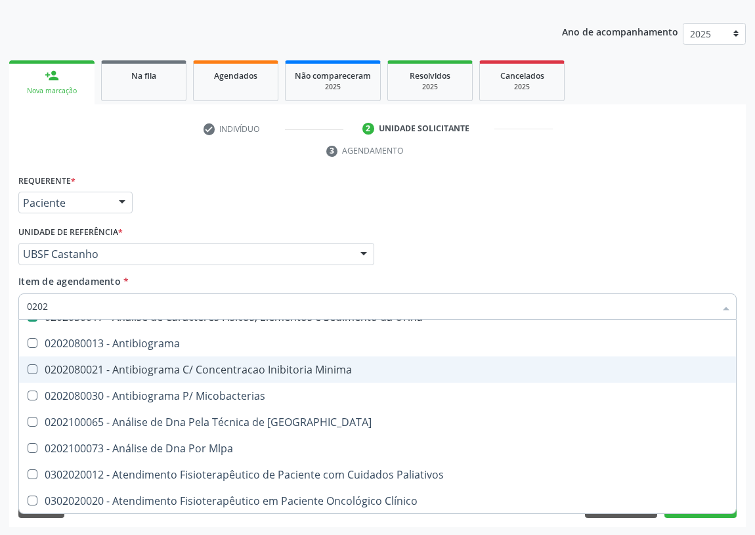
checkbox Formaldeido "true"
checkbox Glicose "false"
checkbox Glicosilada "false"
checkbox Horas\) "true"
checkbox Renina "true"
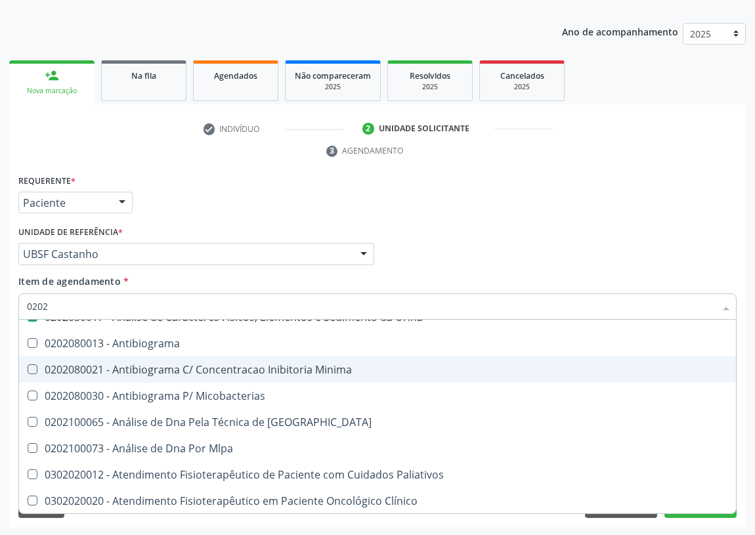
checkbox Triglicerideos "false"
checkbox B12 "false"
checkbox Zinco "true"
checkbox Completo "false"
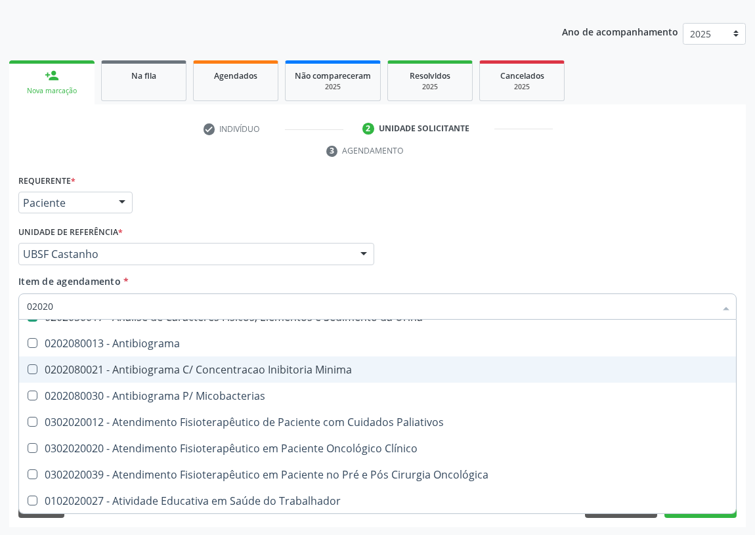
type input "020204"
checkbox Urina "false"
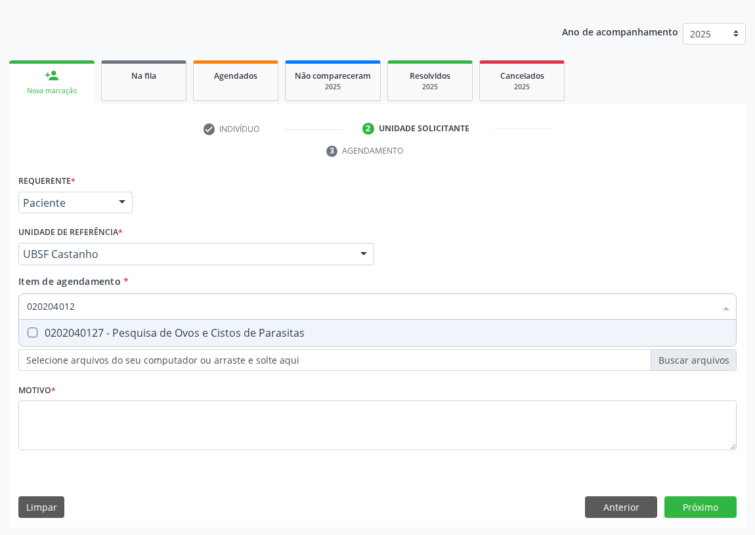
scroll to position [0, 0]
type input "0202040127"
drag, startPoint x: 29, startPoint y: 331, endPoint x: 97, endPoint y: 307, distance: 72.5
click at [36, 328] on Parasitas at bounding box center [33, 333] width 10 height 10
click at [28, 328] on Parasitas "checkbox" at bounding box center [23, 332] width 9 height 9
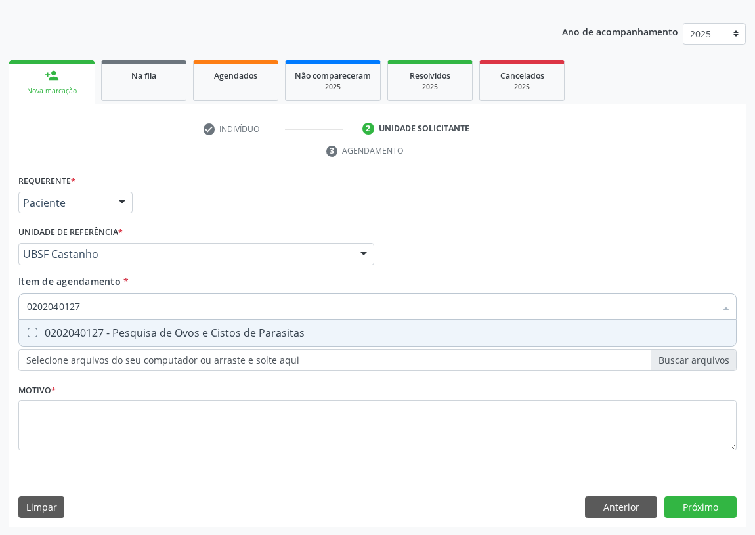
checkbox Parasitas "true"
drag, startPoint x: 20, startPoint y: 306, endPoint x: 0, endPoint y: 309, distance: 19.9
click at [0, 309] on div "Acompanhamento Acompanhe a situação das marcações correntes e finalizadas Relat…" at bounding box center [377, 236] width 755 height 600
type input "U"
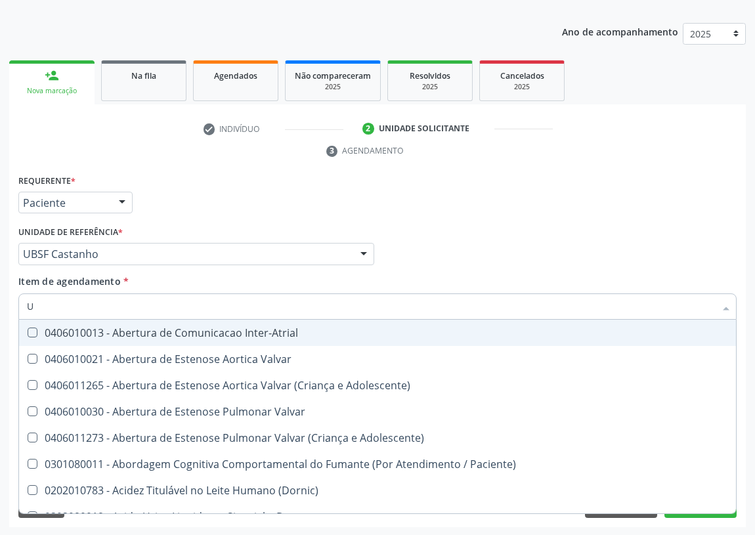
checkbox Inter-Atrial "false"
type input "UR"
checkbox Reabilitacao "true"
checkbox Urina "false"
checkbox Recoberto "true"
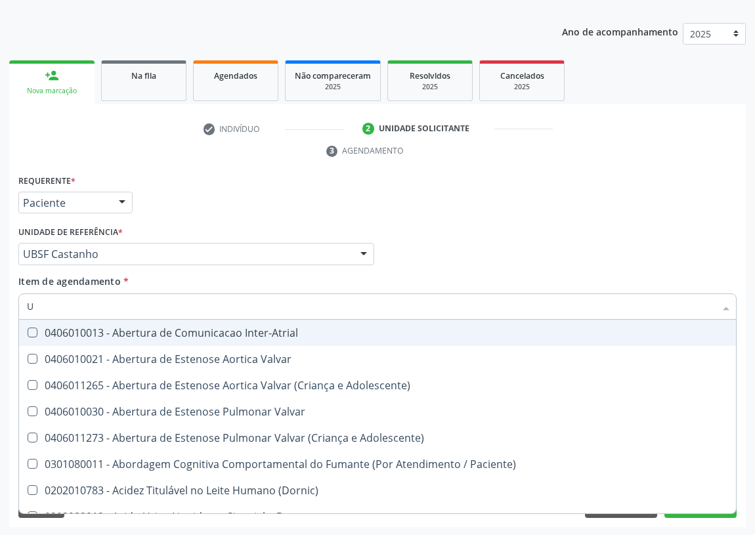
checkbox C "true"
checkbox Identificacao "false"
checkbox Dosagens\) "false"
type input "URE"
checkbox Urina "false"
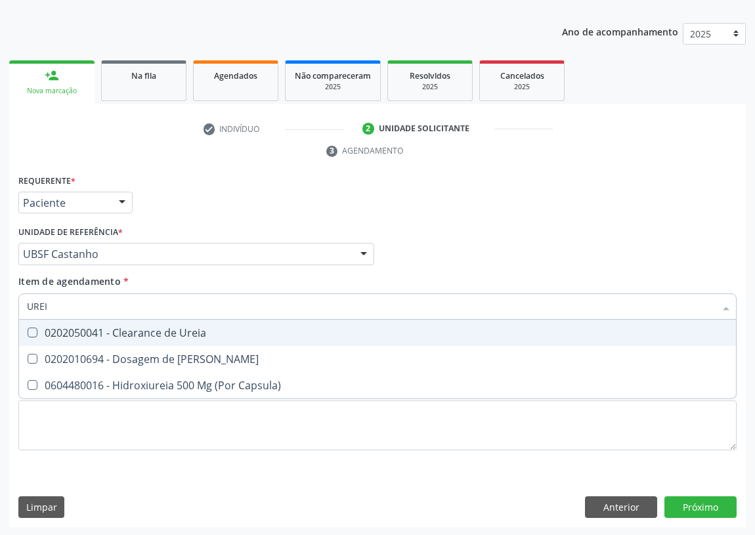
type input "UREIA"
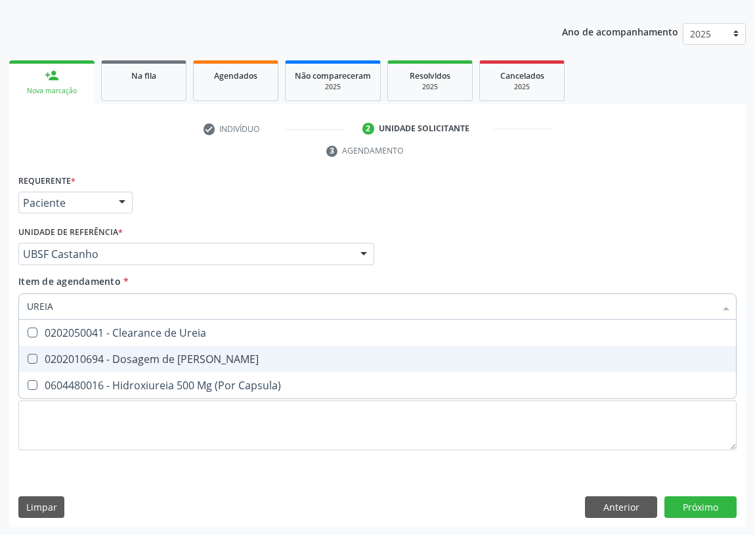
drag, startPoint x: 41, startPoint y: 354, endPoint x: 26, endPoint y: 357, distance: 15.5
click at [39, 354] on div "0202010694 - Dosagem de Ureia" at bounding box center [378, 359] width 702 height 11
checkbox Ureia "true"
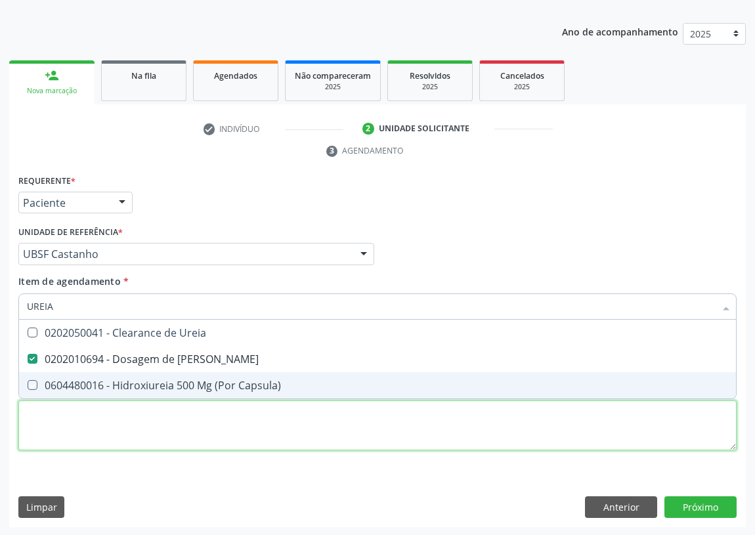
click at [66, 438] on div "Requerente * Paciente Profissional de Saúde Paciente Nenhum resultado encontrad…" at bounding box center [377, 320] width 719 height 298
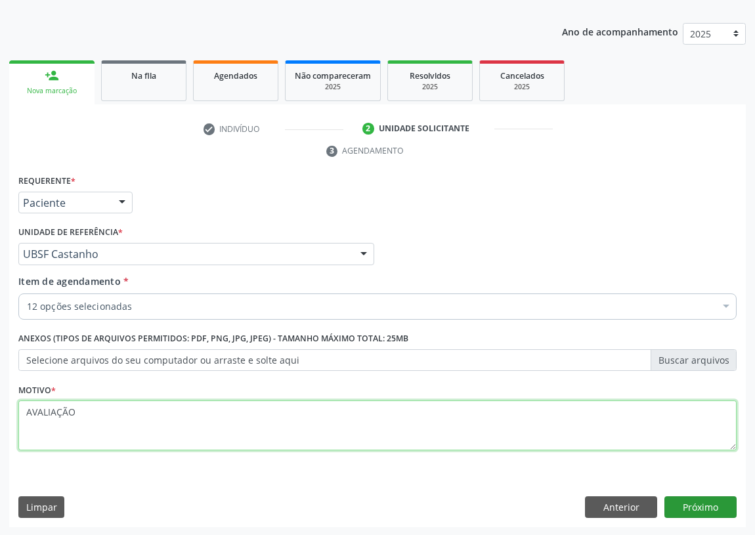
type textarea "AVALIAÇÃO"
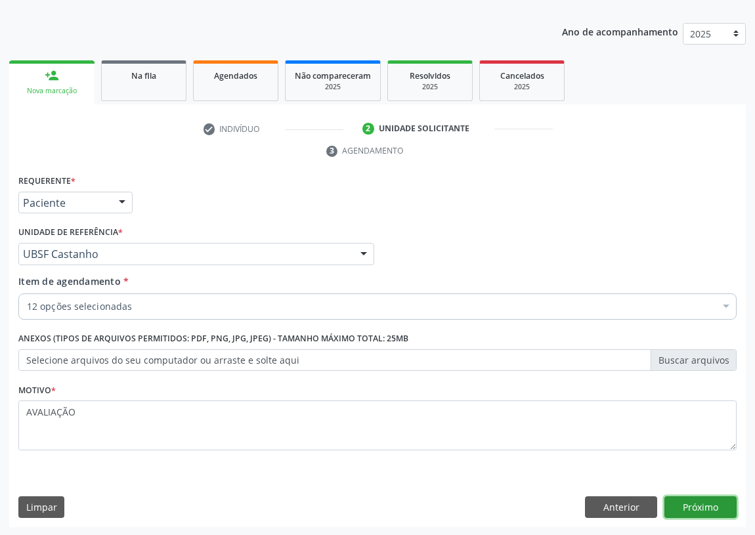
click at [679, 502] on button "Próximo" at bounding box center [701, 508] width 72 height 22
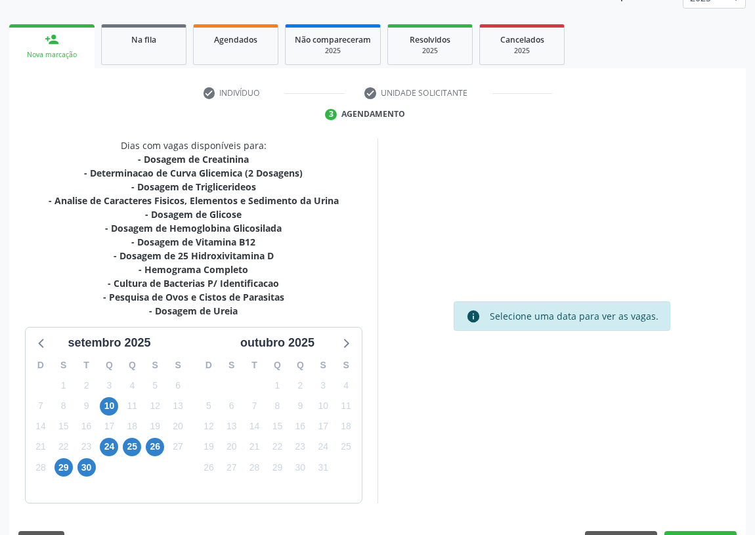
scroll to position [208, 0]
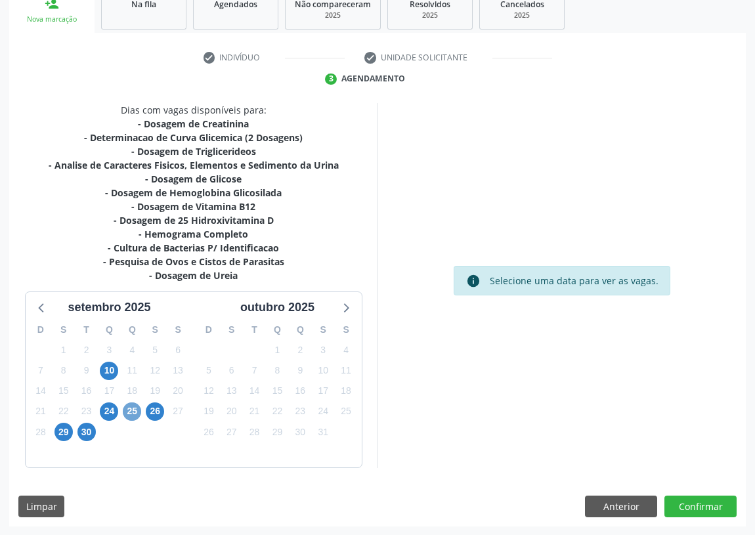
click at [127, 413] on span "25" at bounding box center [132, 412] width 18 height 18
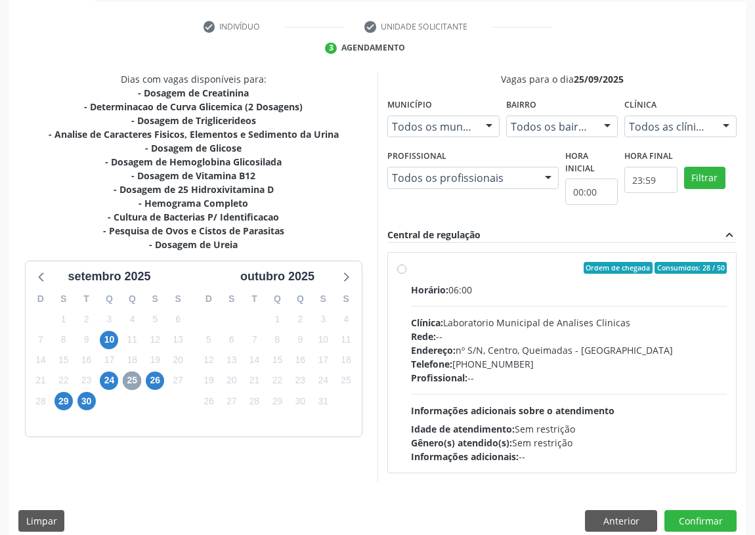
scroll to position [252, 0]
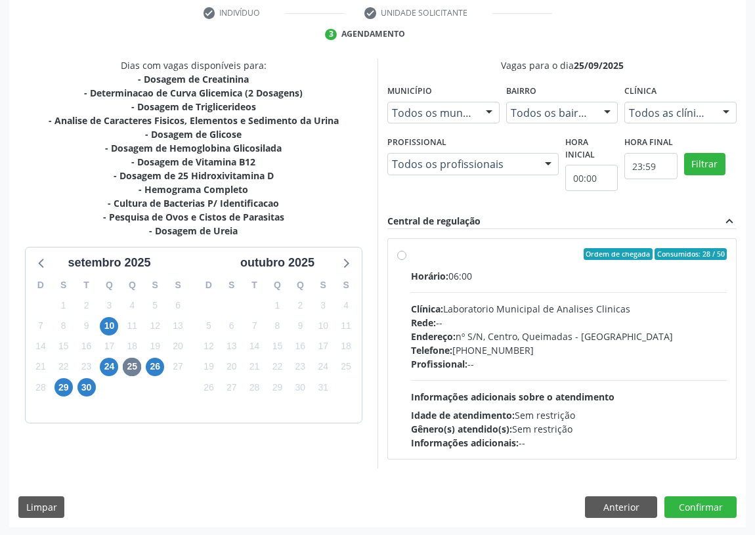
click at [411, 253] on label "Ordem de chegada Consumidos: 28 / 50 Horário: 06:00 Clínica: Laboratorio Munici…" at bounding box center [569, 349] width 316 height 202
click at [399, 253] on input "Ordem de chegada Consumidos: 28 / 50 Horário: 06:00 Clínica: Laboratorio Munici…" at bounding box center [401, 254] width 9 height 12
radio input "true"
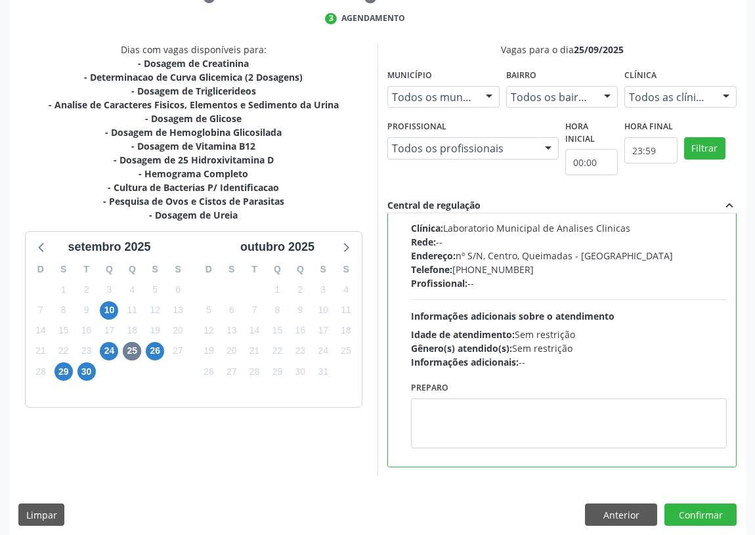
scroll to position [276, 0]
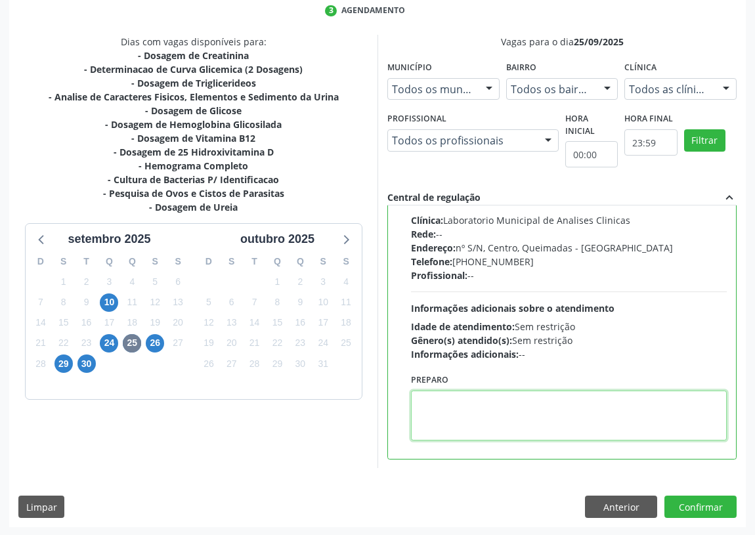
drag, startPoint x: 437, startPoint y: 418, endPoint x: 432, endPoint y: 409, distance: 11.2
click at [432, 411] on textarea at bounding box center [569, 416] width 316 height 50
type textarea "IR EM [GEOGRAPHIC_DATA]"
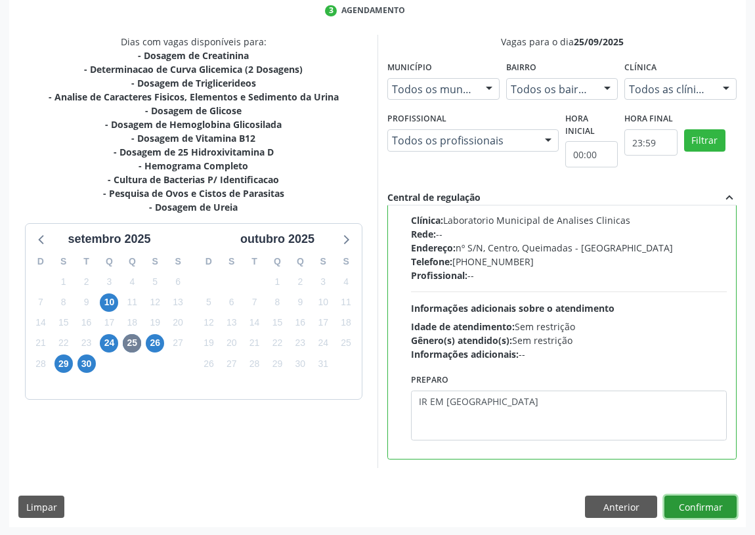
click at [700, 502] on button "Confirmar" at bounding box center [701, 507] width 72 height 22
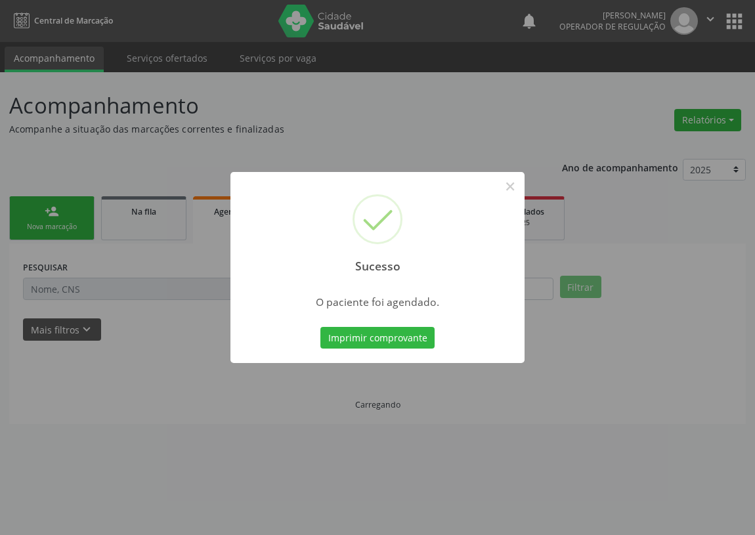
scroll to position [0, 0]
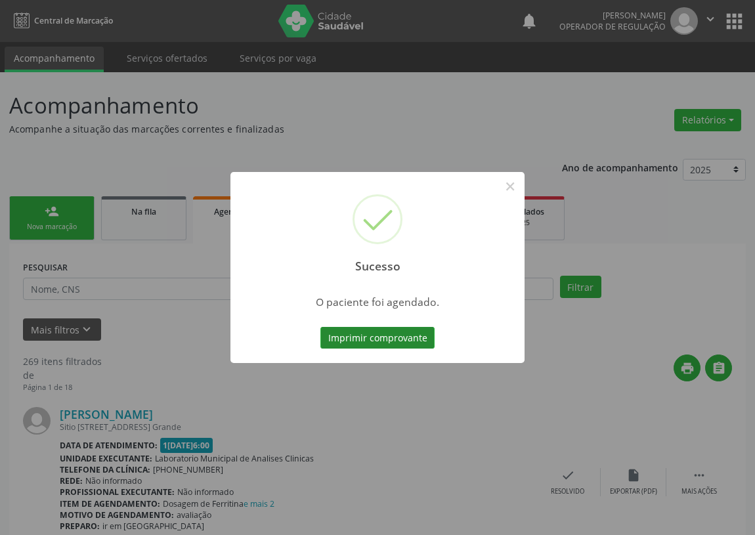
click at [355, 342] on button "Imprimir comprovante" at bounding box center [378, 338] width 114 height 22
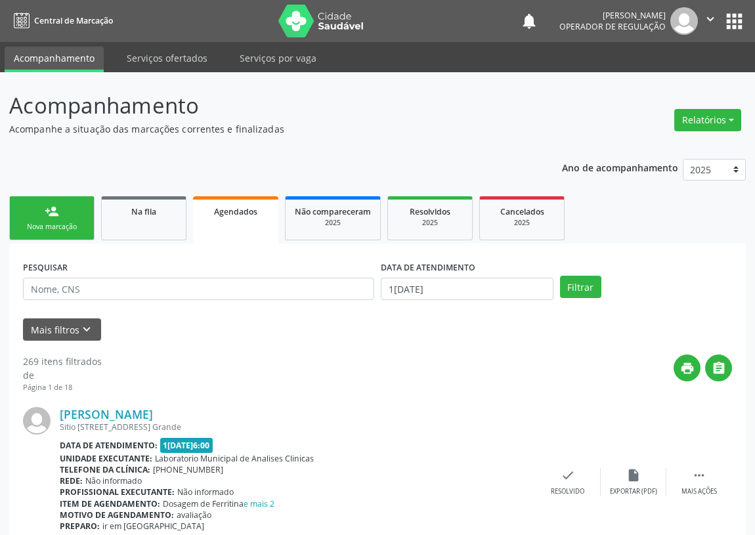
click at [60, 223] on div "Nova marcação" at bounding box center [52, 227] width 66 height 10
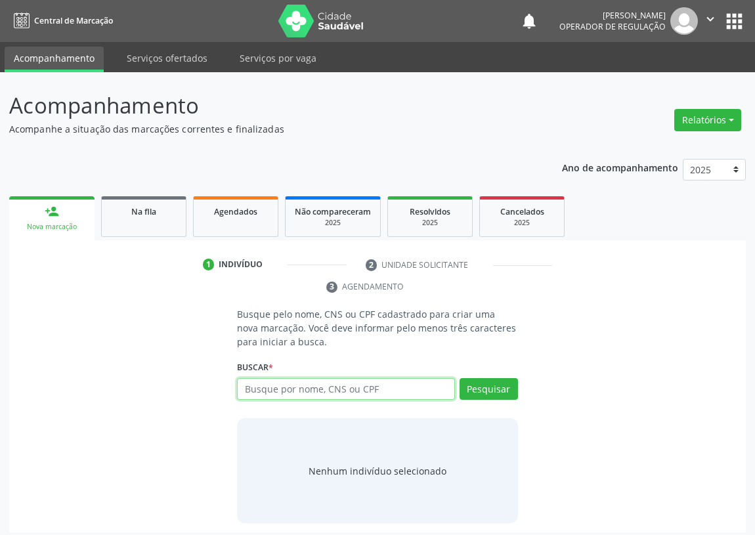
click at [287, 388] on input "text" at bounding box center [346, 389] width 218 height 22
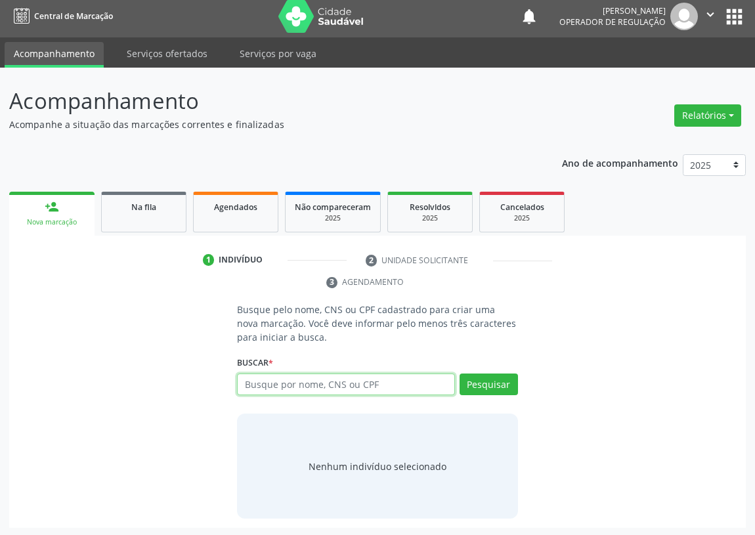
scroll to position [6, 0]
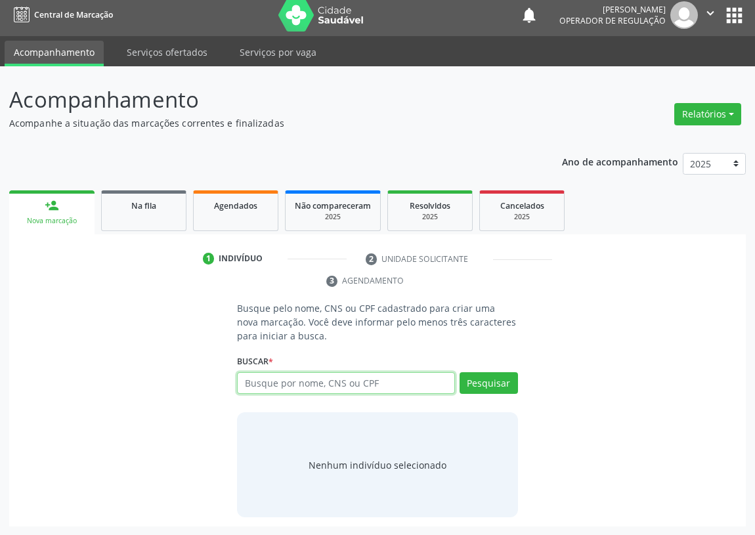
click at [247, 381] on input "text" at bounding box center [346, 383] width 218 height 22
click at [252, 381] on input "text" at bounding box center [346, 383] width 218 height 22
type input "702807167635069"
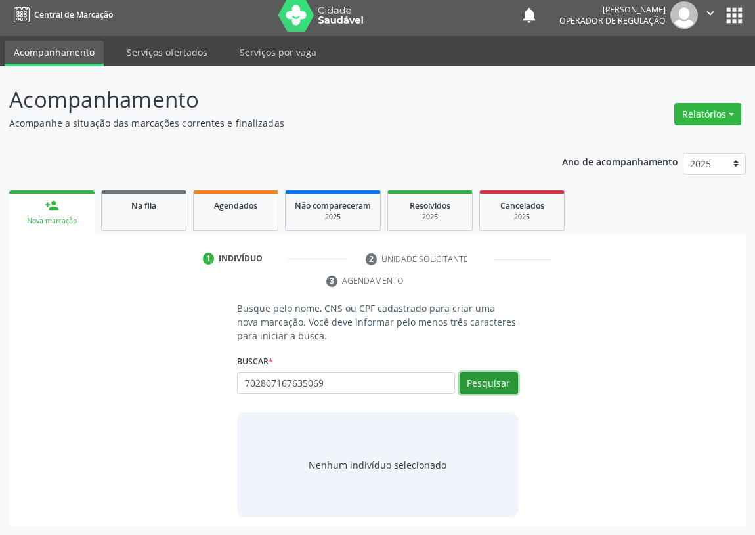
click at [508, 392] on button "Pesquisar" at bounding box center [489, 383] width 58 height 22
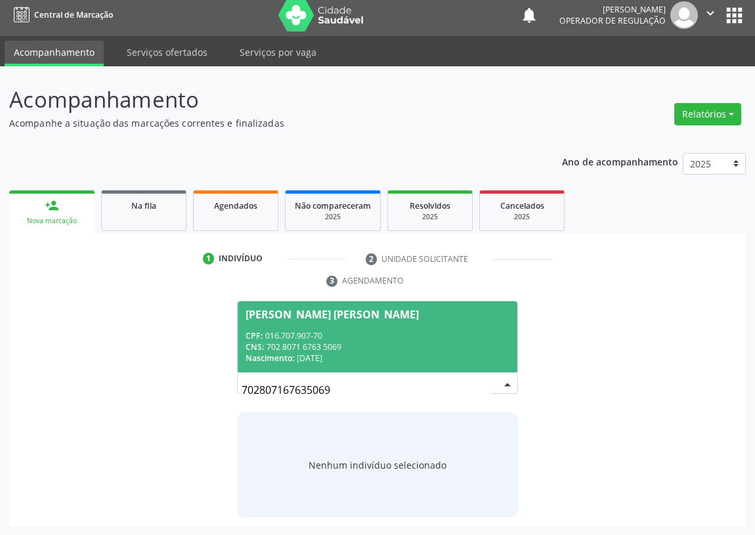
click at [359, 336] on div "CPF: 016.707.907-70" at bounding box center [378, 335] width 264 height 11
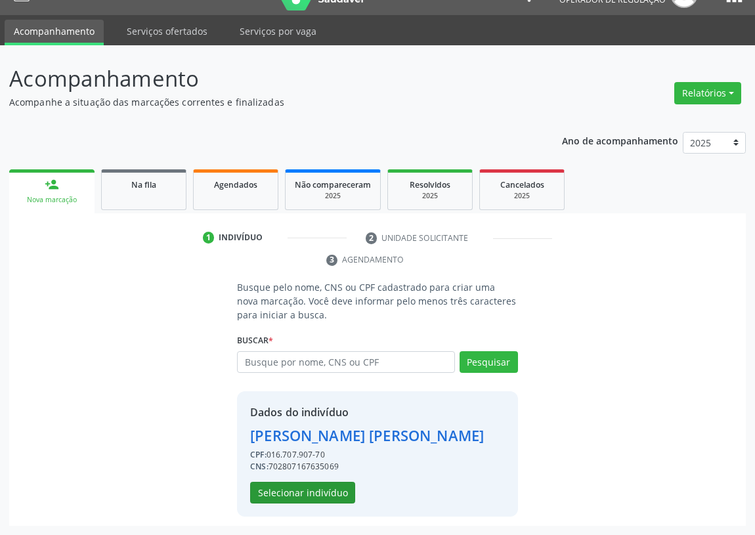
scroll to position [47, 0]
click at [320, 482] on button "Selecionar indivíduo" at bounding box center [302, 493] width 105 height 22
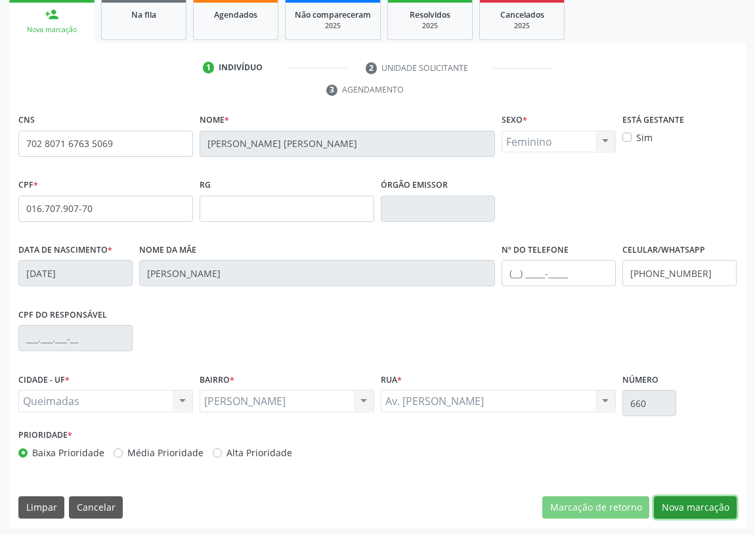
click at [704, 499] on button "Nova marcação" at bounding box center [695, 508] width 83 height 22
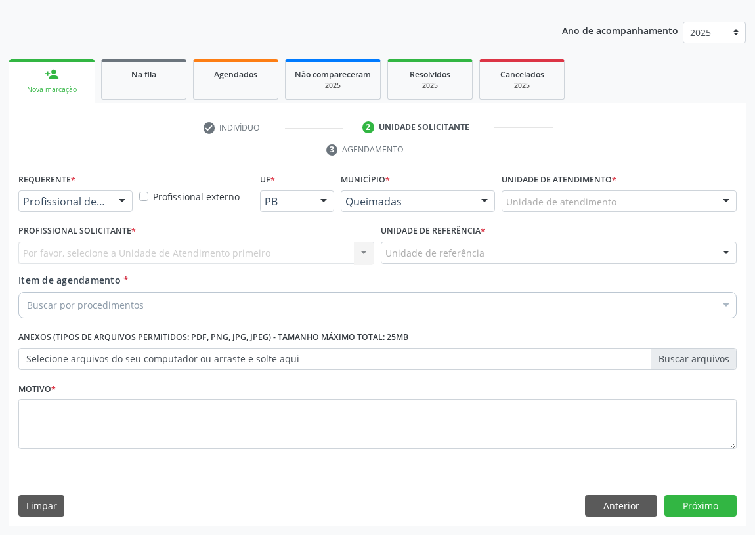
scroll to position [136, 0]
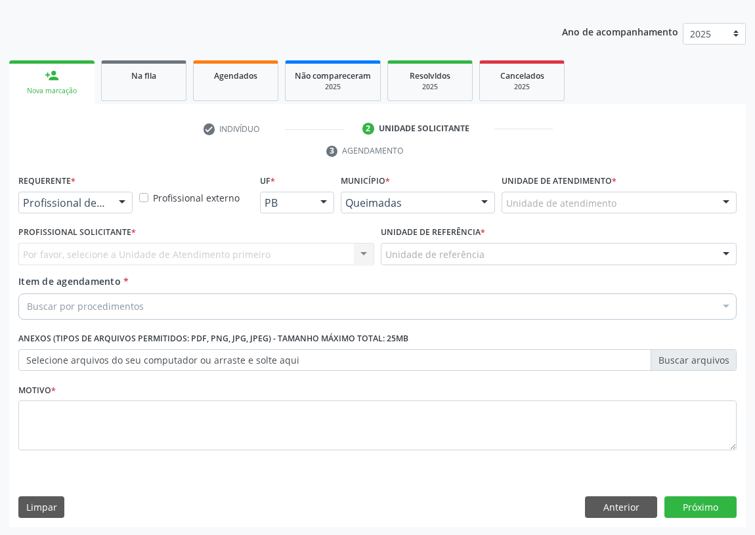
click at [127, 201] on div at bounding box center [122, 203] width 20 height 22
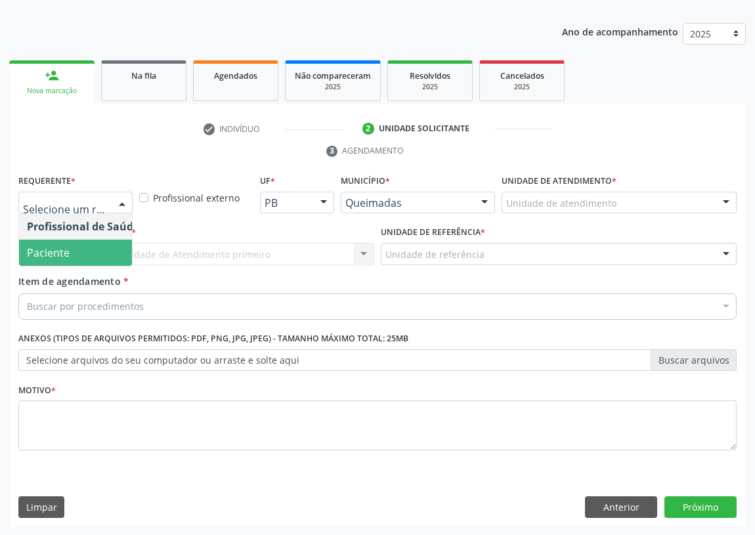
click at [107, 258] on span "Paciente" at bounding box center [83, 253] width 128 height 26
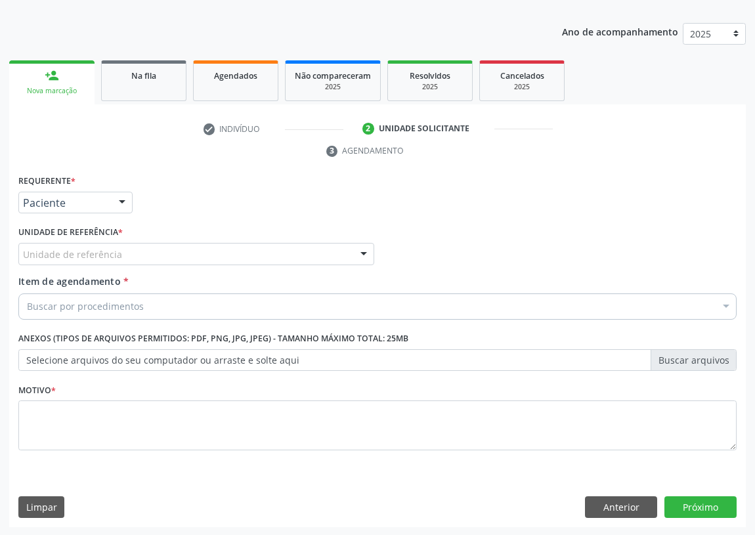
click at [359, 256] on div at bounding box center [364, 255] width 20 height 22
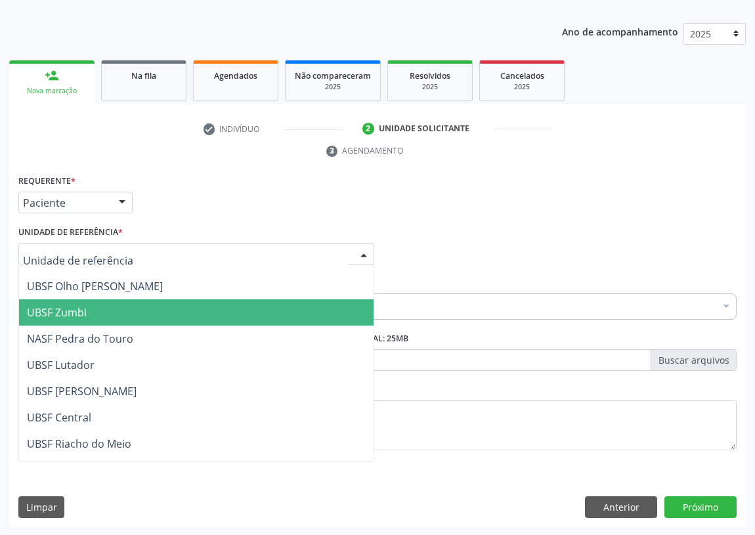
scroll to position [179, 0]
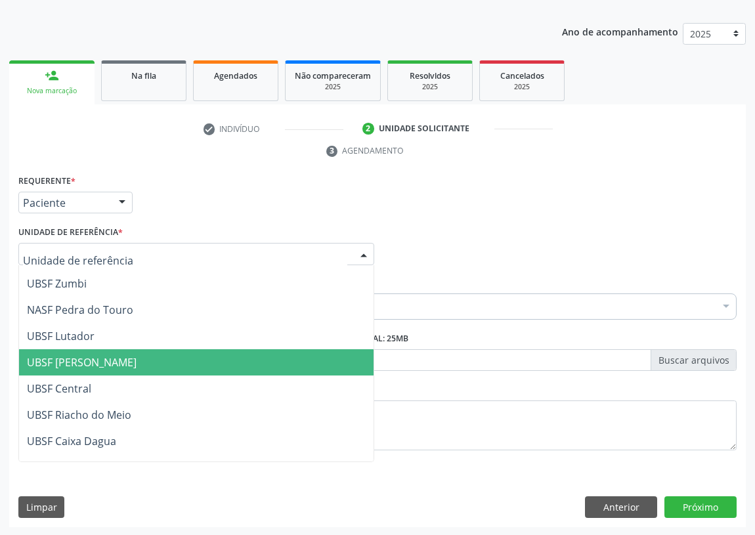
click at [87, 361] on span "UBSF [PERSON_NAME]" at bounding box center [82, 362] width 110 height 14
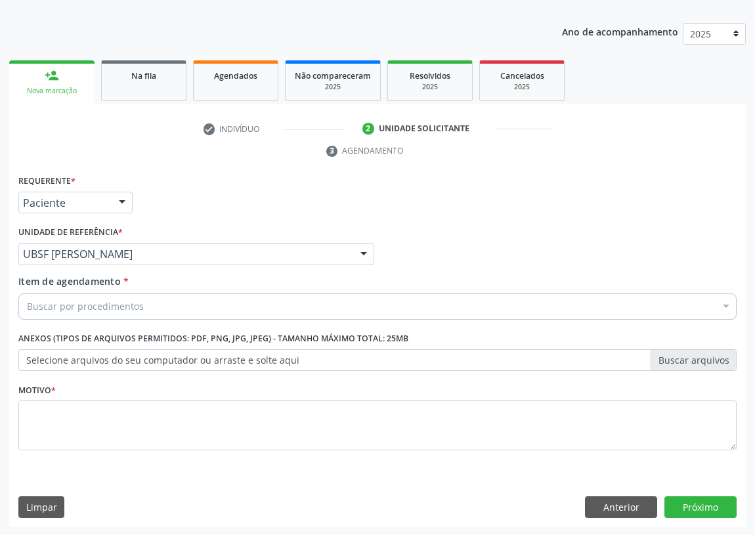
click at [39, 361] on label "Selecione arquivos do seu computador ou arraste e solte aqui" at bounding box center [377, 360] width 719 height 22
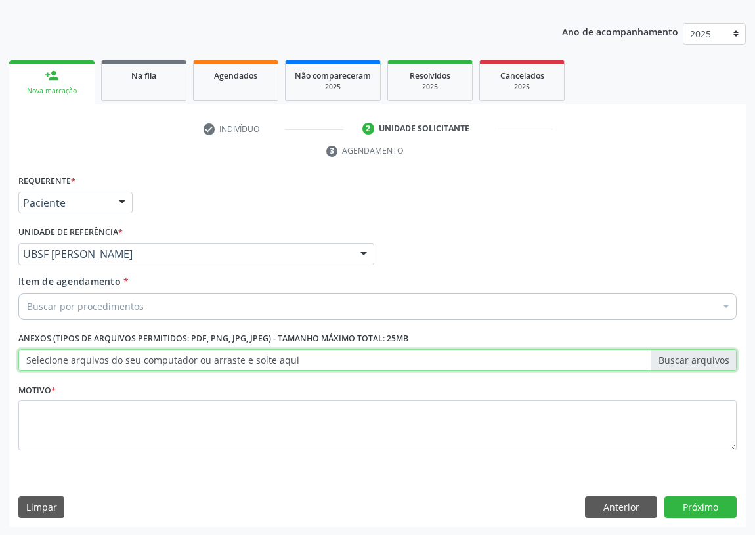
click at [39, 361] on input "Selecione arquivos do seu computador ou arraste e solte aqui" at bounding box center [377, 360] width 719 height 22
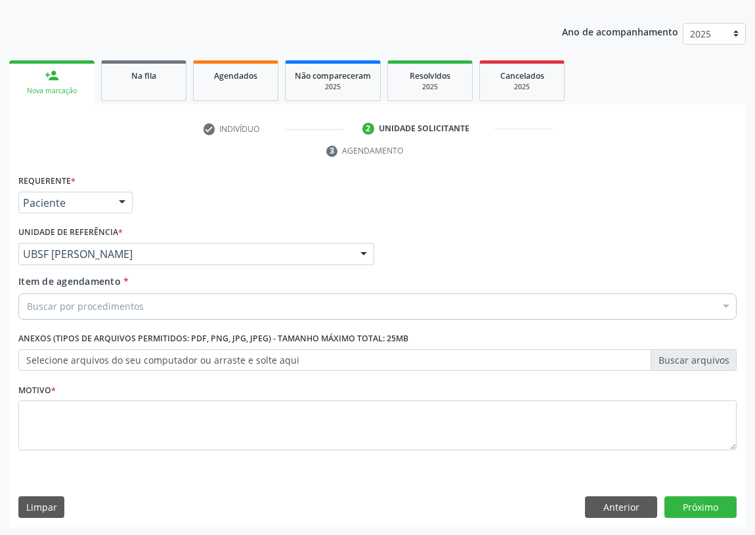
click at [21, 305] on div "Buscar por procedimentos" at bounding box center [377, 307] width 719 height 26
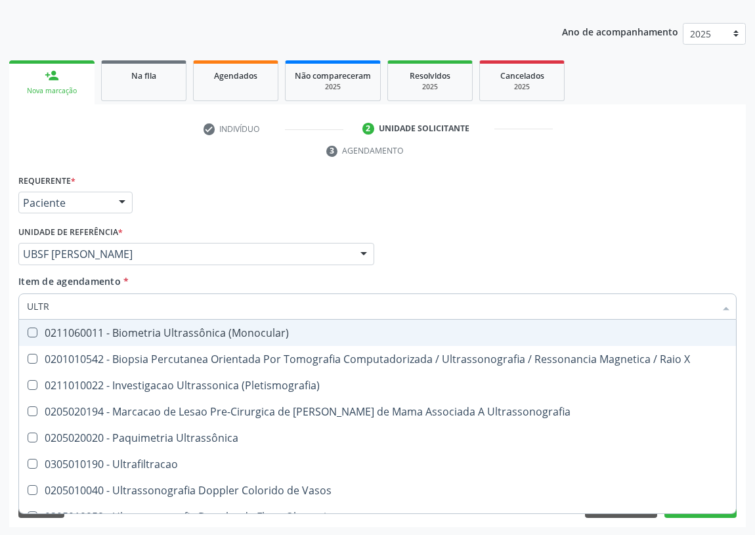
type input "ULTRA"
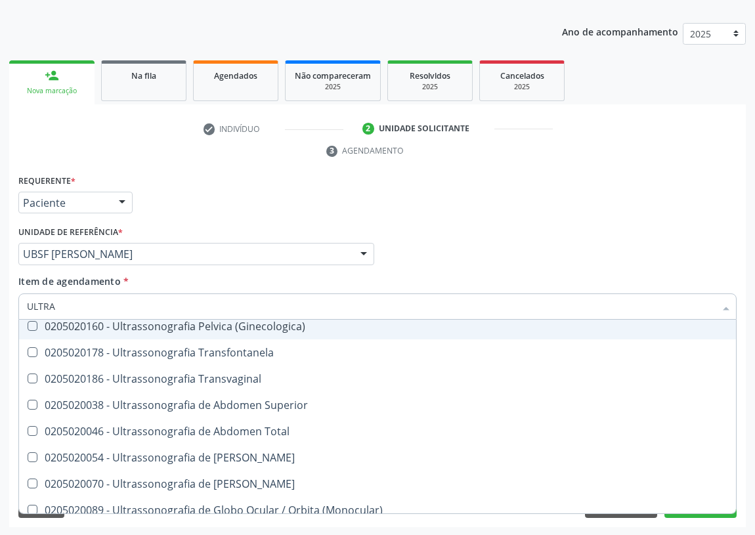
scroll to position [298, 0]
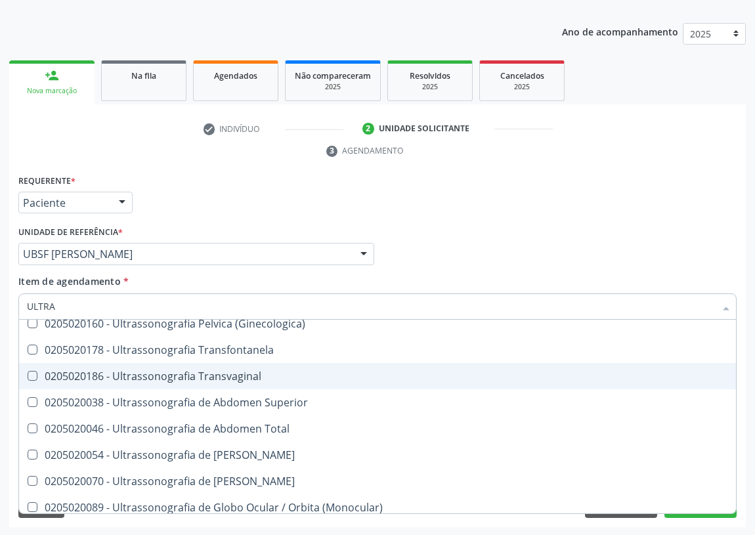
click at [214, 377] on div "0205020186 - Ultrassonografia Transvaginal" at bounding box center [378, 376] width 702 height 11
checkbox Transvaginal "true"
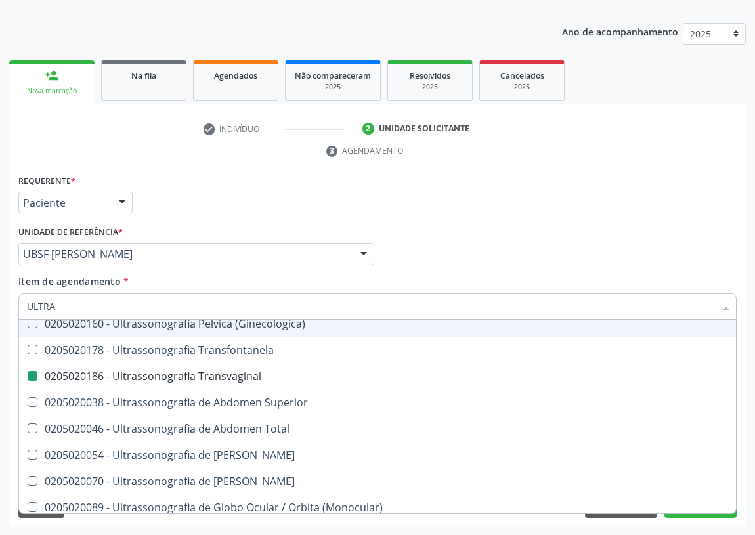
click at [512, 206] on div "Requerente * Paciente Profissional de Saúde Paciente Nenhum resultado encontrad…" at bounding box center [377, 196] width 725 height 51
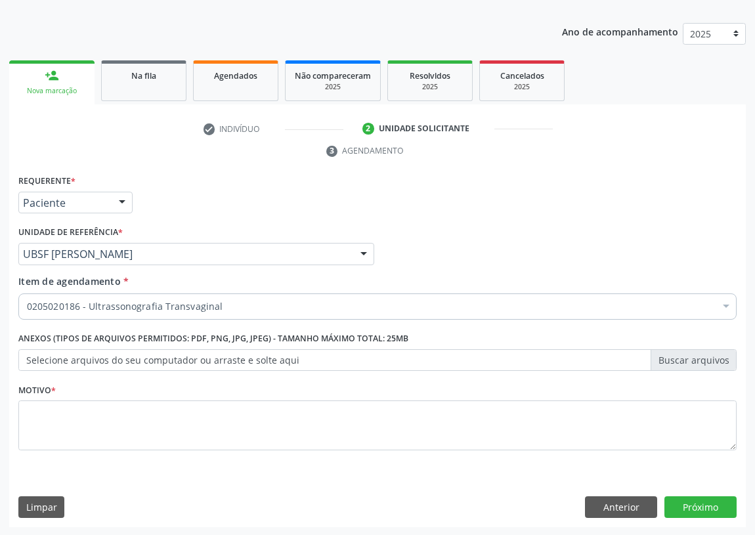
scroll to position [0, 0]
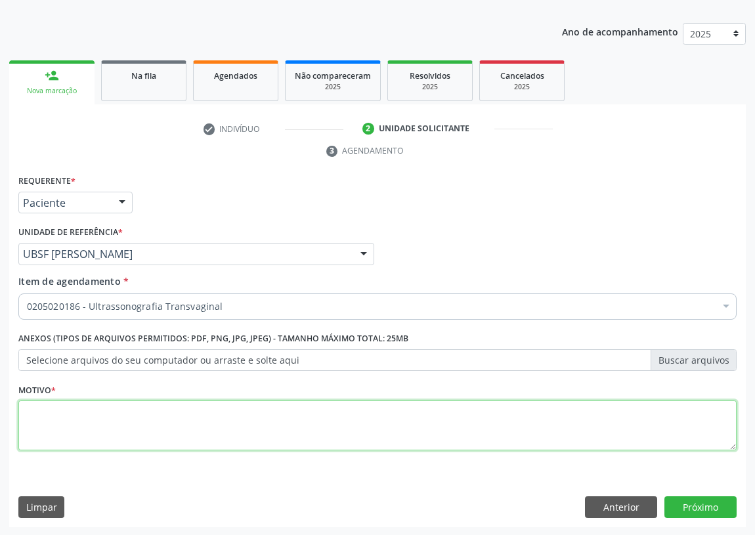
click at [68, 421] on textarea at bounding box center [377, 426] width 719 height 50
type textarea "AVALIAÇÃO"
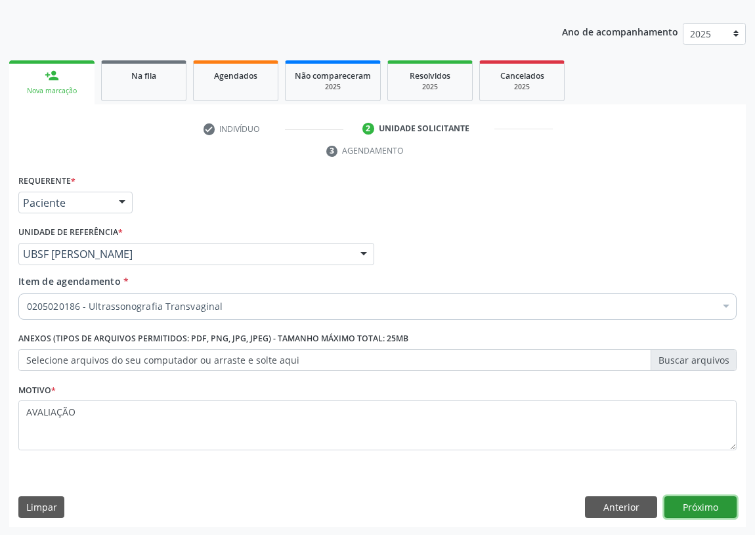
click at [689, 510] on button "Próximo" at bounding box center [701, 508] width 72 height 22
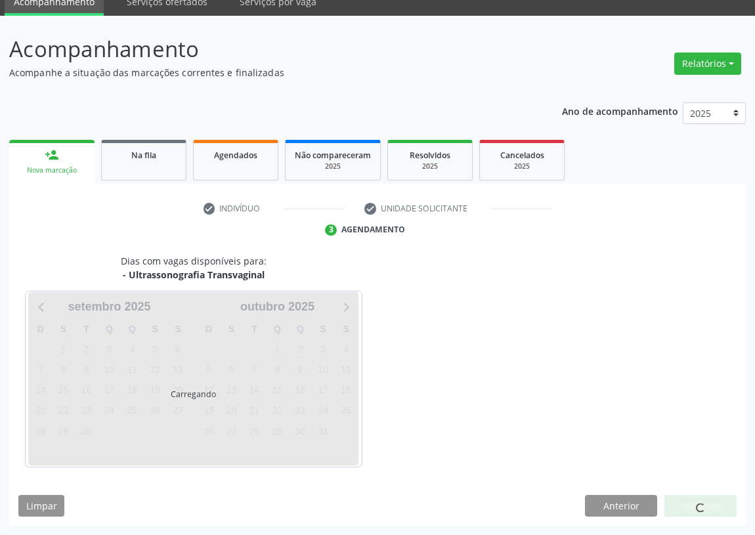
scroll to position [55, 0]
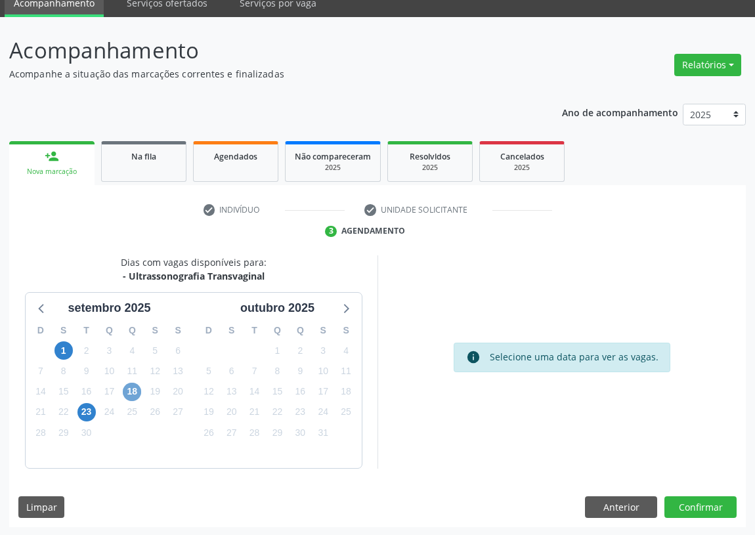
click at [132, 393] on span "18" at bounding box center [132, 392] width 18 height 18
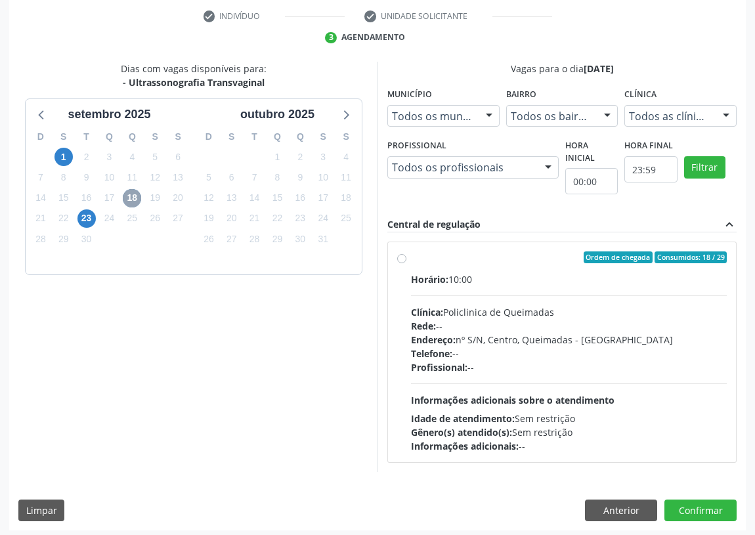
scroll to position [252, 0]
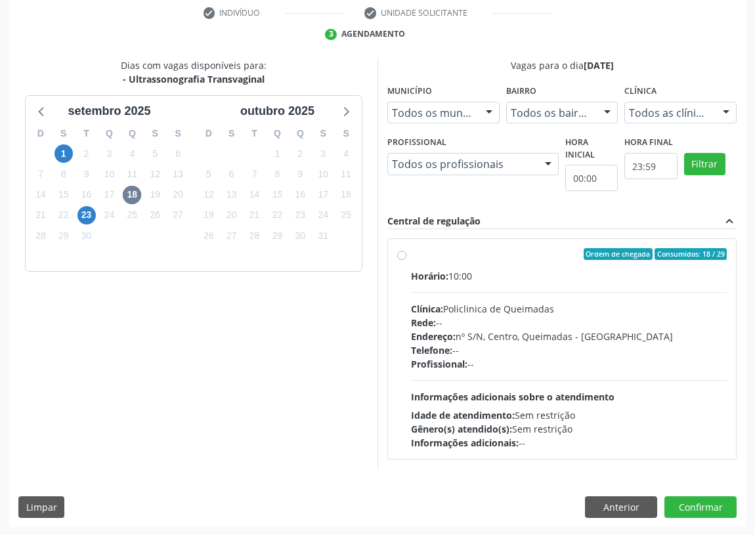
click at [112, 339] on div "Dias com vagas disponíveis para: - Ultrassonografia Transvaginal setembro 2025 …" at bounding box center [193, 263] width 369 height 411
drag, startPoint x: 115, startPoint y: 427, endPoint x: 62, endPoint y: 411, distance: 55.7
click at [115, 427] on div "Dias com vagas disponíveis para: - Ultrassonografia Transvaginal setembro 2025 …" at bounding box center [193, 263] width 369 height 411
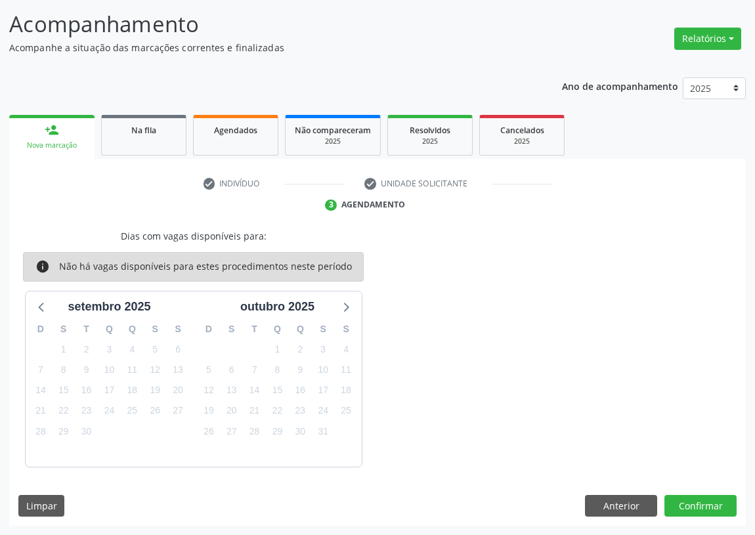
scroll to position [0, 0]
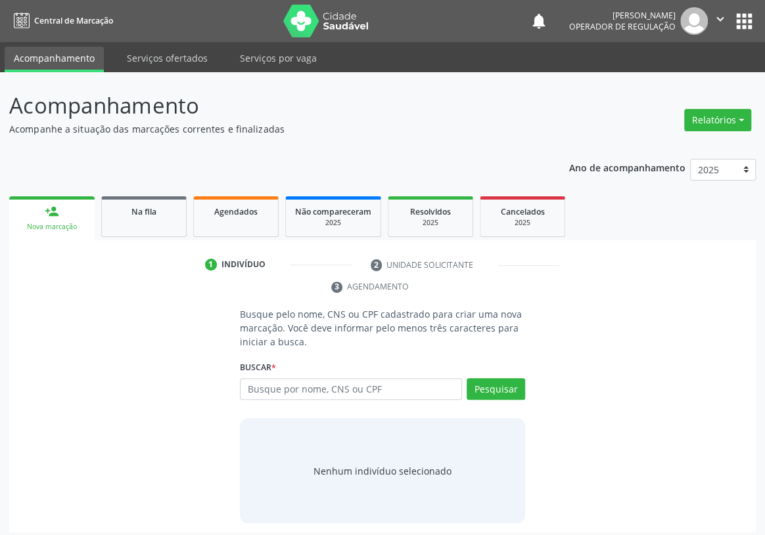
click at [256, 378] on input "text" at bounding box center [351, 389] width 222 height 22
type input "706007895216841"
click at [491, 378] on button "Pesquisar" at bounding box center [495, 389] width 58 height 22
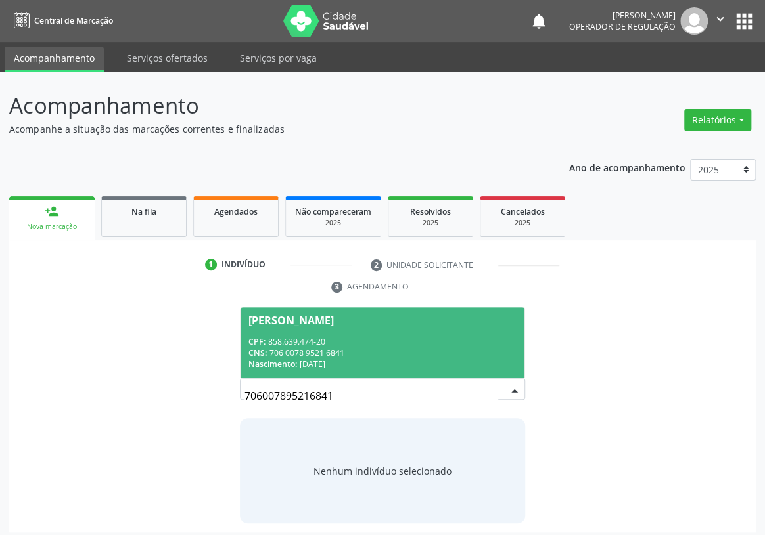
click at [297, 348] on div "CNS: 706 0078 9521 6841" at bounding box center [382, 353] width 268 height 11
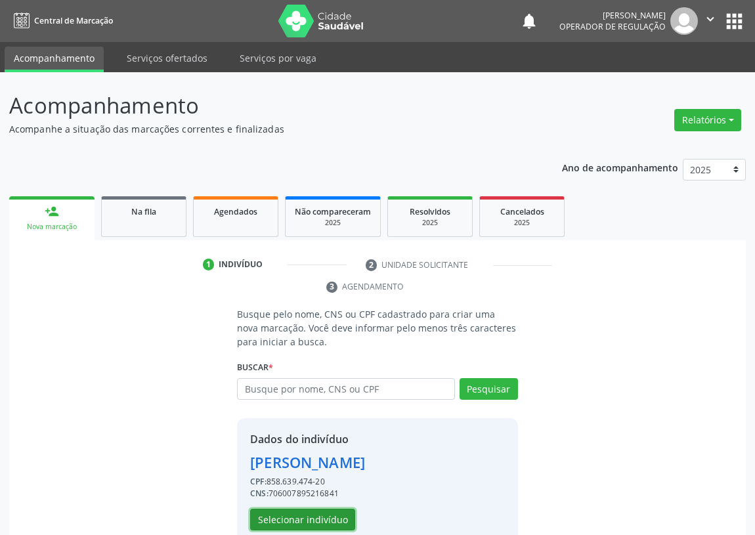
click at [286, 518] on button "Selecionar indivíduo" at bounding box center [302, 520] width 105 height 22
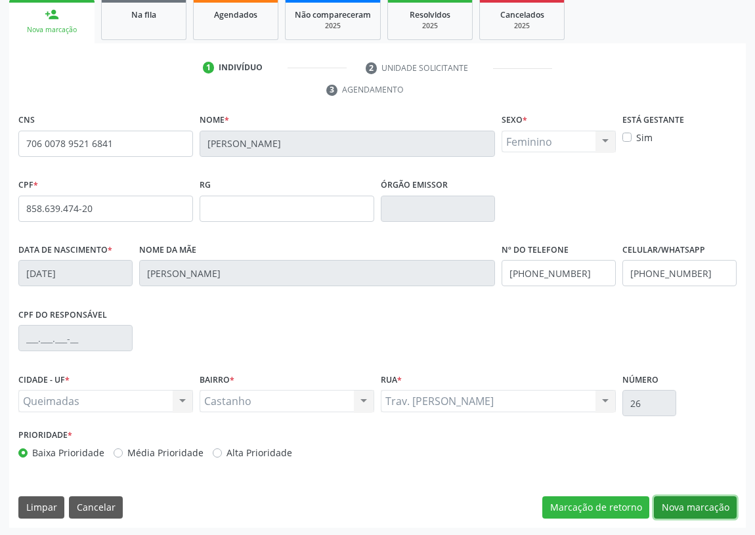
drag, startPoint x: 711, startPoint y: 504, endPoint x: 551, endPoint y: 514, distance: 160.6
click at [711, 503] on button "Nova marcação" at bounding box center [695, 508] width 83 height 22
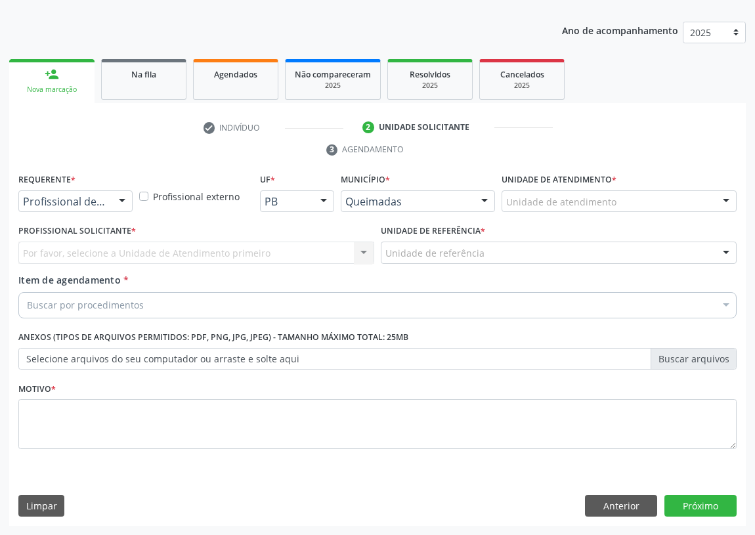
scroll to position [136, 0]
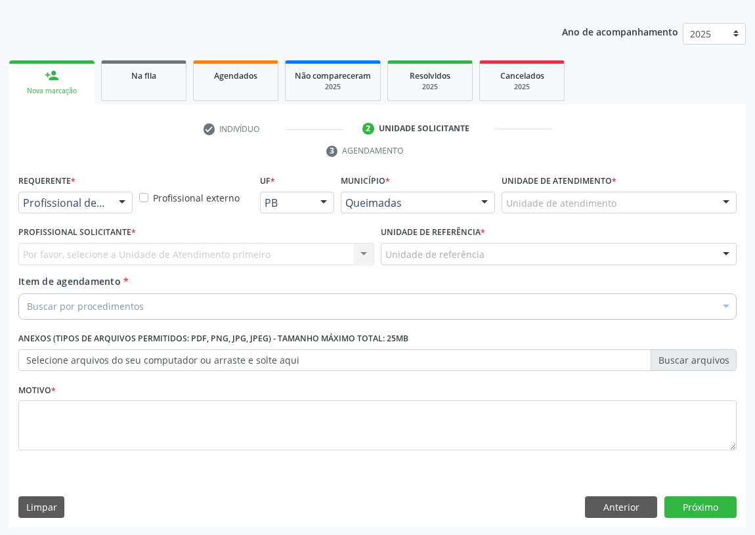
click at [119, 196] on div at bounding box center [122, 203] width 20 height 22
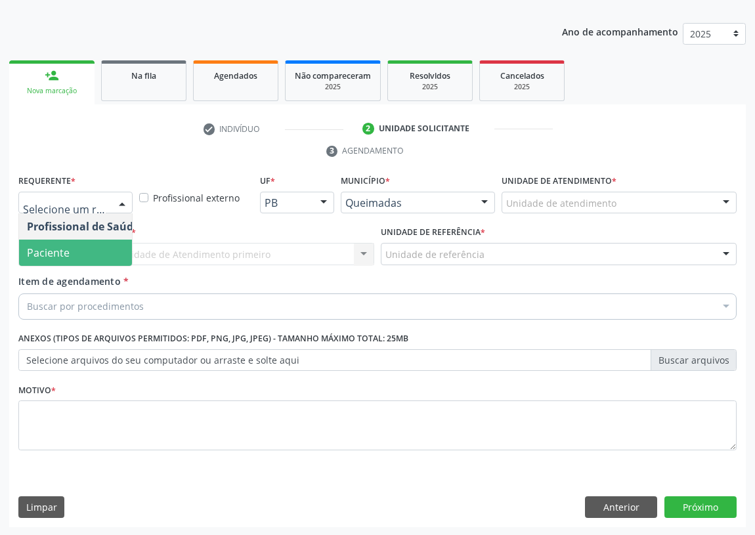
click at [87, 257] on span "Paciente" at bounding box center [83, 253] width 128 height 26
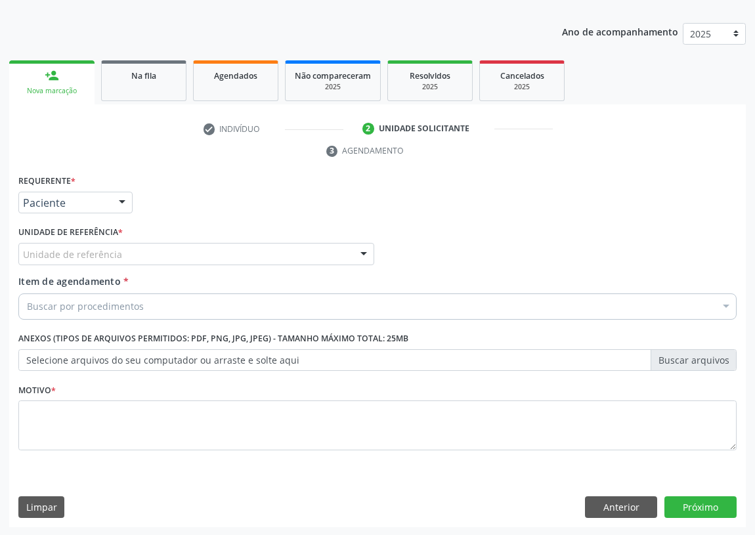
click at [340, 248] on div "Unidade de referência" at bounding box center [196, 254] width 356 height 22
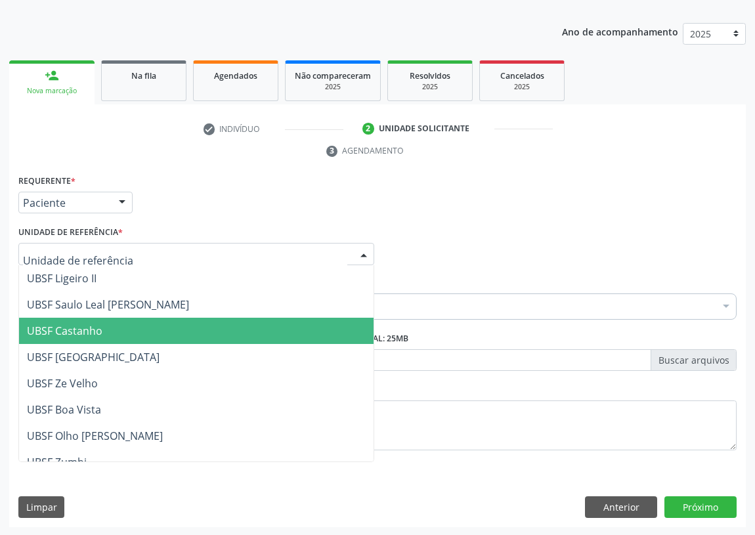
click at [78, 328] on span "UBSF Castanho" at bounding box center [65, 331] width 76 height 14
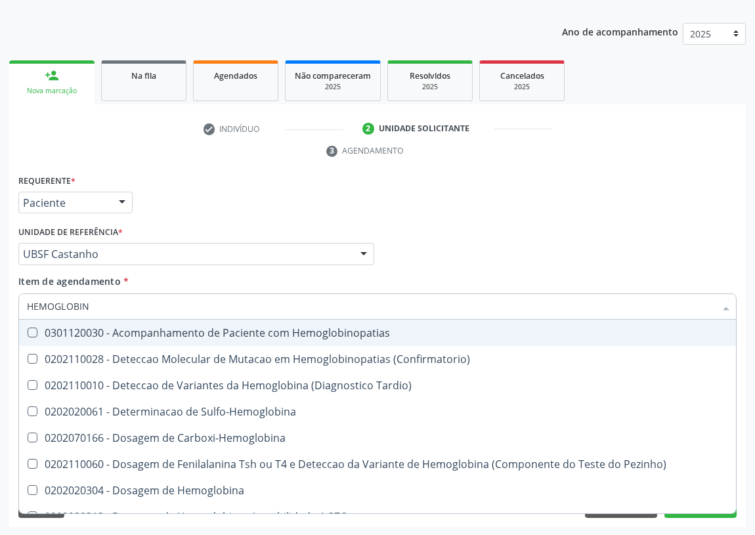
type input "HEMOGLOBINA"
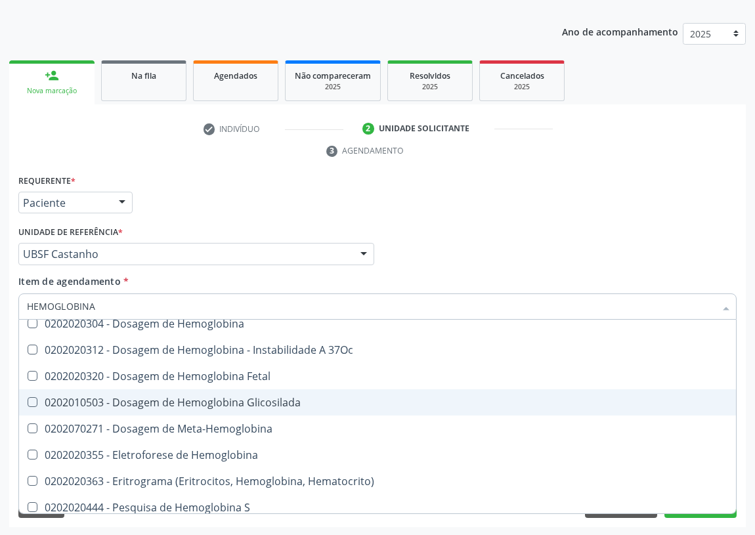
scroll to position [119, 0]
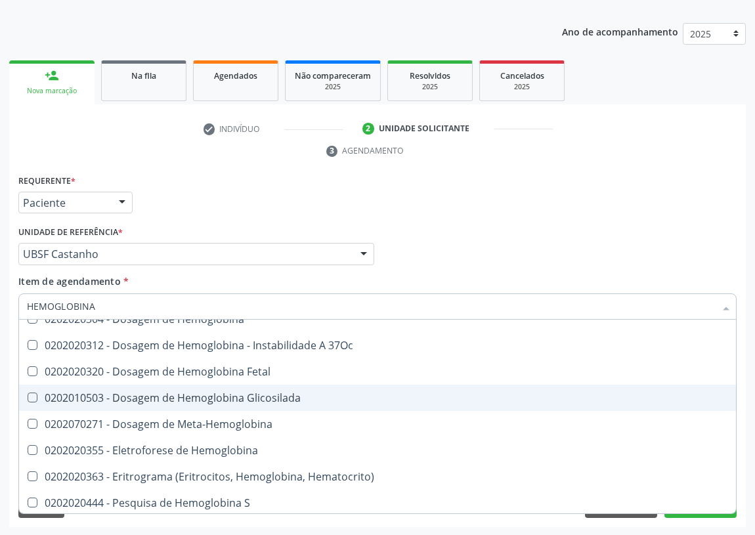
click at [229, 398] on div "0202010503 - Dosagem de Hemoglobina Glicosilada" at bounding box center [378, 398] width 702 height 11
checkbox Glicosilada "true"
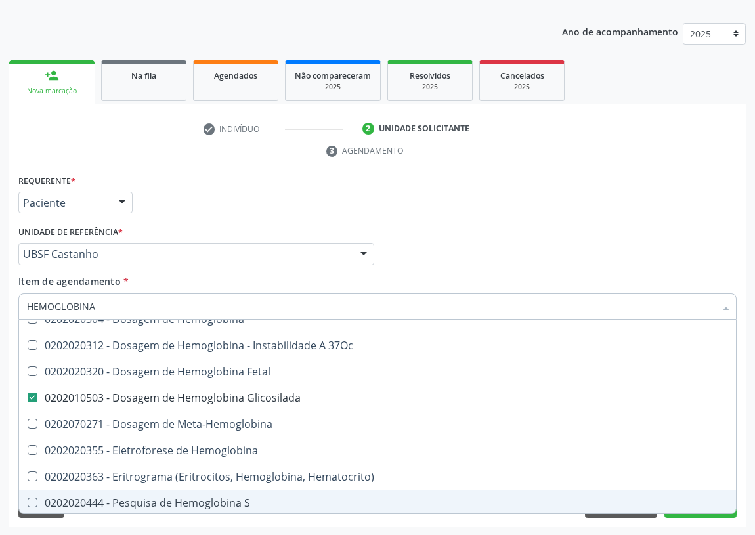
scroll to position [121, 0]
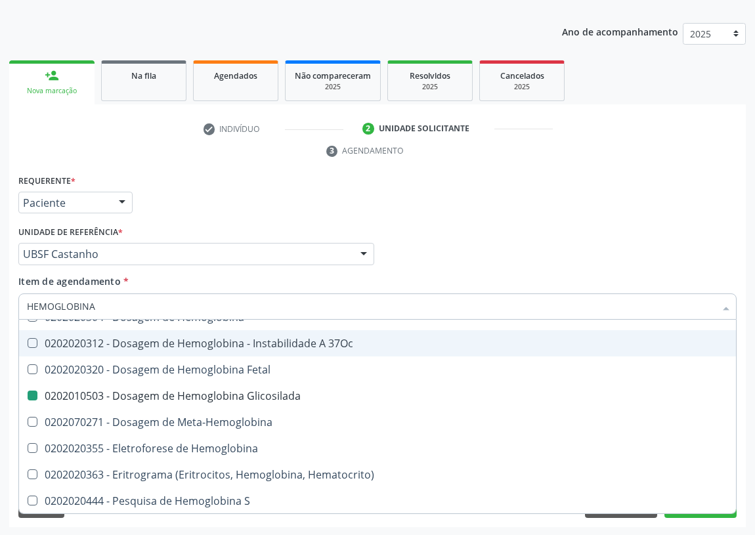
drag, startPoint x: 554, startPoint y: 209, endPoint x: 69, endPoint y: 380, distance: 514.2
click at [552, 209] on div "Requerente * Paciente Profissional de Saúde Paciente Nenhum resultado encontrad…" at bounding box center [377, 196] width 725 height 51
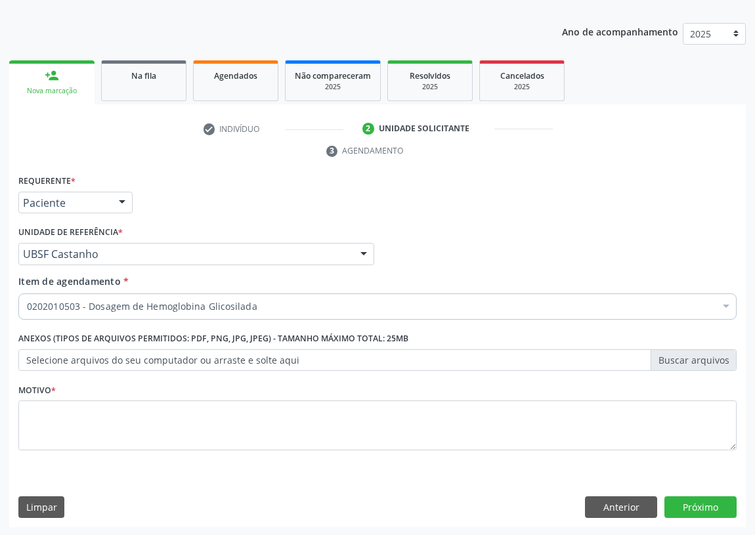
scroll to position [0, 0]
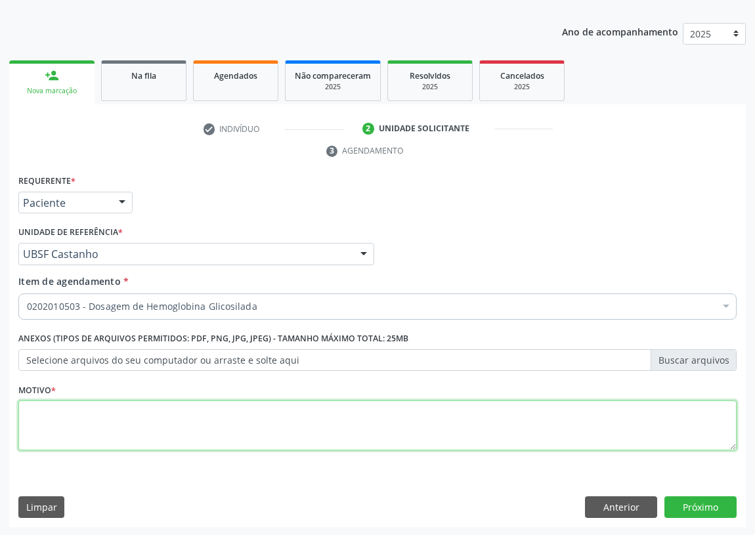
click at [27, 416] on textarea at bounding box center [377, 426] width 719 height 50
type textarea "AVALIAÇÃO"
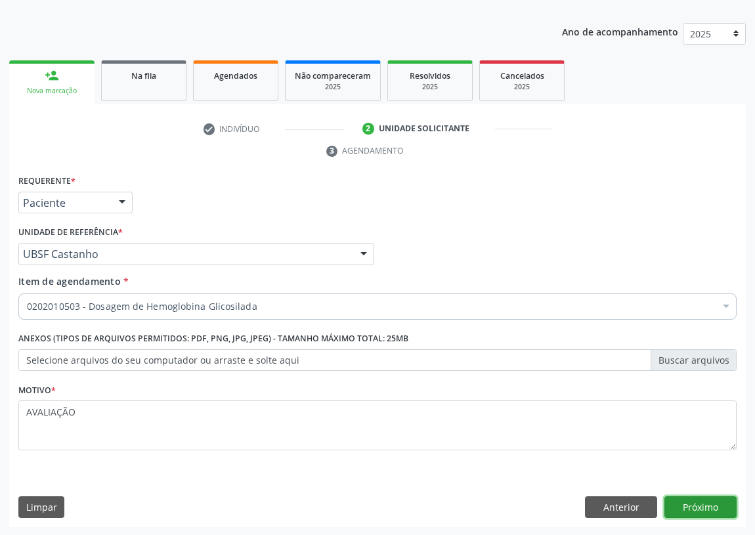
click at [683, 506] on button "Próximo" at bounding box center [701, 508] width 72 height 22
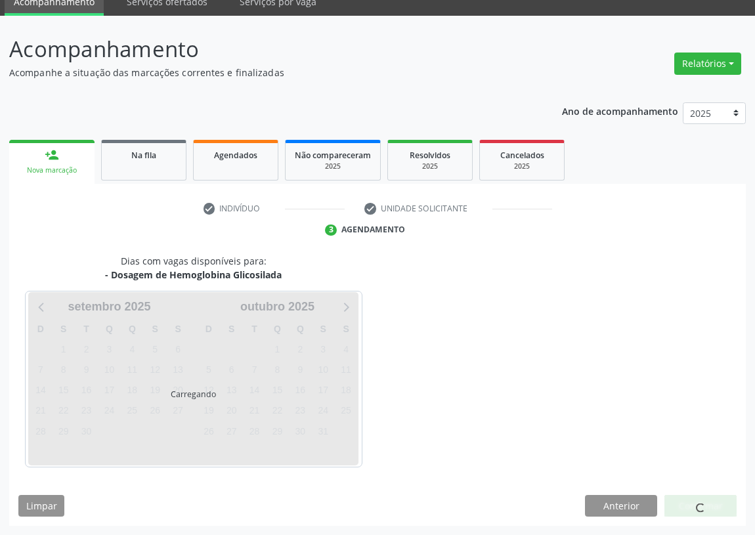
scroll to position [55, 0]
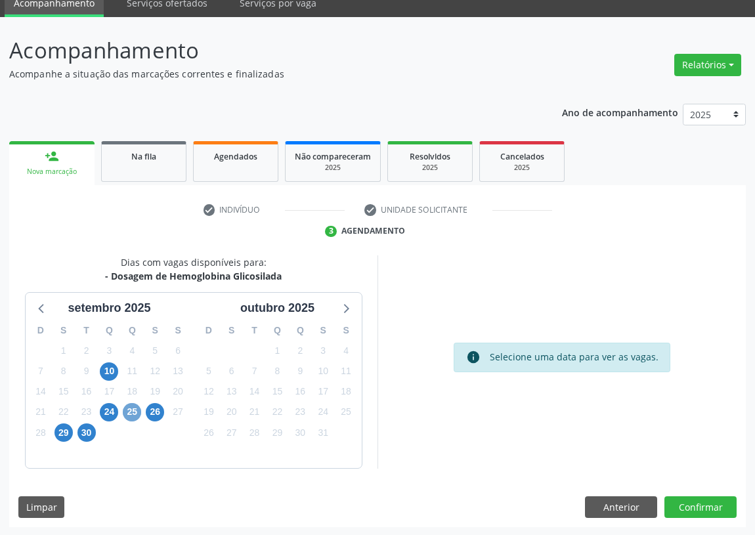
click at [130, 415] on span "25" at bounding box center [132, 412] width 18 height 18
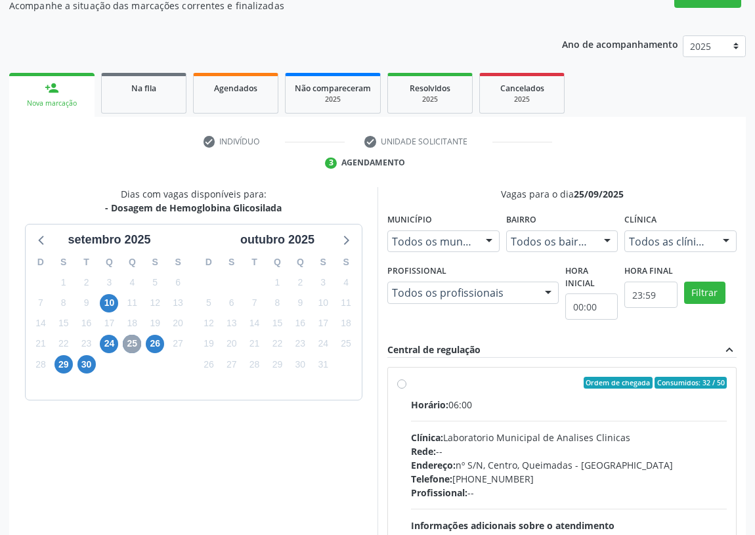
scroll to position [252, 0]
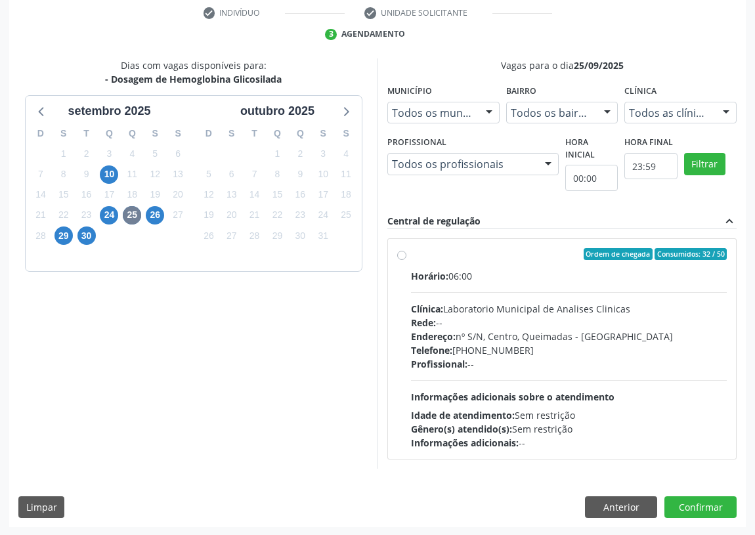
click at [411, 256] on label "Ordem de chegada Consumidos: 32 / 50 Horário: 06:00 Clínica: Laboratorio Munici…" at bounding box center [569, 349] width 316 height 202
click at [401, 256] on input "Ordem de chegada Consumidos: 32 / 50 Horário: 06:00 Clínica: Laboratorio Munici…" at bounding box center [401, 254] width 9 height 12
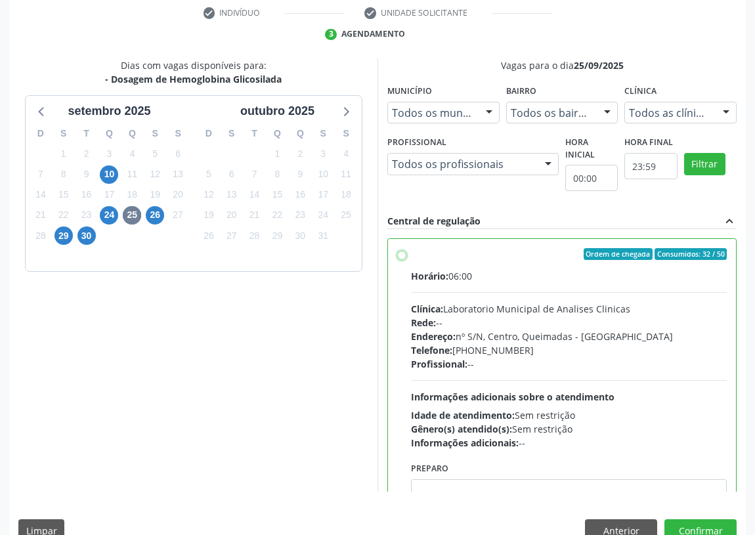
radio input "true"
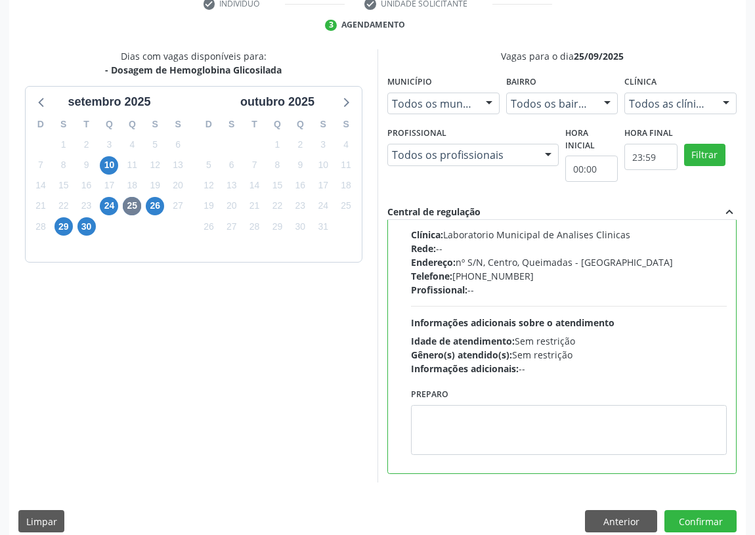
scroll to position [276, 0]
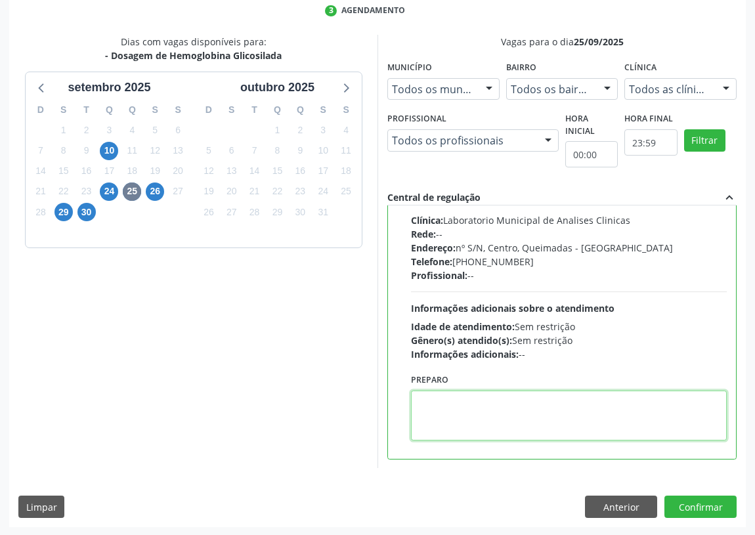
click at [455, 415] on textarea at bounding box center [569, 416] width 316 height 50
type textarea "IR EM [GEOGRAPHIC_DATA]"
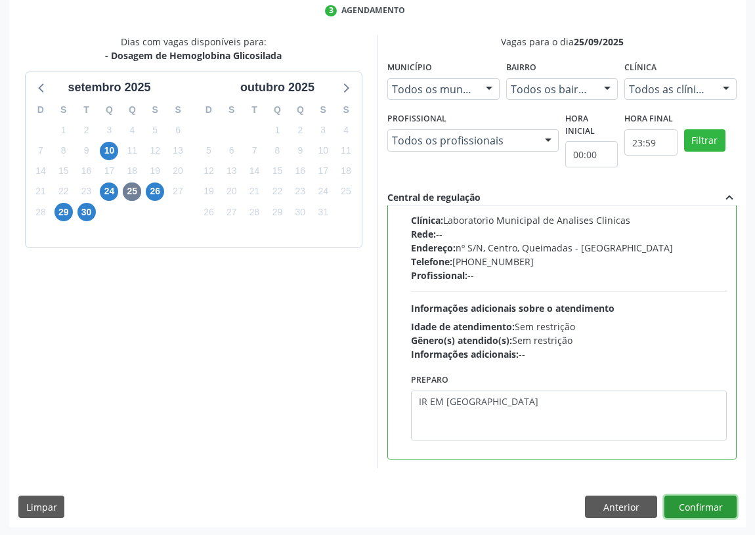
click at [711, 503] on button "Confirmar" at bounding box center [701, 507] width 72 height 22
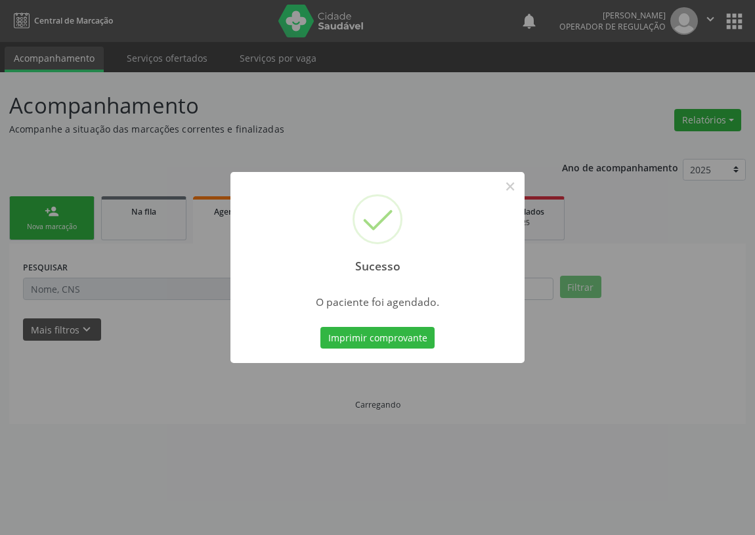
scroll to position [0, 0]
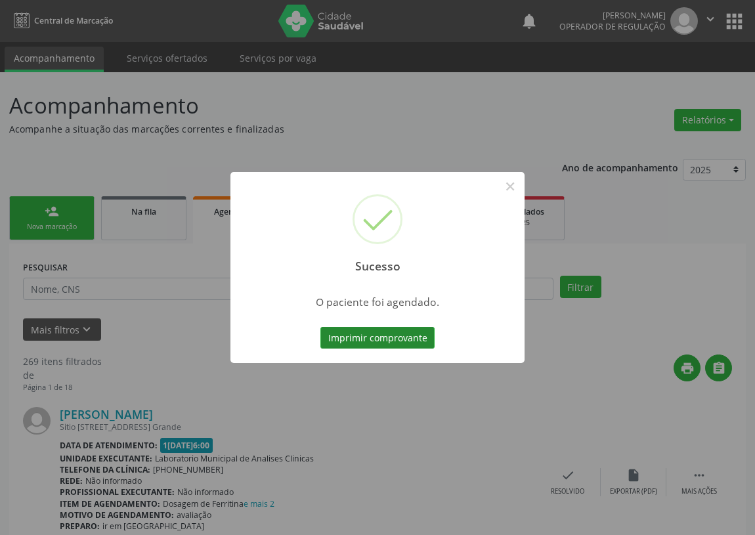
click at [385, 336] on button "Imprimir comprovante" at bounding box center [378, 338] width 114 height 22
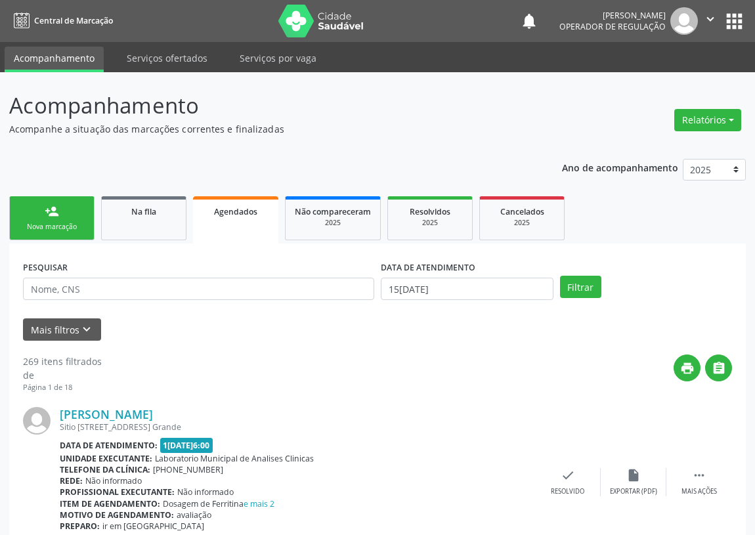
click at [55, 217] on div "person_add" at bounding box center [52, 211] width 14 height 14
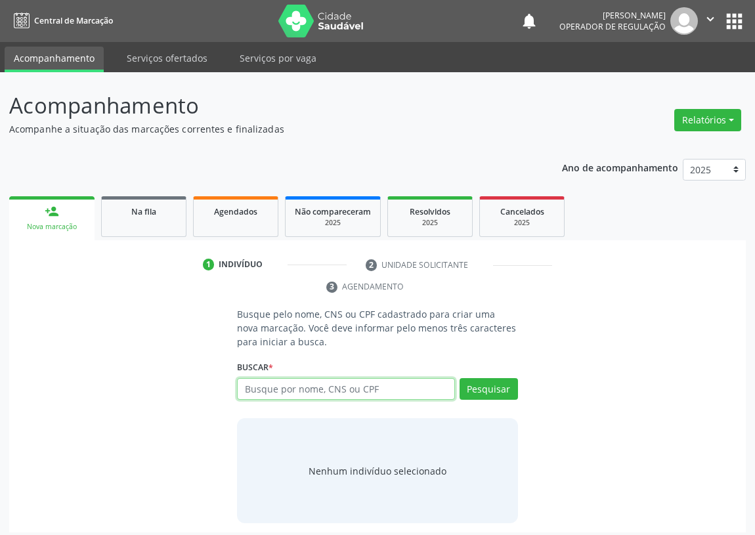
click at [263, 385] on input "text" at bounding box center [346, 389] width 218 height 22
click at [263, 386] on input "text" at bounding box center [346, 389] width 218 height 22
type input "703206634961994"
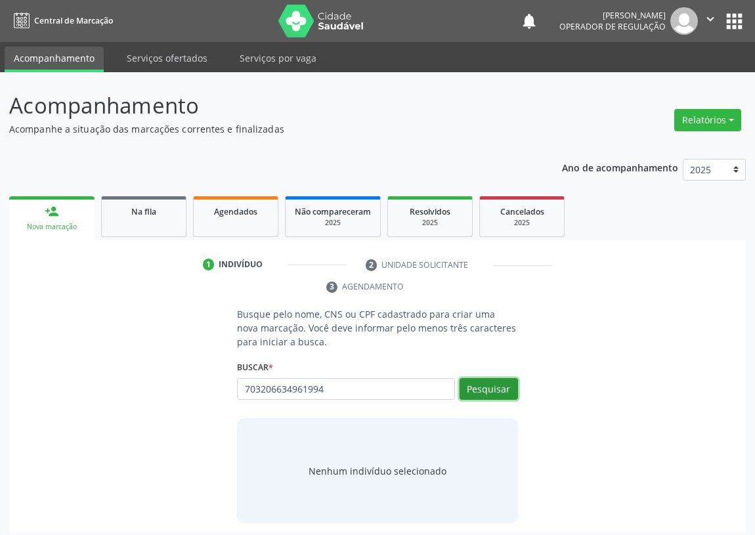
click at [499, 385] on button "Pesquisar" at bounding box center [489, 389] width 58 height 22
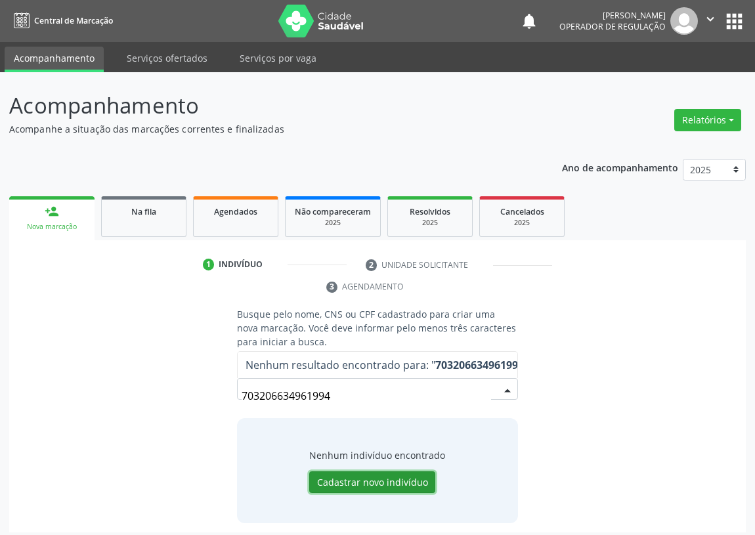
click at [339, 486] on button "Cadastrar novo indivíduo" at bounding box center [372, 483] width 126 height 22
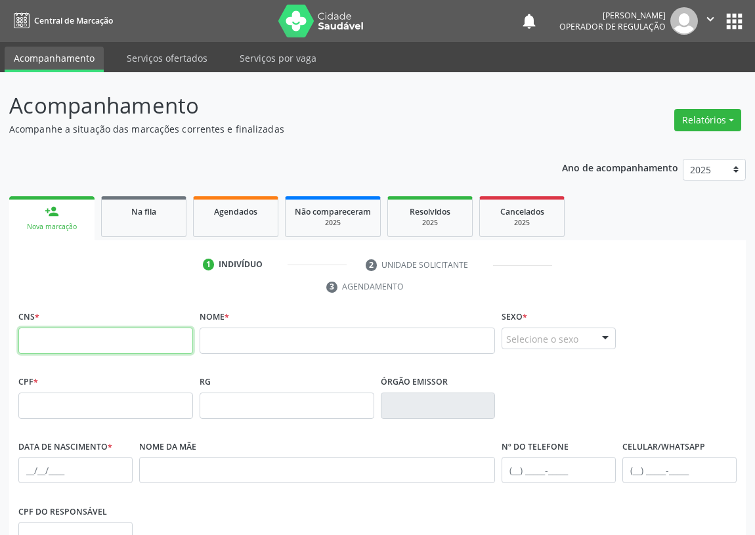
click at [46, 342] on input "text" at bounding box center [105, 341] width 175 height 26
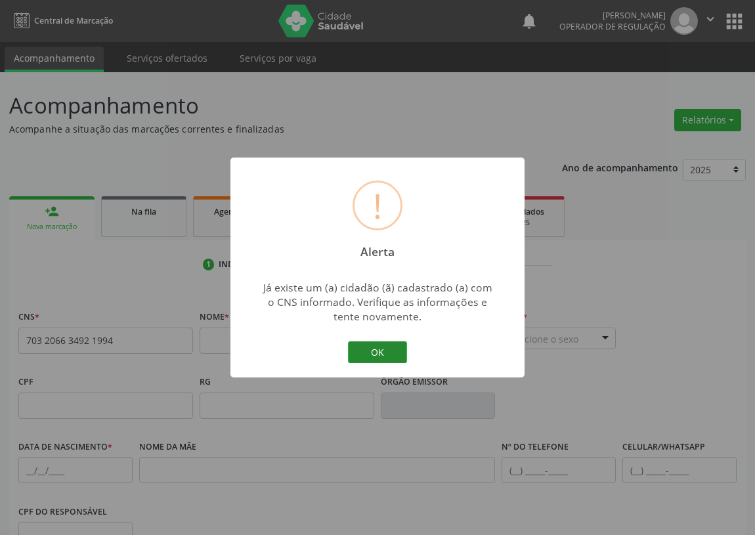
click at [379, 349] on button "OK" at bounding box center [377, 353] width 59 height 22
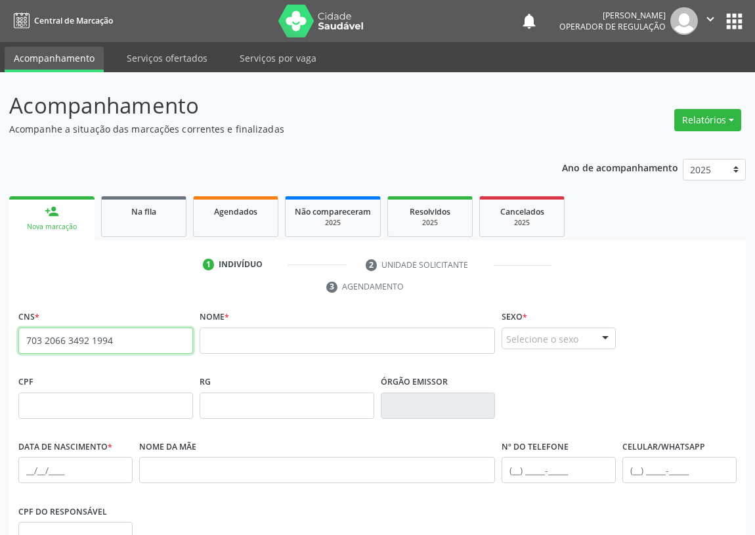
drag, startPoint x: 123, startPoint y: 342, endPoint x: 0, endPoint y: 342, distance: 122.8
click at [0, 342] on div "Acompanhamento Acompanhe a situação das marcações correntes e finalizadas Relat…" at bounding box center [377, 403] width 755 height 662
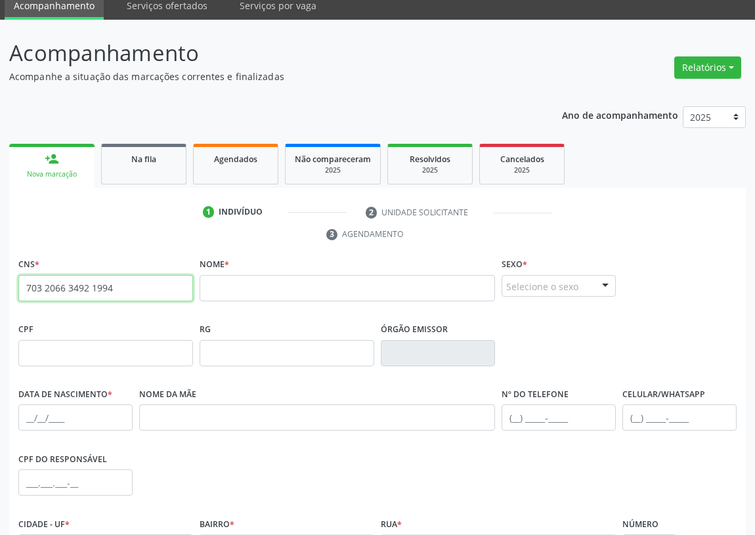
scroll to position [179, 0]
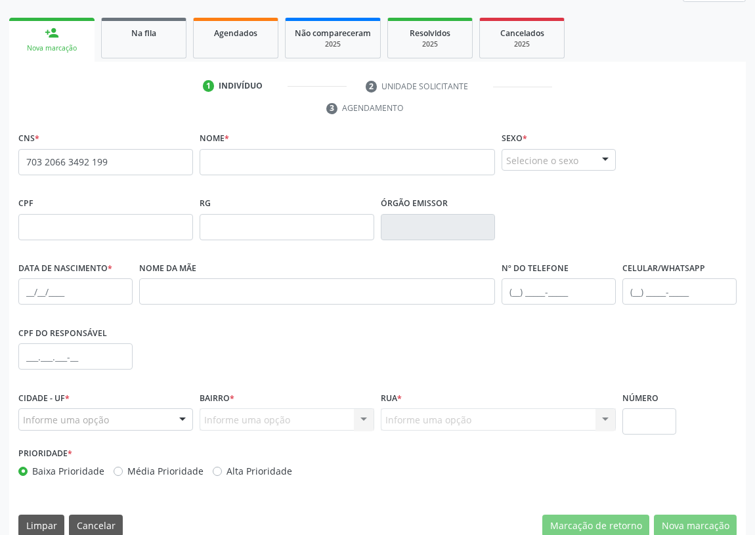
type input "703 2066 3492 1994"
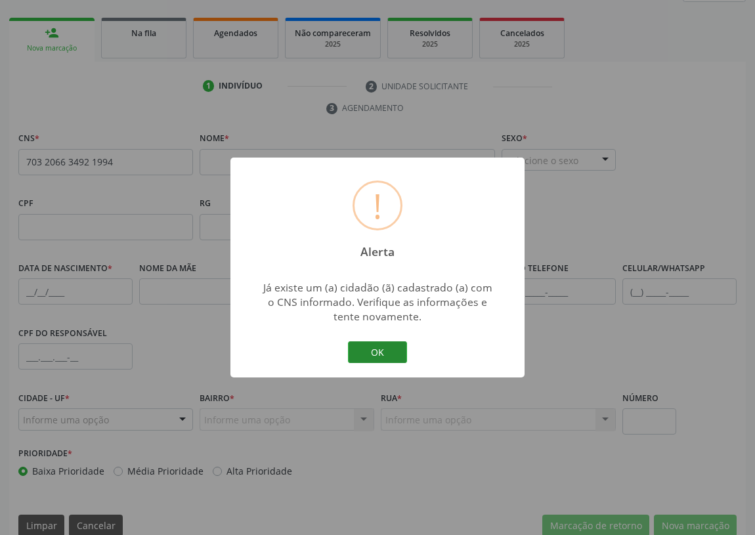
drag, startPoint x: 385, startPoint y: 348, endPoint x: 213, endPoint y: 356, distance: 172.3
click at [381, 348] on button "OK" at bounding box center [377, 353] width 59 height 22
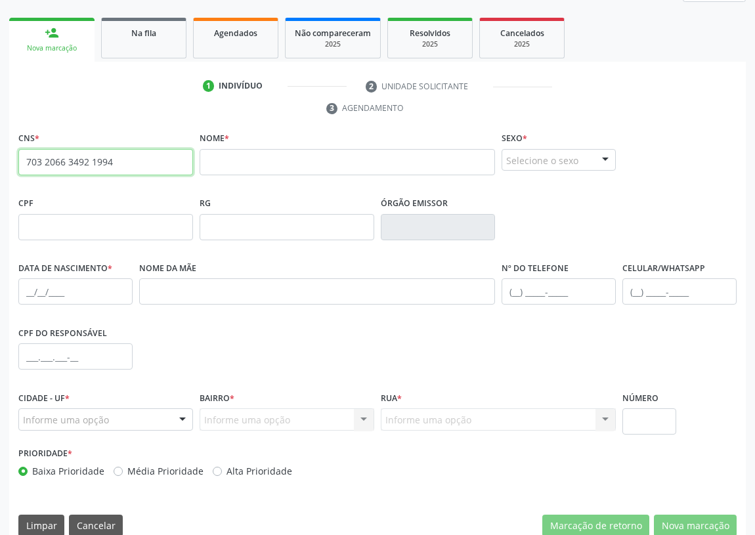
drag, startPoint x: 125, startPoint y: 167, endPoint x: 0, endPoint y: 166, distance: 124.8
click at [0, 166] on div "Acompanhamento Acompanhe a situação das marcações correntes e finalizadas Relat…" at bounding box center [377, 225] width 755 height 662
type input "708 1015 9357 4435"
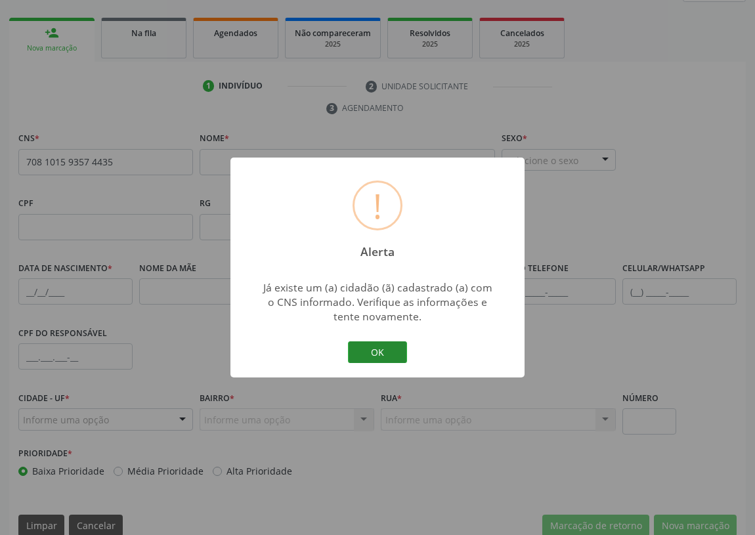
click at [384, 360] on button "OK" at bounding box center [377, 353] width 59 height 22
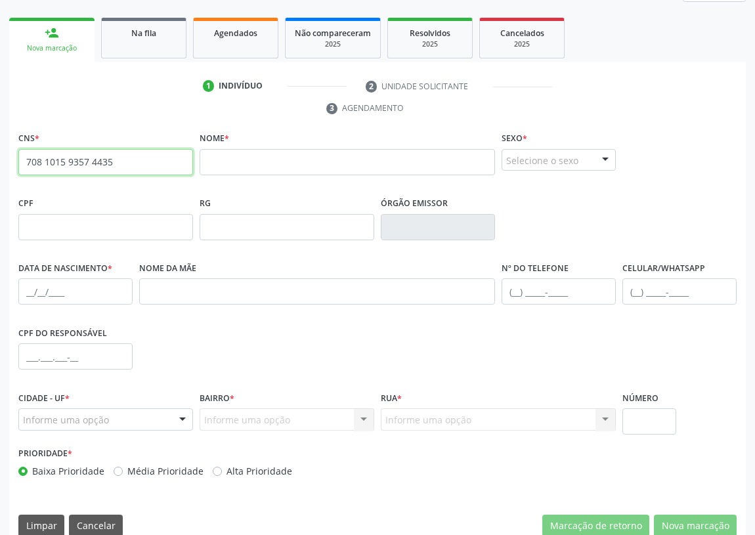
drag, startPoint x: 105, startPoint y: 168, endPoint x: 97, endPoint y: 152, distance: 18.5
click at [24, 169] on input "708 1015 9357 4435" at bounding box center [105, 162] width 175 height 26
